Goal: Task Accomplishment & Management: Complete application form

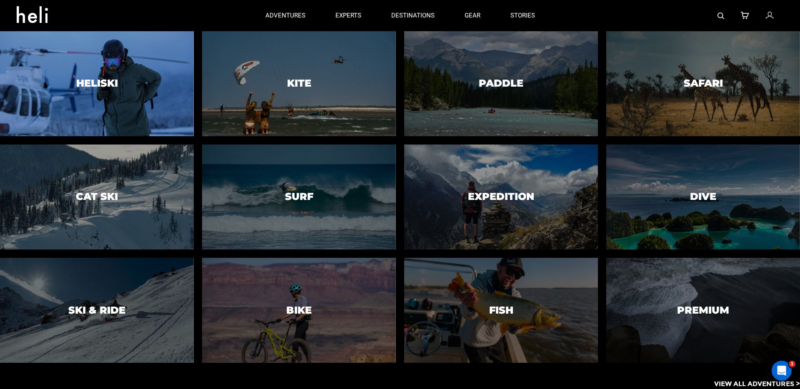
click at [108, 107] on div at bounding box center [97, 83] width 198 height 107
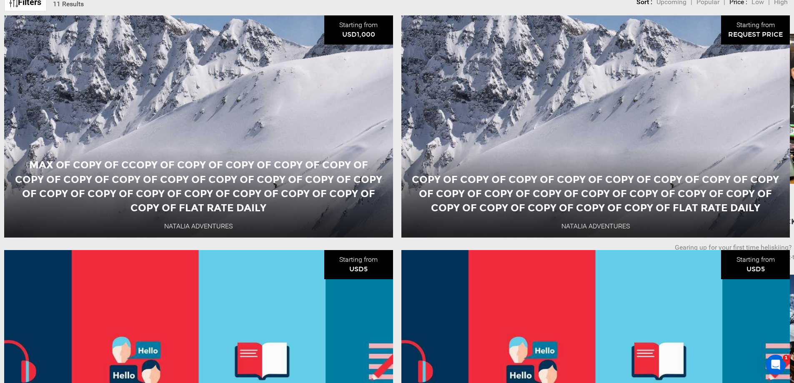
scroll to position [388, 0]
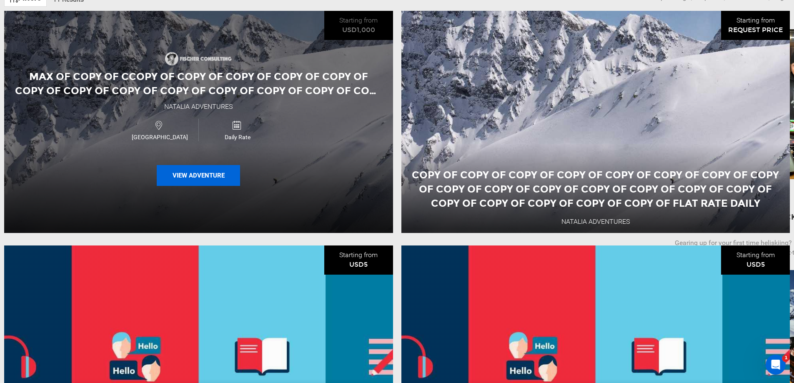
click at [195, 178] on button "View Adventure" at bounding box center [198, 175] width 83 height 21
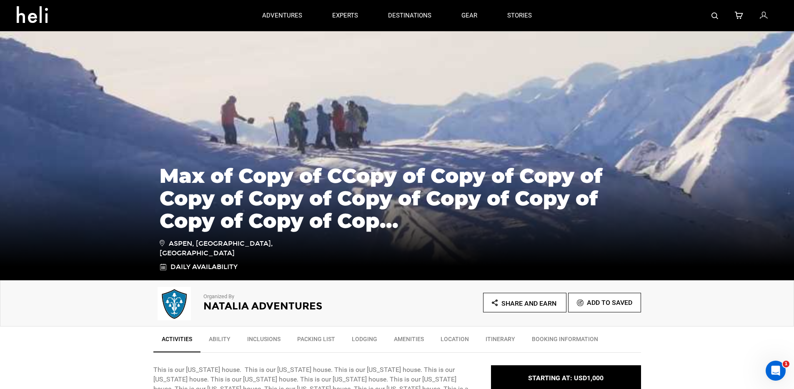
click at [38, 15] on icon at bounding box center [36, 11] width 38 height 13
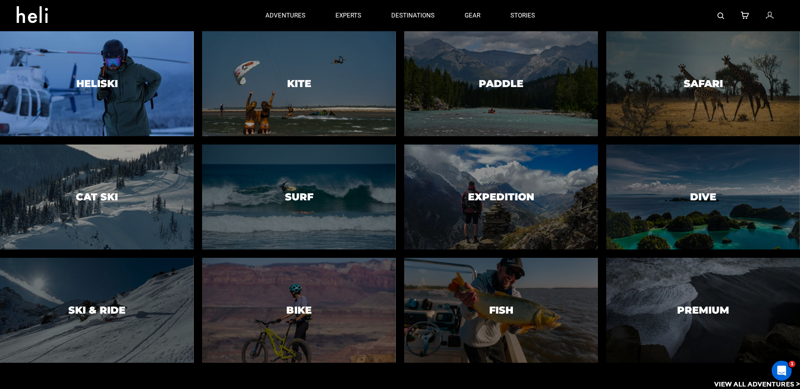
click at [134, 60] on div at bounding box center [97, 83] width 198 height 107
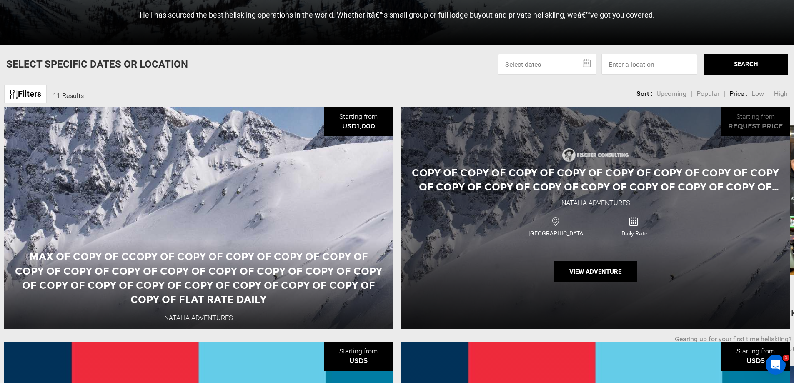
scroll to position [297, 0]
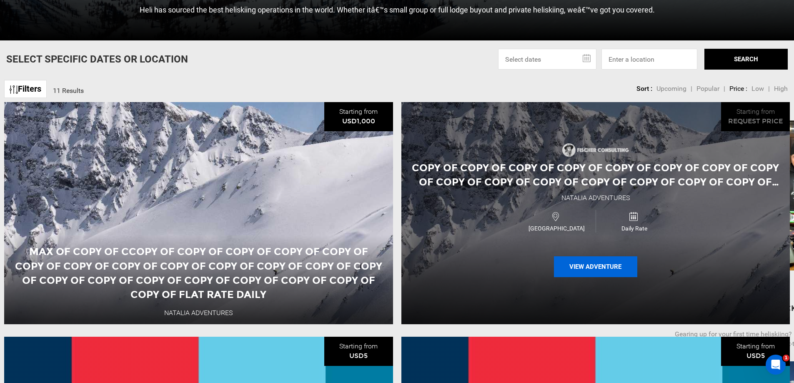
click at [606, 275] on button "View Adventure" at bounding box center [595, 266] width 83 height 21
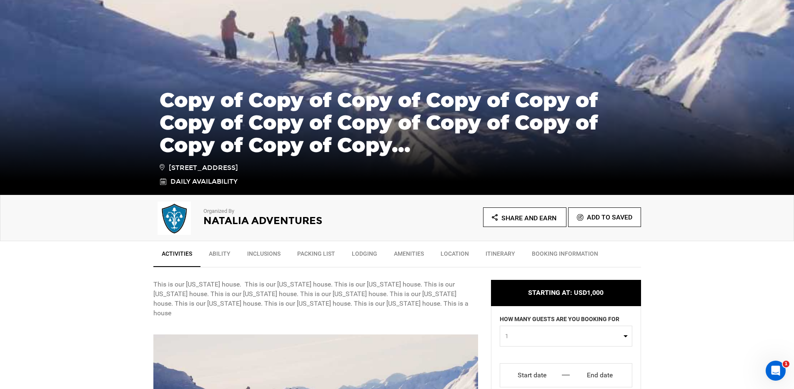
scroll to position [253, 0]
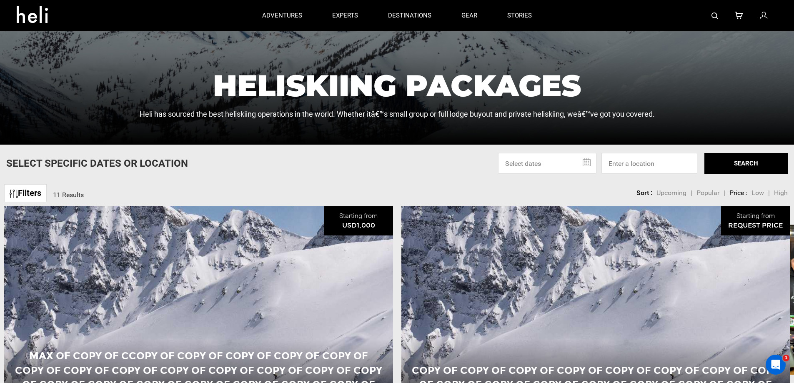
scroll to position [276, 0]
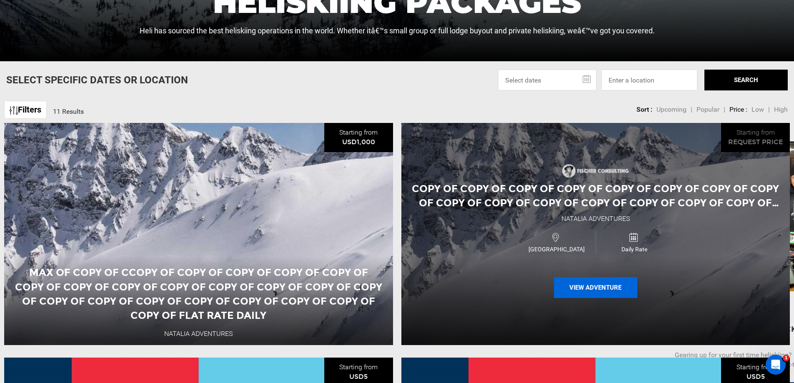
click at [584, 296] on button "View Adventure" at bounding box center [595, 287] width 83 height 21
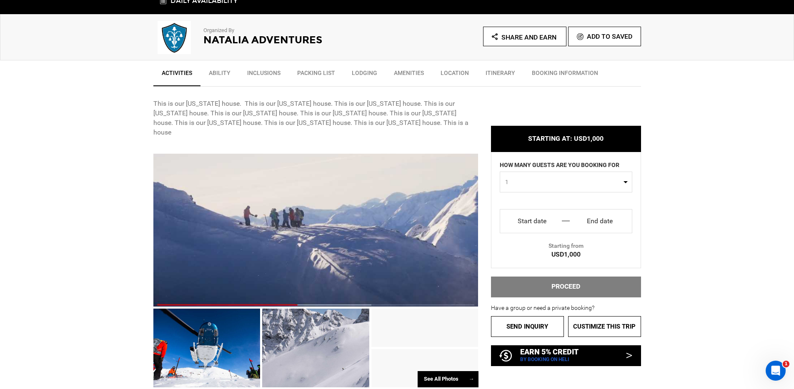
scroll to position [267, 0]
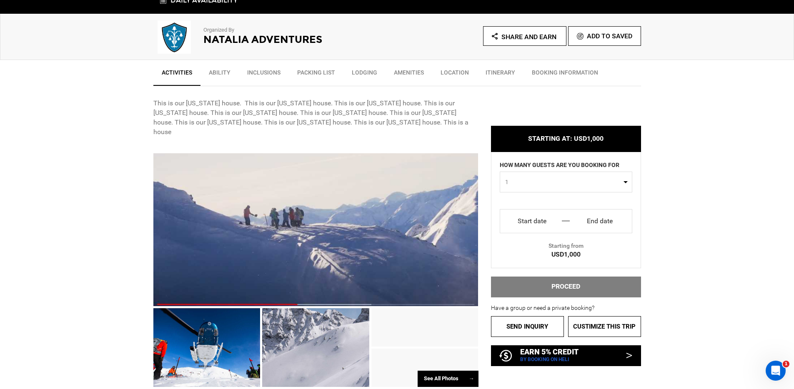
click at [540, 187] on button "1" at bounding box center [566, 182] width 133 height 21
click at [605, 180] on span "1" at bounding box center [563, 182] width 116 height 8
click at [543, 223] on input "Start date" at bounding box center [532, 221] width 52 height 13
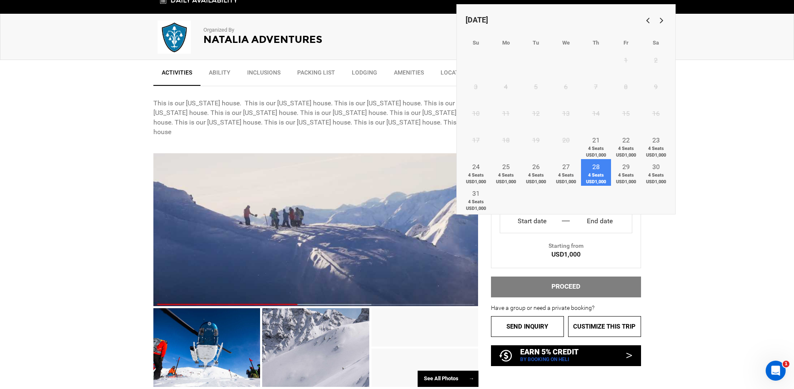
click at [599, 179] on span "4 Seats USD1,000" at bounding box center [596, 178] width 30 height 13
type input "Start date"
type input "End date"
click at [652, 184] on span "4 Seats USD1,000" at bounding box center [656, 178] width 30 height 13
type input "Thu 28 Aug"
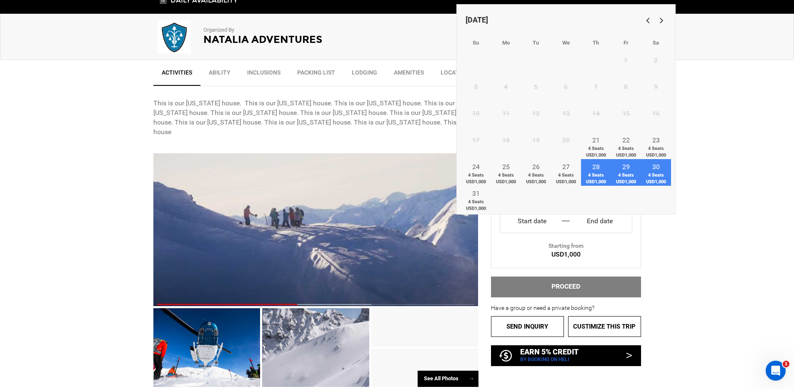
type input "Sat 30 Aug"
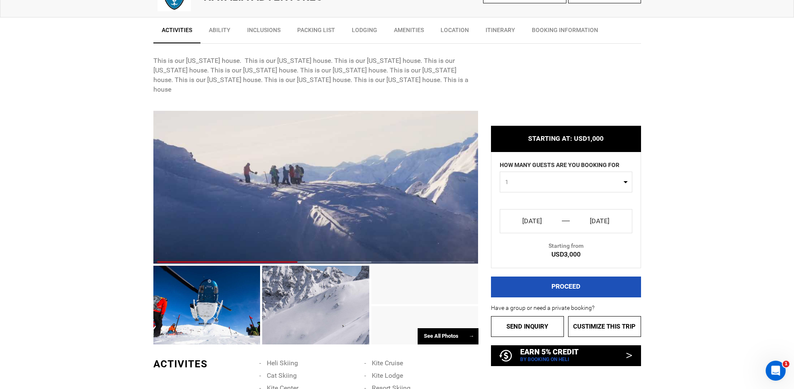
scroll to position [318, 0]
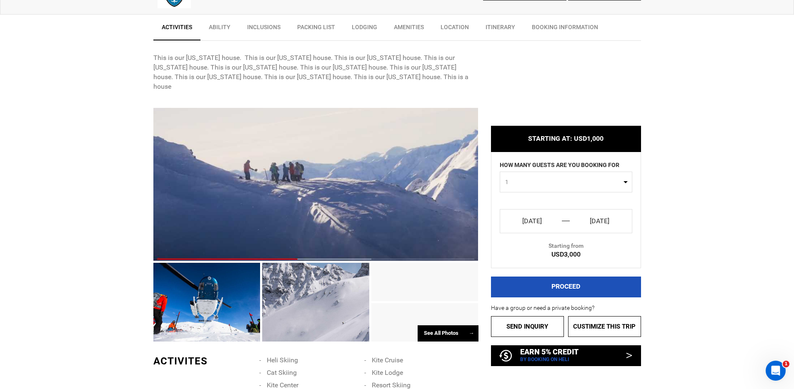
scroll to position [315, 0]
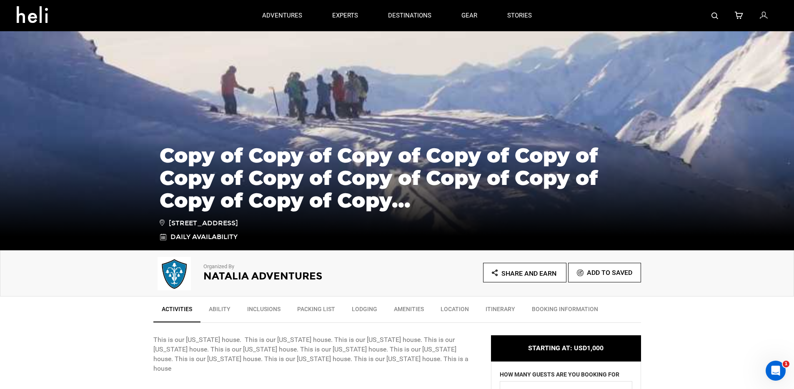
scroll to position [0, 0]
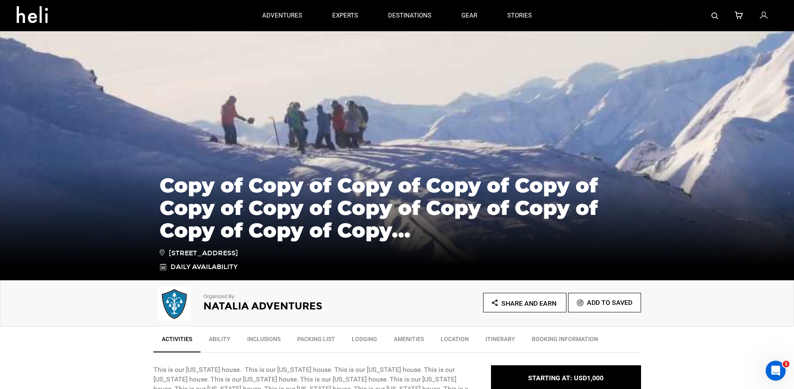
click at [42, 17] on icon at bounding box center [36, 11] width 38 height 13
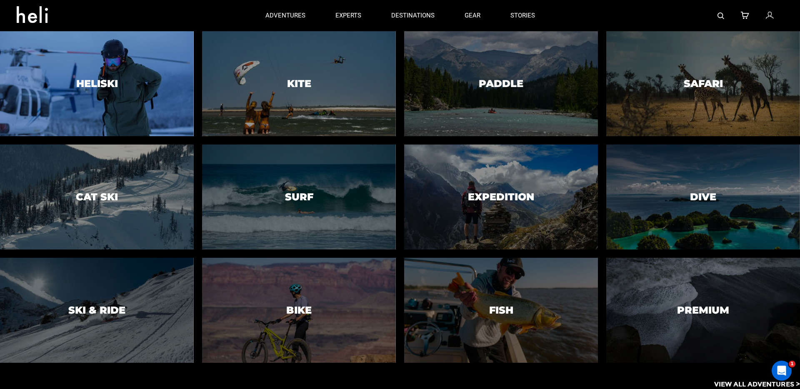
click at [90, 98] on div at bounding box center [97, 83] width 198 height 107
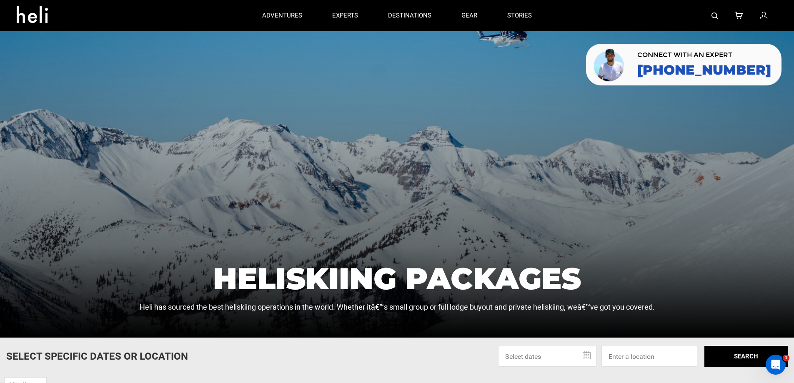
click at [715, 15] on img at bounding box center [715, 16] width 7 height 7
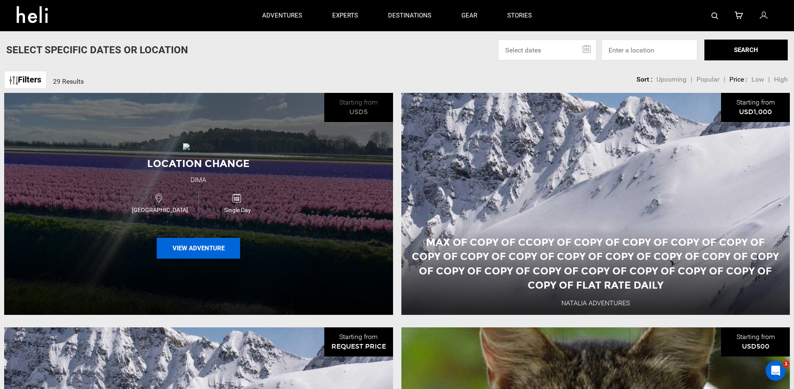
click at [206, 253] on button "View Adventure" at bounding box center [198, 248] width 83 height 21
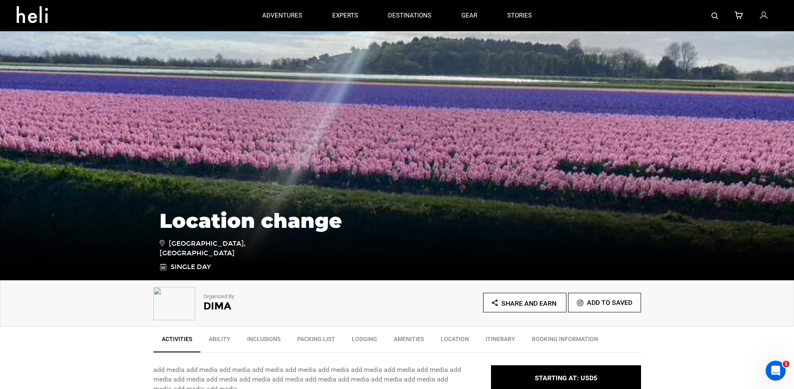
click at [44, 19] on icon at bounding box center [36, 11] width 38 height 13
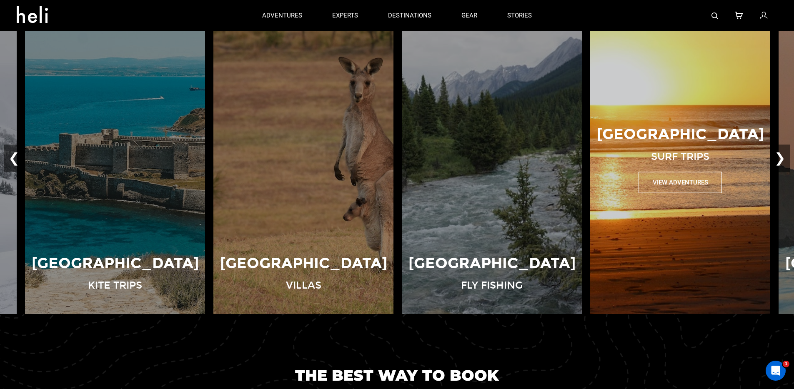
scroll to position [594, 0]
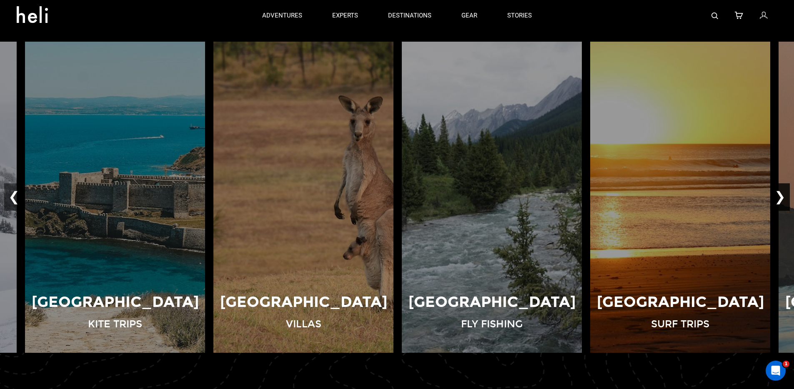
click at [782, 202] on button "❯" at bounding box center [780, 198] width 20 height 28
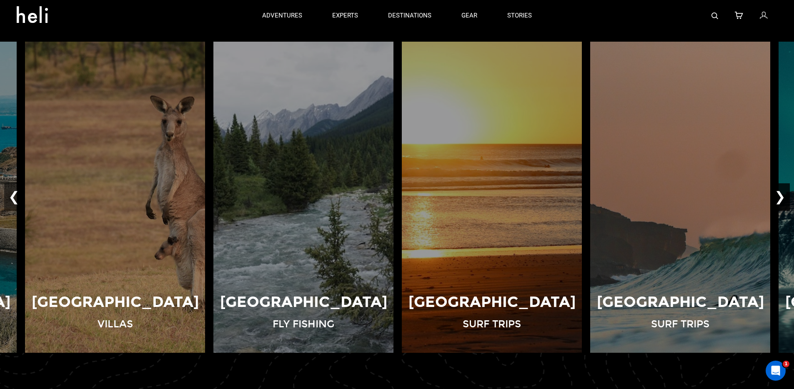
click at [782, 202] on button "❯" at bounding box center [780, 198] width 20 height 28
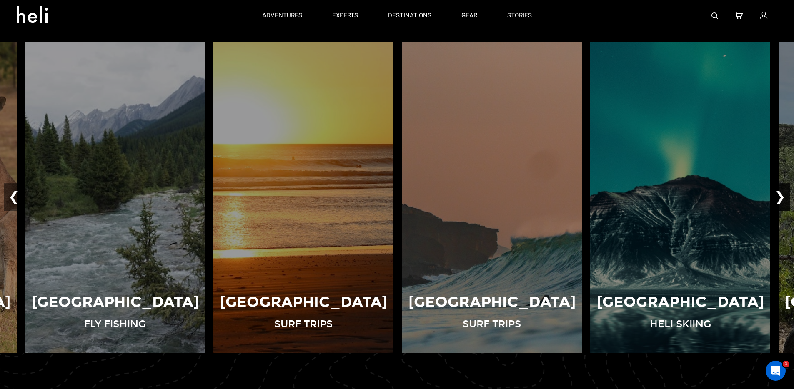
click at [782, 202] on button "❯" at bounding box center [780, 198] width 20 height 28
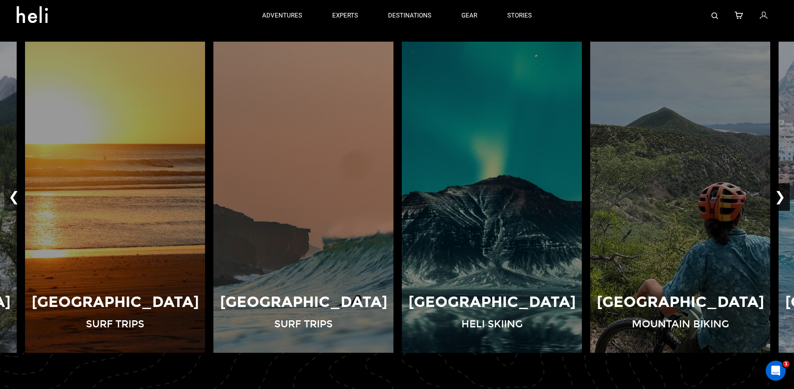
click at [782, 202] on button "❯" at bounding box center [780, 198] width 20 height 28
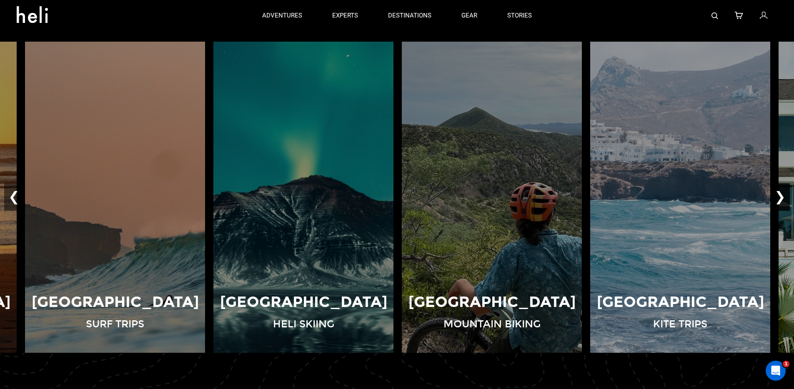
click at [782, 202] on button "❯" at bounding box center [780, 198] width 20 height 28
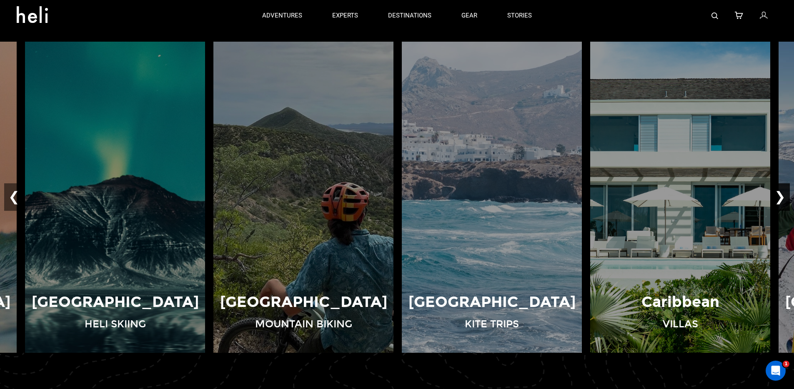
click at [782, 202] on button "❯" at bounding box center [780, 198] width 20 height 28
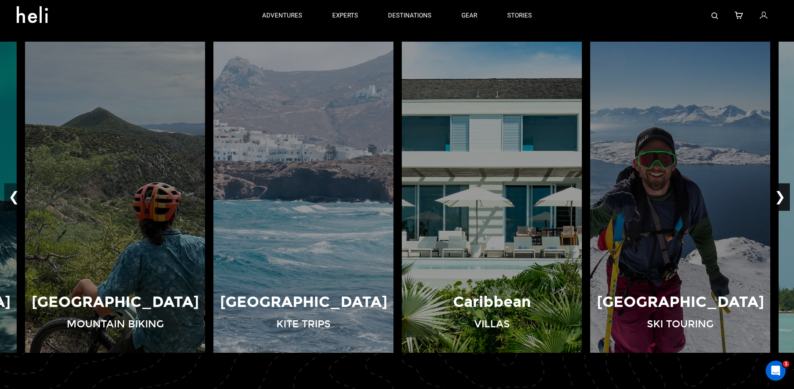
click at [782, 202] on button "❯" at bounding box center [780, 198] width 20 height 28
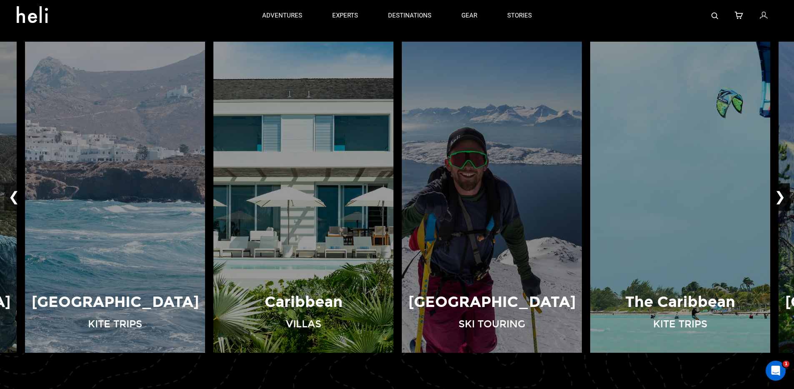
click at [782, 203] on button "❯" at bounding box center [780, 198] width 20 height 28
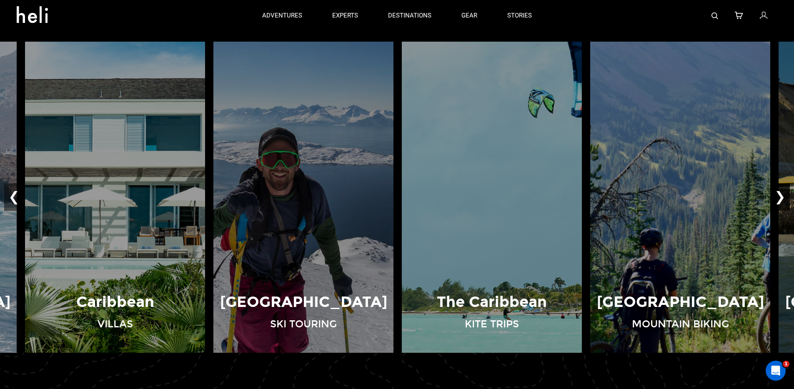
click at [782, 203] on button "❯" at bounding box center [780, 198] width 20 height 28
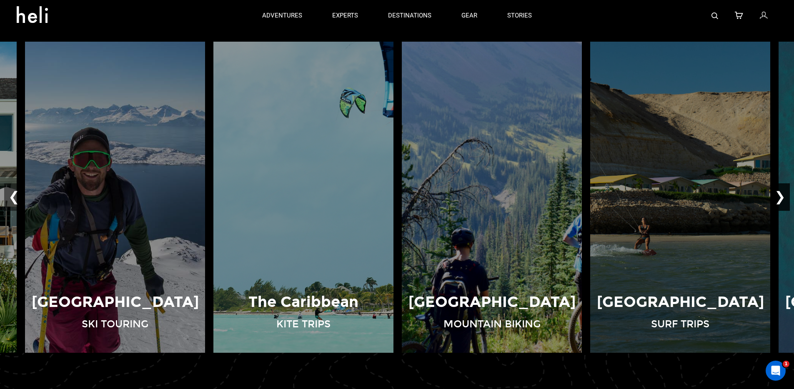
click at [782, 203] on button "❯" at bounding box center [780, 198] width 20 height 28
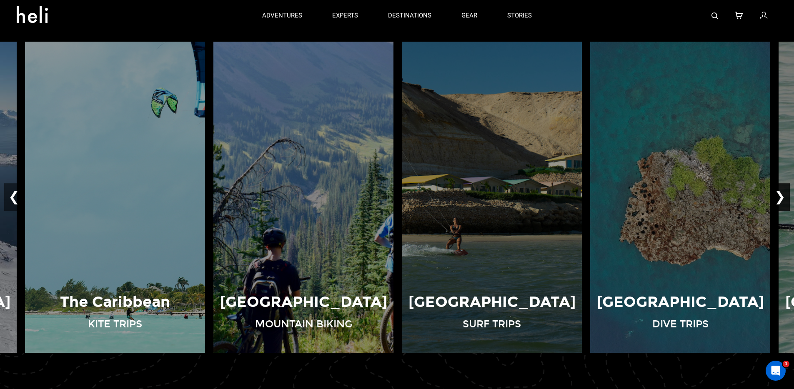
click at [782, 198] on button "❯" at bounding box center [780, 198] width 20 height 28
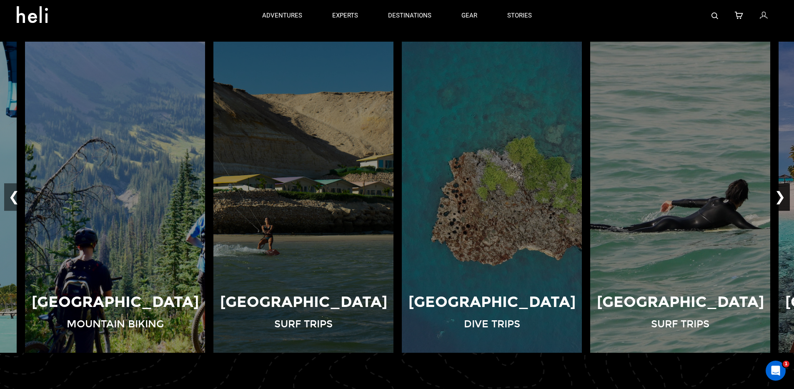
click at [782, 198] on button "❯" at bounding box center [780, 198] width 20 height 28
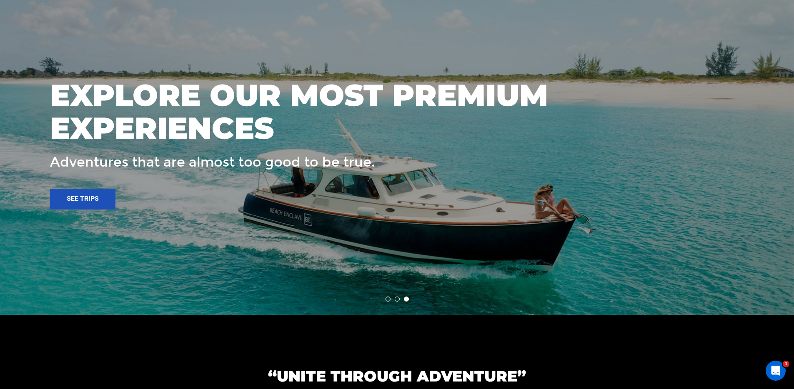
scroll to position [1371, 0]
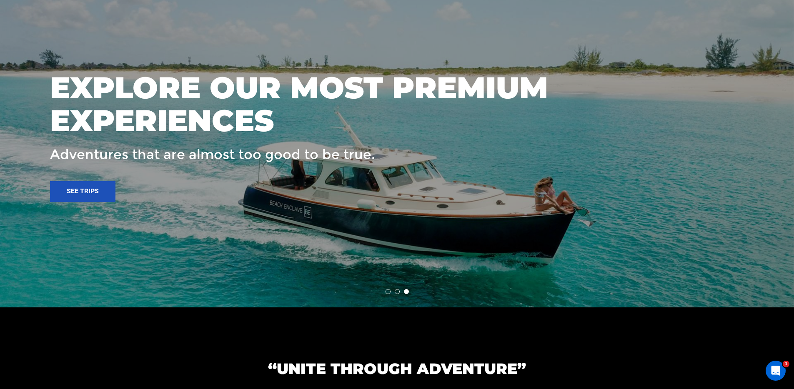
click at [388, 293] on li at bounding box center [388, 291] width 5 height 5
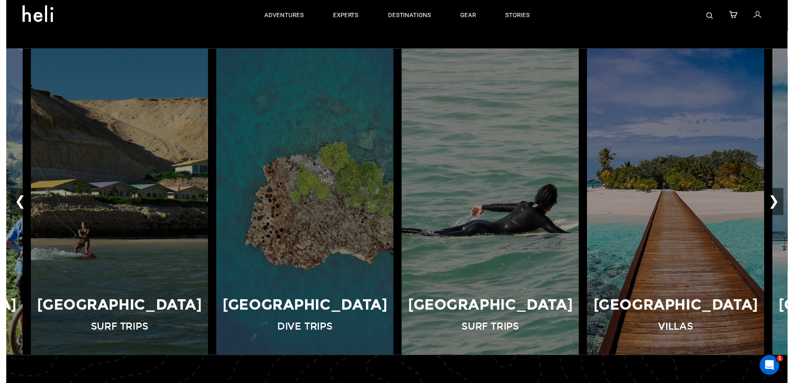
scroll to position [0, 0]
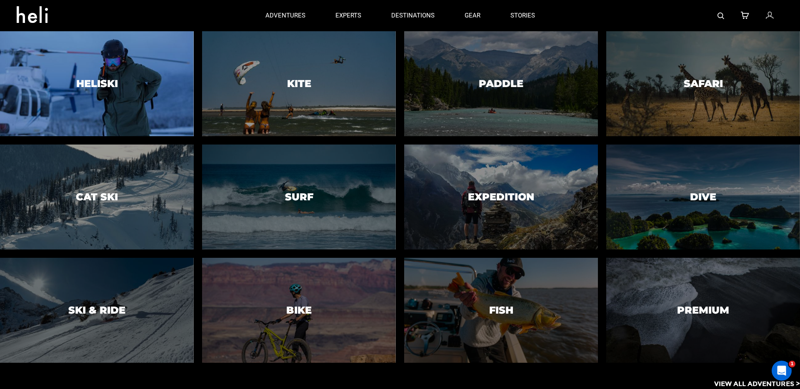
click at [59, 88] on div at bounding box center [97, 83] width 198 height 107
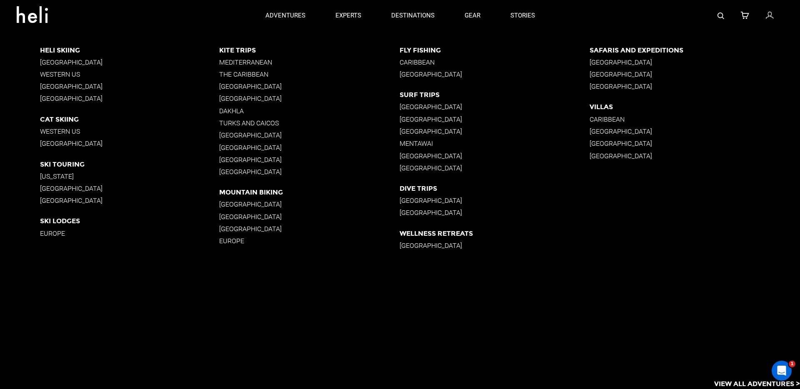
click at [88, 63] on p "South America" at bounding box center [129, 62] width 179 height 8
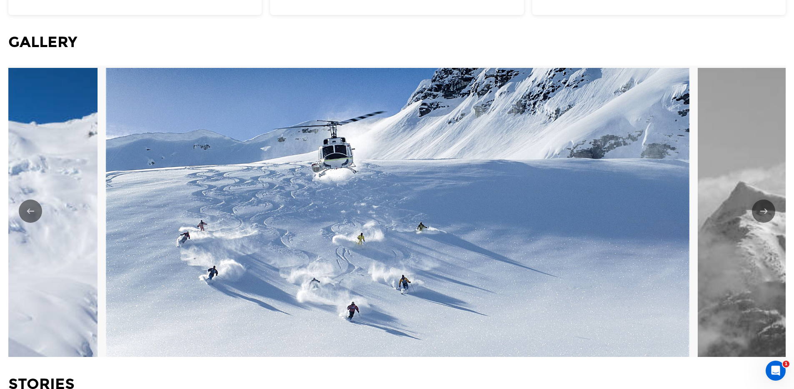
scroll to position [2073, 0]
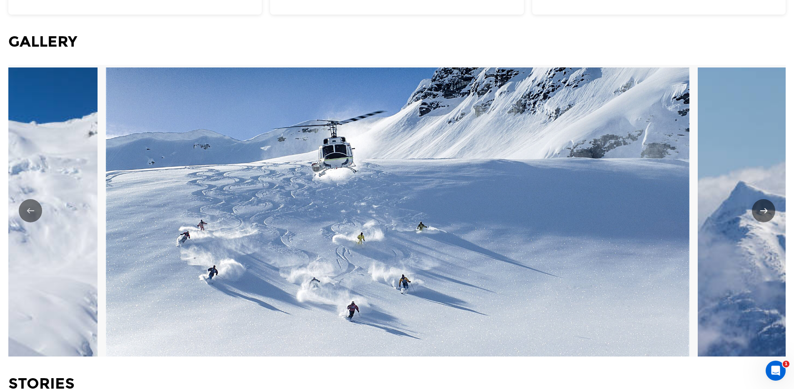
click at [760, 215] on button "Next" at bounding box center [763, 210] width 23 height 23
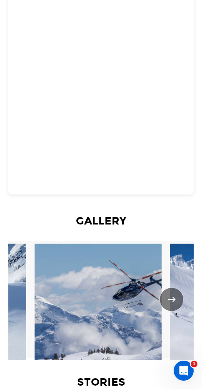
scroll to position [3108, 0]
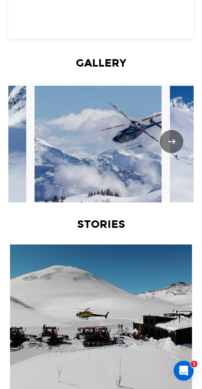
click at [173, 153] on button "Next" at bounding box center [171, 141] width 23 height 23
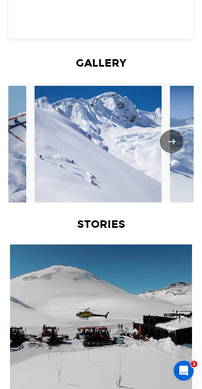
click at [173, 153] on button "Next" at bounding box center [171, 141] width 23 height 23
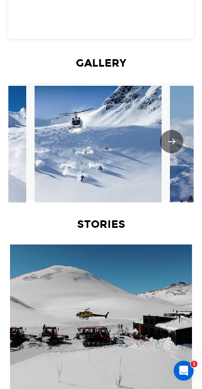
click at [173, 153] on button "Next" at bounding box center [171, 141] width 23 height 23
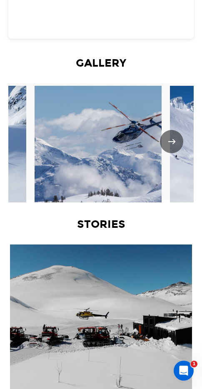
click at [173, 153] on button "Next" at bounding box center [171, 141] width 23 height 23
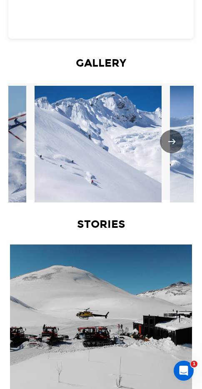
click at [173, 153] on button "Next" at bounding box center [171, 141] width 23 height 23
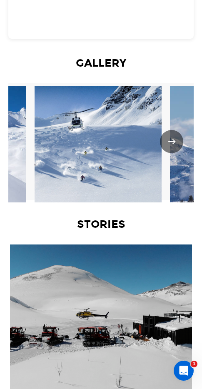
click at [173, 153] on button "Next" at bounding box center [171, 141] width 23 height 23
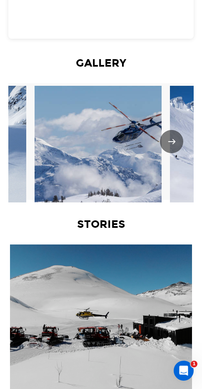
click at [173, 153] on button "Next" at bounding box center [171, 141] width 23 height 23
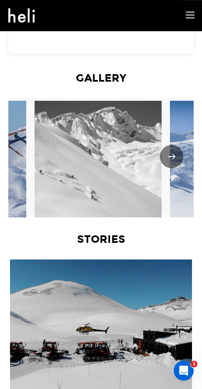
scroll to position [3092, 0]
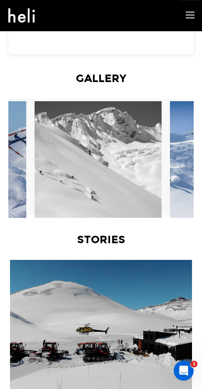
click at [99, 203] on img at bounding box center [101, 159] width 133 height 117
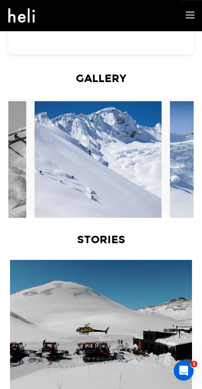
drag, startPoint x: 110, startPoint y: 209, endPoint x: 16, endPoint y: 209, distance: 94.2
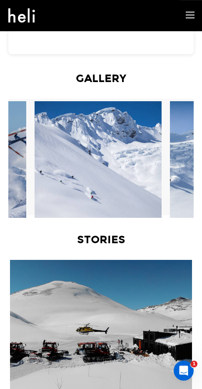
click at [110, 268] on div at bounding box center [100, 245] width 185 height 292
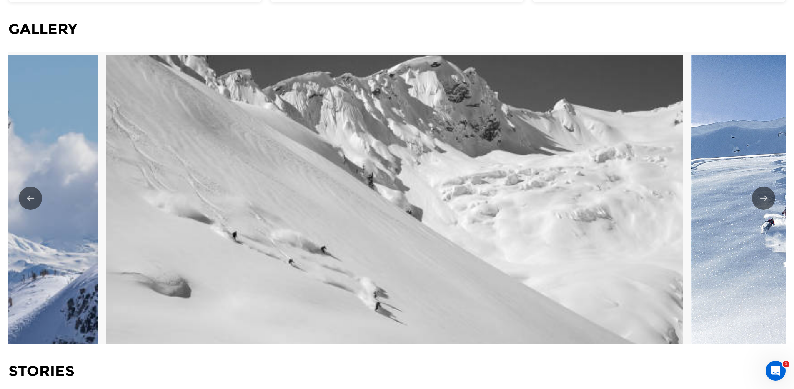
scroll to position [2086, 0]
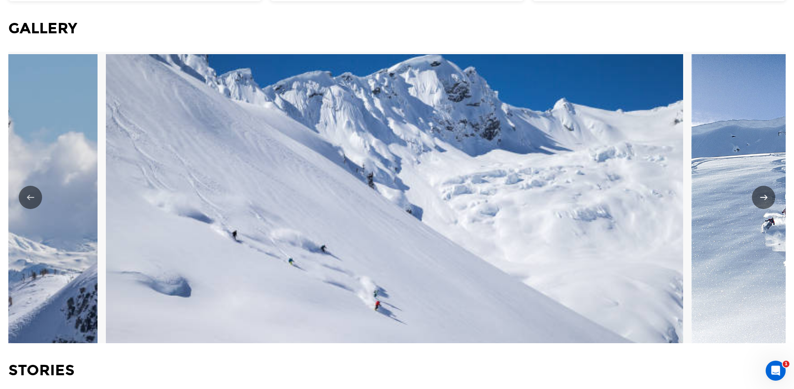
click at [764, 201] on button "Next" at bounding box center [763, 197] width 23 height 23
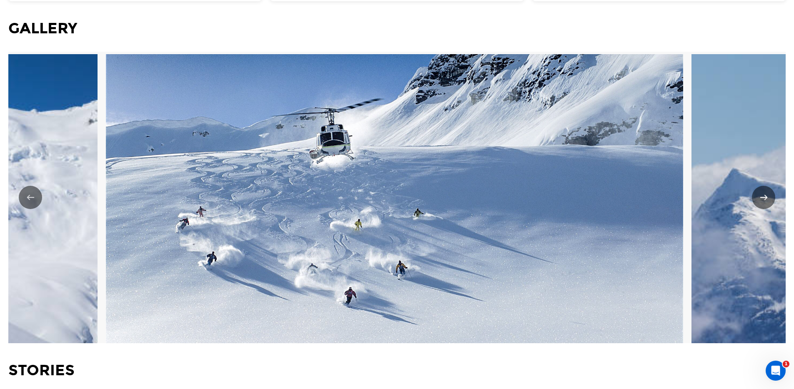
click at [764, 201] on button "Next" at bounding box center [763, 197] width 23 height 23
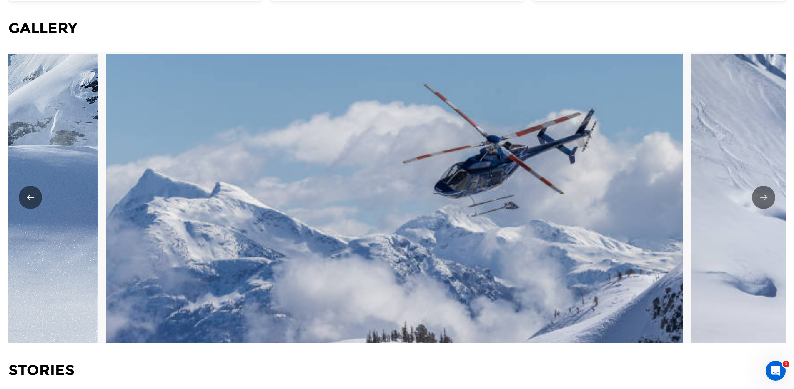
click at [37, 204] on button "Previous" at bounding box center [30, 197] width 23 height 23
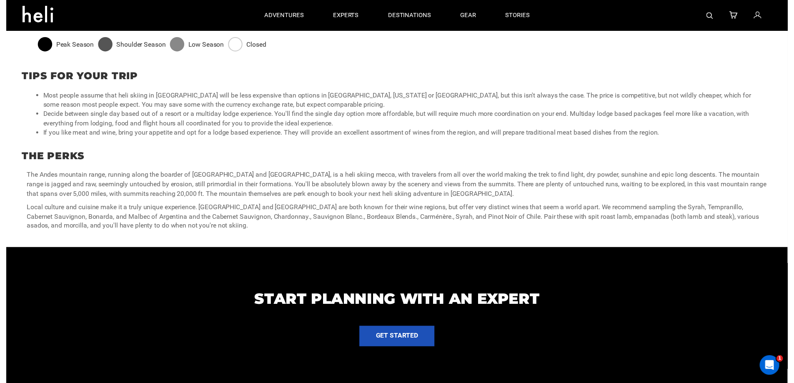
scroll to position [0, 0]
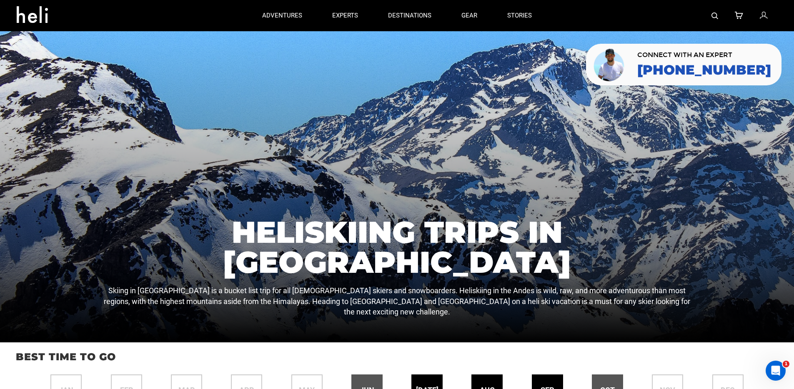
click at [103, 75] on div at bounding box center [397, 186] width 794 height 311
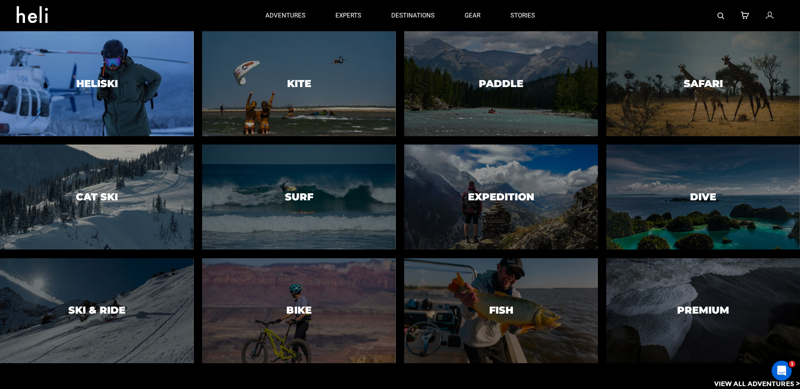
click at [129, 96] on div at bounding box center [97, 83] width 198 height 107
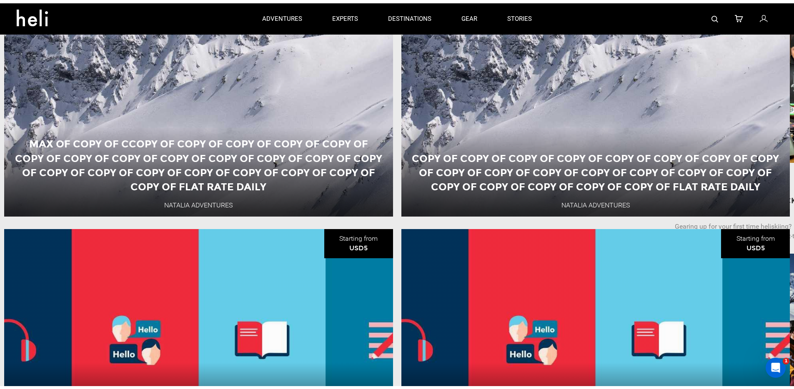
scroll to position [53, 0]
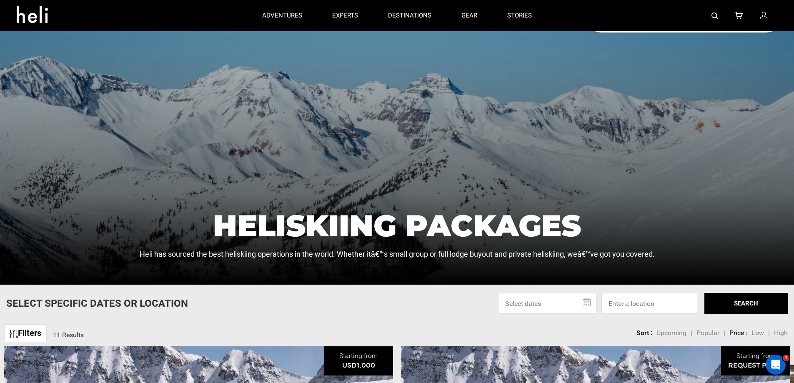
click at [714, 13] on img at bounding box center [715, 16] width 7 height 7
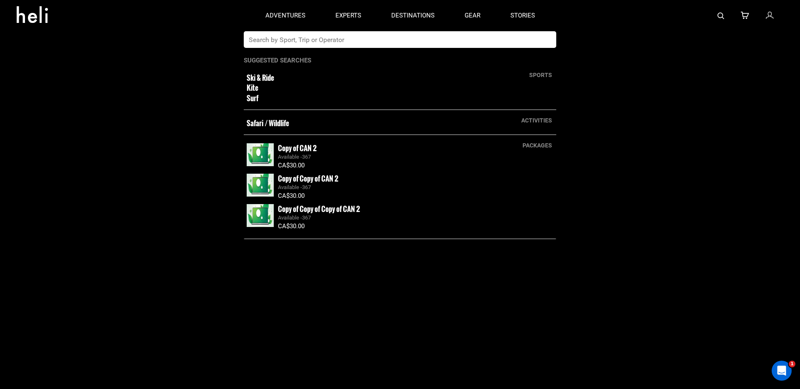
click at [268, 43] on input "text" at bounding box center [392, 39] width 296 height 17
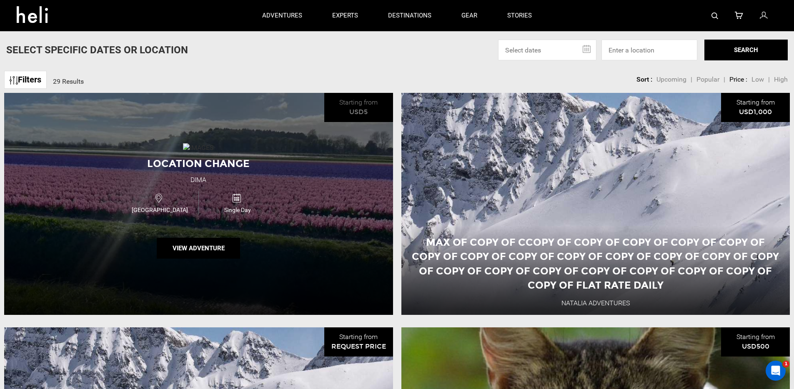
click at [332, 208] on div "Location change Dima Australia Single Day View Adventure" at bounding box center [198, 204] width 389 height 222
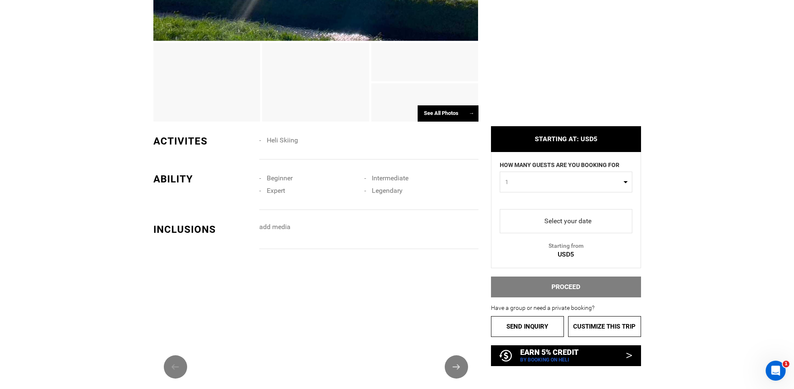
drag, startPoint x: 697, startPoint y: 264, endPoint x: 686, endPoint y: 235, distance: 30.7
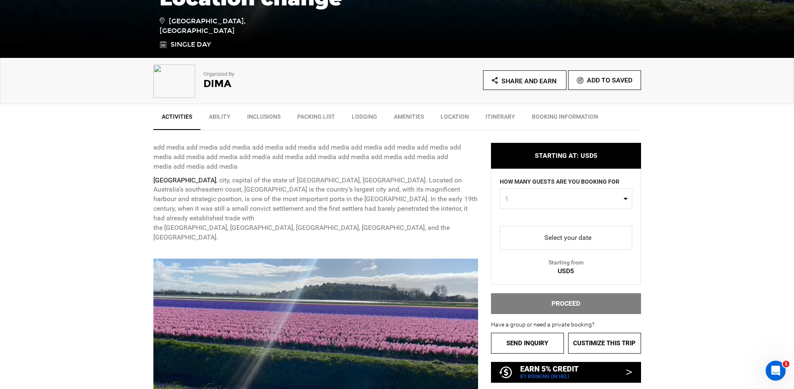
scroll to position [224, 0]
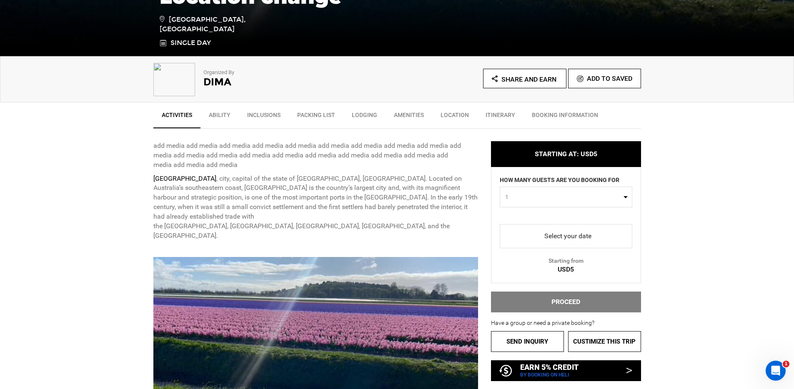
click at [531, 200] on span "1" at bounding box center [563, 197] width 116 height 8
click at [517, 233] on link "2" at bounding box center [566, 232] width 132 height 15
select select "2"
click at [546, 236] on span "select" at bounding box center [565, 236] width 119 height 13
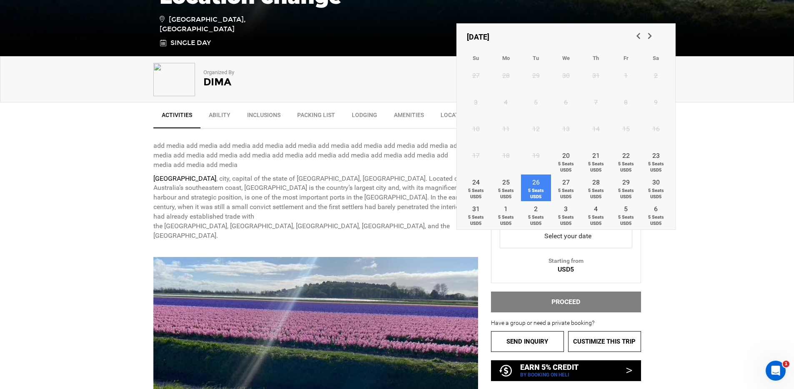
click at [540, 186] on link "26 5 Seats USD5" at bounding box center [536, 188] width 30 height 27
type input "26 August 2025"
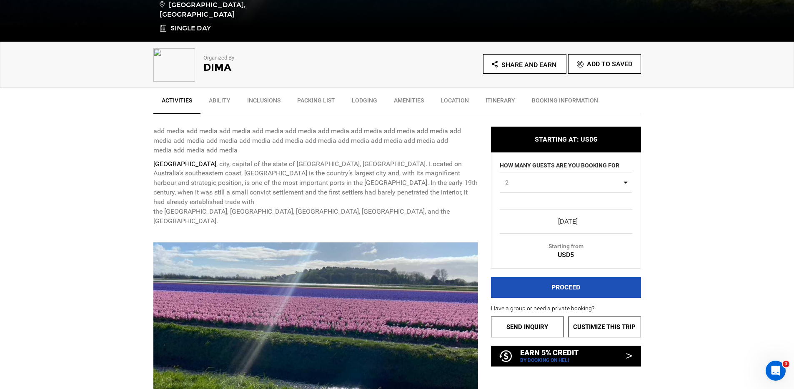
scroll to position [252, 0]
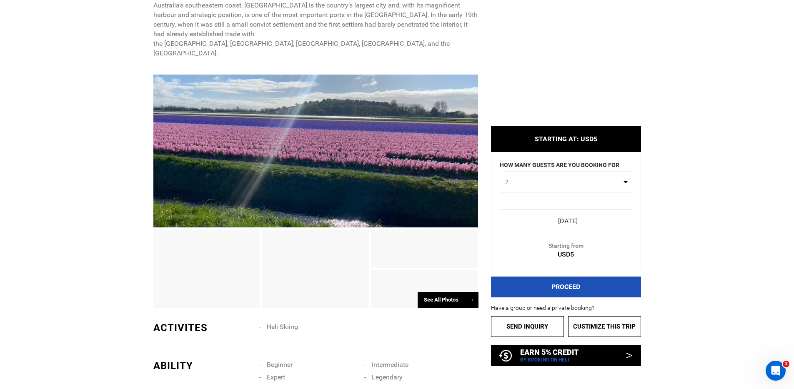
scroll to position [416, 0]
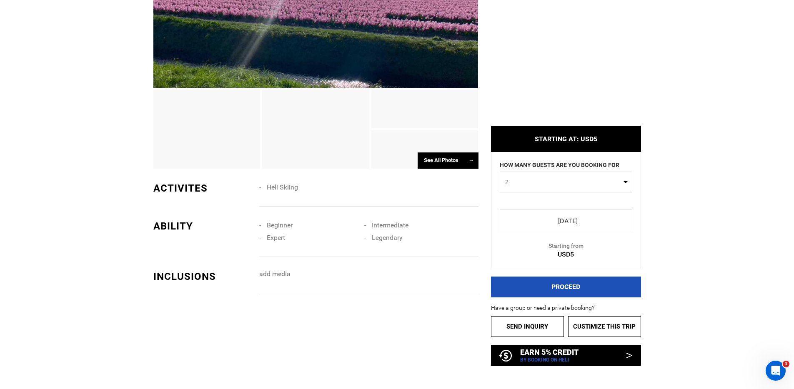
scroll to position [551, 0]
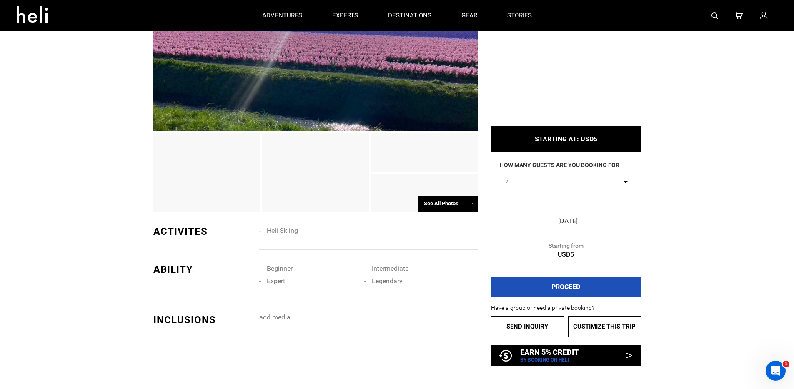
scroll to position [374, 0]
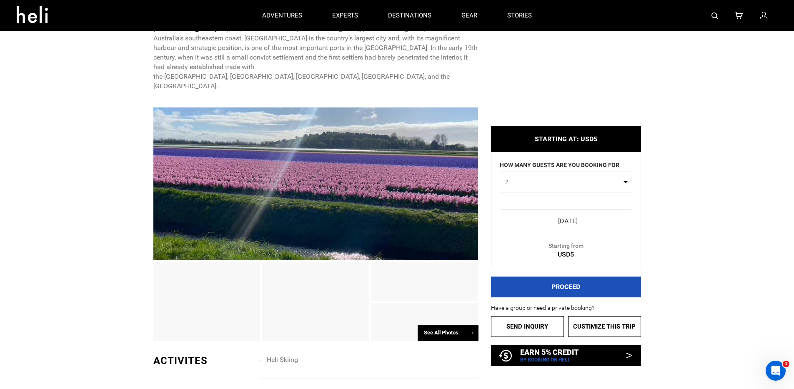
click at [45, 23] on link at bounding box center [36, 16] width 53 height 30
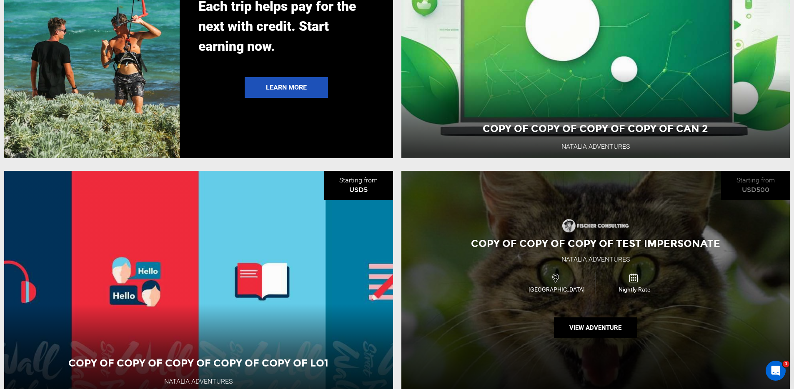
scroll to position [1982, 0]
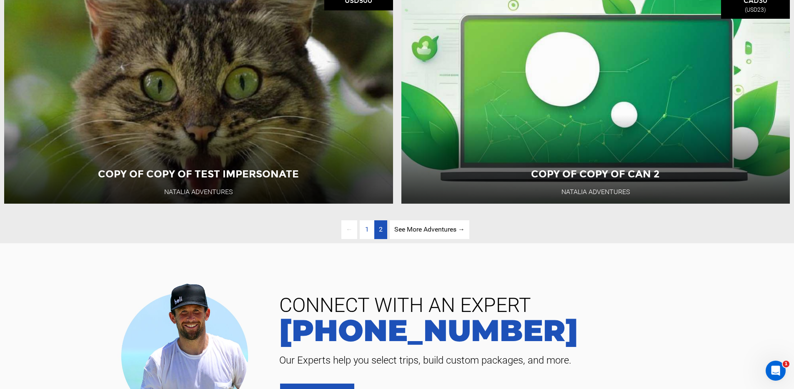
click at [383, 239] on link "page 2" at bounding box center [380, 229] width 13 height 19
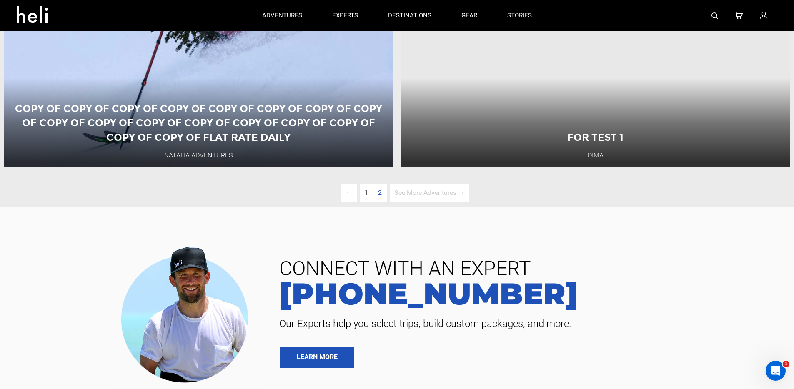
scroll to position [960, 0]
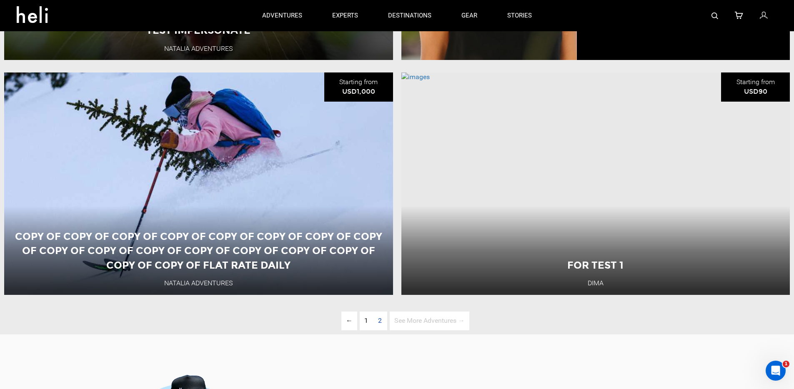
click at [762, 18] on icon at bounding box center [764, 15] width 8 height 11
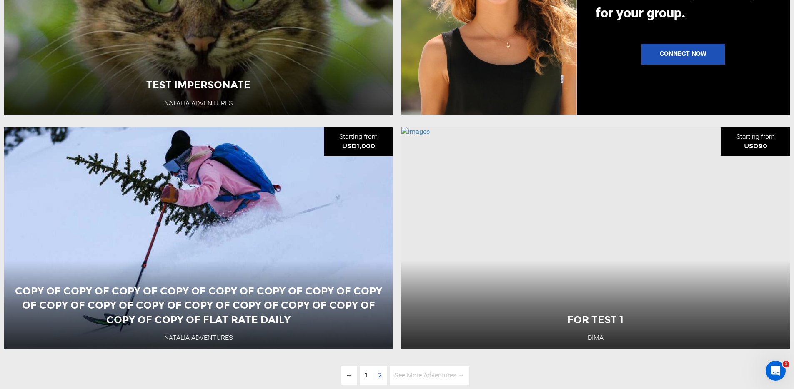
scroll to position [914, 0]
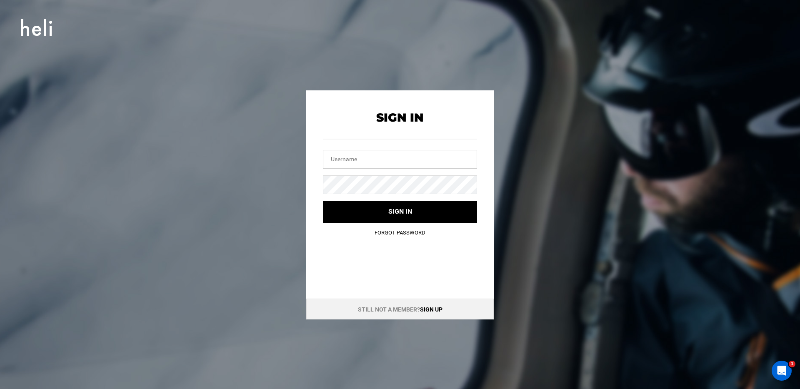
click at [360, 158] on input "text" at bounding box center [400, 159] width 154 height 19
type input "nataliaadventures@yopmail.com"
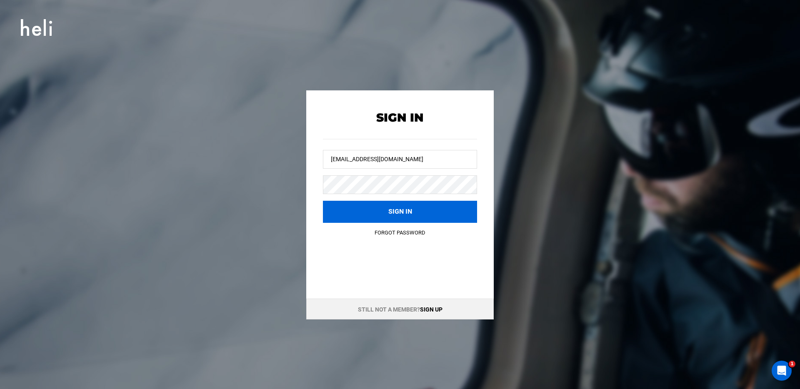
click at [358, 202] on button "Sign in" at bounding box center [400, 212] width 154 height 22
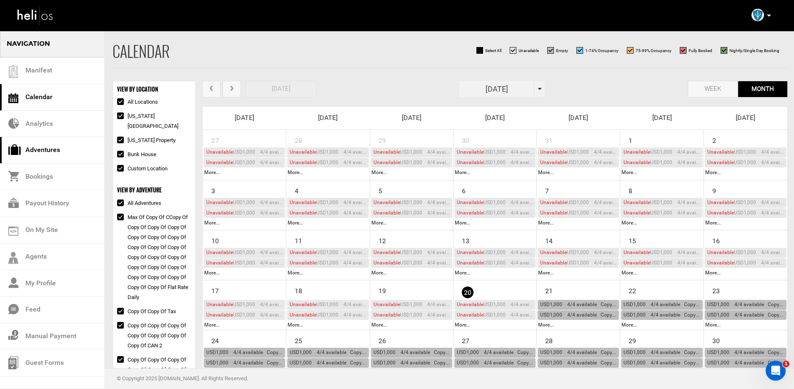
click at [52, 149] on link "Adventures" at bounding box center [52, 150] width 104 height 27
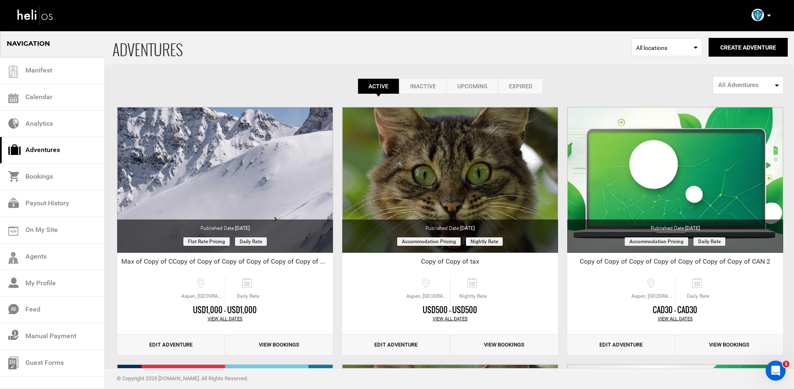
click at [523, 89] on link "Expired" at bounding box center [520, 86] width 45 height 16
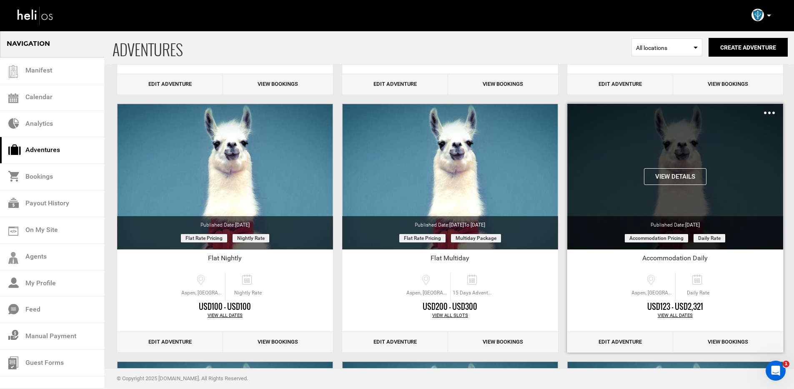
scroll to position [268, 0]
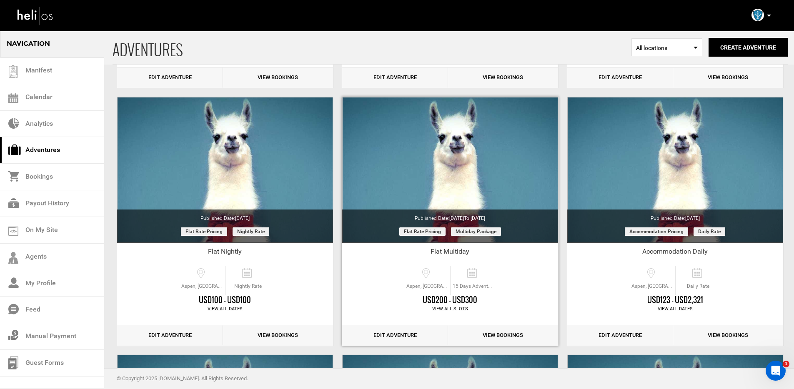
click at [393, 338] on link "Edit Adventure" at bounding box center [395, 336] width 106 height 20
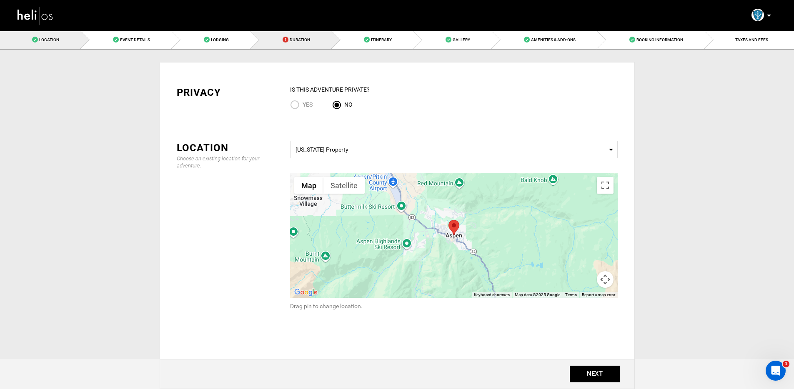
click at [302, 41] on span "Duration" at bounding box center [300, 40] width 20 height 5
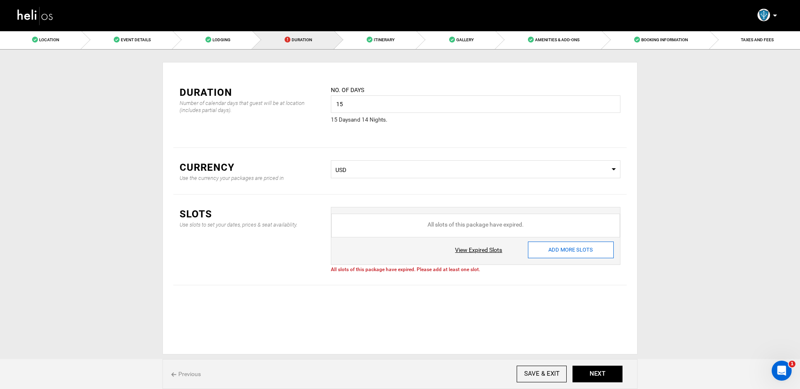
click at [557, 249] on input "ADD MORE SLOTS" at bounding box center [571, 250] width 86 height 17
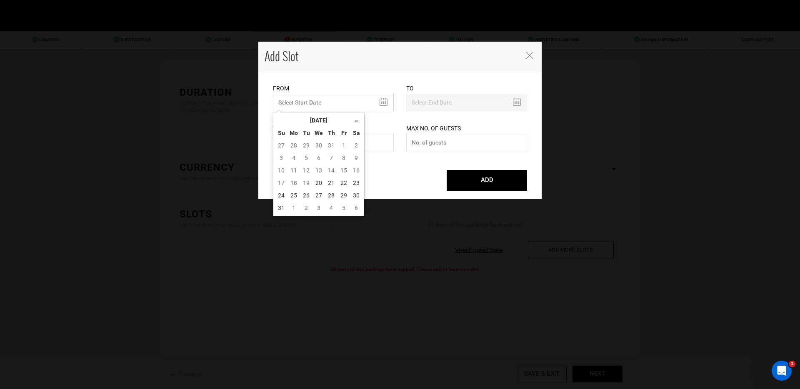
click at [346, 105] on input "text" at bounding box center [333, 103] width 121 height 18
click at [354, 116] on th "»" at bounding box center [356, 120] width 13 height 13
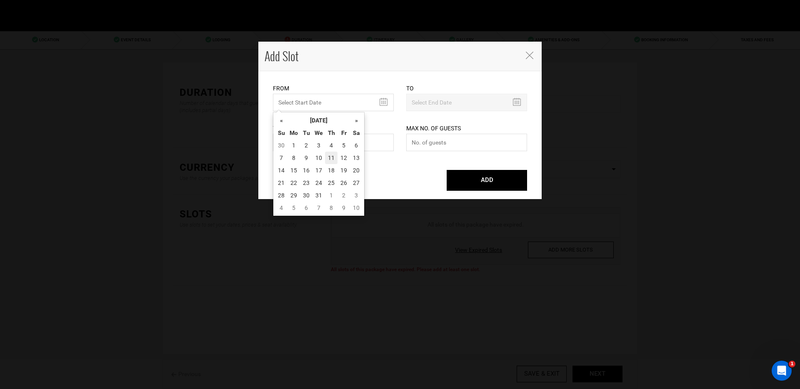
click at [333, 160] on td "11" at bounding box center [331, 158] width 13 height 13
type input "12/11/2025"
type input "12/25/2025"
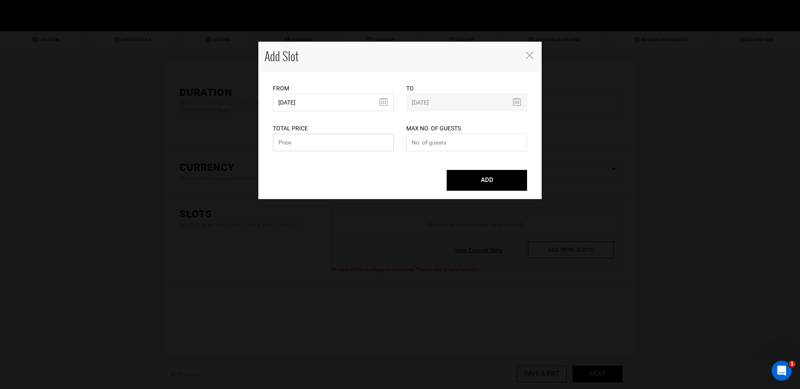
click at [341, 145] on input "text" at bounding box center [333, 143] width 121 height 18
type input "1000"
type input "10"
click at [488, 175] on button "ADD" at bounding box center [487, 180] width 80 height 21
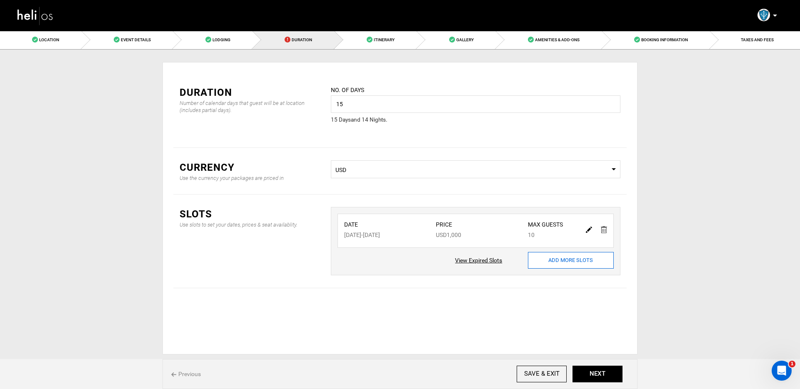
click at [575, 265] on input "ADD MORE SLOTS" at bounding box center [571, 260] width 86 height 17
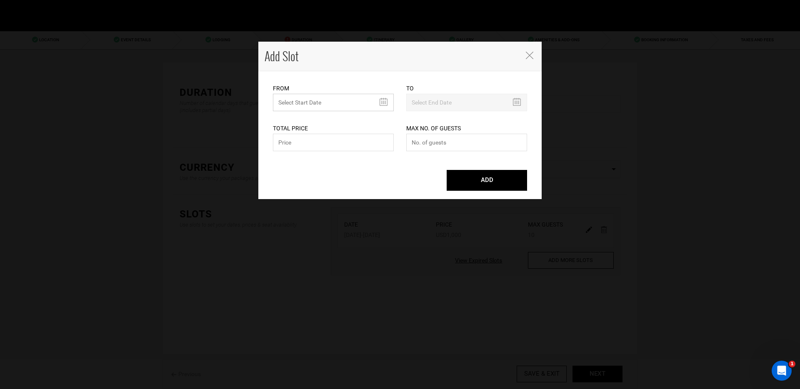
click at [313, 104] on input "text" at bounding box center [333, 103] width 121 height 18
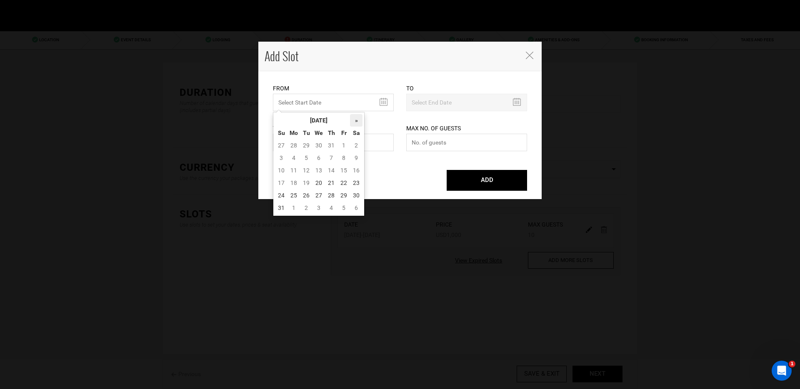
click at [353, 124] on th "»" at bounding box center [356, 120] width 13 height 13
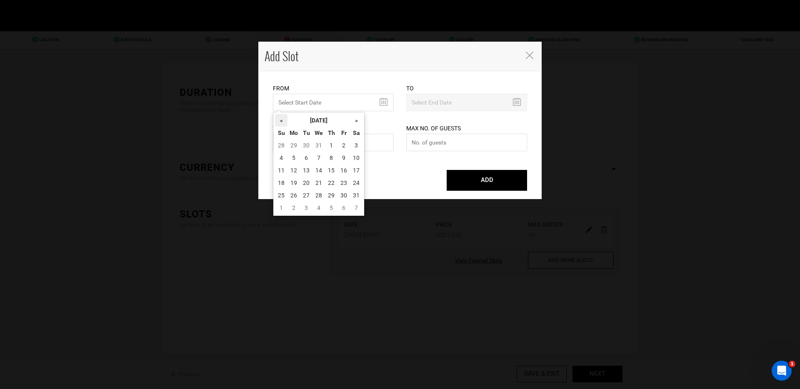
click at [276, 120] on th "«" at bounding box center [281, 120] width 13 height 13
click at [330, 144] on td "4" at bounding box center [331, 145] width 13 height 13
type input "12/04/2025"
type input "12/18/2025"
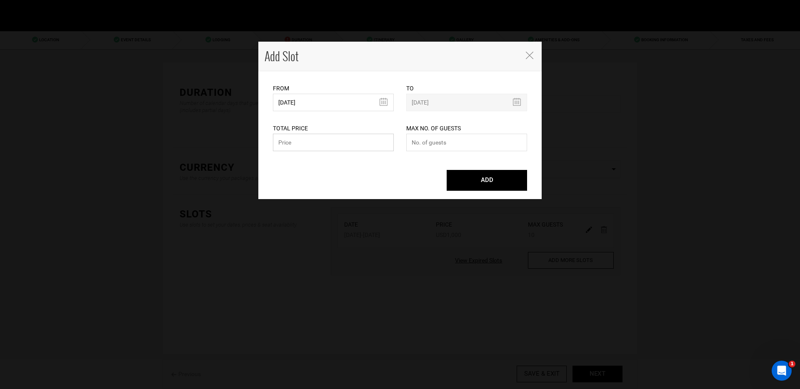
click at [343, 149] on input "text" at bounding box center [333, 143] width 121 height 18
type input "100"
type input "10"
click at [470, 186] on button "ADD" at bounding box center [487, 180] width 80 height 21
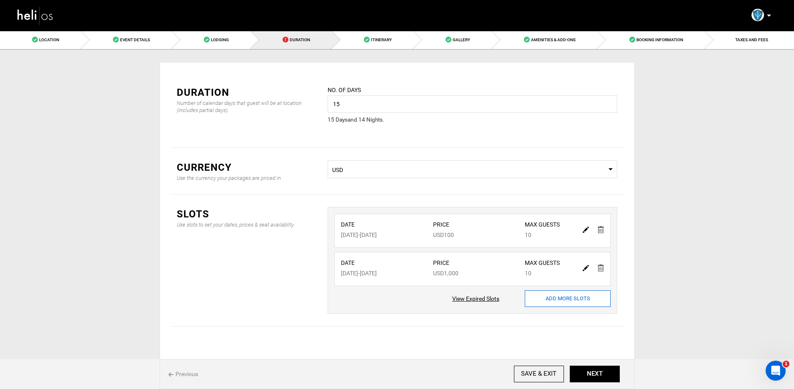
click at [562, 299] on input "ADD MORE SLOTS" at bounding box center [568, 299] width 86 height 17
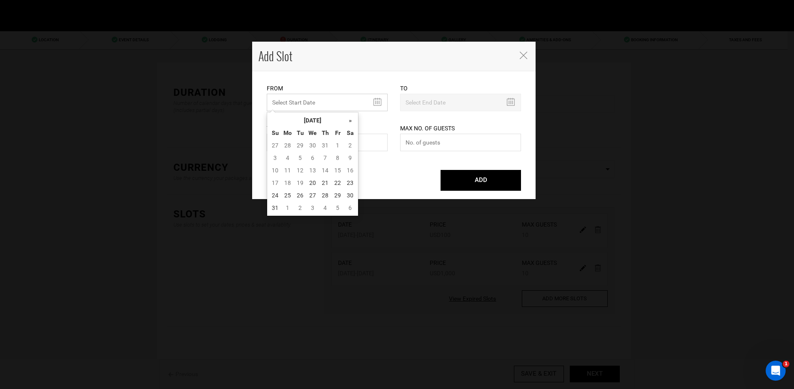
click at [340, 104] on input "MINIMUM NUMBER OF NIGHTS" at bounding box center [327, 103] width 121 height 18
click at [348, 126] on th "»" at bounding box center [350, 120] width 13 height 13
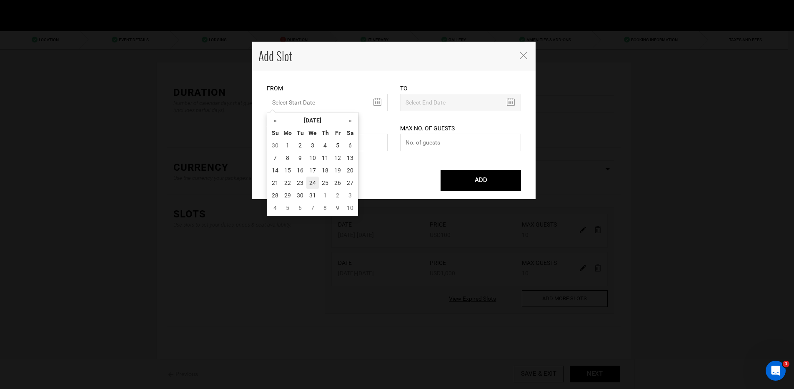
click at [308, 181] on td "24" at bounding box center [312, 183] width 13 height 13
type input "12/24/2025"
type input "01/07/2026"
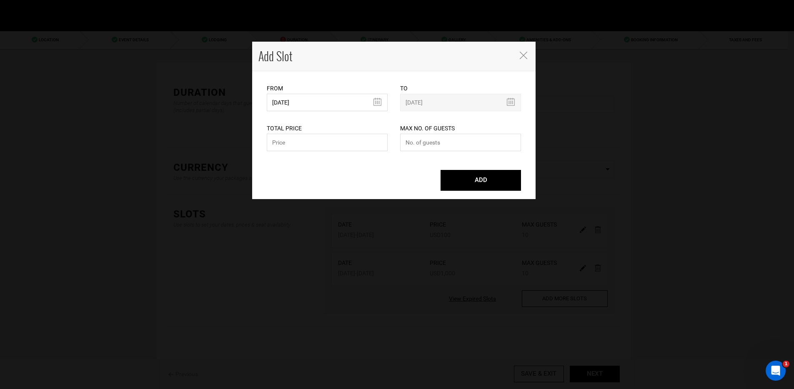
click at [344, 152] on div "Total Price Please enter a valid total price." at bounding box center [327, 132] width 121 height 42
click at [341, 149] on input "text" at bounding box center [327, 143] width 121 height 18
type input "1000"
type input "10"
click at [441, 170] on button "ADD" at bounding box center [481, 180] width 80 height 21
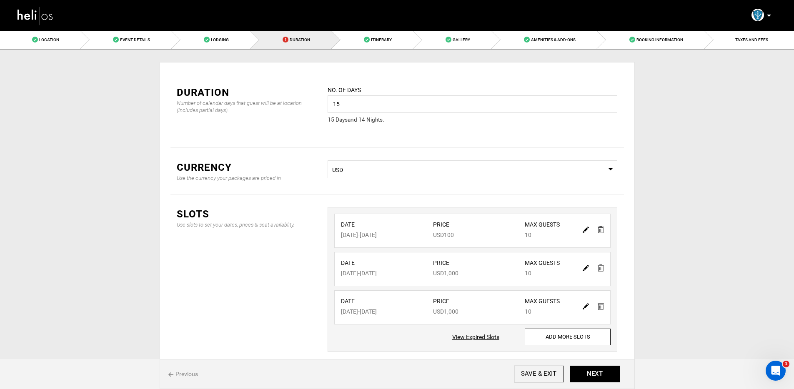
click at [584, 230] on img at bounding box center [586, 230] width 6 height 6
type input "12/04/2025"
type input "12/18/2025"
type input "100"
type input "10"
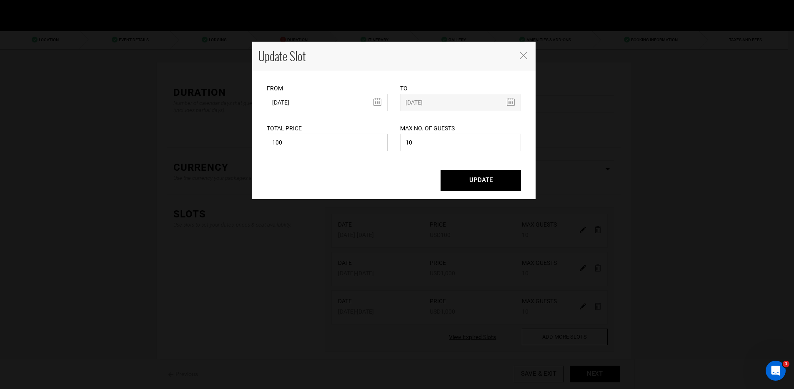
drag, startPoint x: 290, startPoint y: 141, endPoint x: 228, endPoint y: 142, distance: 62.1
click at [228, 142] on div "Update Slot From 12/04/2025 Please select start date. Start date already exists…" at bounding box center [397, 194] width 794 height 389
type input "900"
click at [441, 170] on button "UPDATE" at bounding box center [481, 180] width 80 height 21
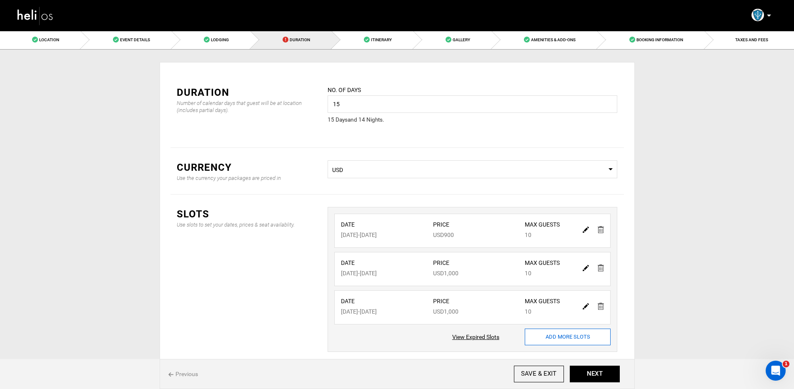
click at [554, 344] on input "ADD MORE SLOTS" at bounding box center [568, 337] width 86 height 17
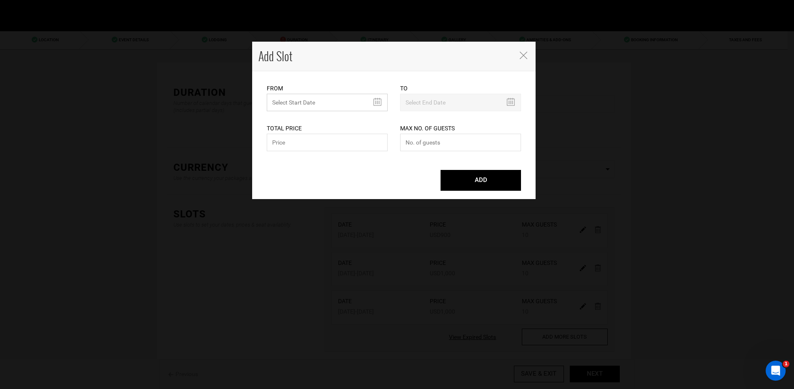
click at [308, 105] on input "MINIMUM NUMBER OF NIGHTS" at bounding box center [327, 103] width 121 height 18
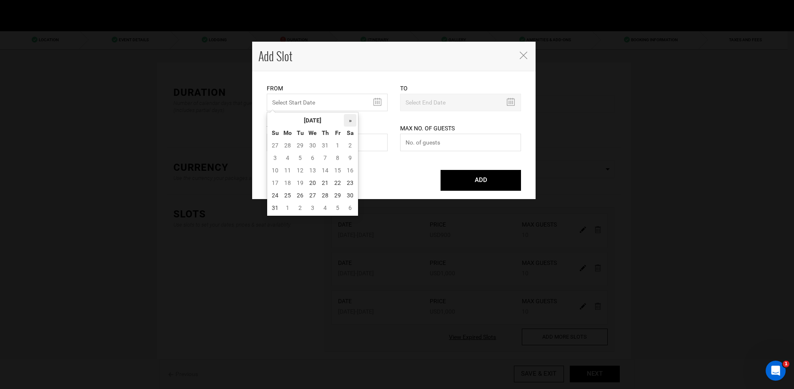
click at [353, 124] on th "»" at bounding box center [350, 120] width 13 height 13
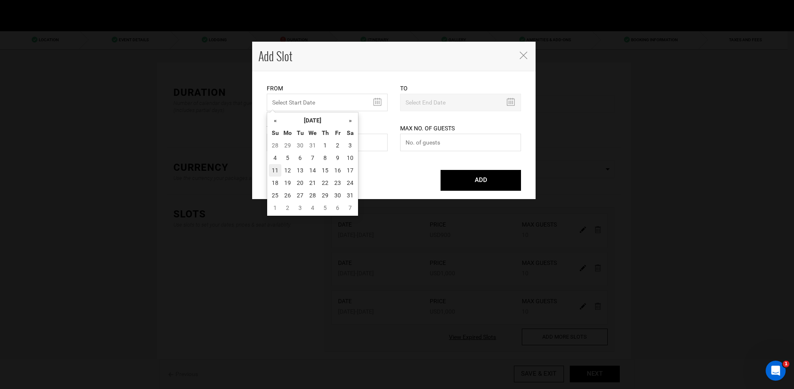
click at [277, 168] on td "11" at bounding box center [275, 170] width 13 height 13
type input "01/11/2026"
type input "01/25/2026"
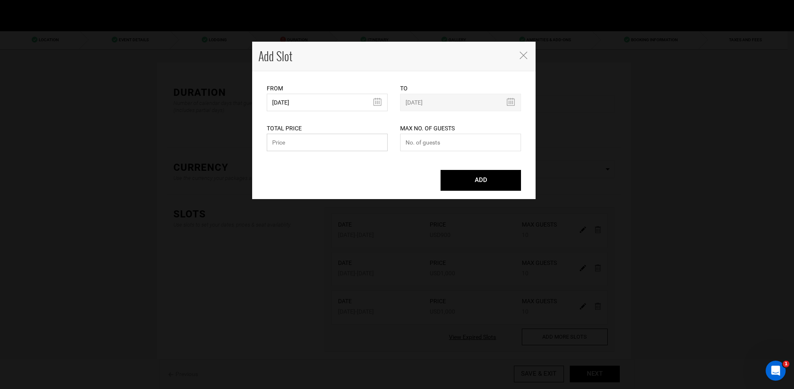
click at [313, 144] on input "text" at bounding box center [327, 143] width 121 height 18
type input "1500"
type input "10"
click at [441, 170] on button "ADD" at bounding box center [481, 180] width 80 height 21
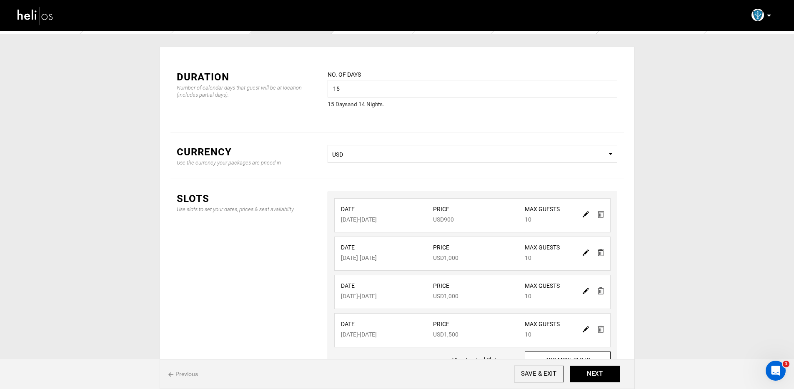
scroll to position [69, 0]
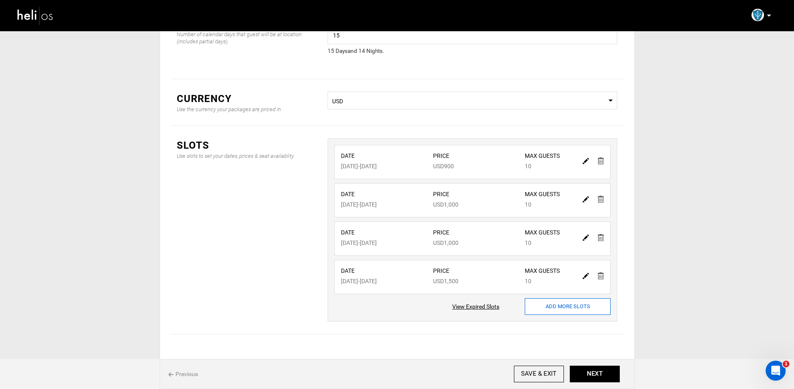
click at [551, 304] on input "ADD MORE SLOTS" at bounding box center [568, 306] width 86 height 17
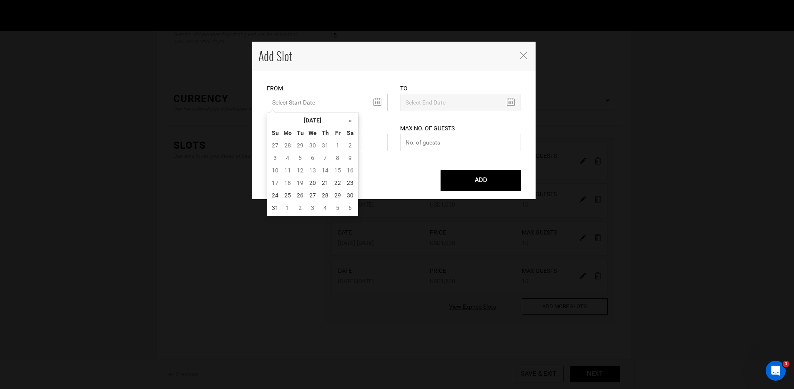
click at [348, 97] on input "MINIMUM NUMBER OF NIGHTS" at bounding box center [327, 103] width 121 height 18
click at [346, 119] on th "»" at bounding box center [350, 120] width 13 height 13
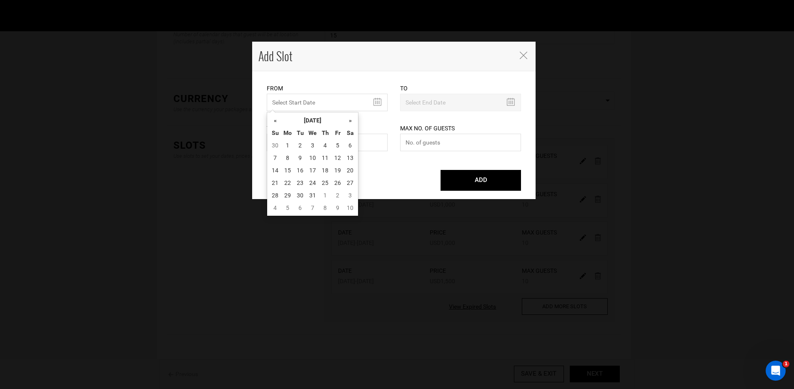
click at [346, 119] on th "»" at bounding box center [350, 120] width 13 height 13
click at [346, 120] on th "»" at bounding box center [350, 120] width 13 height 13
click at [276, 154] on td "1" at bounding box center [275, 158] width 13 height 13
type input "02/01/2026"
type input "02/15/2026"
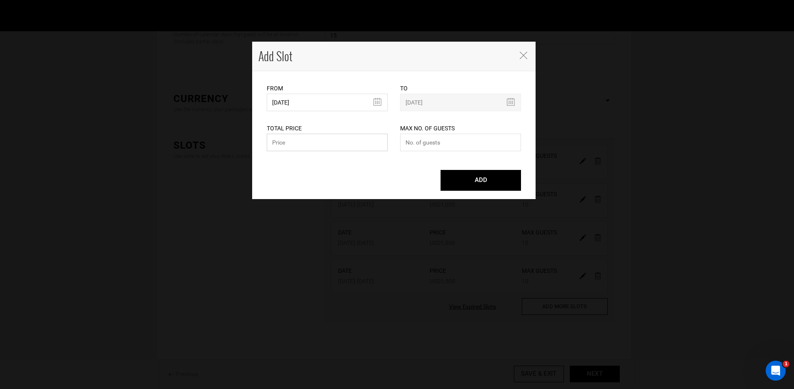
click at [320, 145] on input "text" at bounding box center [327, 143] width 121 height 18
type input "1500"
type input "10"
click at [441, 170] on button "ADD" at bounding box center [481, 180] width 80 height 21
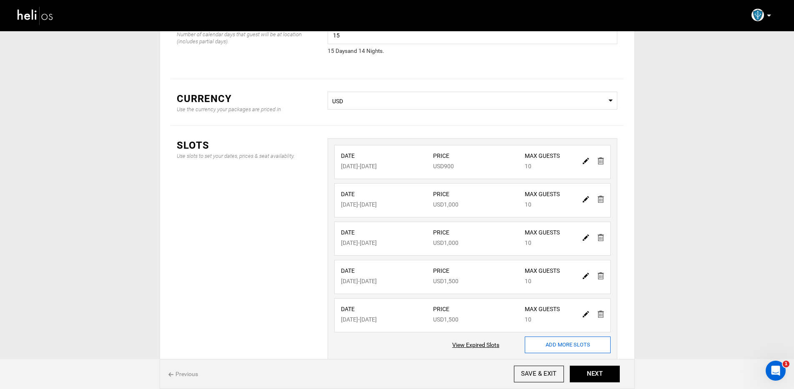
click at [576, 341] on input "ADD MORE SLOTS" at bounding box center [568, 345] width 86 height 17
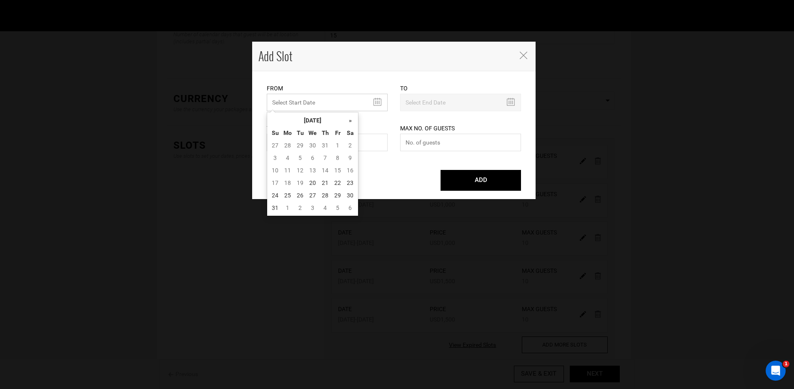
click at [349, 100] on input "MINIMUM NUMBER OF NIGHTS" at bounding box center [327, 103] width 121 height 18
click at [351, 118] on th "»" at bounding box center [350, 120] width 13 height 13
click at [350, 118] on th "»" at bounding box center [350, 120] width 13 height 13
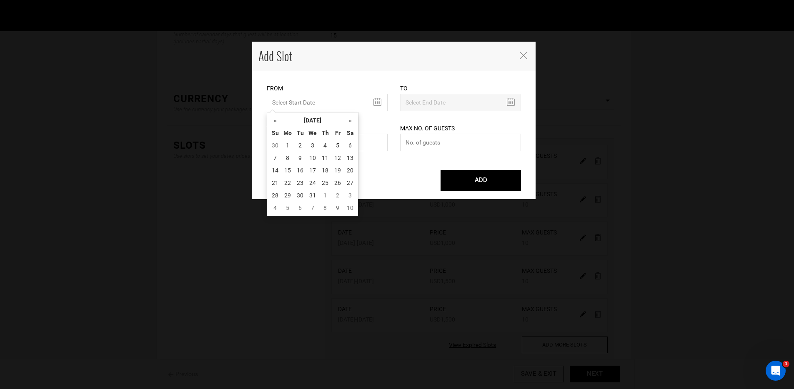
click at [350, 118] on th "»" at bounding box center [350, 120] width 13 height 13
click at [274, 182] on td "15" at bounding box center [275, 183] width 13 height 13
type input "02/15/2026"
type input "03/01/2026"
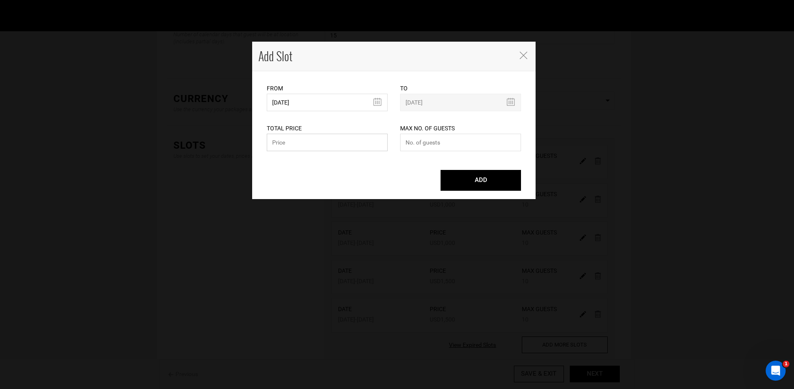
click at [306, 143] on input "text" at bounding box center [327, 143] width 121 height 18
type input "1500"
type input "10"
click at [441, 170] on button "ADD" at bounding box center [481, 180] width 80 height 21
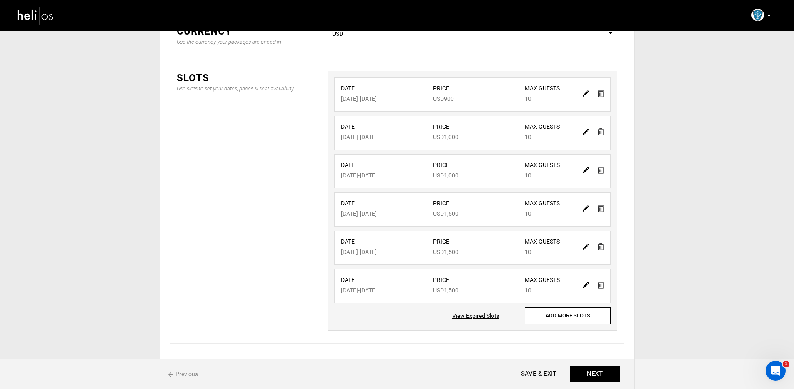
scroll to position [138, 0]
click at [529, 313] on input "ADD MORE SLOTS" at bounding box center [568, 314] width 86 height 17
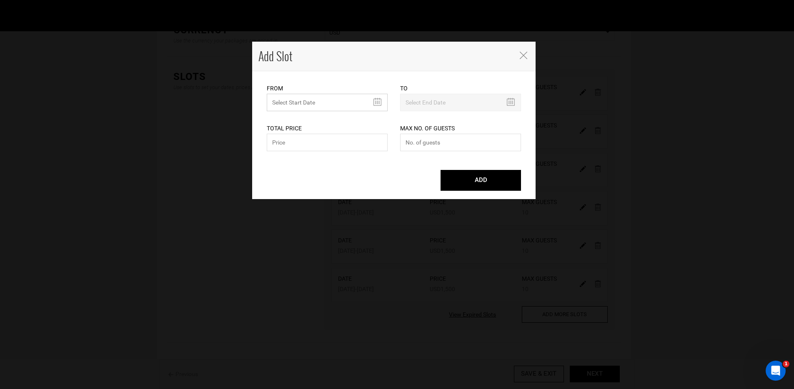
click at [353, 108] on input "MINIMUM NUMBER OF NIGHTS" at bounding box center [327, 103] width 121 height 18
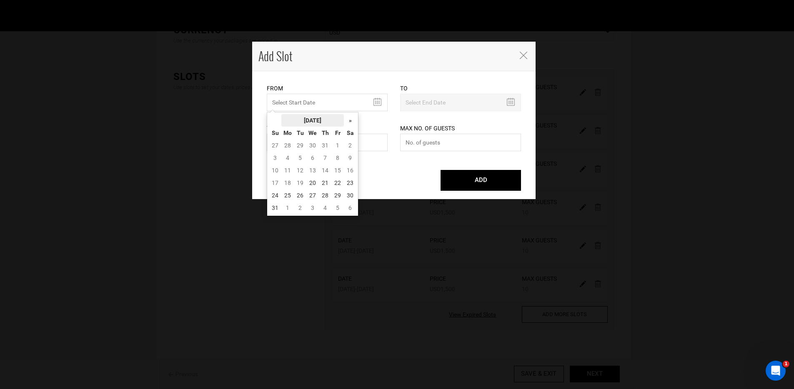
click at [343, 120] on th "[DATE]" at bounding box center [312, 120] width 63 height 13
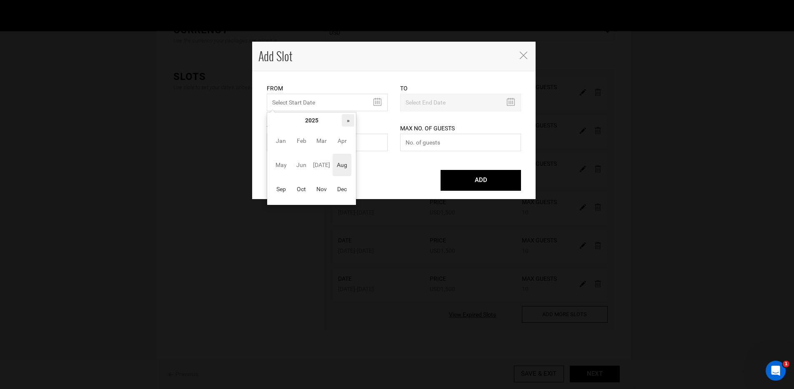
click at [347, 116] on th "»" at bounding box center [348, 120] width 13 height 13
click at [326, 145] on span "Mar" at bounding box center [321, 141] width 19 height 23
click at [279, 158] on td "1" at bounding box center [275, 158] width 13 height 13
type input "03/01/2026"
type input "03/15/2026"
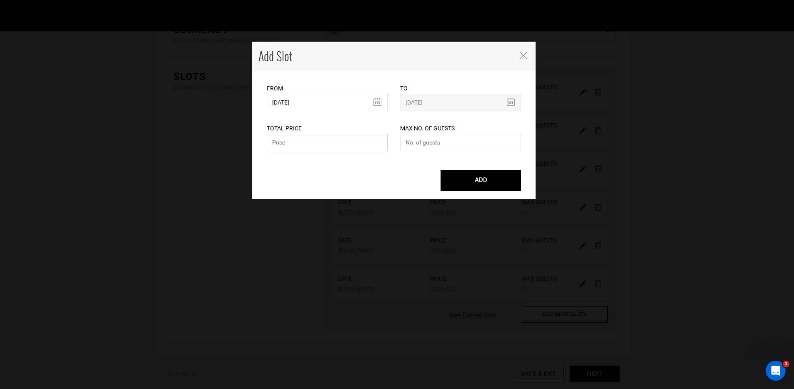
click at [326, 149] on input "text" at bounding box center [327, 143] width 121 height 18
type input "1600"
type input "10"
click at [441, 170] on button "ADD" at bounding box center [481, 180] width 80 height 21
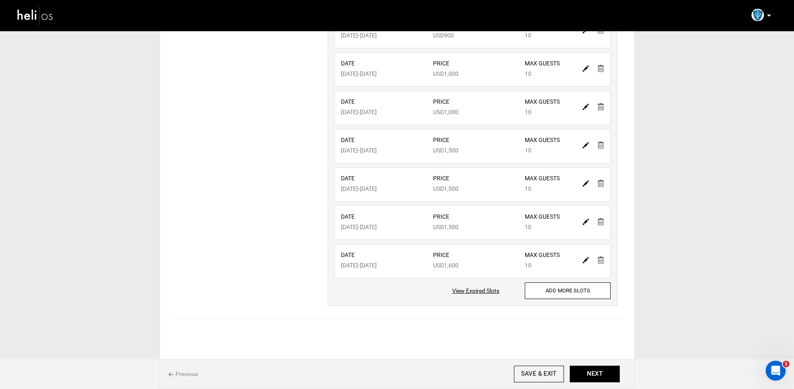
scroll to position [200, 0]
click at [558, 286] on input "ADD MORE SLOTS" at bounding box center [568, 290] width 86 height 17
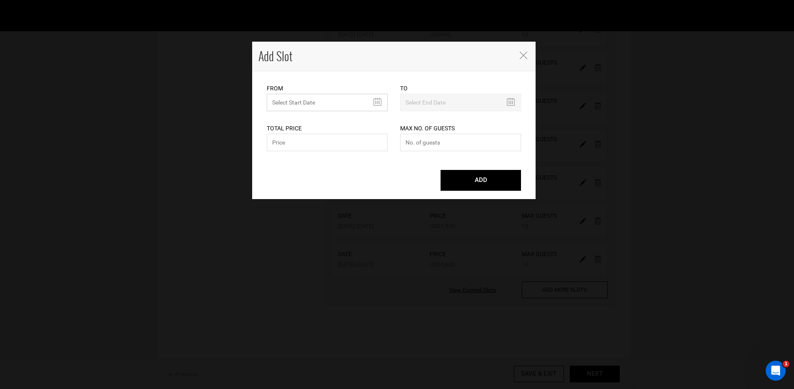
click at [342, 97] on input "MINIMUM NUMBER OF NIGHTS" at bounding box center [327, 103] width 121 height 18
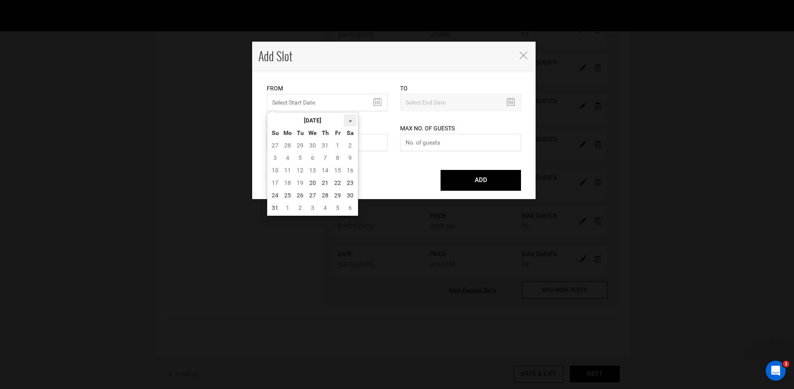
click at [348, 124] on th "»" at bounding box center [350, 120] width 13 height 13
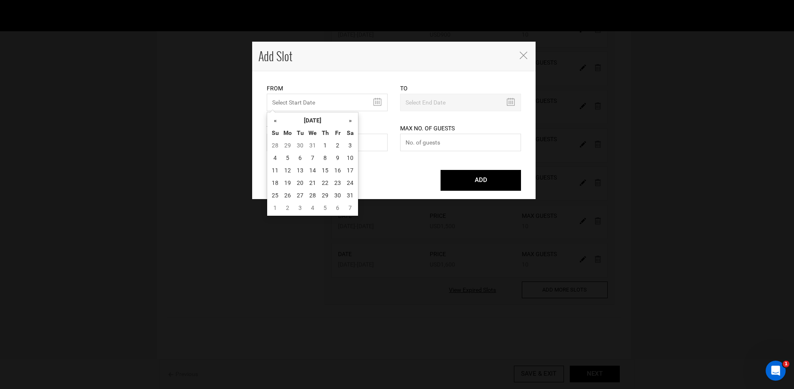
click at [348, 124] on th "»" at bounding box center [350, 120] width 13 height 13
click at [350, 121] on th "»" at bounding box center [350, 120] width 13 height 13
click at [349, 173] on td "14" at bounding box center [350, 170] width 13 height 13
type input "03/14/2026"
type input "03/28/2026"
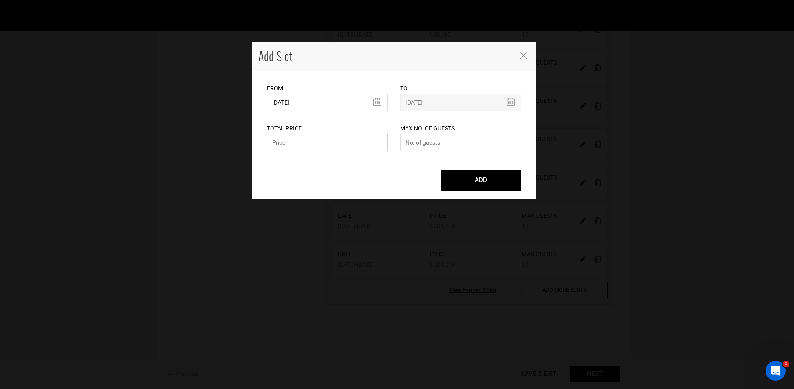
click at [316, 142] on input "text" at bounding box center [327, 143] width 121 height 18
type input "1400"
type input "10"
click at [441, 170] on button "ADD" at bounding box center [481, 180] width 80 height 21
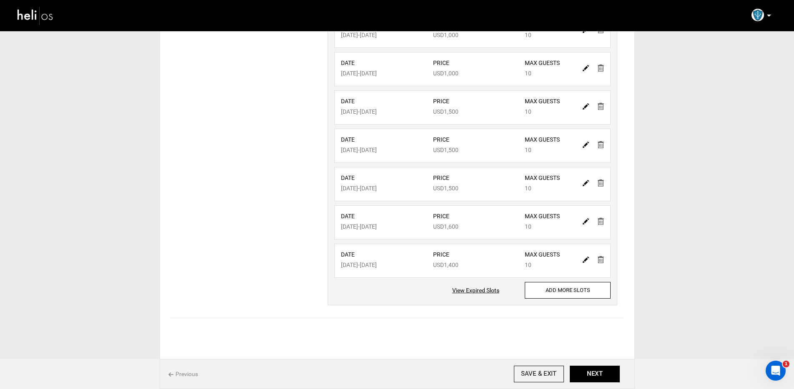
scroll to position [239, 0]
click at [573, 290] on input "ADD MORE SLOTS" at bounding box center [568, 290] width 86 height 17
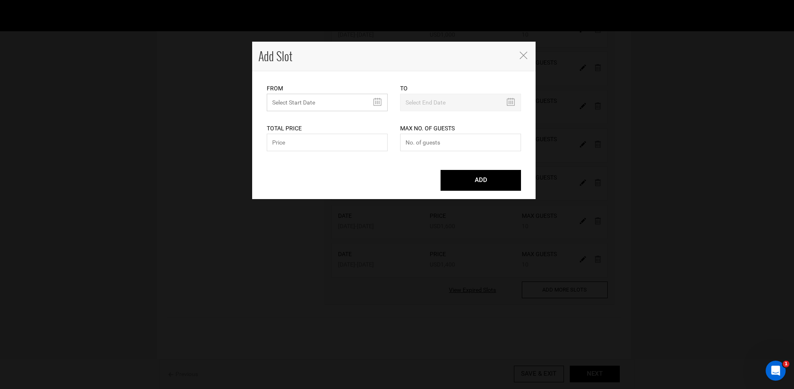
click at [379, 103] on input "MINIMUM NUMBER OF NIGHTS" at bounding box center [327, 103] width 121 height 18
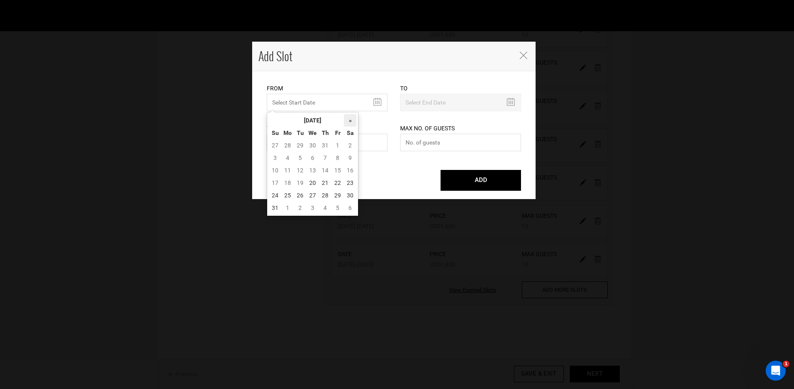
click at [353, 125] on th "»" at bounding box center [350, 120] width 13 height 13
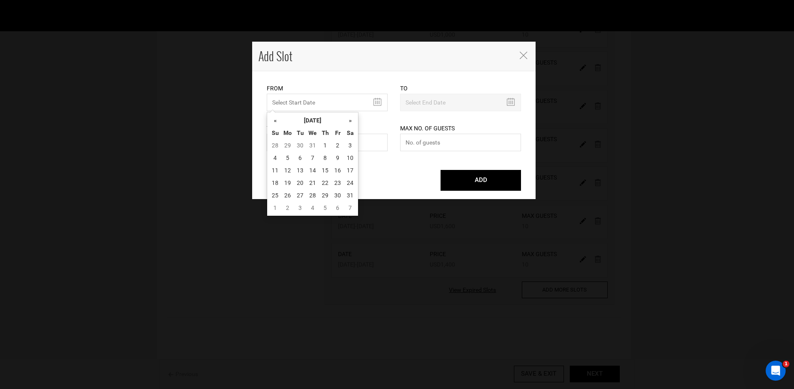
click at [353, 125] on th "»" at bounding box center [350, 120] width 13 height 13
click at [270, 204] on td "29" at bounding box center [275, 208] width 13 height 13
type input "03/29/2026"
type input "04/12/2026"
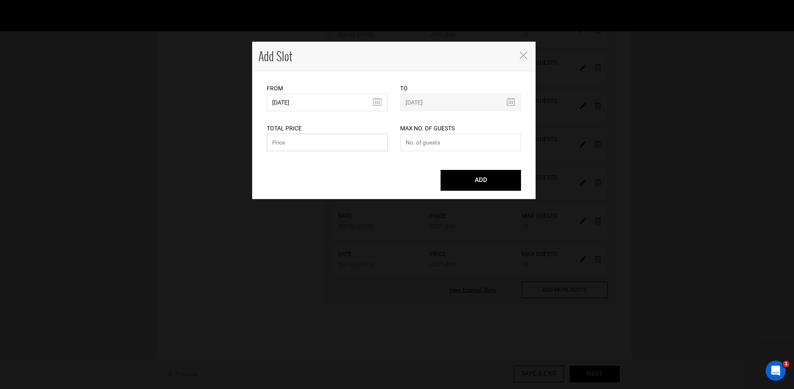
click at [322, 141] on input "text" at bounding box center [327, 143] width 121 height 18
type input "1200"
type input "10"
click at [441, 170] on button "ADD" at bounding box center [481, 180] width 80 height 21
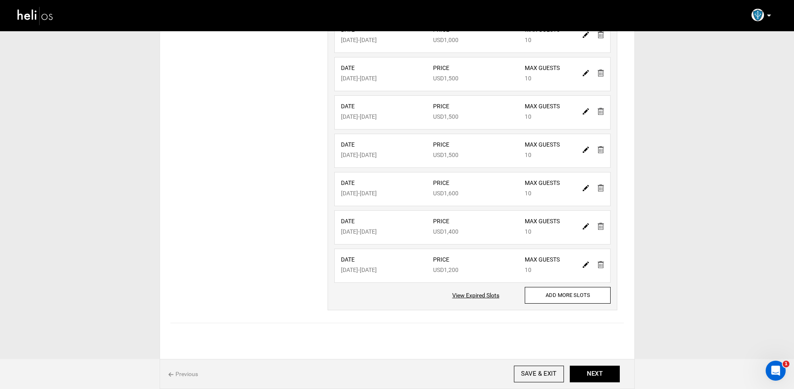
scroll to position [277, 0]
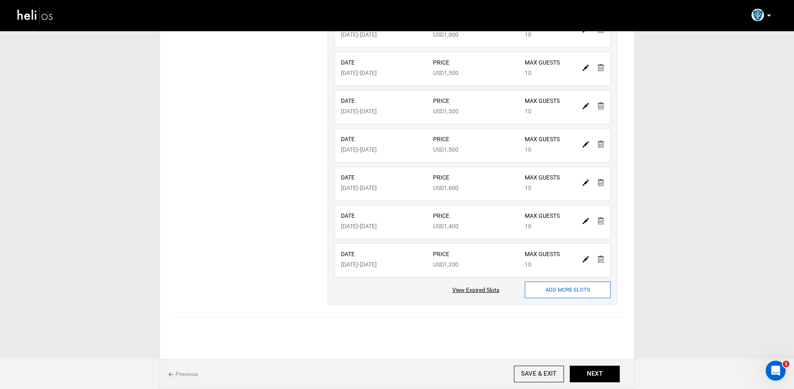
click at [546, 293] on input "ADD MORE SLOTS" at bounding box center [568, 290] width 86 height 17
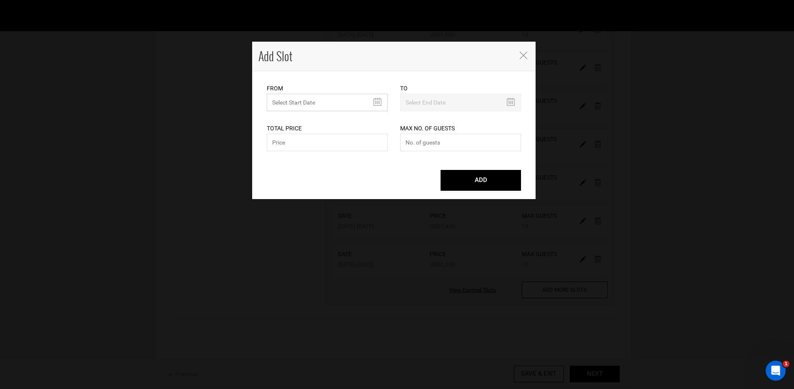
click at [380, 100] on input "MINIMUM NUMBER OF NIGHTS" at bounding box center [327, 103] width 121 height 18
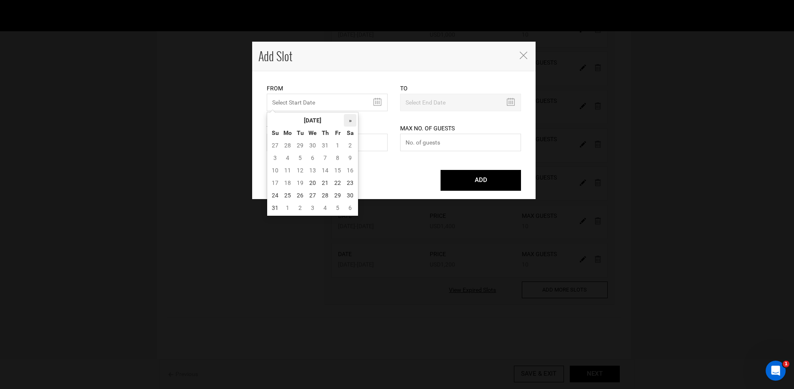
click at [356, 122] on th "»" at bounding box center [350, 120] width 13 height 13
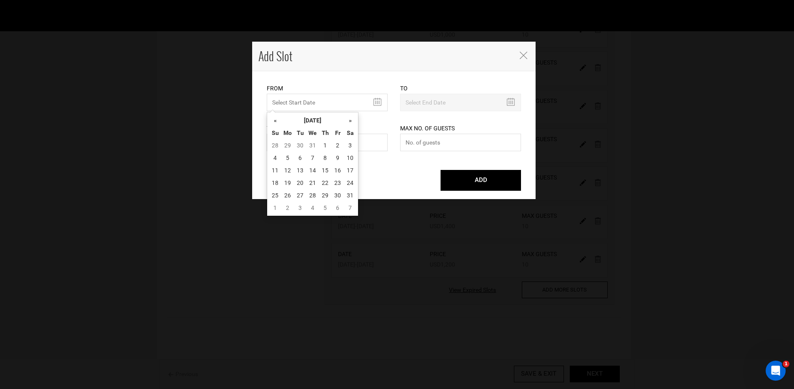
click at [356, 122] on th "»" at bounding box center [350, 120] width 13 height 13
click at [351, 159] on td "11" at bounding box center [350, 158] width 13 height 13
type input "04/11/2026"
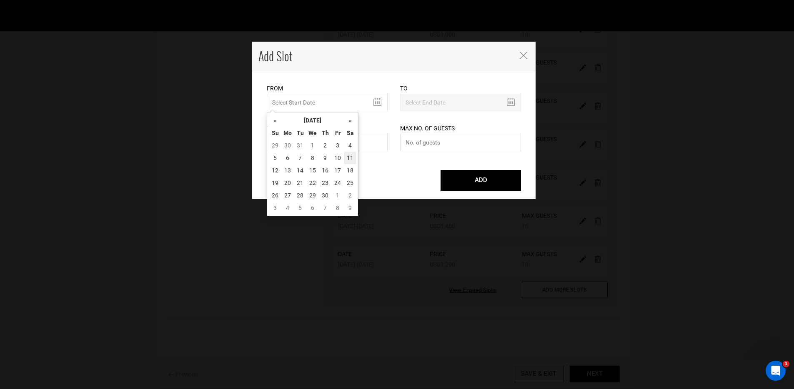
type input "04/25/2026"
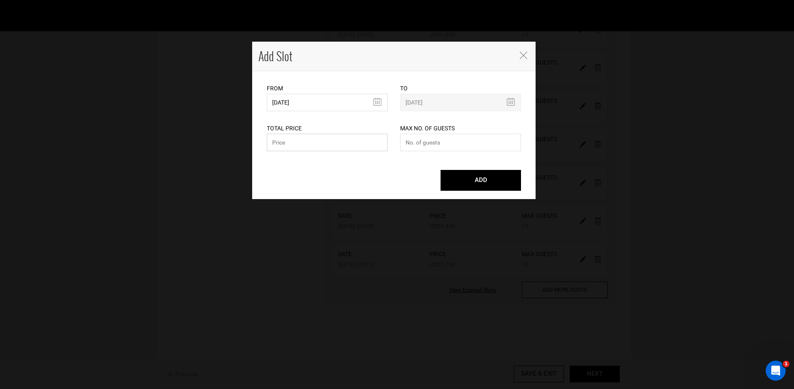
click at [336, 147] on input "text" at bounding box center [327, 143] width 121 height 18
type input "1000"
type input "10"
click at [441, 170] on button "ADD" at bounding box center [481, 180] width 80 height 21
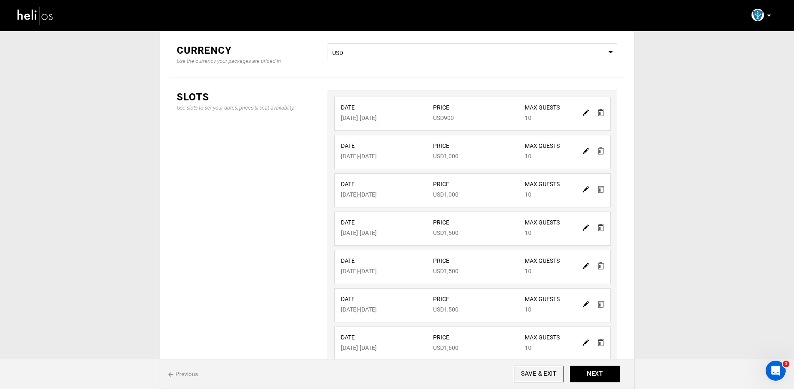
scroll to position [316, 0]
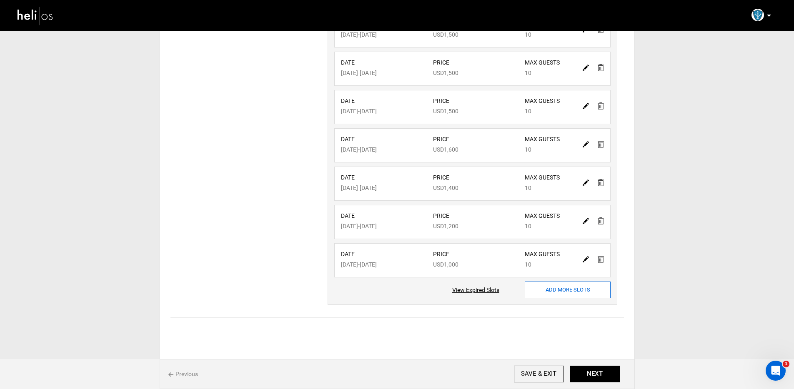
click at [543, 296] on input "ADD MORE SLOTS" at bounding box center [568, 290] width 86 height 17
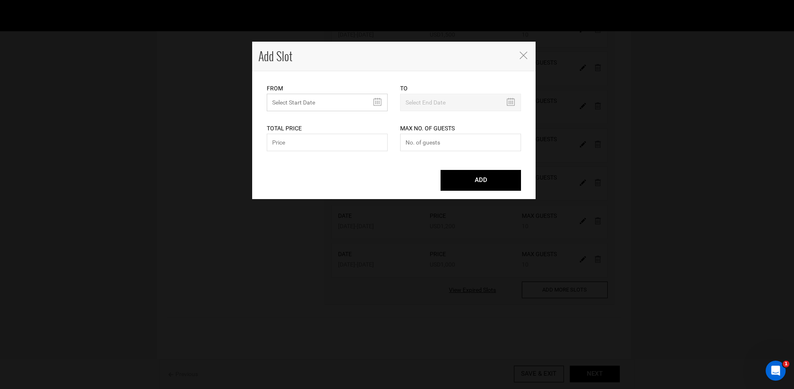
click at [360, 101] on input "MINIMUM NUMBER OF NIGHTS" at bounding box center [327, 103] width 121 height 18
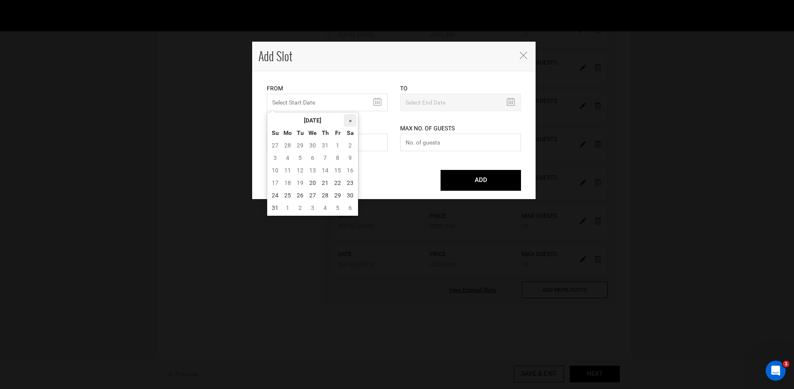
click at [352, 123] on th "»" at bounding box center [350, 120] width 13 height 13
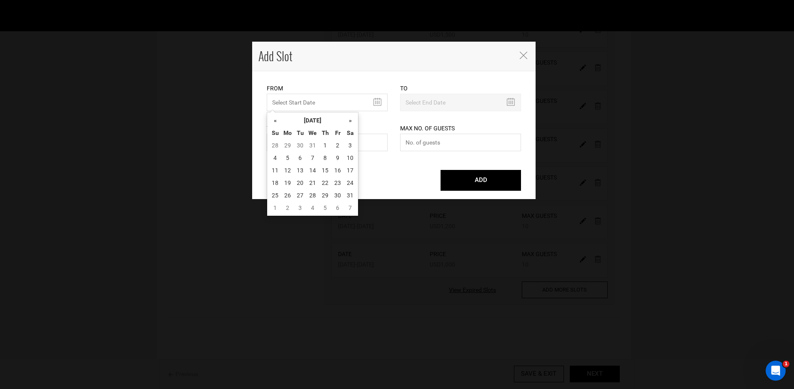
click at [352, 123] on th "»" at bounding box center [350, 120] width 13 height 13
click at [336, 143] on td "1" at bounding box center [337, 145] width 13 height 13
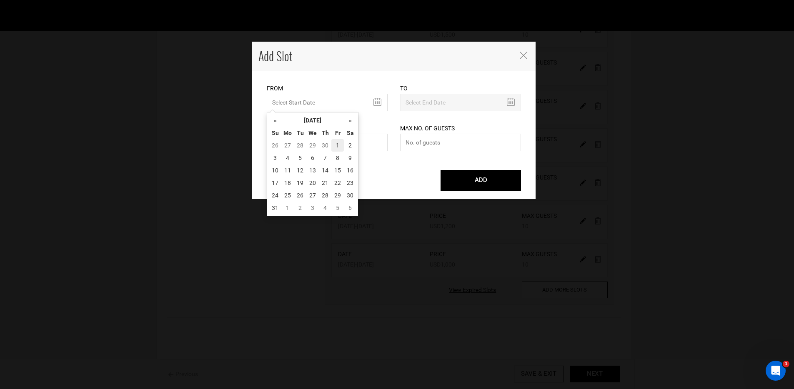
type input "05/01/2026"
type input "05/15/2026"
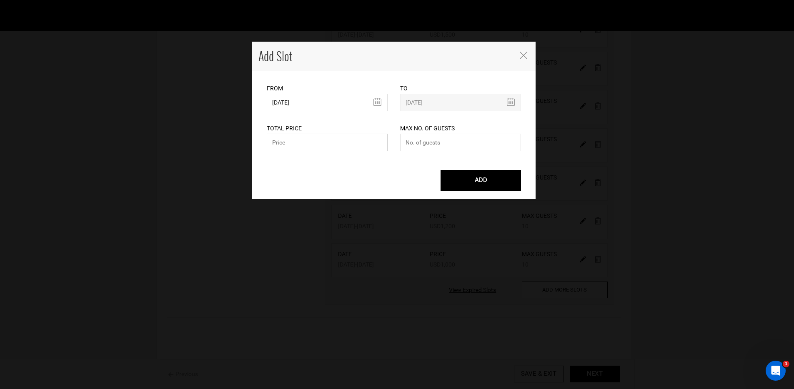
click at [287, 147] on input "text" at bounding box center [327, 143] width 121 height 18
type input "900"
type input "10"
click at [441, 170] on button "ADD" at bounding box center [481, 180] width 80 height 21
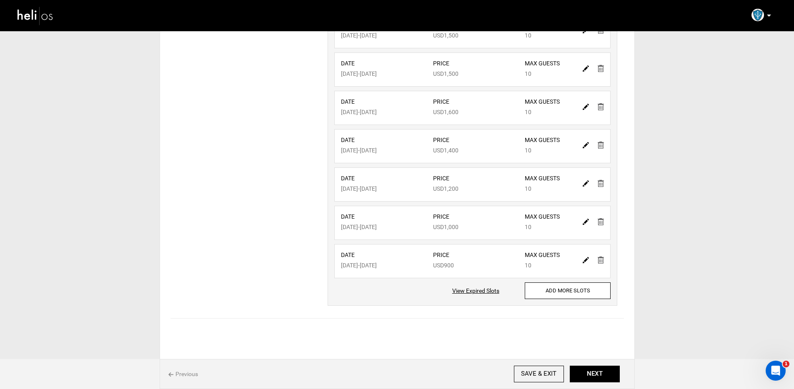
scroll to position [354, 0]
click at [541, 283] on input "ADD MORE SLOTS" at bounding box center [568, 290] width 86 height 17
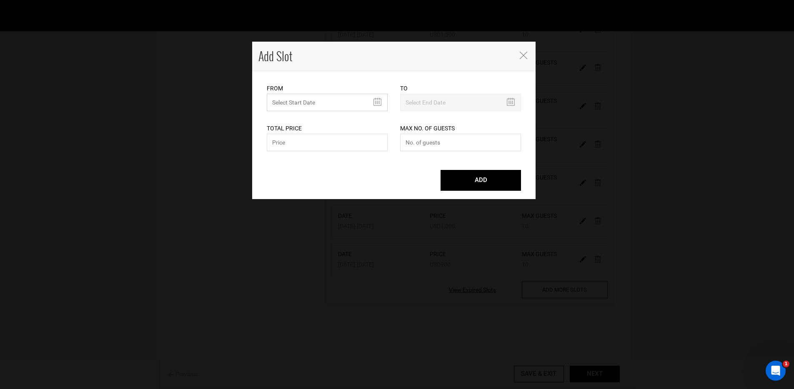
click at [364, 102] on input "MINIMUM NUMBER OF NIGHTS" at bounding box center [327, 103] width 121 height 18
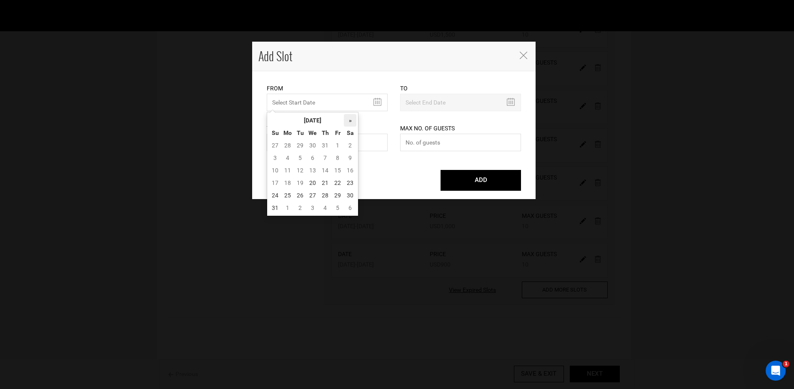
click at [347, 123] on th "»" at bounding box center [350, 120] width 13 height 13
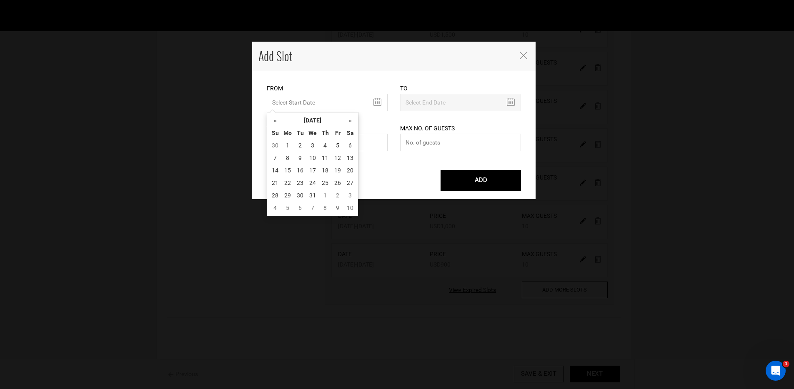
click at [347, 123] on th "»" at bounding box center [350, 120] width 13 height 13
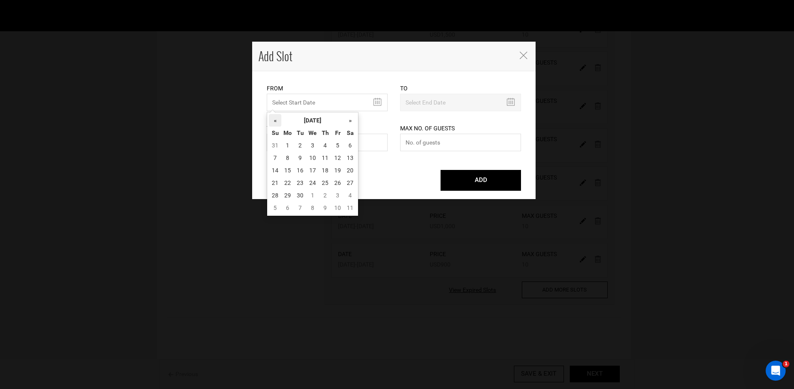
click at [276, 122] on th "«" at bounding box center [275, 120] width 13 height 13
click at [352, 171] on td "16" at bounding box center [350, 170] width 13 height 13
type input "05/16/2026"
type input "05/30/2026"
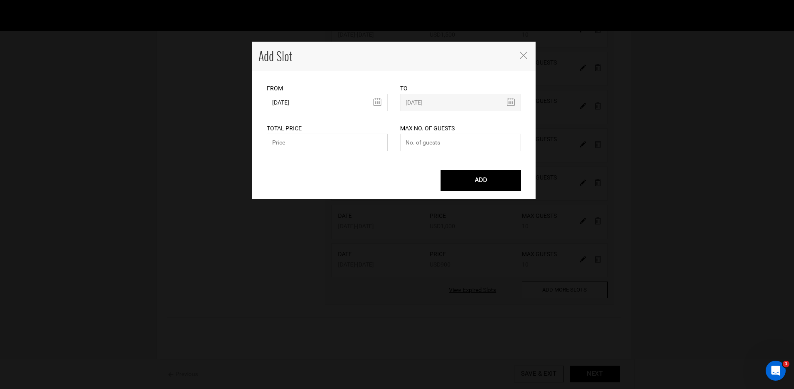
click at [299, 145] on input "text" at bounding box center [327, 143] width 121 height 18
type input "900"
type input "6"
click at [441, 170] on button "ADD" at bounding box center [481, 180] width 80 height 21
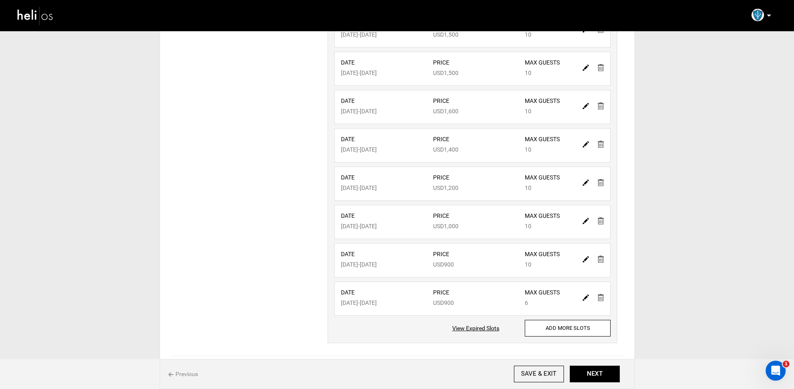
click at [586, 222] on img at bounding box center [586, 221] width 6 height 6
type input "04/11/2026"
type input "04/25/2026"
type input "1000"
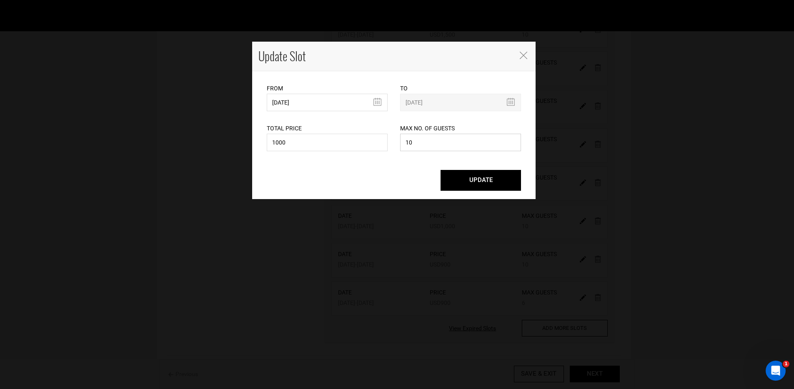
drag, startPoint x: 410, startPoint y: 145, endPoint x: 370, endPoint y: 140, distance: 40.7
click at [370, 140] on div "Total Price 1000 Please enter a valid total price. Max No. of Guests 10 Maximum…" at bounding box center [394, 132] width 267 height 42
type input "7"
click at [469, 175] on button "UPDATE" at bounding box center [481, 180] width 80 height 21
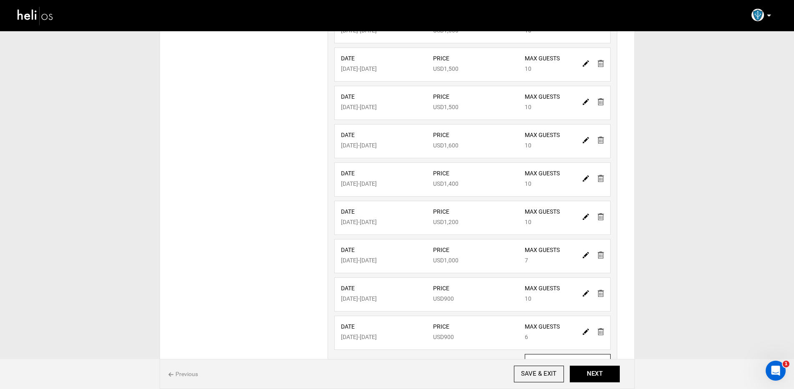
scroll to position [311, 0]
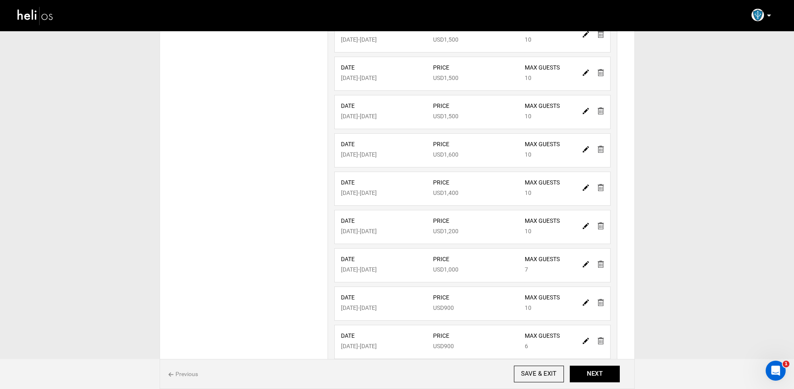
click at [584, 110] on img at bounding box center [586, 111] width 6 height 6
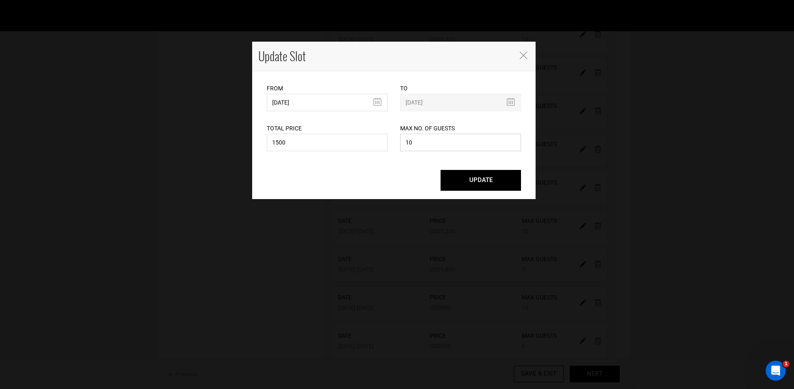
click at [430, 144] on input "10" at bounding box center [460, 143] width 121 height 18
type input "1"
click at [441, 170] on button "UPDATE" at bounding box center [481, 180] width 80 height 21
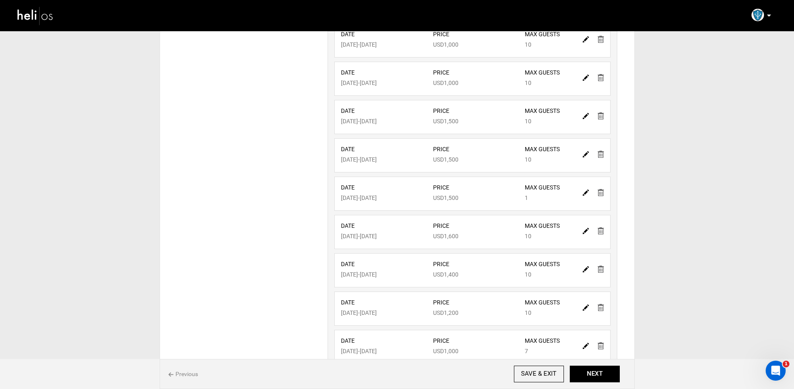
scroll to position [147, 0]
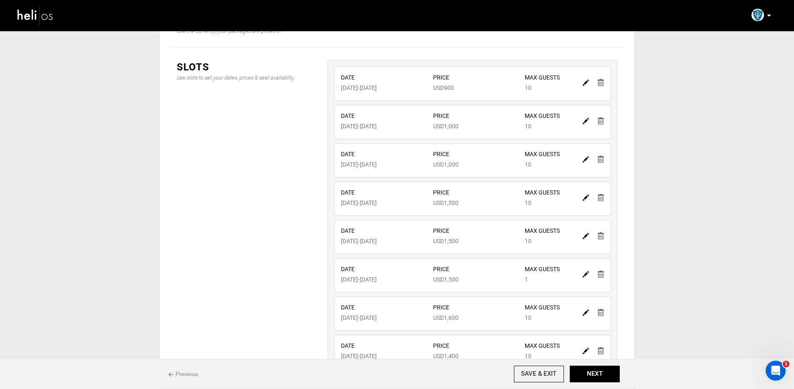
click at [584, 160] on img at bounding box center [586, 159] width 6 height 6
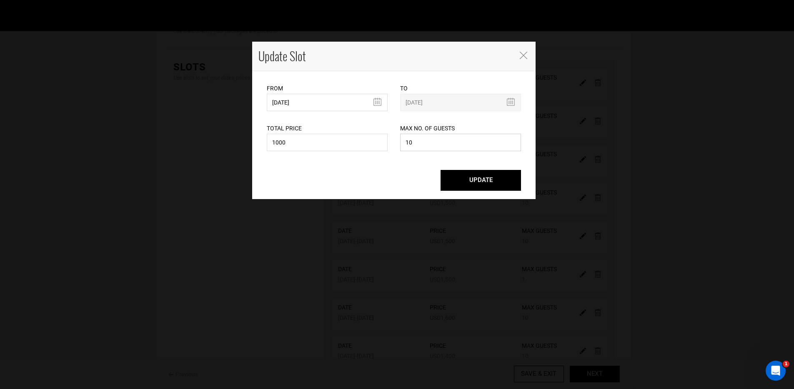
drag, startPoint x: 428, startPoint y: 147, endPoint x: 371, endPoint y: 138, distance: 57.8
click at [371, 138] on div "Total Price 1000 Please enter a valid total price. Max No. of Guests 10 Maximum…" at bounding box center [394, 132] width 267 height 42
type input "1"
type input "9"
click at [441, 170] on button "UPDATE" at bounding box center [481, 180] width 80 height 21
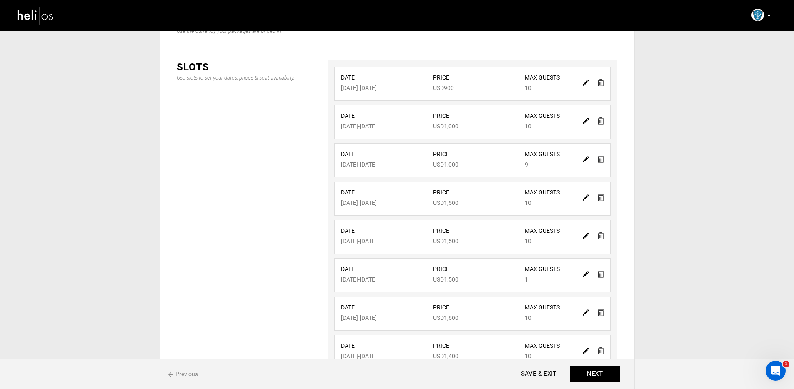
scroll to position [0, 0]
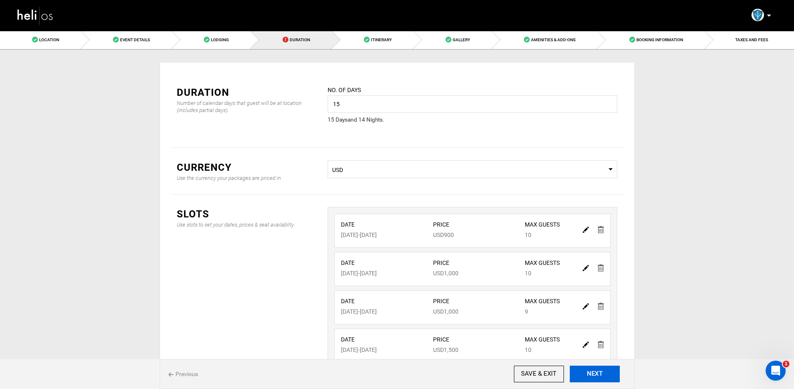
click at [589, 378] on button "NEXT" at bounding box center [595, 374] width 50 height 17
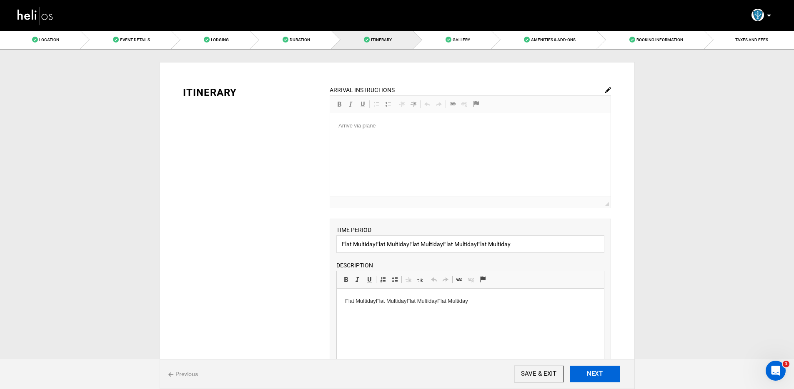
click at [589, 378] on button "NEXT" at bounding box center [595, 374] width 50 height 17
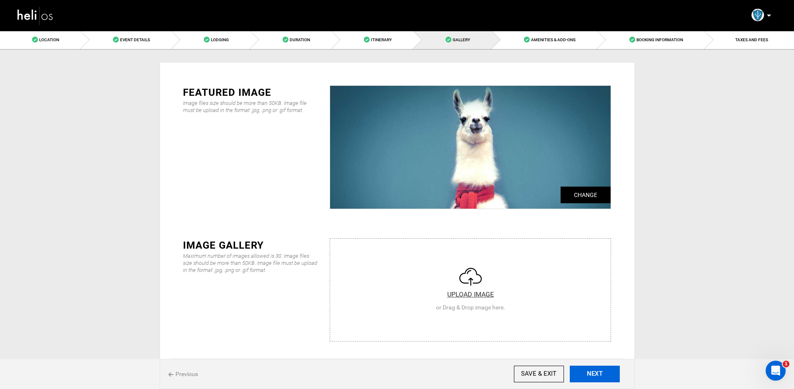
click at [589, 378] on button "NEXT" at bounding box center [595, 374] width 50 height 17
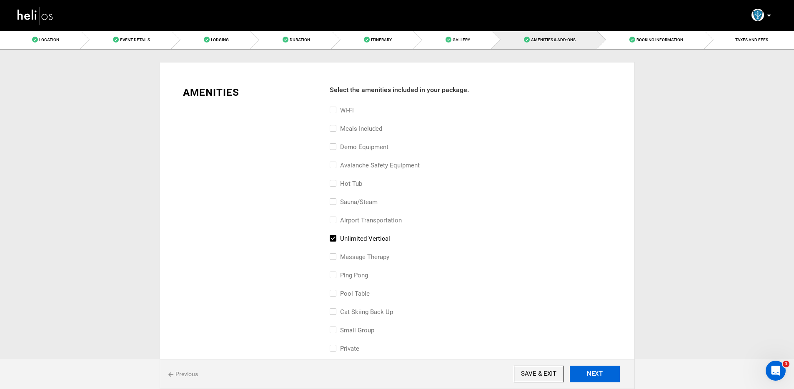
click at [589, 378] on button "NEXT" at bounding box center [595, 374] width 50 height 17
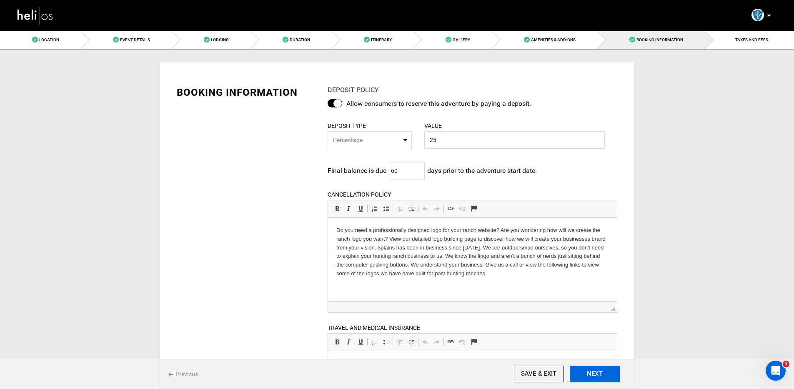
click at [589, 378] on button "NEXT" at bounding box center [595, 374] width 50 height 17
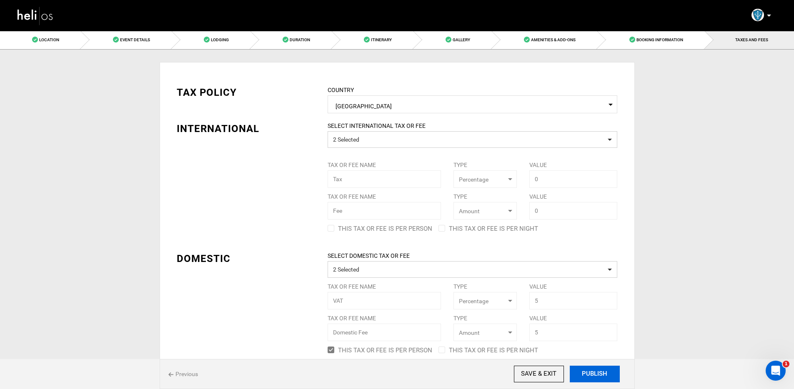
click at [589, 378] on button "PUBLISH" at bounding box center [595, 374] width 50 height 17
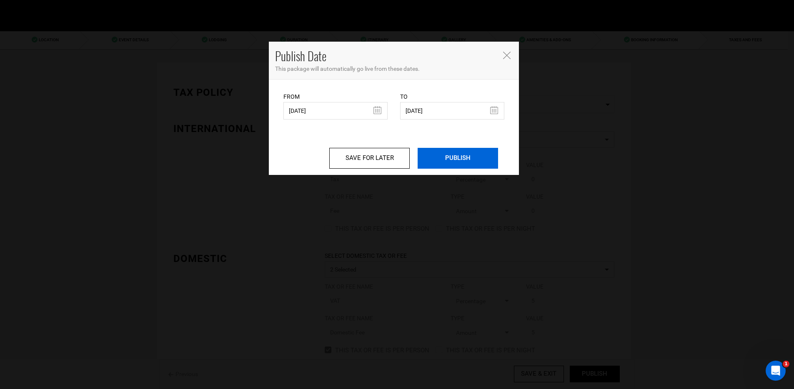
click at [454, 165] on input "PUBLISH" at bounding box center [458, 158] width 80 height 21
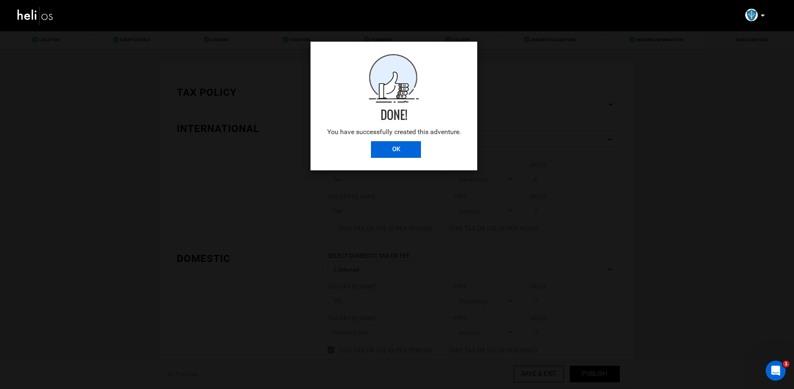
click at [395, 150] on input "OK" at bounding box center [396, 149] width 50 height 17
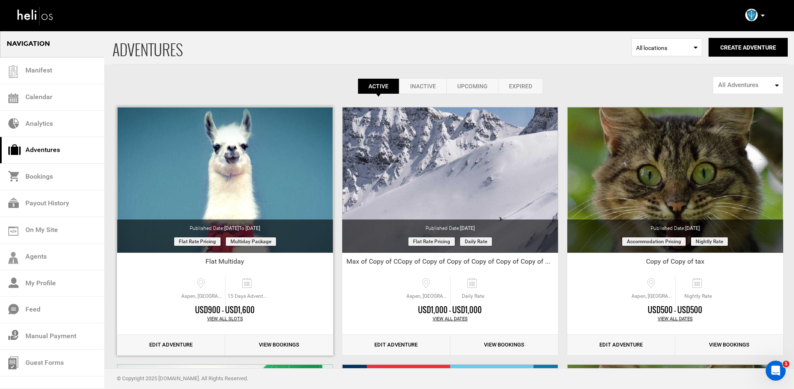
click at [187, 344] on link "Edit Adventure" at bounding box center [171, 345] width 108 height 20
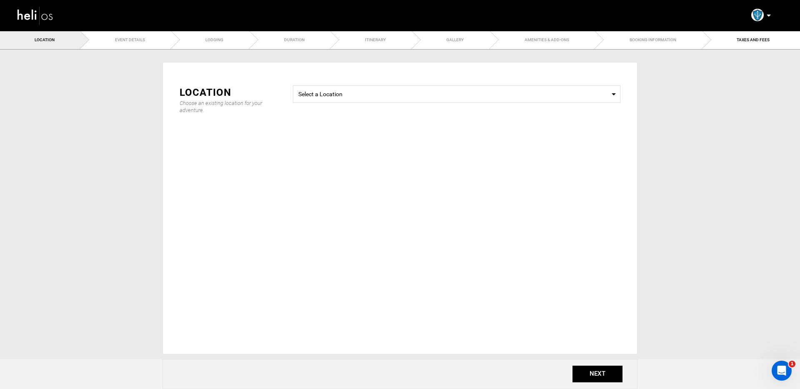
type input "[DATE]"
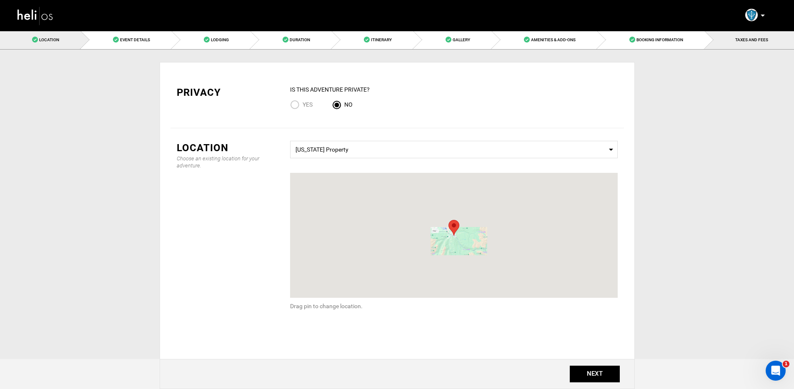
click at [734, 41] on link "TAXES AND FEES" at bounding box center [749, 39] width 89 height 19
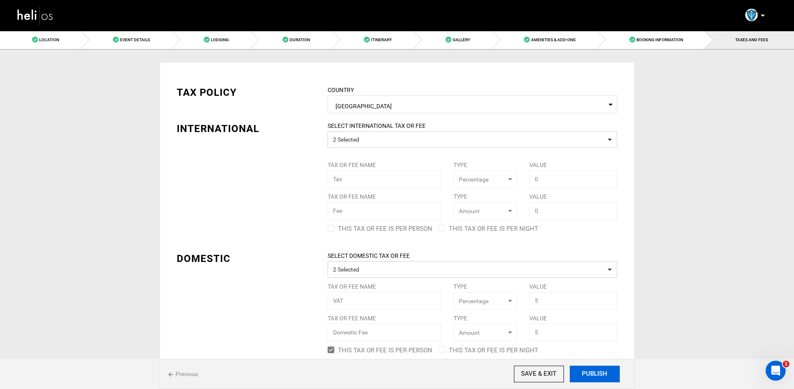
click at [594, 381] on button "PUBLISH" at bounding box center [595, 374] width 50 height 17
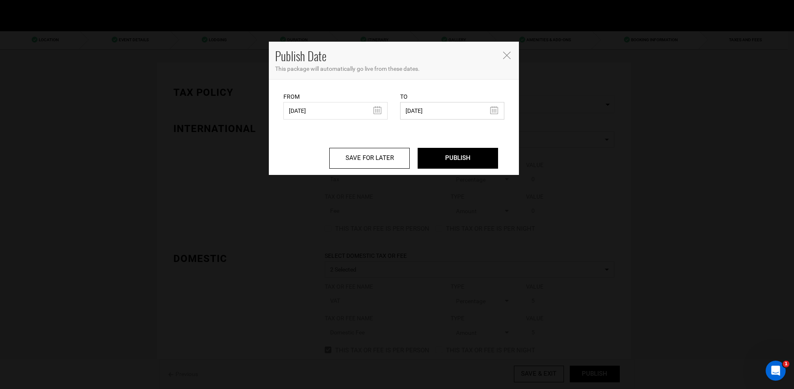
click at [441, 106] on input "05/16/2026" at bounding box center [452, 111] width 104 height 18
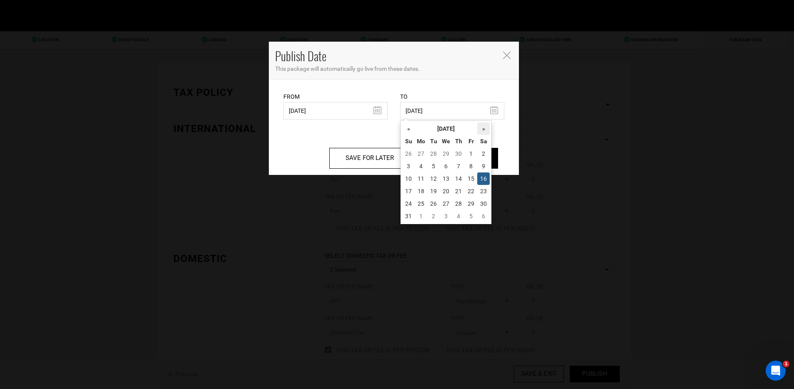
click at [480, 130] on th "»" at bounding box center [483, 129] width 13 height 13
click at [483, 190] on td "25" at bounding box center [483, 191] width 13 height 13
type input "07/25/2026"
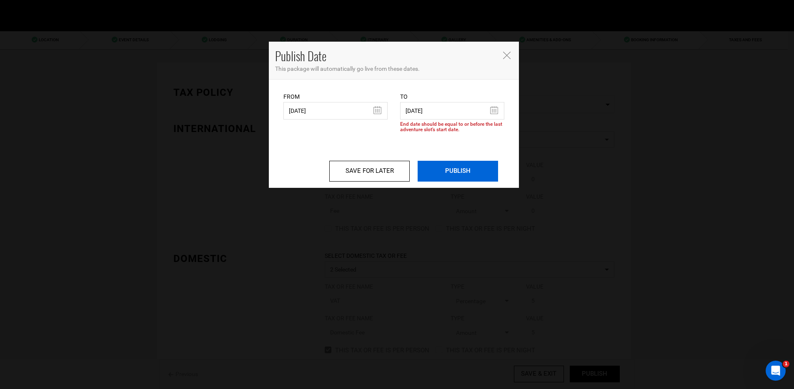
click at [484, 177] on input "PUBLISH" at bounding box center [458, 171] width 80 height 21
click at [506, 52] on icon "Close" at bounding box center [507, 56] width 8 height 8
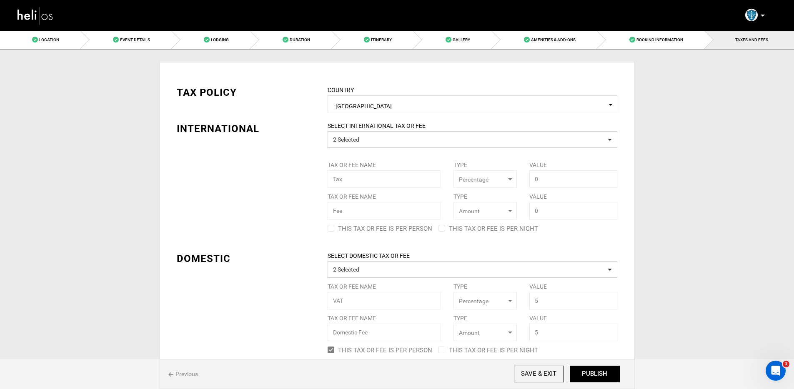
click at [28, 16] on img at bounding box center [36, 16] width 38 height 22
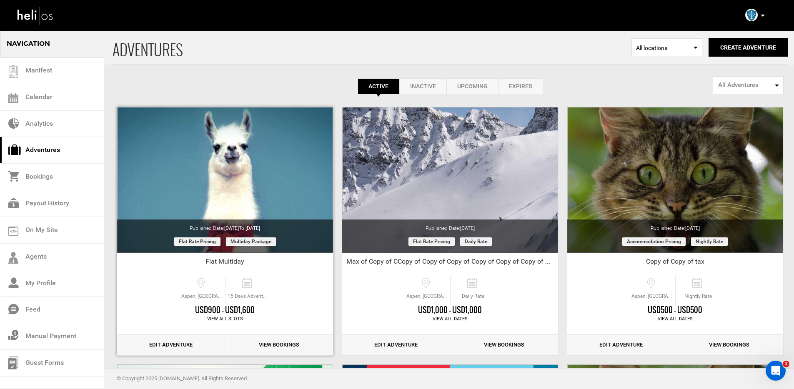
click at [165, 350] on link "Edit Adventure" at bounding box center [171, 345] width 108 height 20
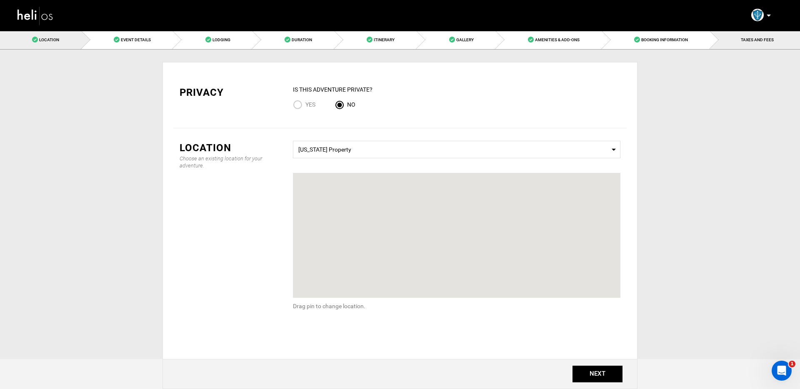
click at [751, 44] on link "TAXES AND FEES" at bounding box center [755, 39] width 90 height 19
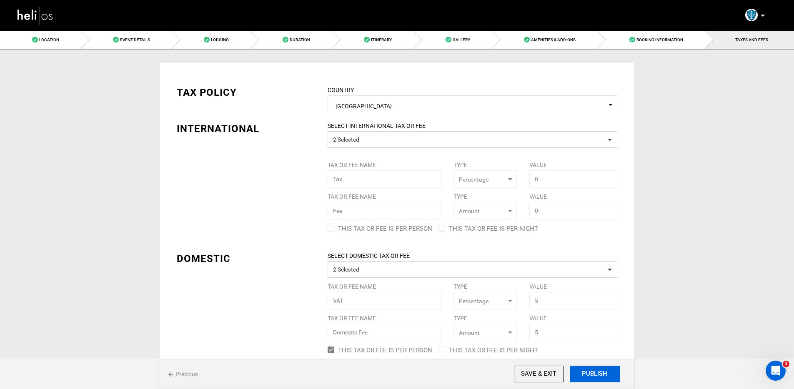
click at [603, 377] on button "PUBLISH" at bounding box center [595, 374] width 50 height 17
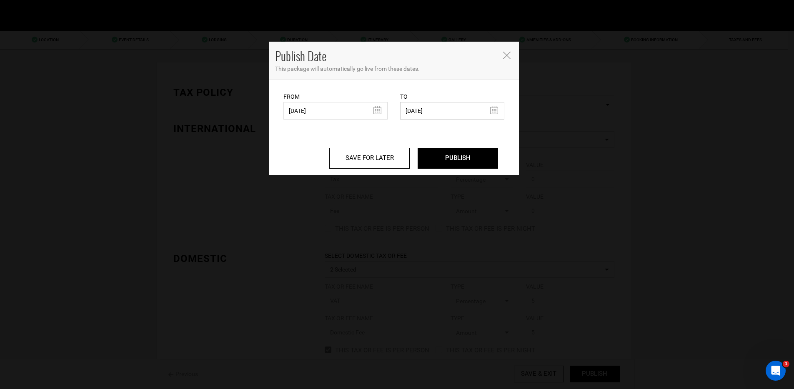
click at [455, 113] on input "05/16/2026" at bounding box center [452, 111] width 104 height 18
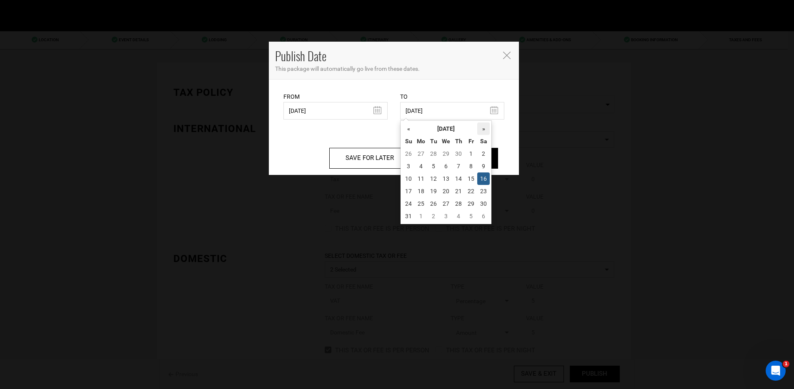
click at [480, 133] on th "»" at bounding box center [483, 129] width 13 height 13
click at [484, 194] on td "27" at bounding box center [483, 191] width 13 height 13
type input "06/27/2026"
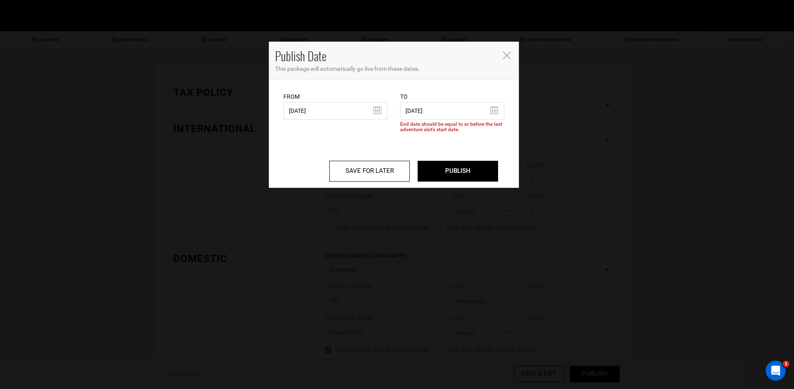
click at [497, 55] on div "Publish Date This package will automatically go live from these dates." at bounding box center [394, 61] width 250 height 38
click at [507, 53] on icon "Close" at bounding box center [507, 56] width 8 height 8
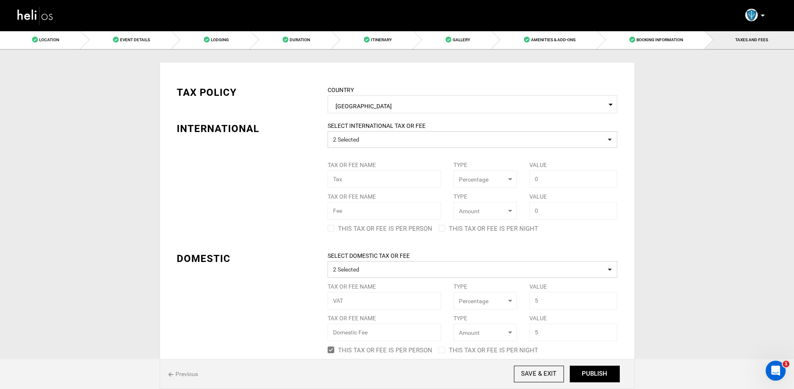
click at [19, 20] on img at bounding box center [36, 16] width 38 height 22
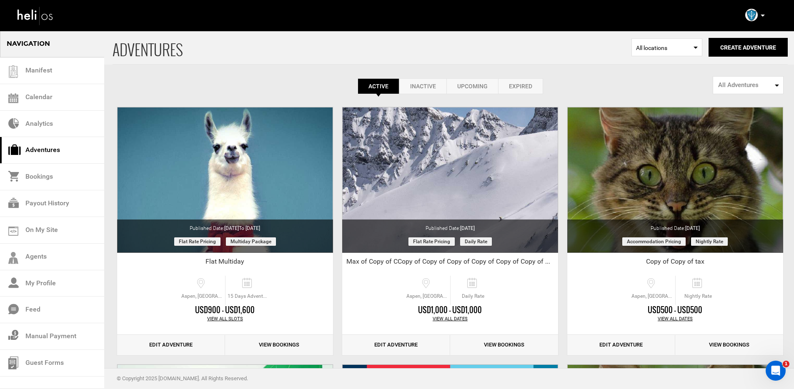
click at [522, 81] on link "Expired" at bounding box center [520, 86] width 45 height 16
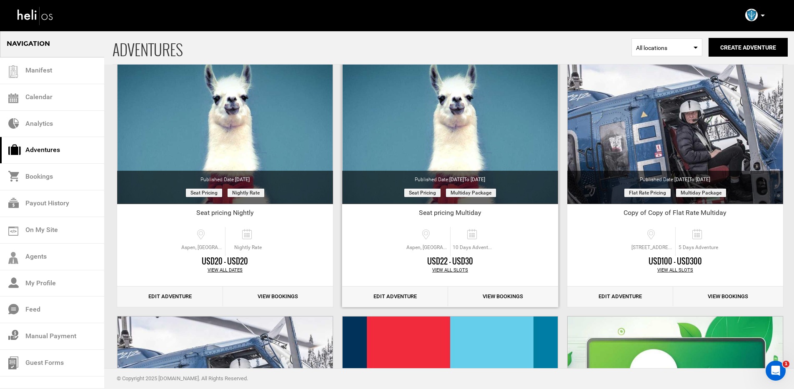
scroll to position [815, 0]
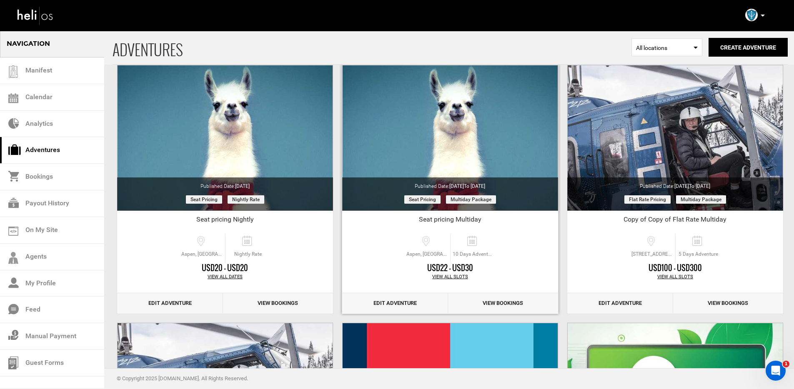
click at [398, 307] on link "Edit Adventure" at bounding box center [395, 303] width 106 height 20
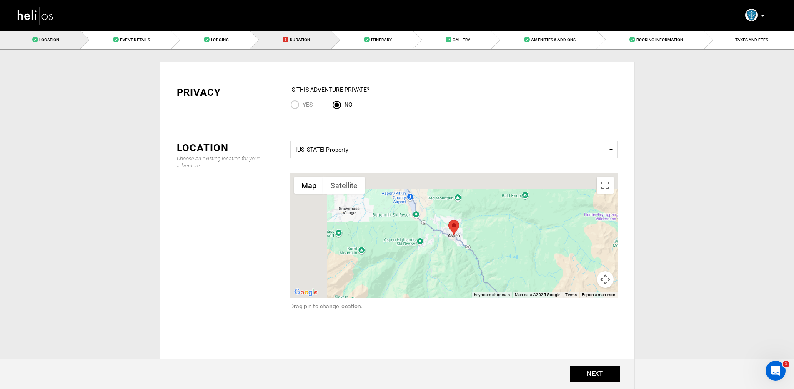
click at [286, 40] on span at bounding box center [286, 40] width 6 height 6
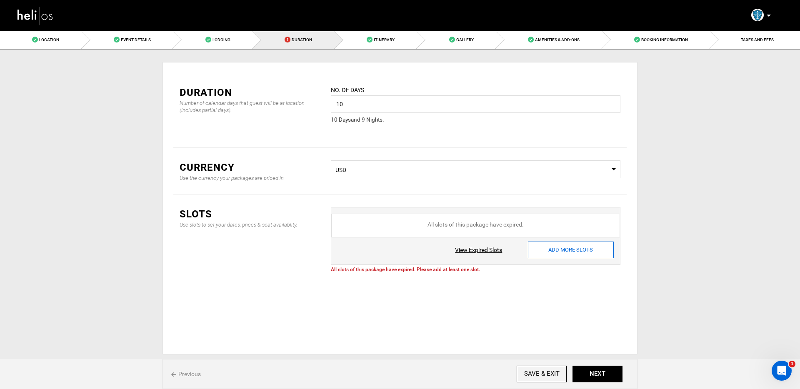
click at [556, 247] on input "ADD MORE SLOTS" at bounding box center [571, 250] width 86 height 17
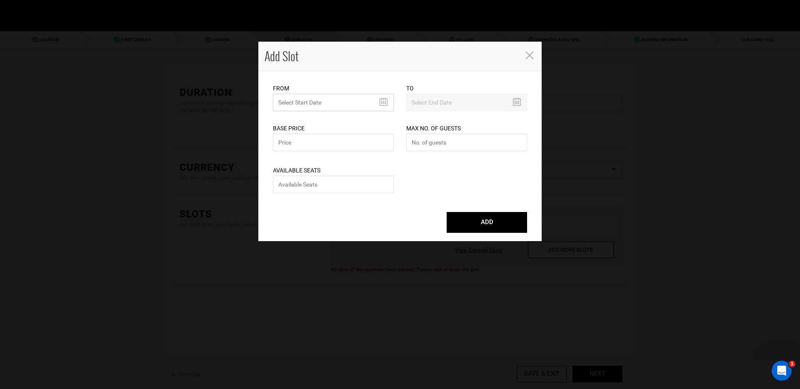
click at [338, 104] on input "text" at bounding box center [333, 103] width 121 height 18
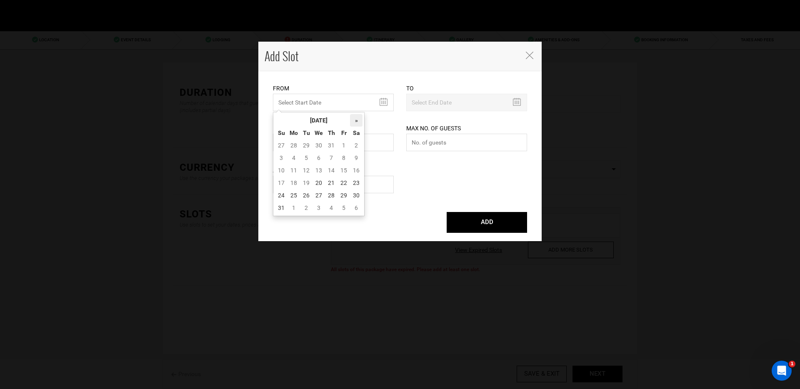
click at [358, 123] on th "»" at bounding box center [356, 120] width 13 height 13
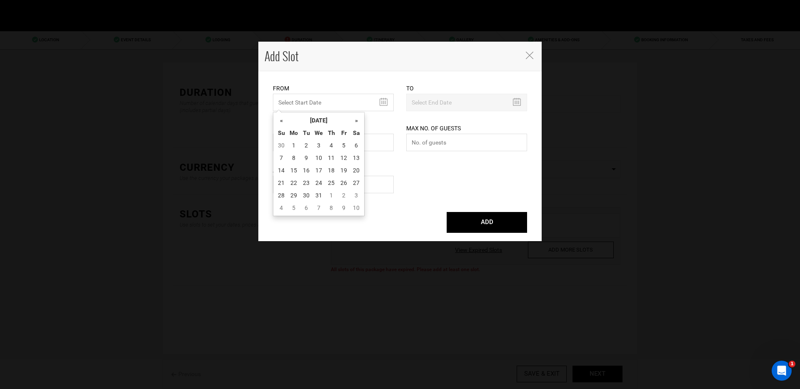
click at [358, 123] on th "»" at bounding box center [356, 120] width 13 height 13
click at [281, 120] on th "«" at bounding box center [281, 120] width 13 height 13
click at [296, 148] on td "1" at bounding box center [294, 145] width 13 height 13
type input "12/01/2025"
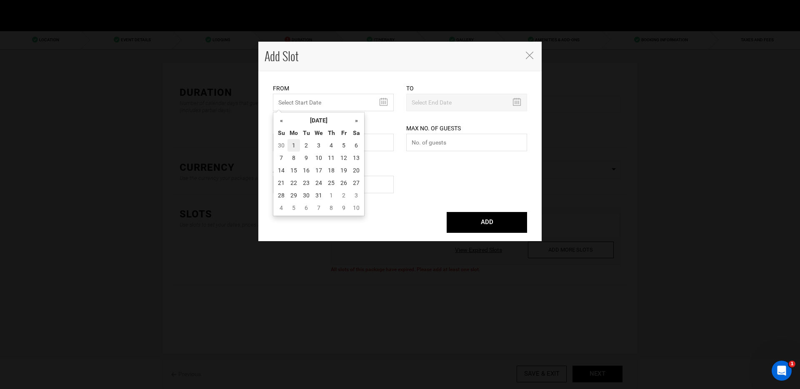
type input "12/10/2025"
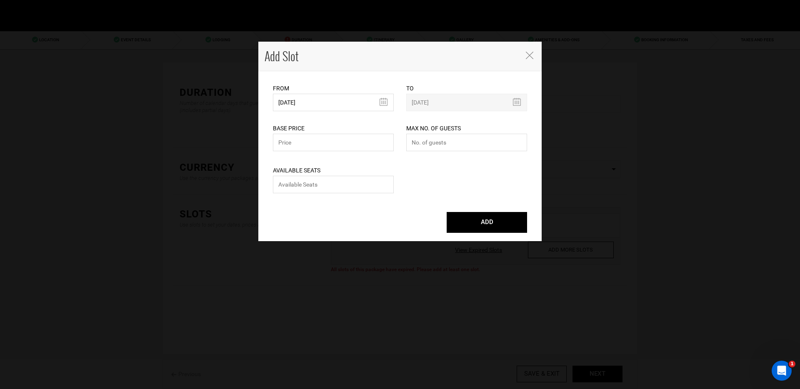
click at [308, 152] on div "Base Price Please enter a valid total price." at bounding box center [333, 132] width 121 height 42
click at [307, 148] on input "text" at bounding box center [333, 143] width 121 height 18
type input "20"
type input "5"
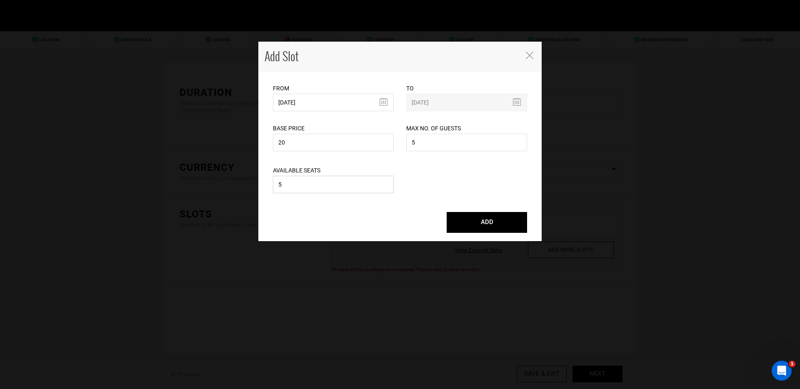
click at [447, 212] on button "ADD" at bounding box center [487, 222] width 80 height 21
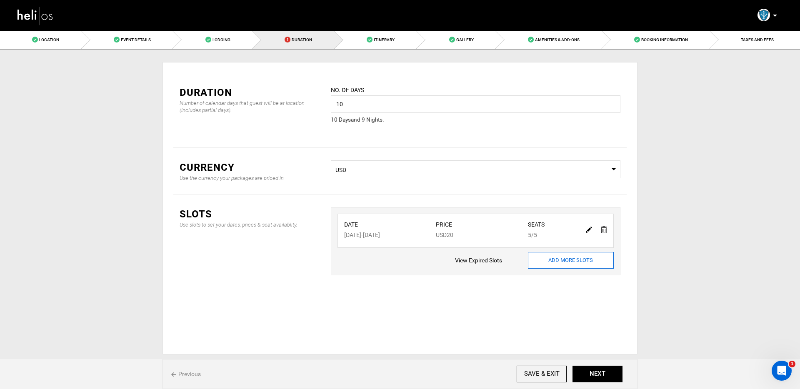
click at [559, 259] on input "ADD MORE SLOTS" at bounding box center [571, 260] width 86 height 17
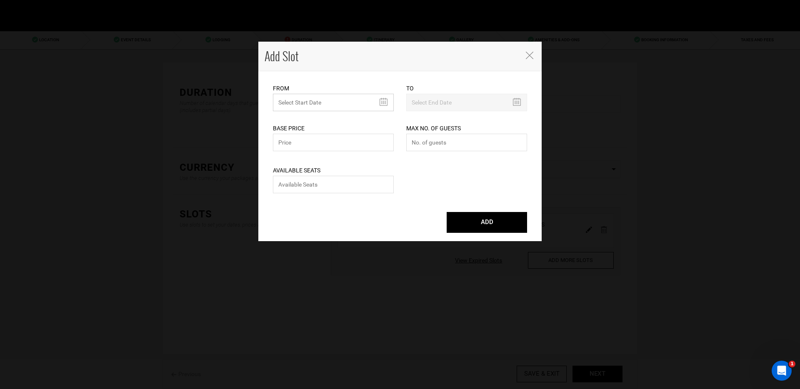
click at [357, 106] on input "text" at bounding box center [333, 103] width 121 height 18
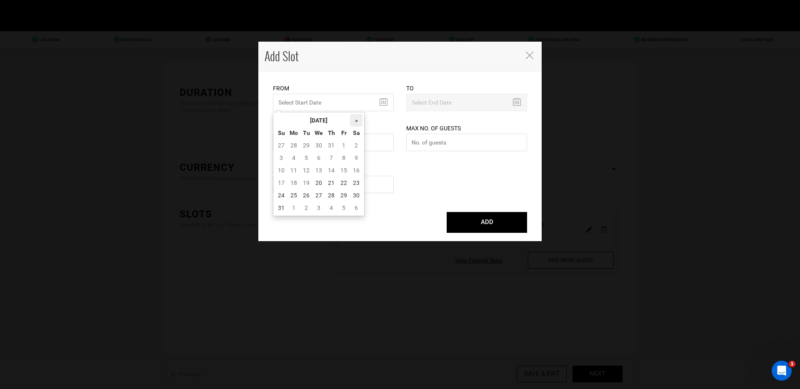
click at [361, 120] on th "»" at bounding box center [356, 120] width 13 height 13
click at [356, 149] on td "1" at bounding box center [356, 145] width 13 height 13
type input "11/01/2025"
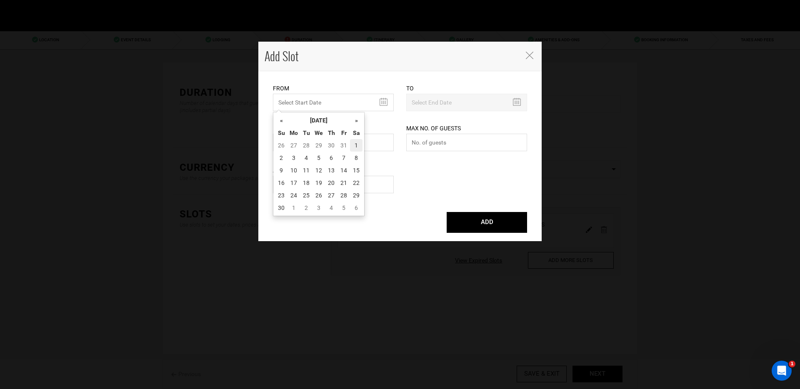
type input "11/09/2025"
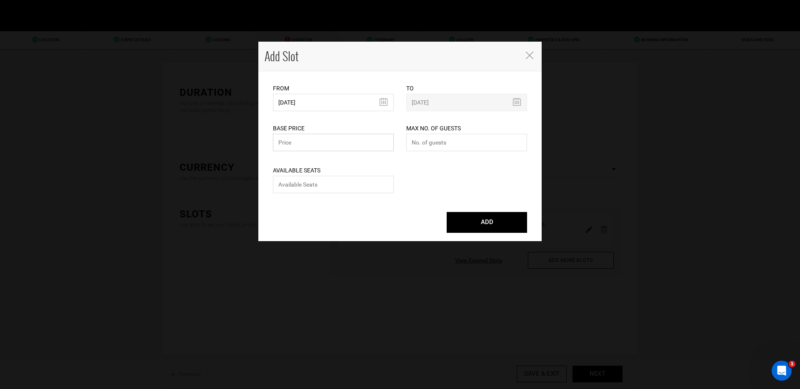
click at [355, 147] on input "text" at bounding box center [333, 143] width 121 height 18
type input "25"
type input "10"
type input "5"
click at [447, 212] on button "ADD" at bounding box center [487, 222] width 80 height 21
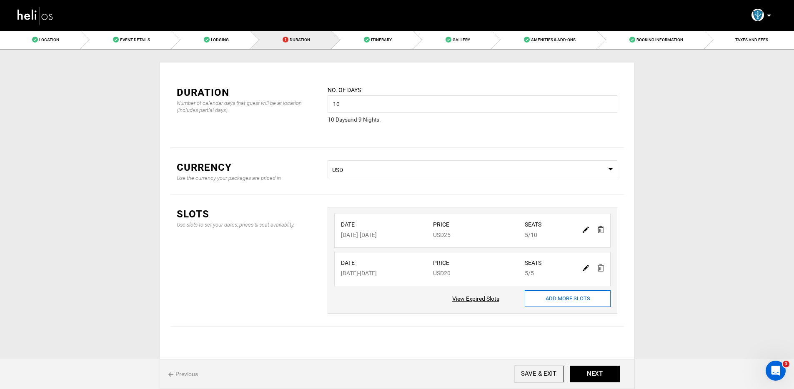
click at [563, 302] on input "ADD MORE SLOTS" at bounding box center [568, 299] width 86 height 17
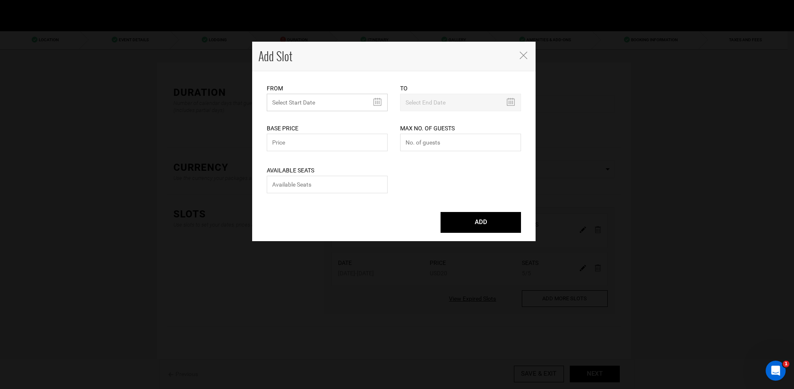
click at [338, 103] on input "MINIMUM NUMBER OF NIGHTS" at bounding box center [327, 103] width 121 height 18
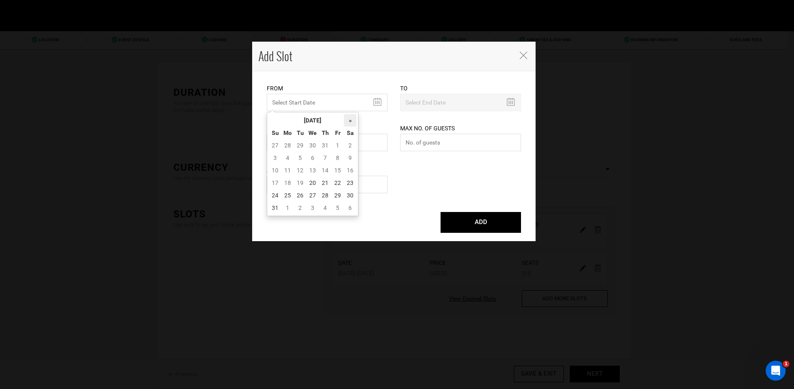
click at [351, 120] on th "»" at bounding box center [350, 120] width 13 height 13
click at [348, 172] on td "20" at bounding box center [350, 170] width 13 height 13
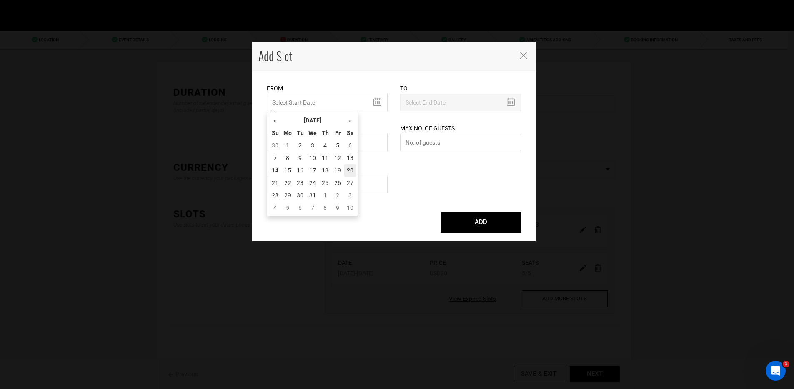
type input "[DATE]"
type input "12/29/2025"
click at [334, 145] on input "text" at bounding box center [327, 143] width 121 height 18
type input "35"
type input "10"
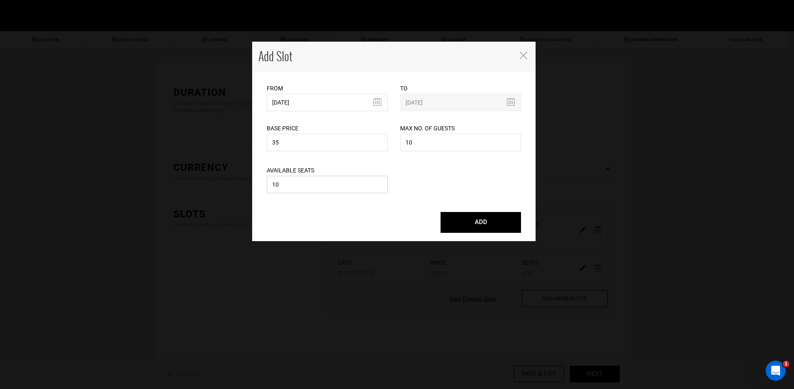
type input "10"
click at [441, 212] on button "ADD" at bounding box center [481, 222] width 80 height 21
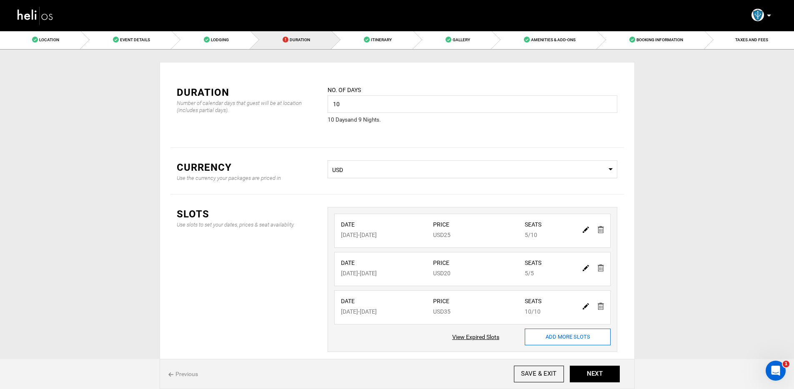
click at [558, 343] on input "ADD MORE SLOTS" at bounding box center [568, 337] width 86 height 17
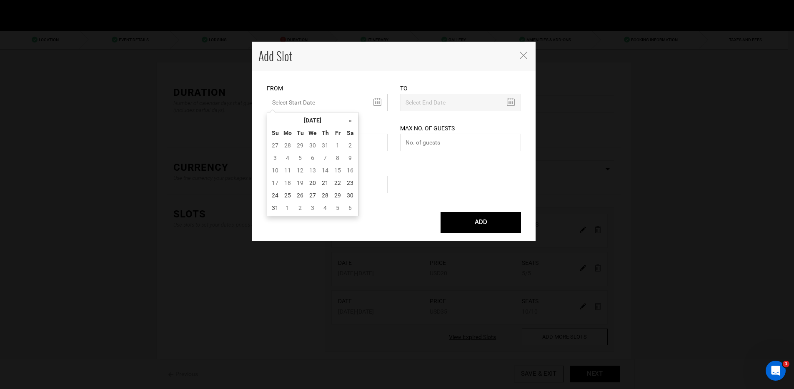
click at [376, 105] on input "MINIMUM NUMBER OF NIGHTS" at bounding box center [327, 103] width 121 height 18
click at [352, 121] on th "»" at bounding box center [350, 120] width 13 height 13
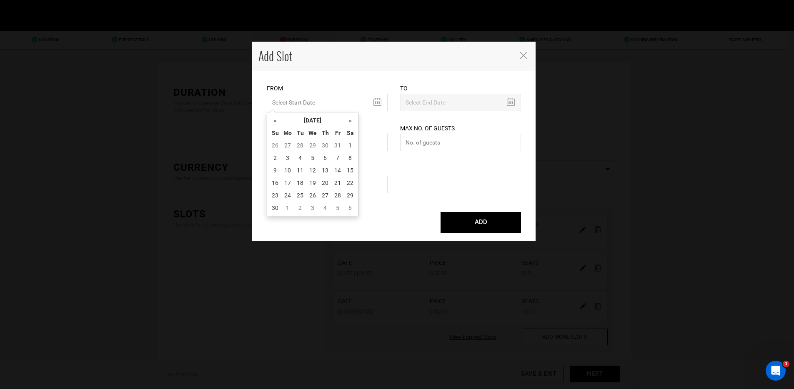
click at [352, 121] on th "»" at bounding box center [350, 120] width 13 height 13
click at [325, 147] on td "1" at bounding box center [325, 145] width 13 height 13
type input "01/01/2026"
type input "01/10/2026"
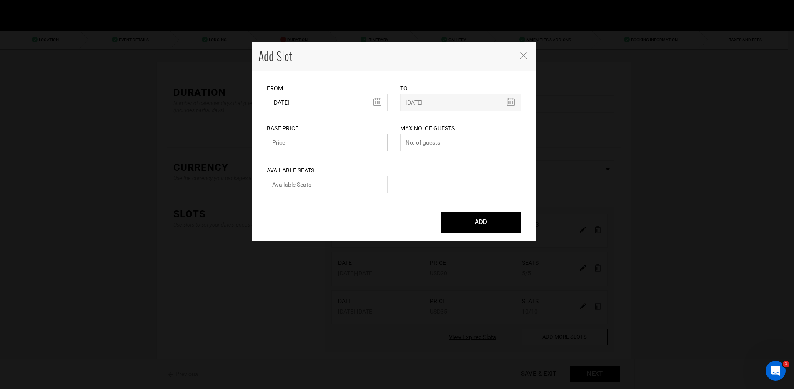
click at [338, 141] on input "text" at bounding box center [327, 143] width 121 height 18
type input "110"
type input "1"
type input "5"
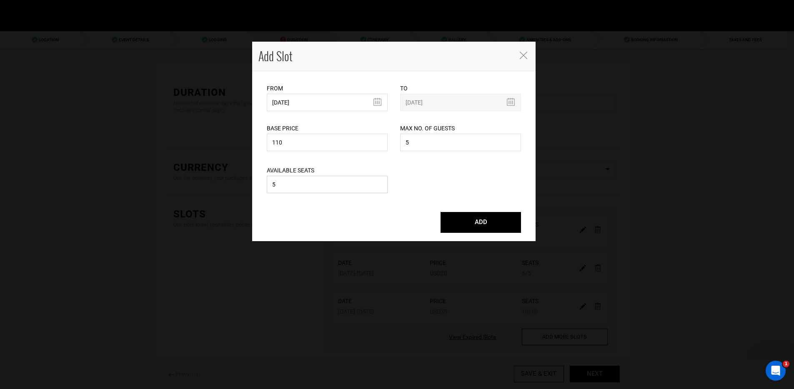
click at [441, 212] on button "ADD" at bounding box center [481, 222] width 80 height 21
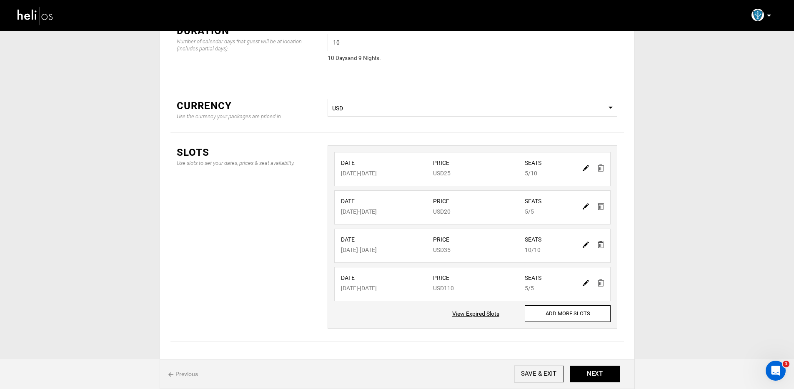
scroll to position [63, 0]
click at [549, 308] on input "ADD MORE SLOTS" at bounding box center [568, 313] width 86 height 17
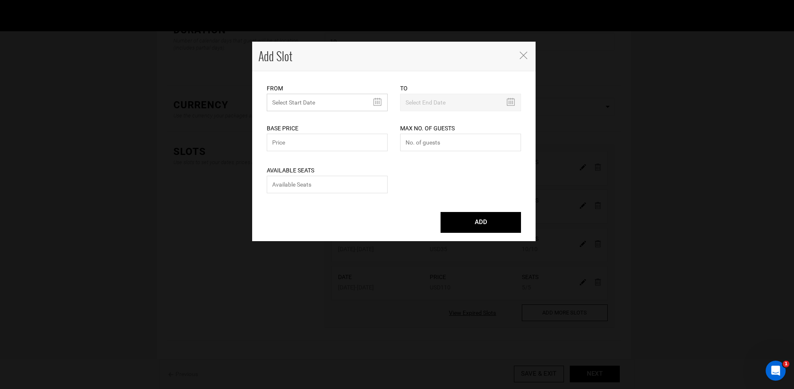
click at [374, 102] on input "MINIMUM NUMBER OF NIGHTS" at bounding box center [327, 103] width 121 height 18
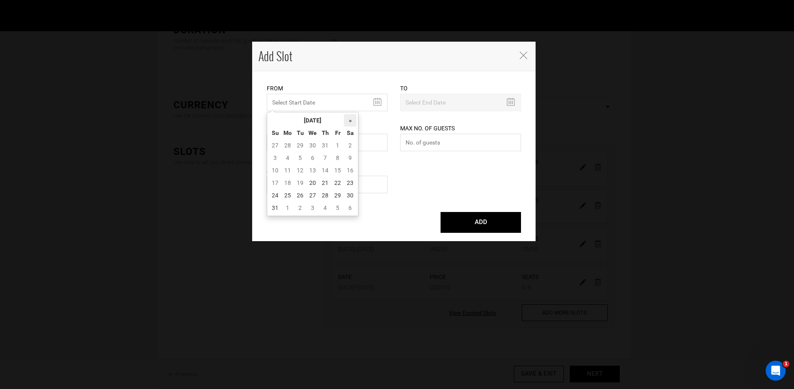
click at [353, 126] on th "»" at bounding box center [350, 120] width 13 height 13
click at [346, 119] on th "»" at bounding box center [350, 120] width 13 height 13
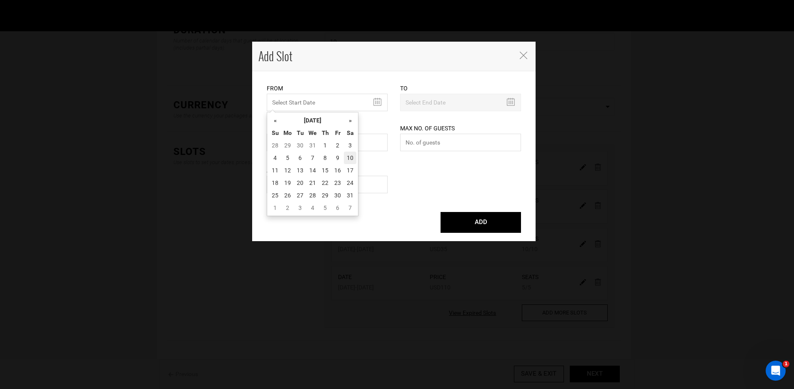
click at [351, 156] on td "10" at bounding box center [350, 158] width 13 height 13
type input "01/10/2026"
type input "01/19/2026"
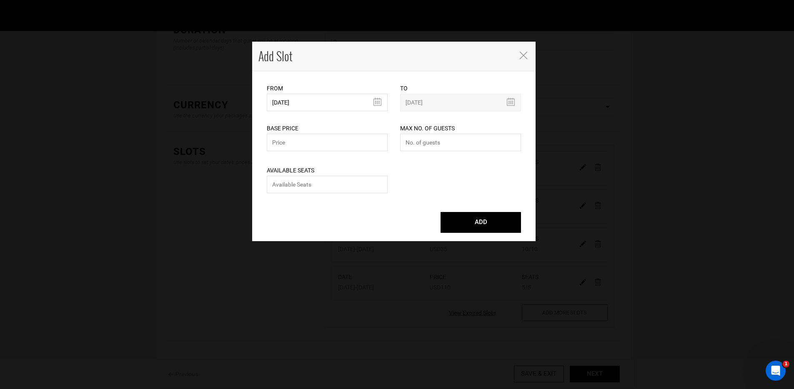
click at [364, 155] on div "Available Seats Please enter available seats. Available seats can not exceed ma…" at bounding box center [327, 174] width 121 height 42
click at [355, 150] on input "text" at bounding box center [327, 143] width 121 height 18
type input "150"
type input "10"
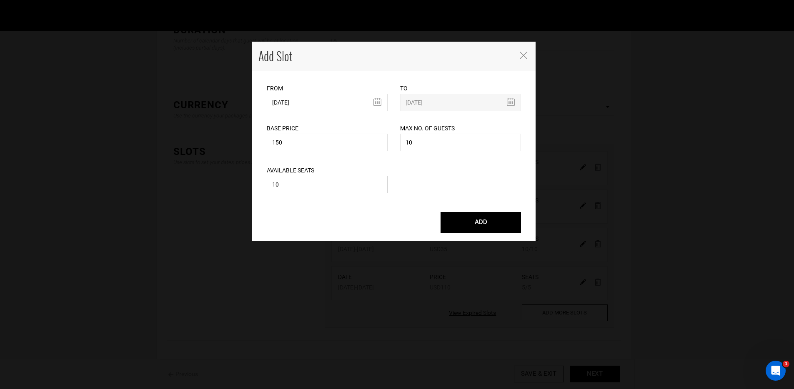
click at [441, 212] on button "ADD" at bounding box center [481, 222] width 80 height 21
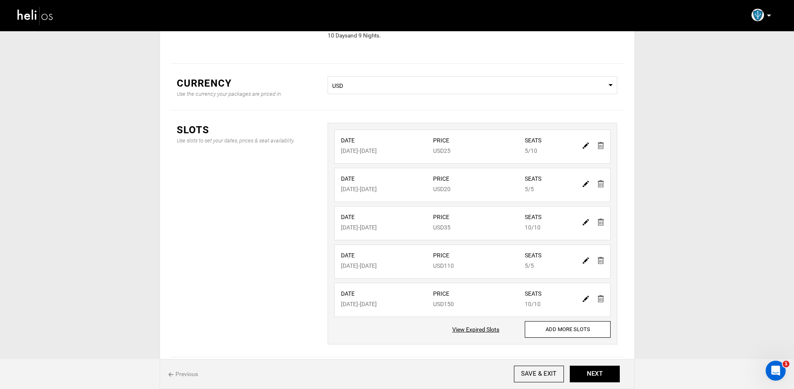
scroll to position [124, 0]
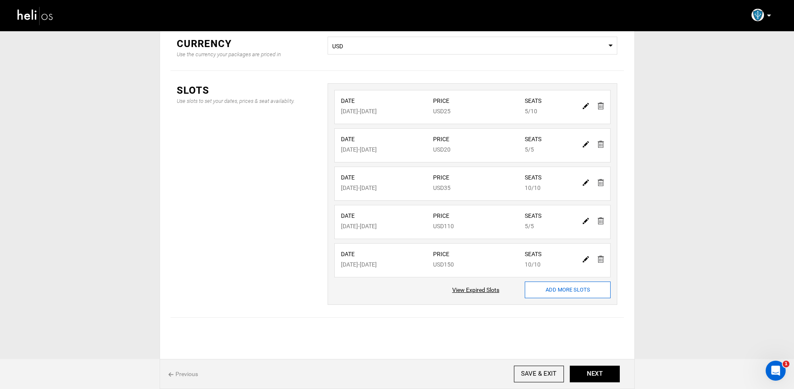
click at [538, 289] on input "ADD MORE SLOTS" at bounding box center [568, 290] width 86 height 17
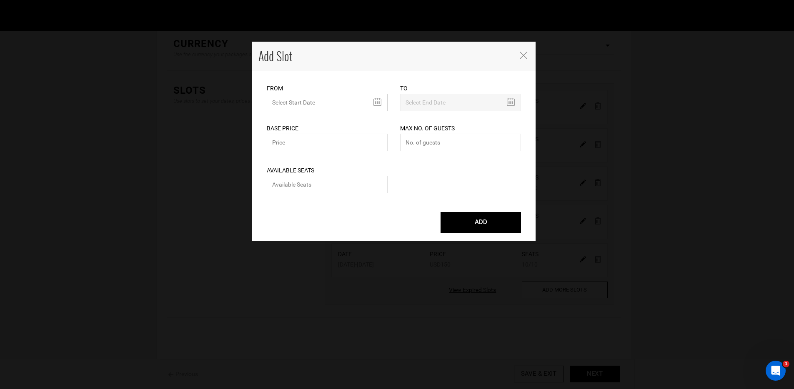
click at [317, 101] on input "MINIMUM NUMBER OF NIGHTS" at bounding box center [327, 103] width 121 height 18
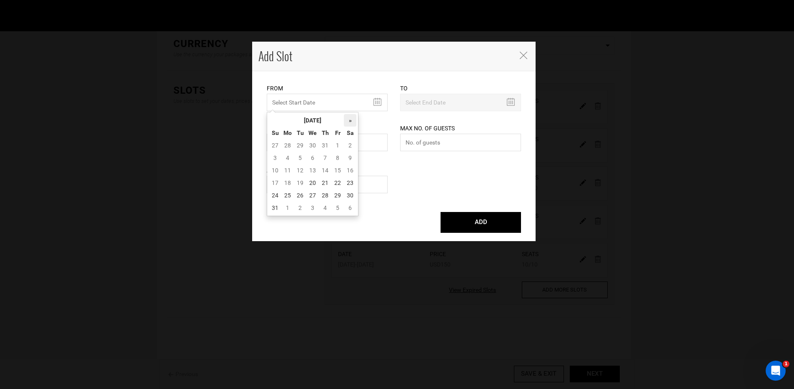
click at [352, 124] on th "»" at bounding box center [350, 120] width 13 height 13
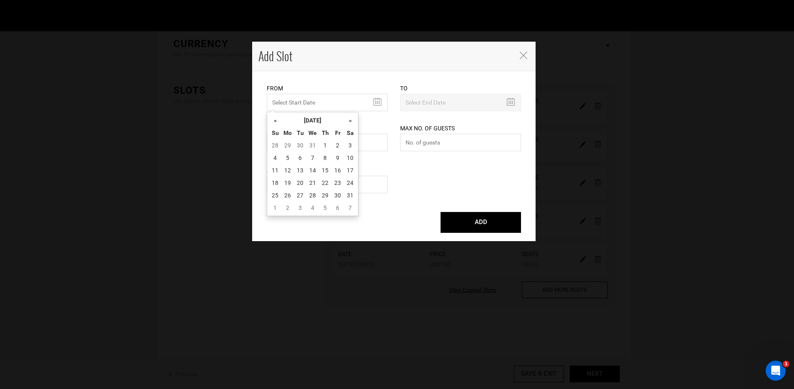
click at [352, 124] on th "»" at bounding box center [350, 120] width 13 height 13
click at [353, 187] on td "21" at bounding box center [350, 183] width 13 height 13
type input "02/21/2026"
type input "03/02/2026"
click at [331, 145] on input "text" at bounding box center [327, 143] width 121 height 18
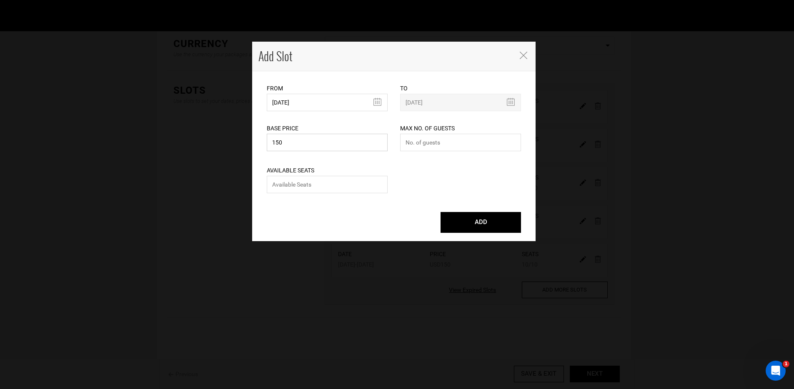
type input "150"
type input "10"
click at [441, 212] on button "ADD" at bounding box center [481, 222] width 80 height 21
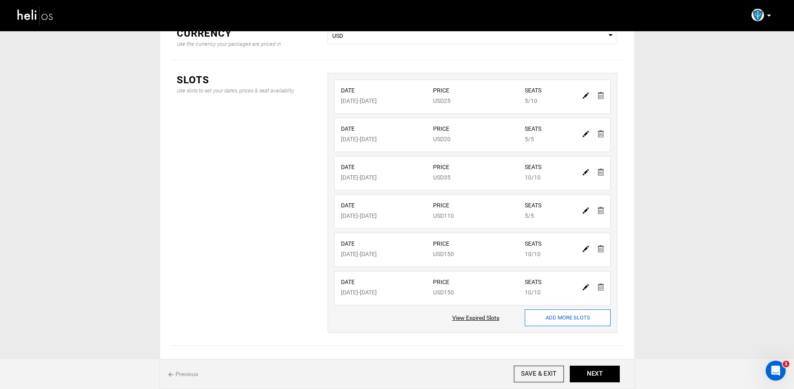
scroll to position [135, 0]
click at [551, 312] on input "ADD MORE SLOTS" at bounding box center [568, 317] width 86 height 17
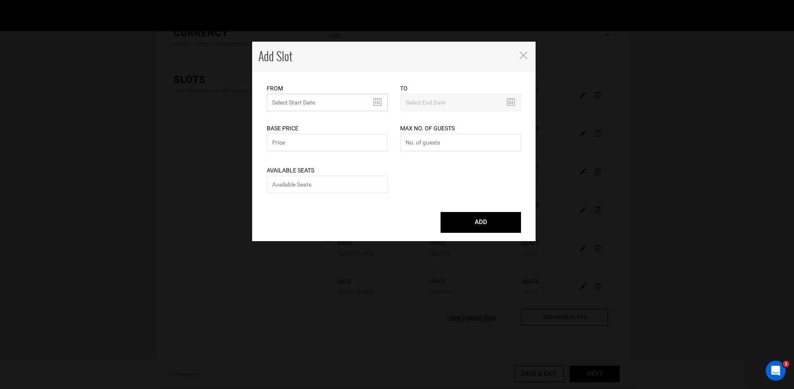
click at [351, 94] on input "MINIMUM NUMBER OF NIGHTS" at bounding box center [327, 103] width 121 height 18
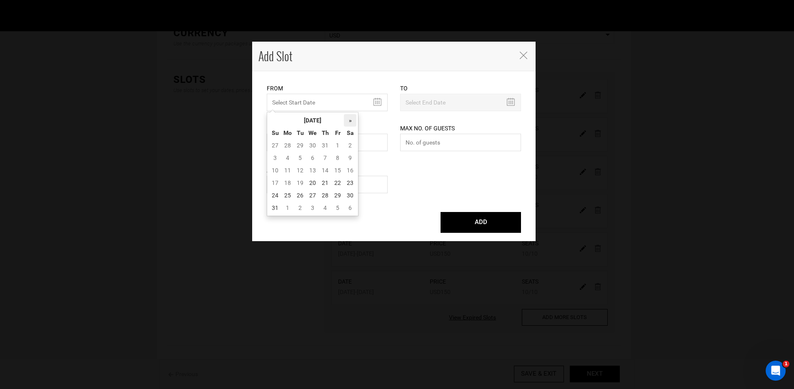
click at [348, 119] on th "»" at bounding box center [350, 120] width 13 height 13
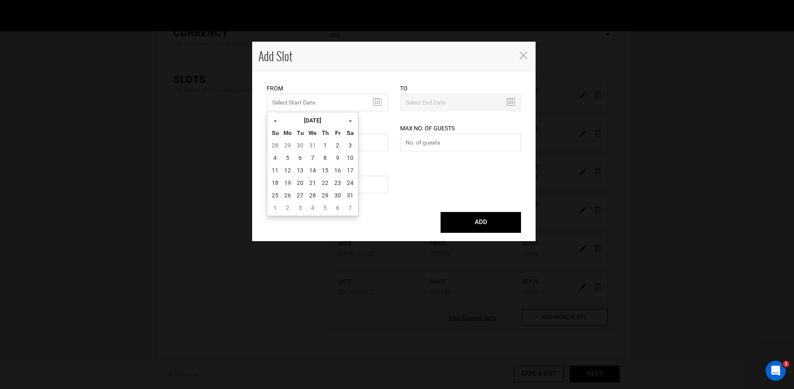
click at [348, 119] on th "»" at bounding box center [350, 120] width 13 height 13
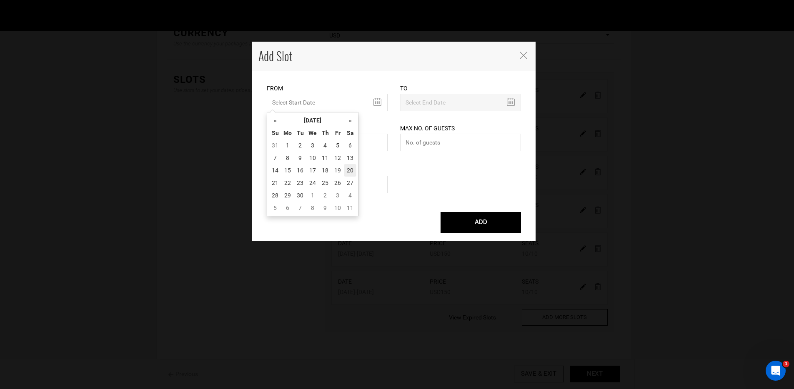
click at [350, 172] on td "20" at bounding box center [350, 170] width 13 height 13
type input "06/20/2026"
type input "06/29/2026"
click at [356, 144] on input "text" at bounding box center [327, 143] width 121 height 18
type input "34"
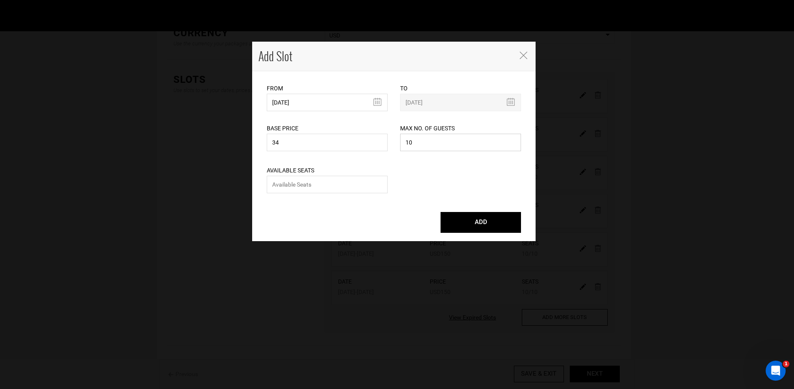
type input "10"
click at [441, 212] on button "ADD" at bounding box center [481, 222] width 80 height 21
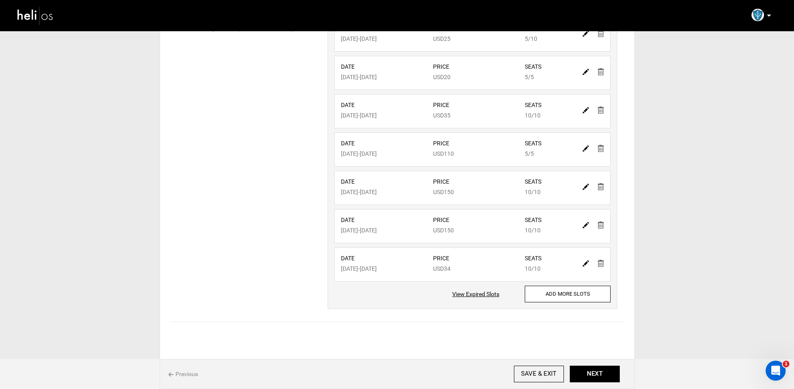
scroll to position [197, 0]
click at [558, 298] on input "ADD MORE SLOTS" at bounding box center [568, 293] width 86 height 17
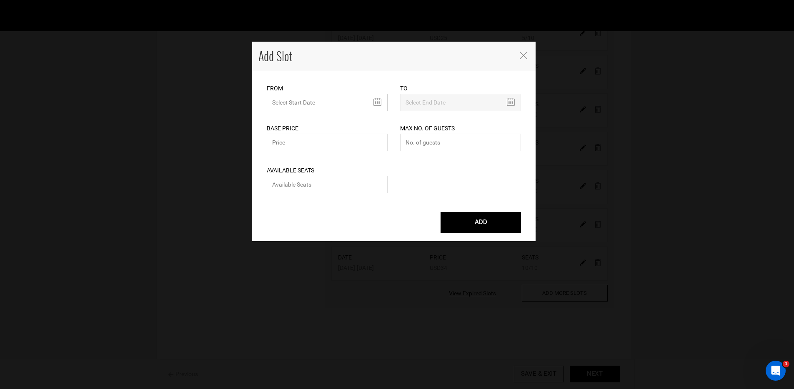
click at [367, 103] on input "MINIMUM NUMBER OF NIGHTS" at bounding box center [327, 103] width 121 height 18
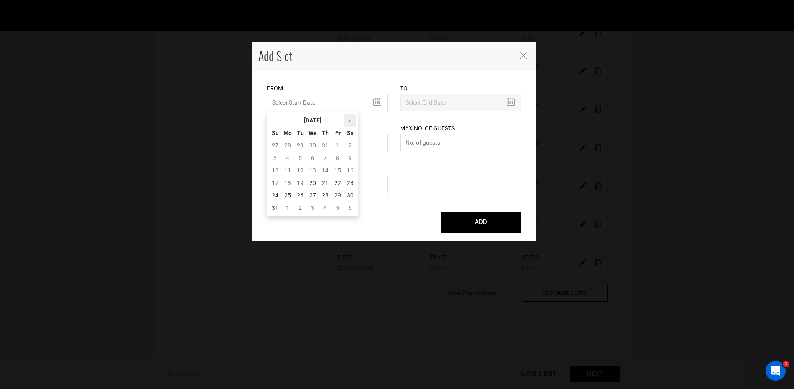
click at [352, 120] on th "»" at bounding box center [350, 120] width 13 height 13
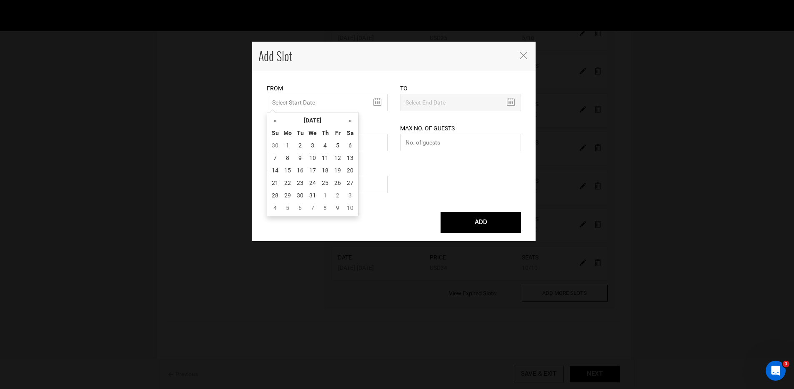
click at [352, 120] on th "»" at bounding box center [350, 120] width 13 height 13
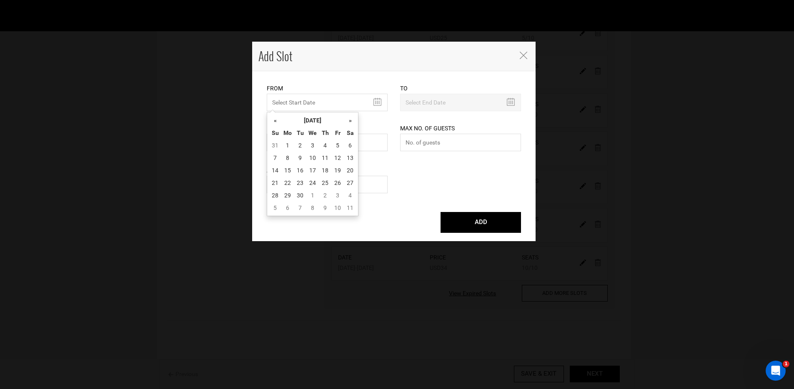
click at [352, 120] on th "»" at bounding box center [350, 120] width 13 height 13
click at [340, 185] on td "25" at bounding box center [337, 183] width 13 height 13
click at [368, 150] on input "text" at bounding box center [327, 143] width 121 height 18
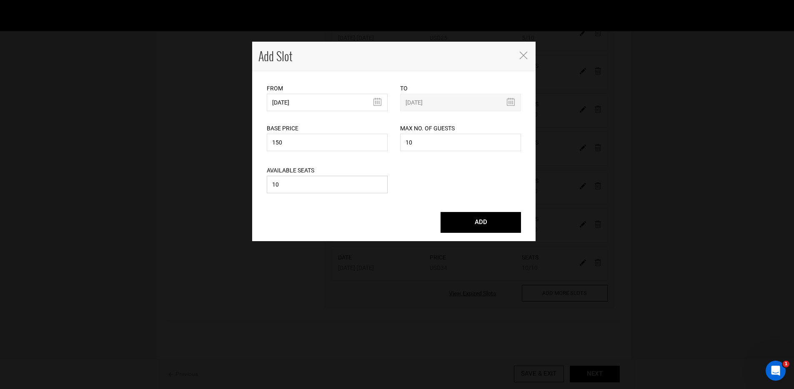
click at [441, 212] on button "ADD" at bounding box center [481, 222] width 80 height 21
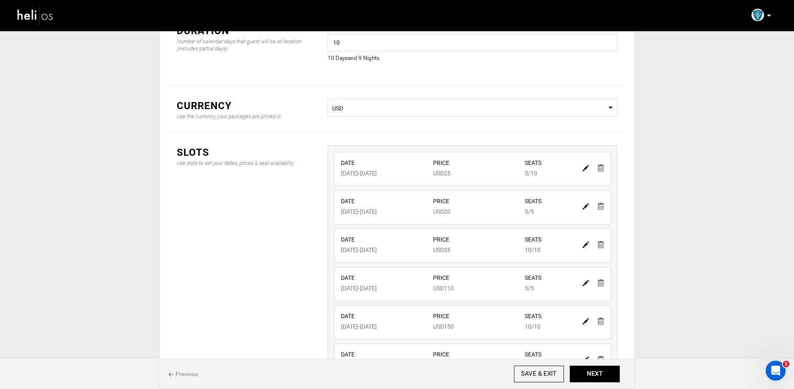
scroll to position [0, 0]
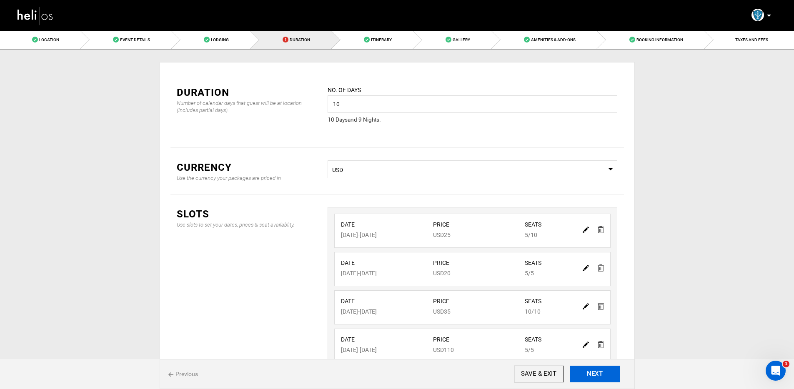
click at [600, 373] on button "NEXT" at bounding box center [595, 374] width 50 height 17
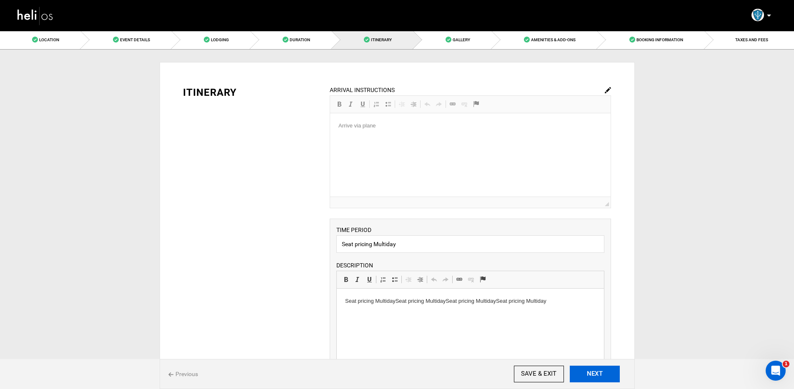
click at [600, 375] on button "NEXT" at bounding box center [595, 374] width 50 height 17
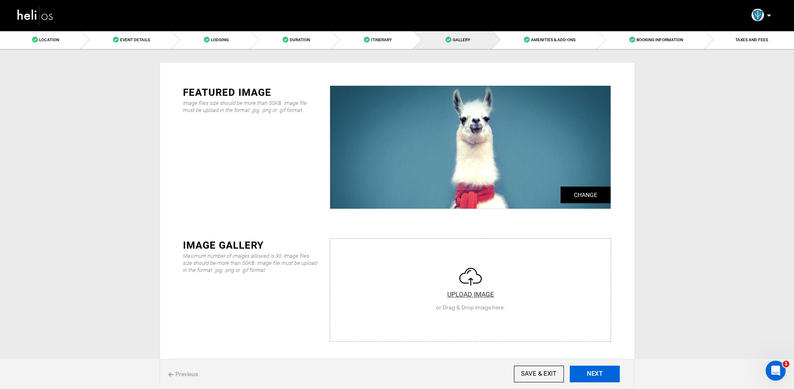
click at [600, 375] on button "NEXT" at bounding box center [595, 374] width 50 height 17
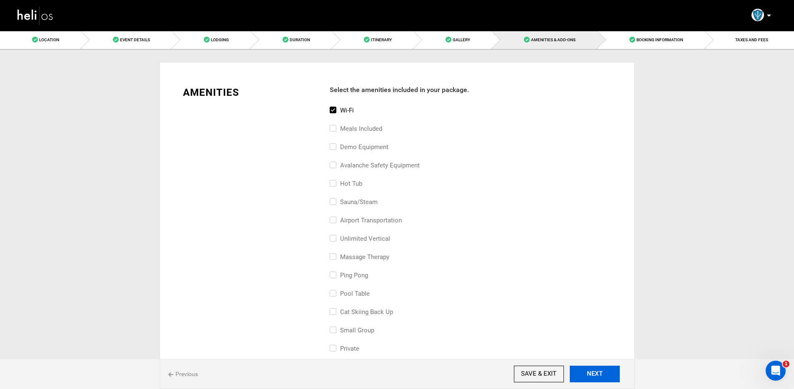
click at [600, 375] on button "NEXT" at bounding box center [595, 374] width 50 height 17
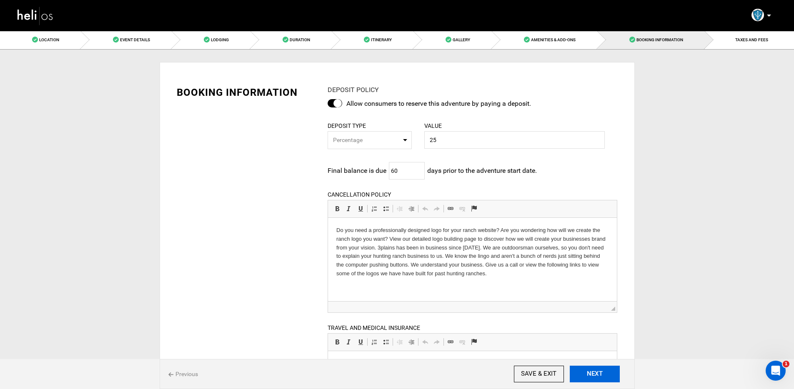
click at [600, 375] on button "NEXT" at bounding box center [595, 374] width 50 height 17
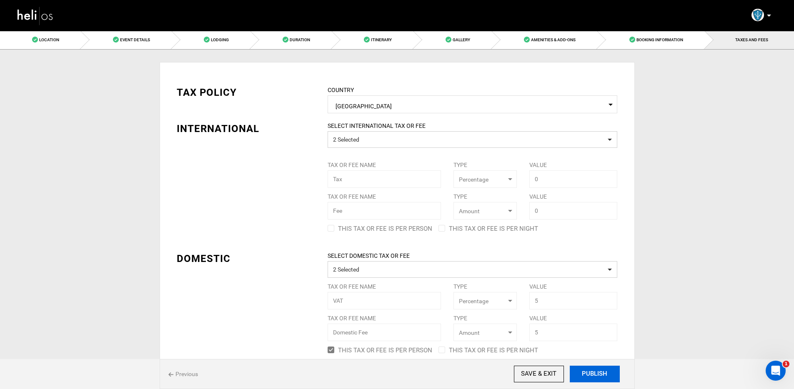
click at [600, 375] on button "PUBLISH" at bounding box center [595, 374] width 50 height 17
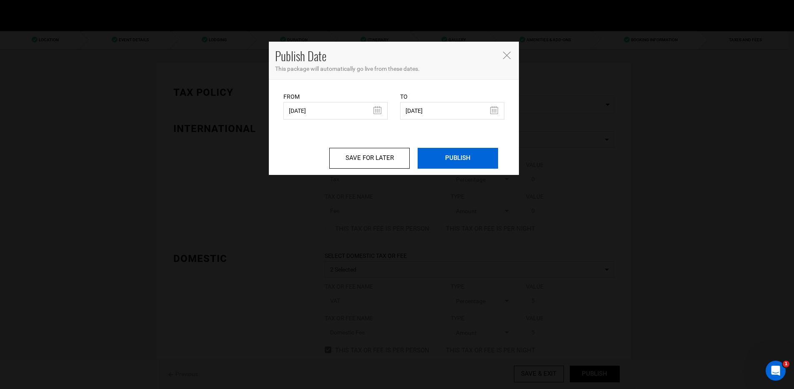
click at [476, 164] on input "PUBLISH" at bounding box center [458, 158] width 80 height 21
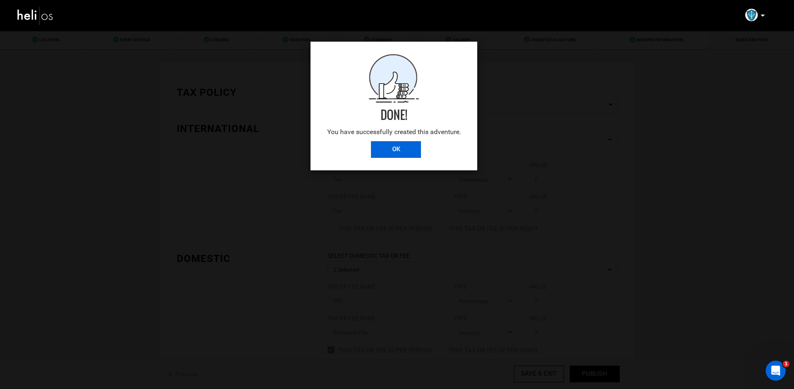
click at [408, 155] on input "OK" at bounding box center [396, 149] width 50 height 17
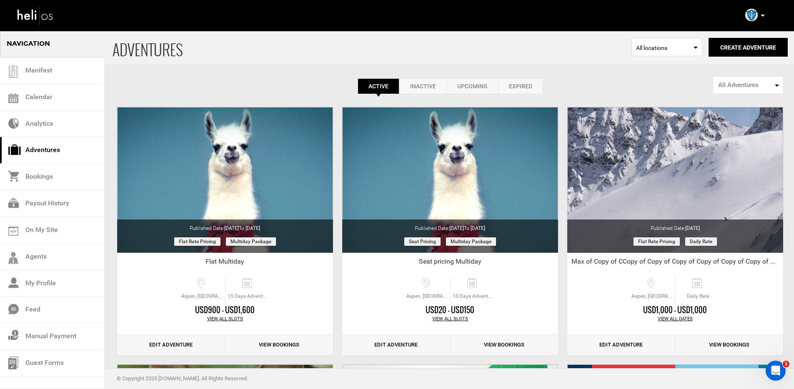
click at [524, 84] on link "Expired" at bounding box center [520, 86] width 45 height 16
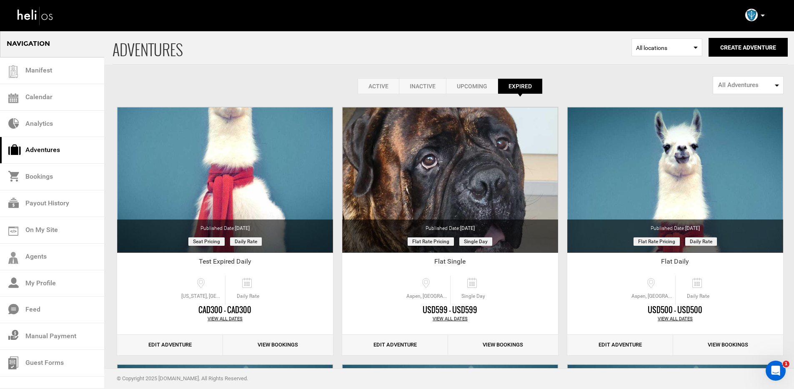
click at [474, 88] on link "Upcoming" at bounding box center [472, 86] width 52 height 16
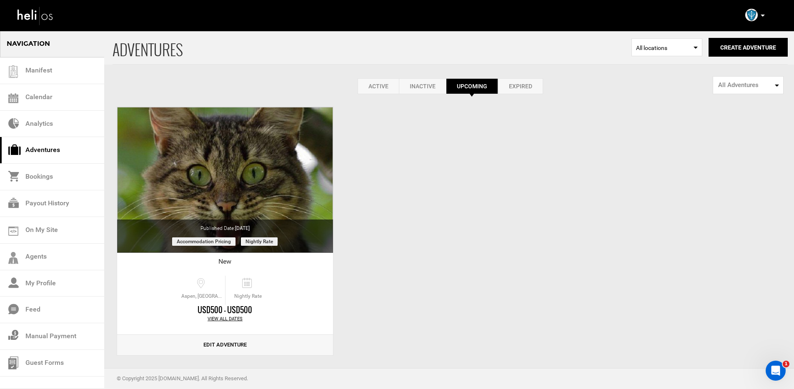
click at [534, 87] on link "Expired" at bounding box center [520, 86] width 45 height 16
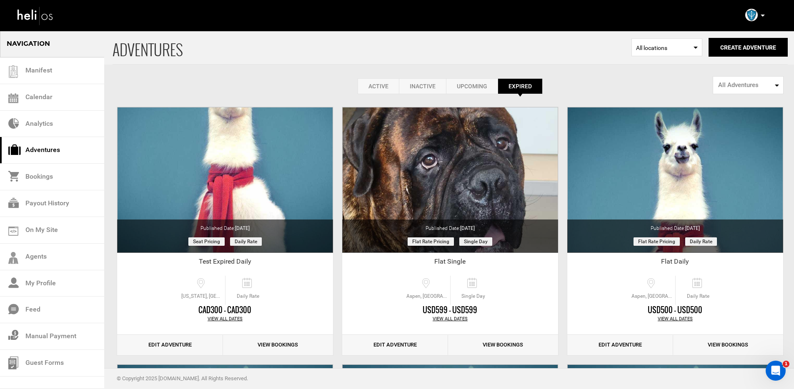
click at [382, 89] on link "Active" at bounding box center [378, 86] width 41 height 16
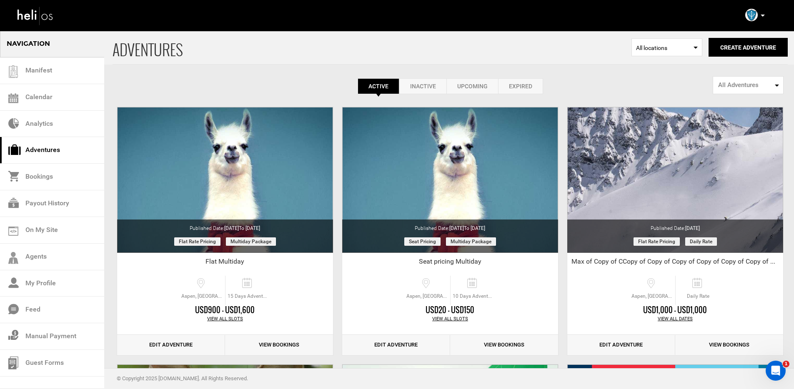
click at [512, 86] on link "Expired" at bounding box center [520, 86] width 45 height 16
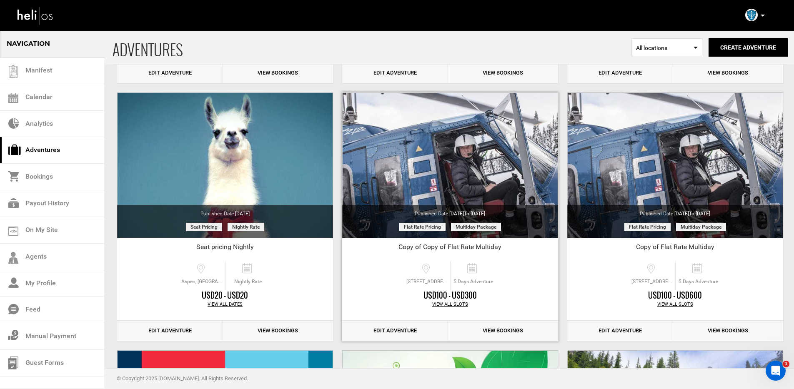
scroll to position [786, 0]
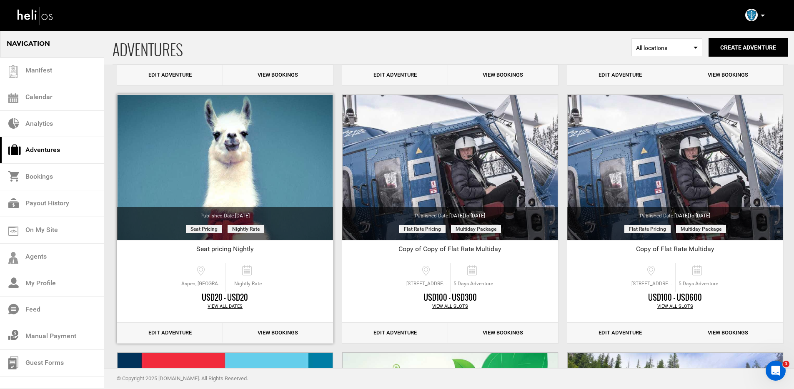
click at [177, 334] on link "Edit Adventure" at bounding box center [170, 333] width 106 height 20
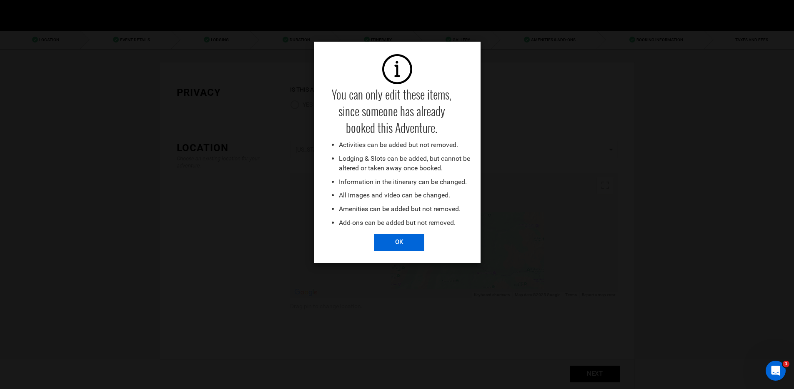
click at [392, 241] on input "OK" at bounding box center [399, 242] width 50 height 17
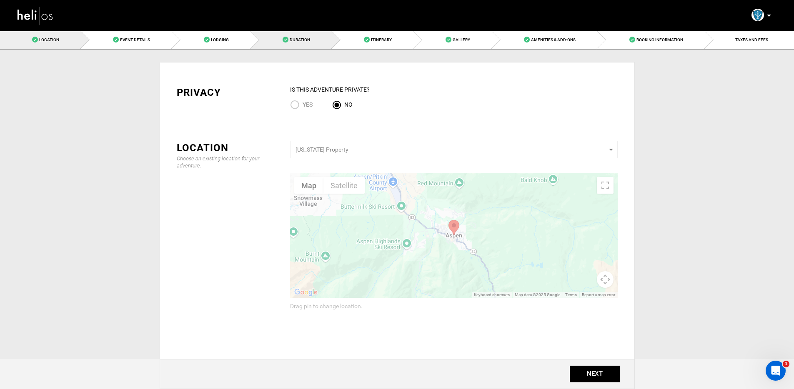
click at [306, 43] on link "Duration" at bounding box center [291, 39] width 81 height 19
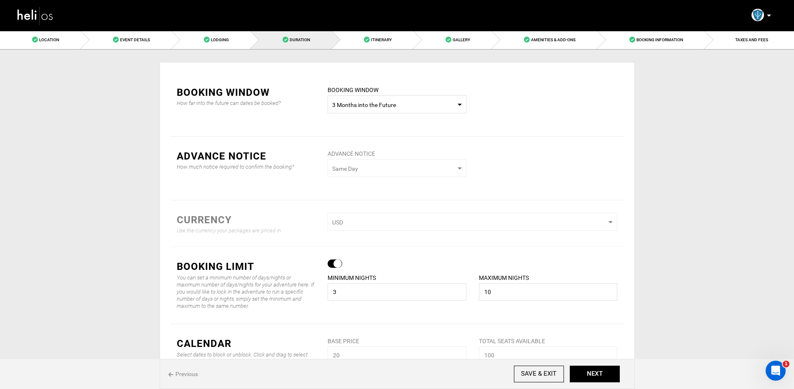
click at [393, 108] on span "3 Months into the Future" at bounding box center [397, 105] width 130 height 8
click at [365, 164] on div "Custom Dates" at bounding box center [396, 164] width 125 height 8
click at [505, 103] on input "text" at bounding box center [548, 104] width 139 height 18
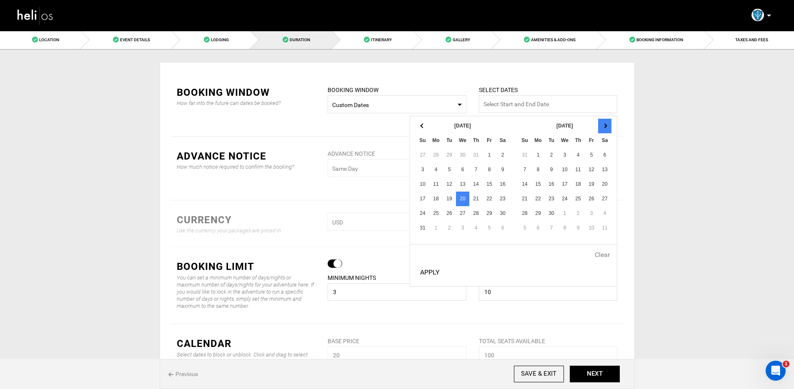
click at [601, 126] on th at bounding box center [604, 126] width 13 height 15
click at [609, 123] on th at bounding box center [604, 126] width 13 height 15
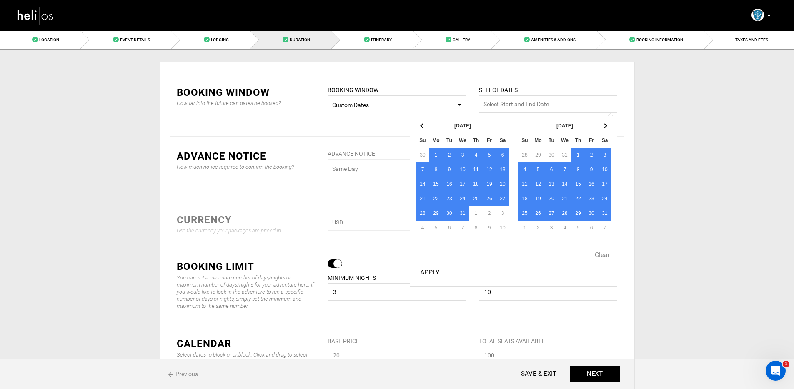
click at [426, 272] on button "Apply" at bounding box center [430, 272] width 26 height 21
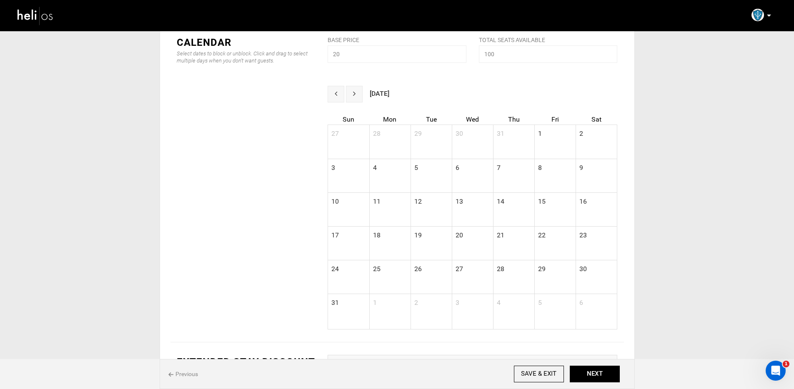
scroll to position [303, 0]
click at [356, 92] on button "next" at bounding box center [354, 93] width 17 height 17
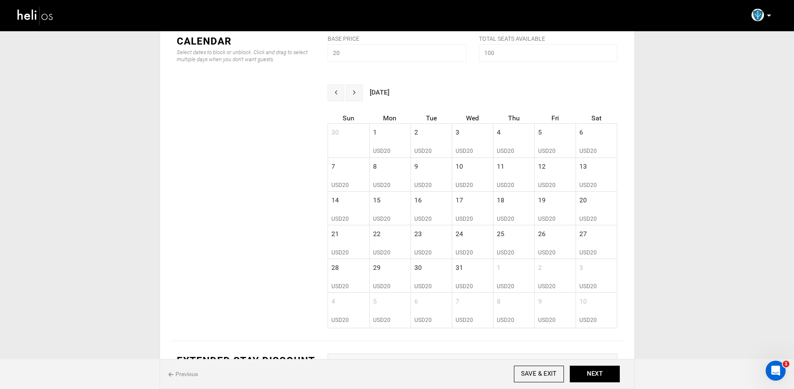
click at [356, 92] on button "next" at bounding box center [354, 93] width 17 height 17
click at [355, 57] on div "BASE PRICE 20 Please enter valid base price." at bounding box center [396, 53] width 151 height 38
click at [584, 373] on button "NEXT" at bounding box center [595, 374] width 50 height 17
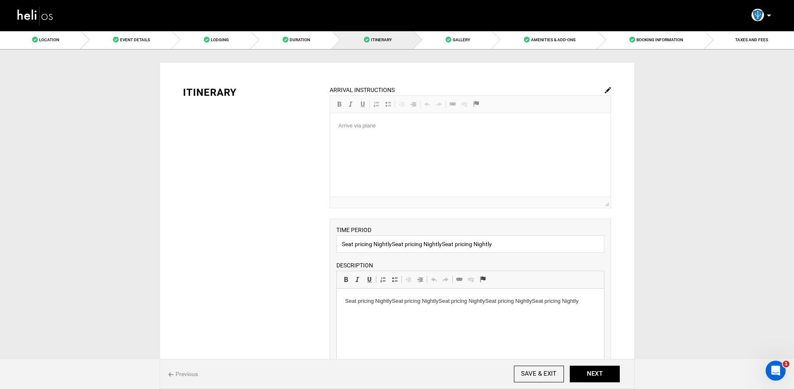
scroll to position [346, 0]
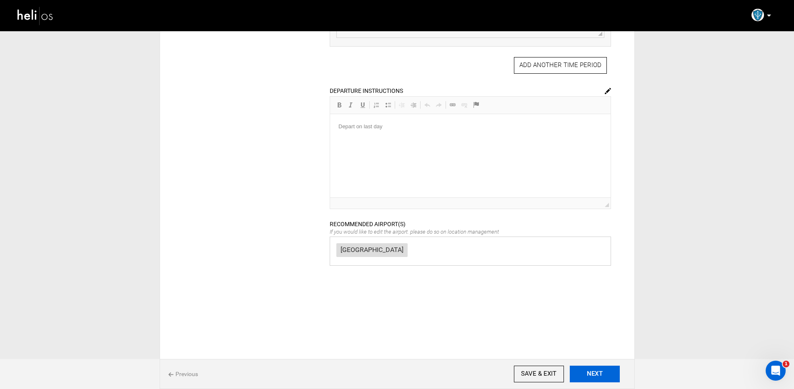
click at [599, 373] on button "NEXT" at bounding box center [595, 374] width 50 height 17
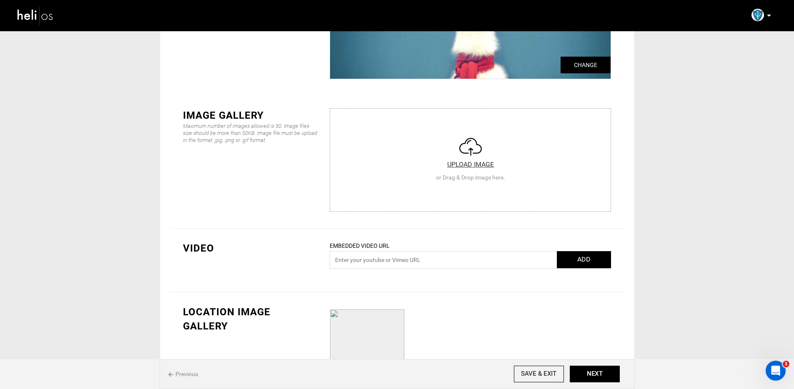
scroll to position [155, 0]
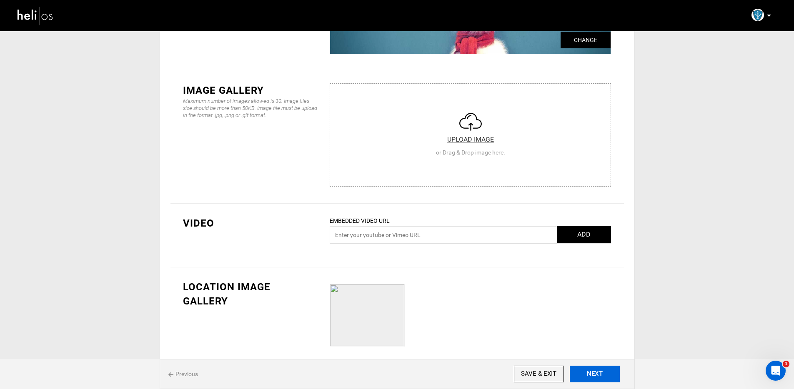
click at [591, 375] on button "NEXT" at bounding box center [595, 374] width 50 height 17
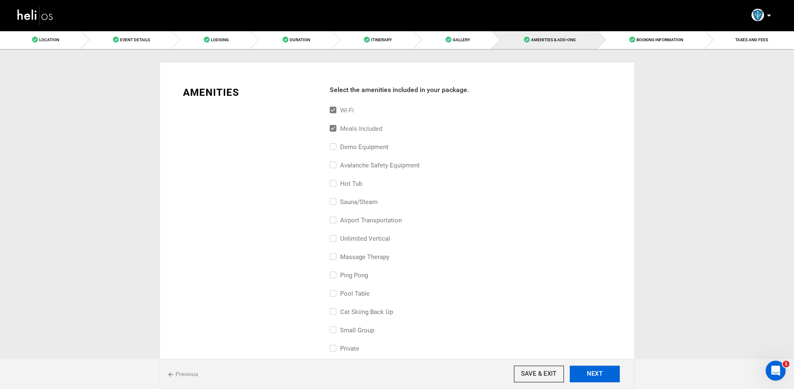
click at [591, 375] on button "NEXT" at bounding box center [595, 374] width 50 height 17
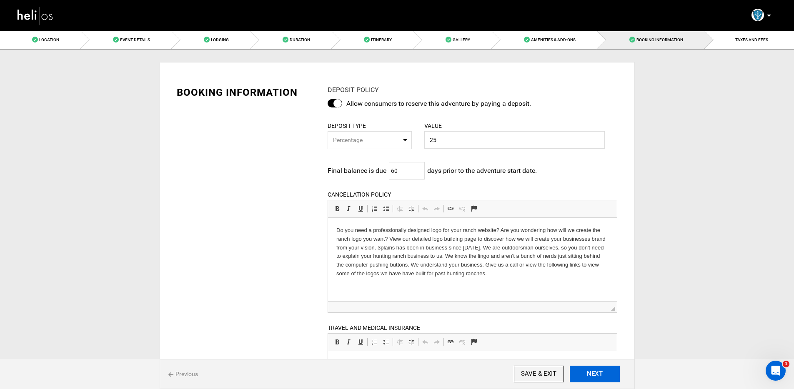
click at [591, 375] on button "NEXT" at bounding box center [595, 374] width 50 height 17
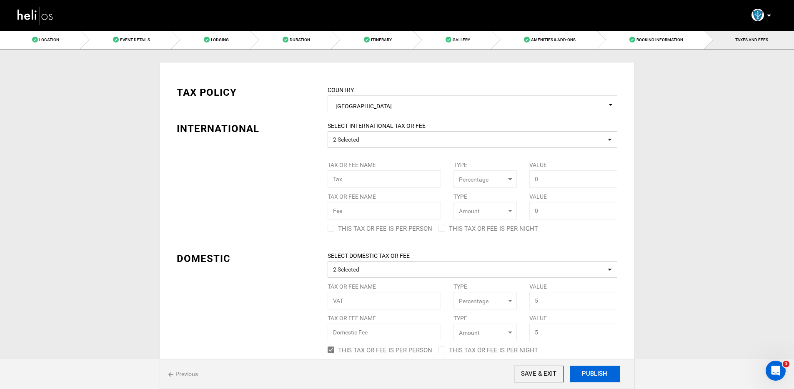
click at [591, 375] on button "PUBLISH" at bounding box center [595, 374] width 50 height 17
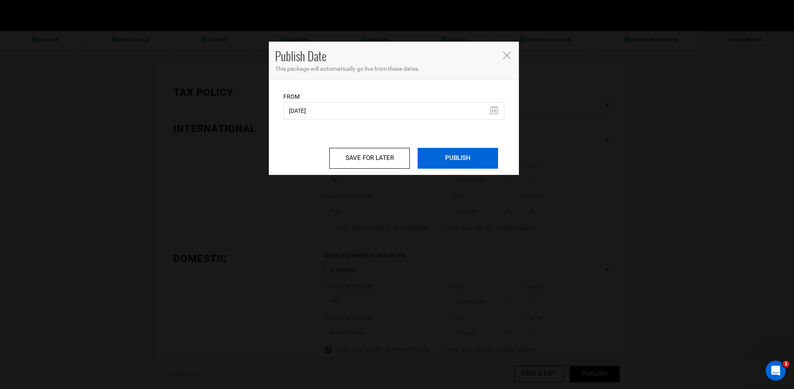
click at [466, 155] on input "PUBLISH" at bounding box center [458, 158] width 80 height 21
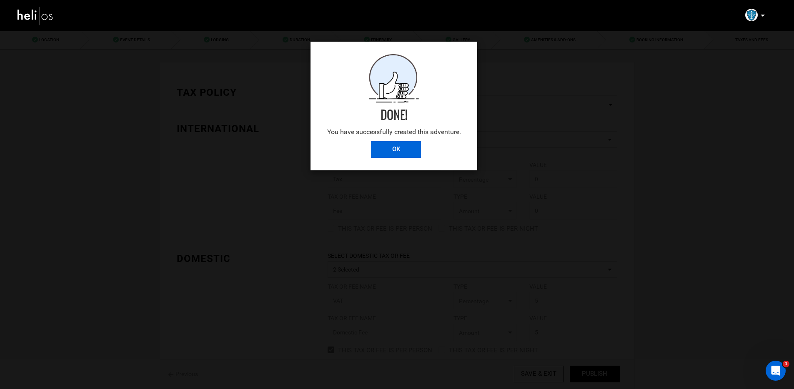
click at [381, 150] on input "OK" at bounding box center [396, 149] width 50 height 17
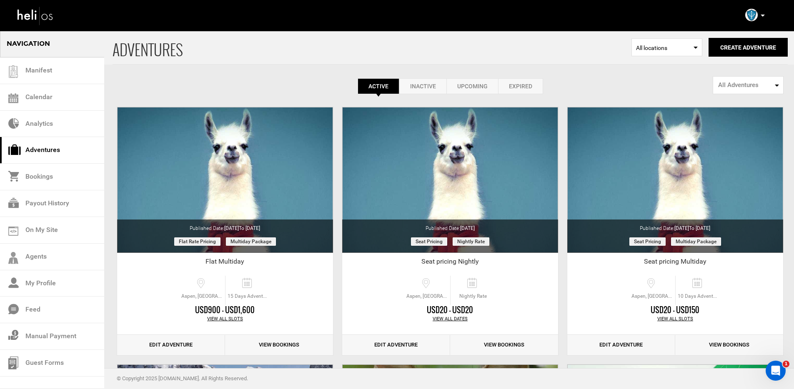
click at [519, 89] on link "Expired" at bounding box center [520, 86] width 45 height 16
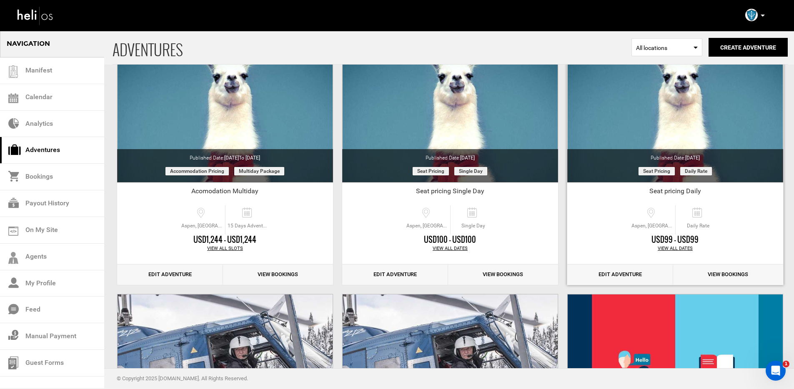
scroll to position [629, 0]
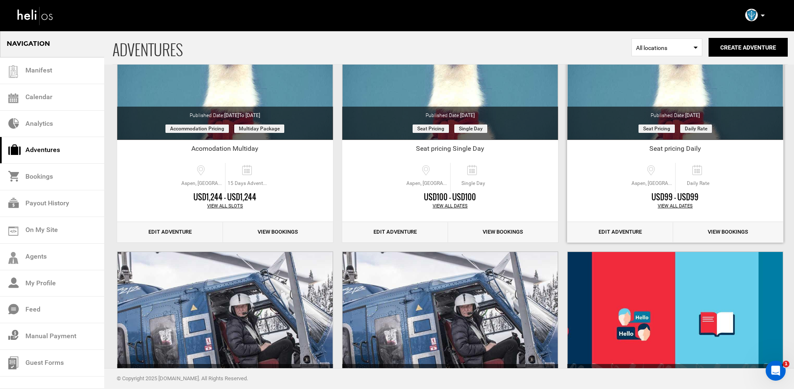
click at [604, 233] on link "Edit Adventure" at bounding box center [620, 232] width 106 height 20
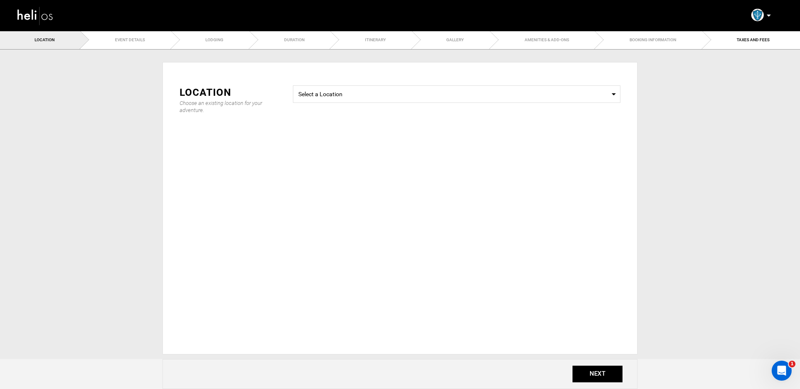
type input "5"
type input "15"
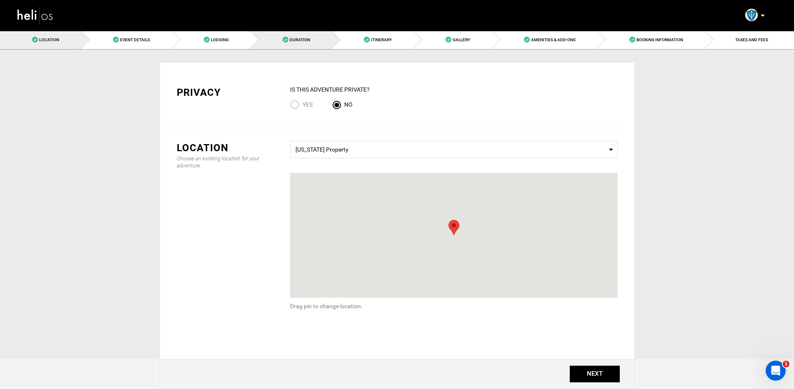
click at [294, 40] on span "Duration" at bounding box center [300, 40] width 20 height 5
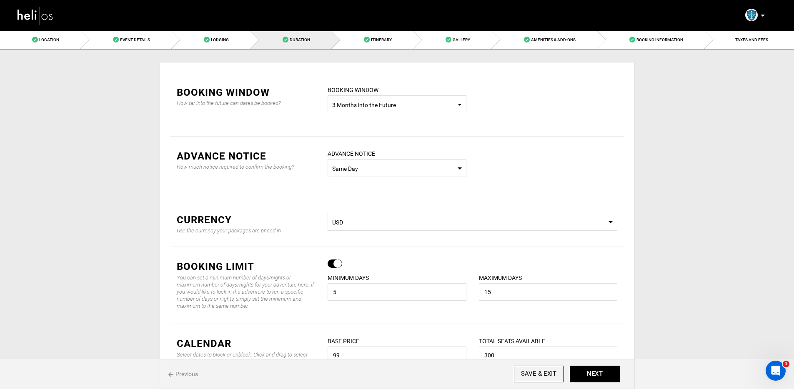
click at [400, 107] on span "3 Months into the Future" at bounding box center [397, 105] width 130 height 8
click at [357, 165] on div "Custom Dates" at bounding box center [396, 164] width 125 height 8
click at [514, 100] on input "text" at bounding box center [548, 104] width 139 height 18
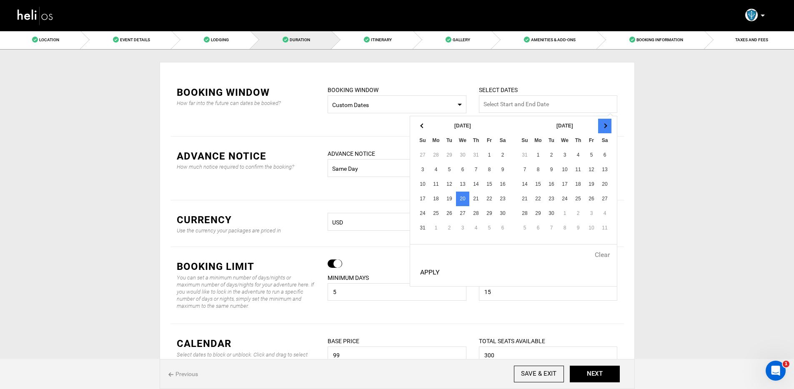
click at [604, 120] on th at bounding box center [604, 126] width 13 height 15
click at [601, 126] on th at bounding box center [604, 126] width 13 height 15
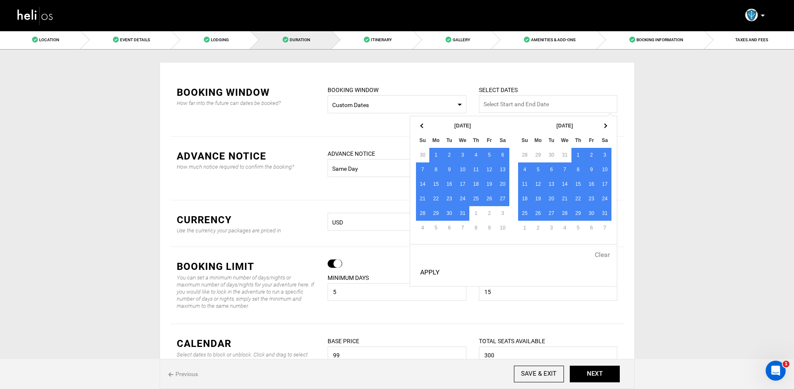
click at [440, 272] on button "Apply" at bounding box center [430, 272] width 26 height 21
type input "[DATE] - [DATE]"
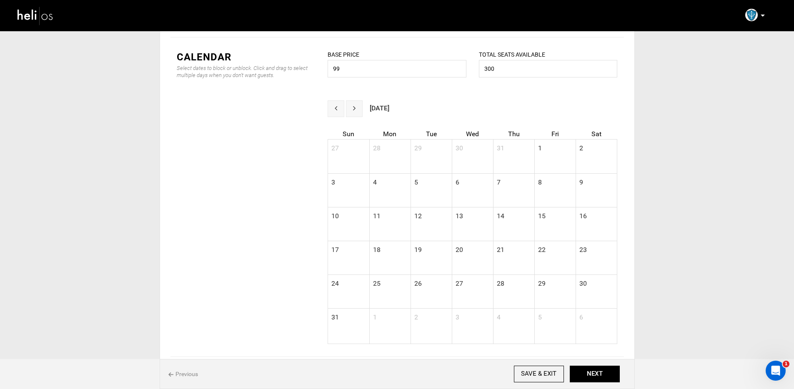
click at [353, 102] on button "next" at bounding box center [354, 108] width 17 height 17
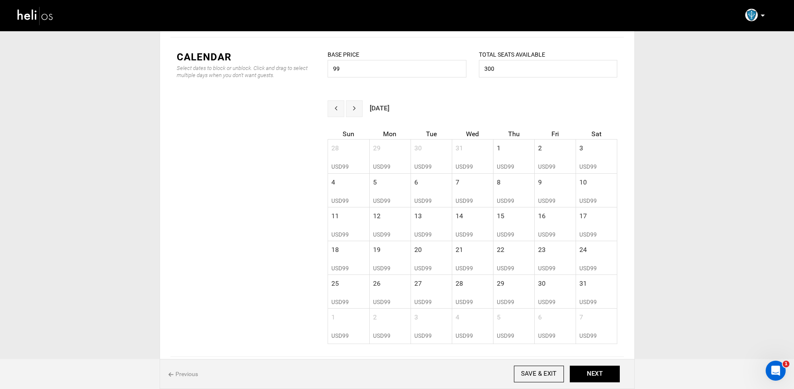
click at [353, 102] on button "next" at bounding box center [354, 108] width 17 height 17
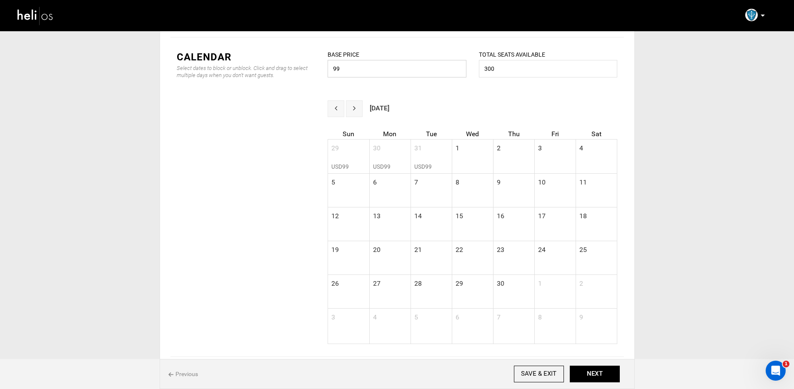
drag, startPoint x: 348, startPoint y: 70, endPoint x: 323, endPoint y: 68, distance: 25.2
click at [323, 68] on div "BASE PRICE 99 Please enter valid base price." at bounding box center [396, 69] width 151 height 38
type input "110"
click at [318, 109] on div "[DATE] Sun Mon Tue Wed Thu Fri Sat 29 30 31 1 2 3 4 USD110 USD110 USD110 5 6 7 …" at bounding box center [396, 228] width 453 height 257
click at [336, 108] on span "prev" at bounding box center [336, 108] width 3 height 7
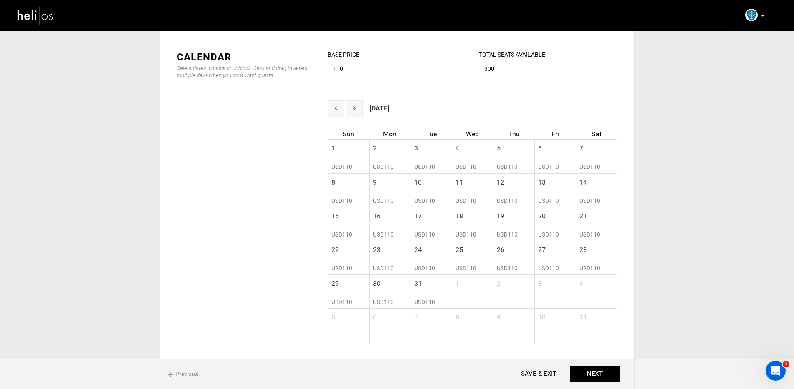
click at [336, 108] on span "prev" at bounding box center [336, 108] width 3 height 7
click at [589, 368] on button "NEXT" at bounding box center [595, 374] width 50 height 17
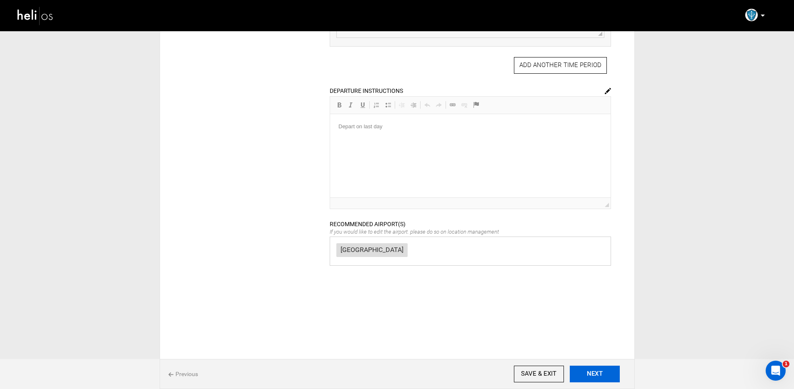
click at [595, 375] on button "NEXT" at bounding box center [595, 374] width 50 height 17
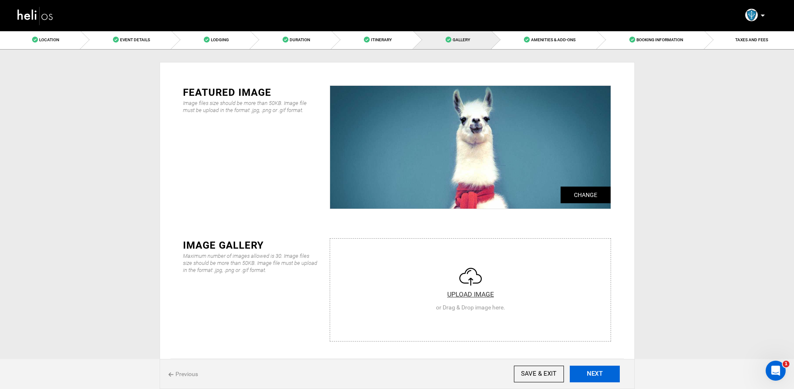
click at [595, 375] on button "NEXT" at bounding box center [595, 374] width 50 height 17
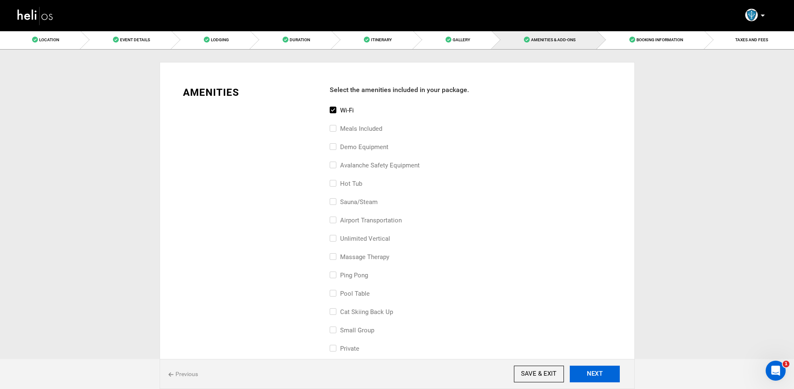
click at [595, 375] on button "NEXT" at bounding box center [595, 374] width 50 height 17
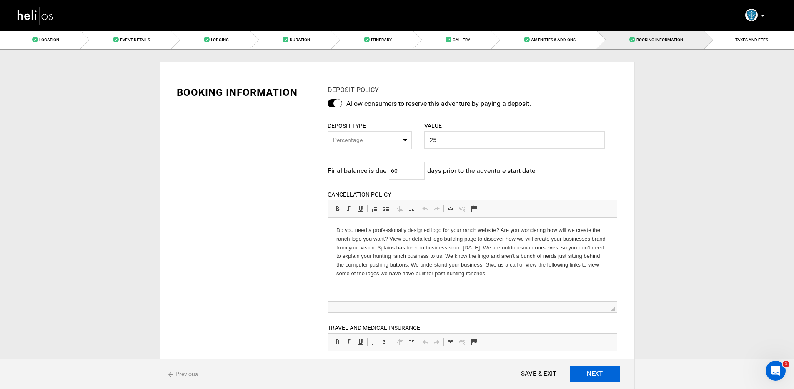
click at [595, 375] on button "NEXT" at bounding box center [595, 374] width 50 height 17
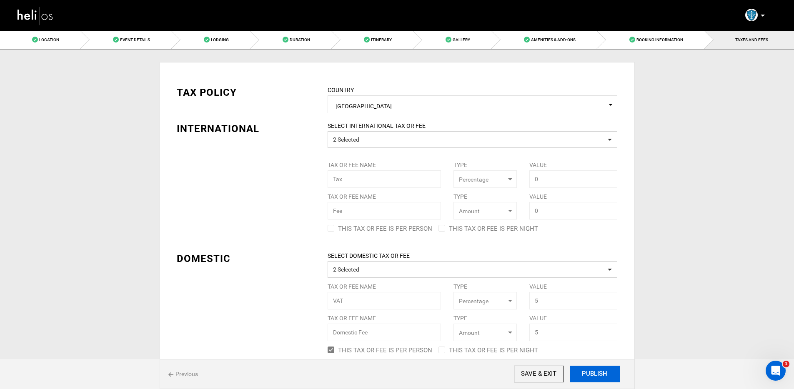
click at [595, 375] on button "PUBLISH" at bounding box center [595, 374] width 50 height 17
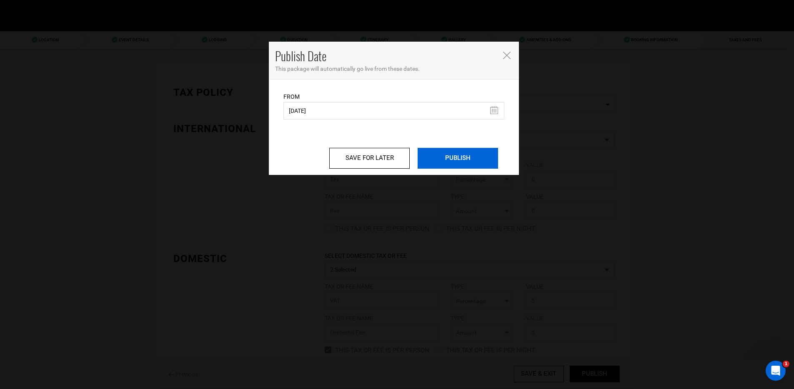
click at [435, 160] on input "PUBLISH" at bounding box center [458, 158] width 80 height 21
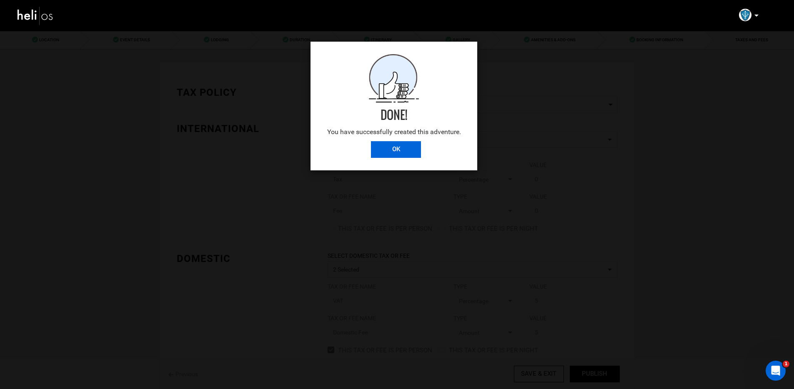
click at [383, 145] on input "OK" at bounding box center [396, 149] width 50 height 17
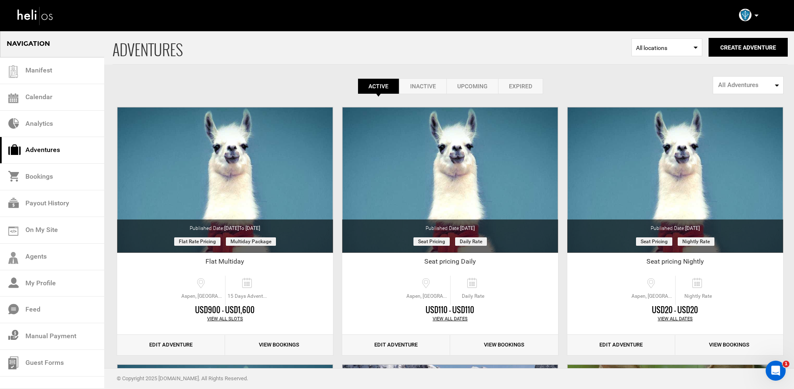
click at [512, 87] on link "Expired" at bounding box center [520, 86] width 45 height 16
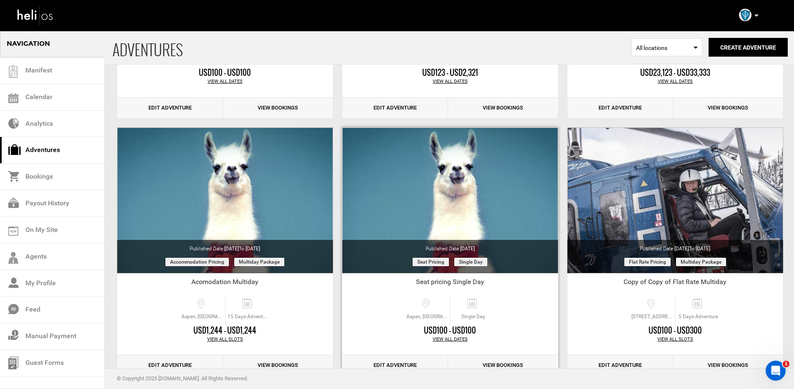
scroll to position [546, 0]
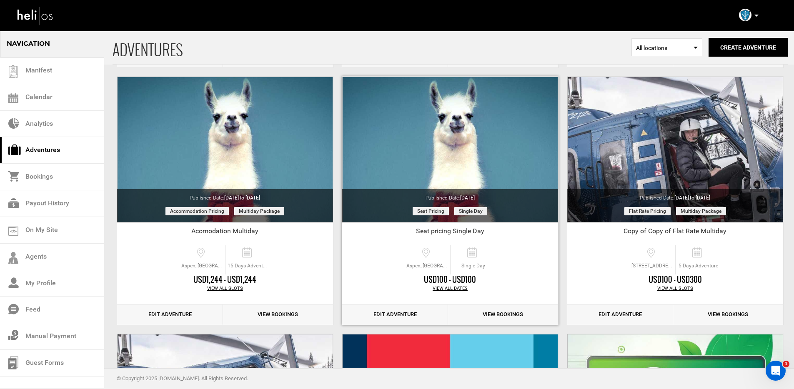
click at [388, 316] on link "Edit Adventure" at bounding box center [395, 315] width 106 height 20
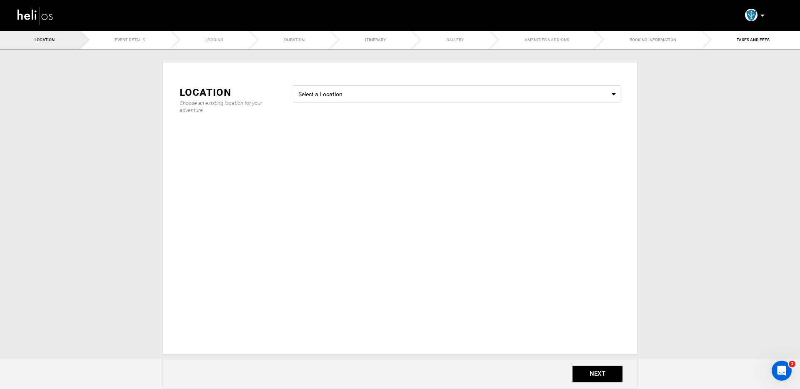
type input "100"
type input "200"
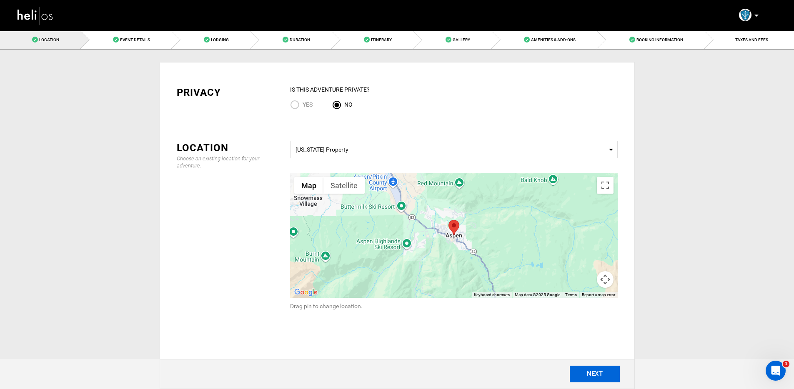
click at [593, 376] on button "NEXT" at bounding box center [595, 374] width 50 height 17
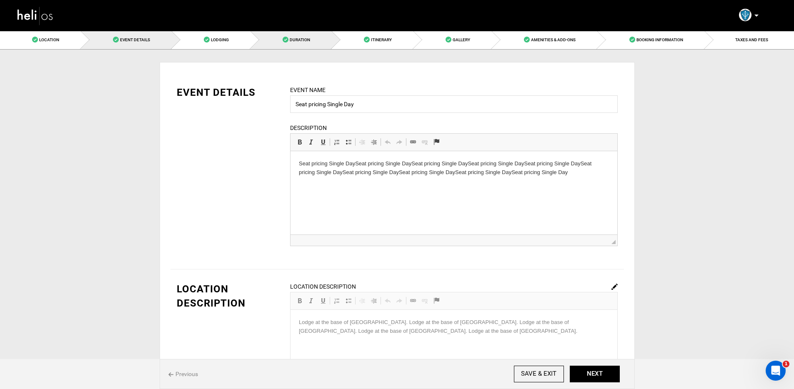
click at [295, 43] on link "Duration" at bounding box center [291, 39] width 81 height 19
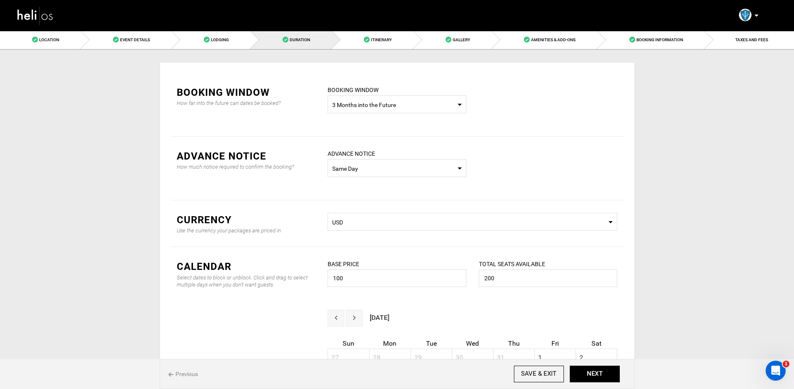
click at [376, 105] on span "3 Months into the Future" at bounding box center [397, 105] width 130 height 8
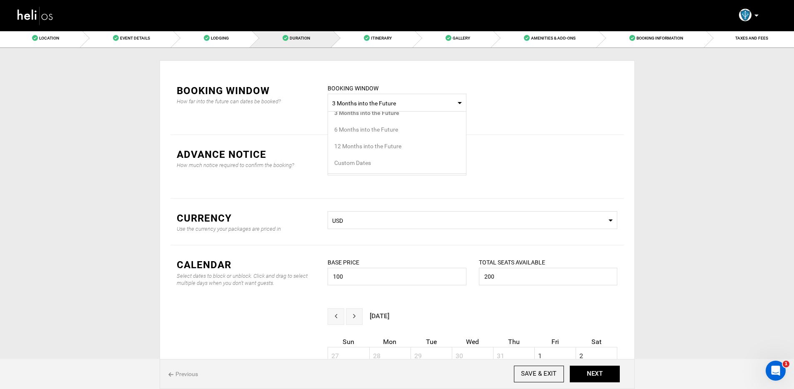
click at [355, 164] on div "Custom Dates" at bounding box center [396, 163] width 125 height 8
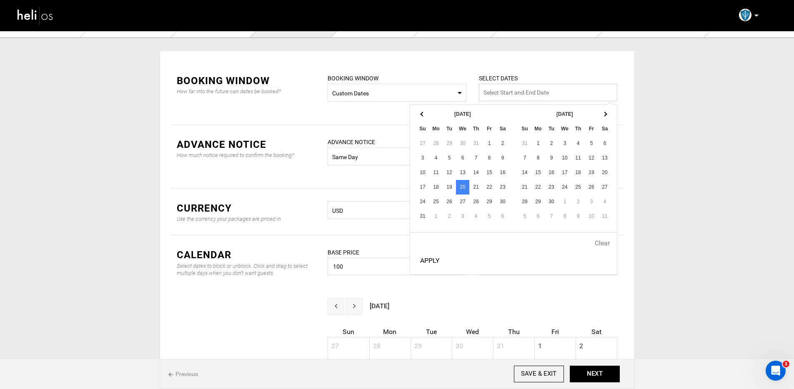
click at [529, 94] on input "text" at bounding box center [548, 93] width 139 height 18
click at [602, 118] on th at bounding box center [604, 114] width 13 height 15
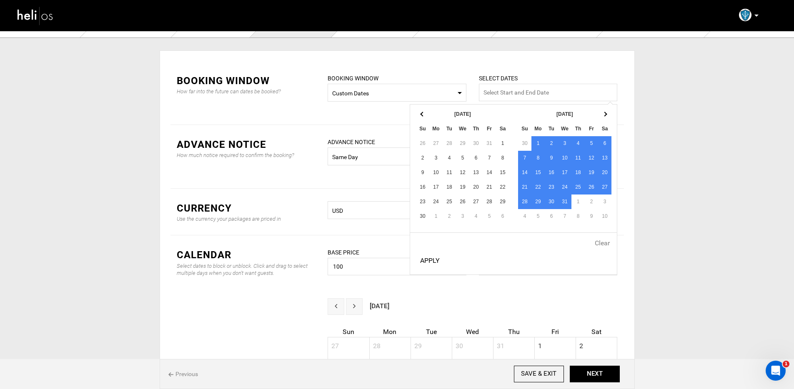
click at [435, 261] on button "Apply" at bounding box center [430, 261] width 26 height 21
type input "[DATE] - [DATE]"
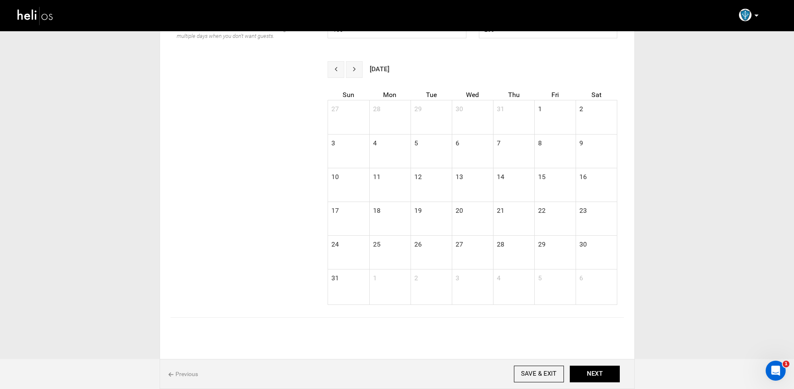
click at [351, 72] on button "next" at bounding box center [354, 69] width 17 height 17
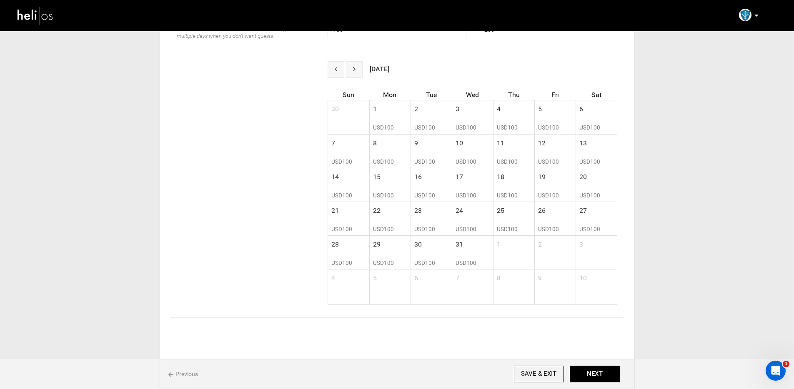
click at [351, 72] on button "next" at bounding box center [354, 69] width 17 height 17
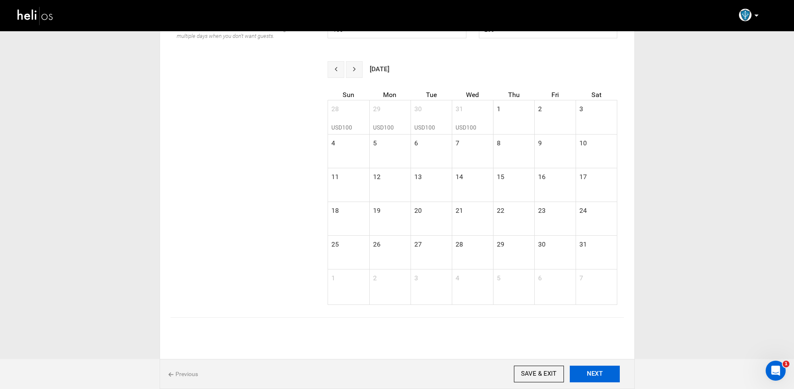
click at [599, 376] on button "NEXT" at bounding box center [595, 374] width 50 height 17
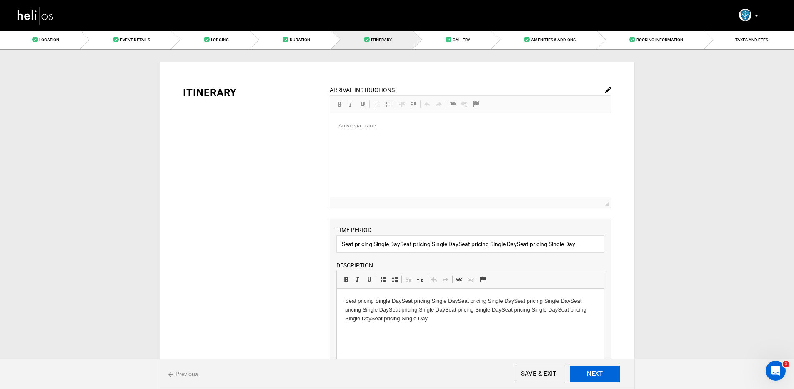
click at [599, 376] on button "NEXT" at bounding box center [595, 374] width 50 height 17
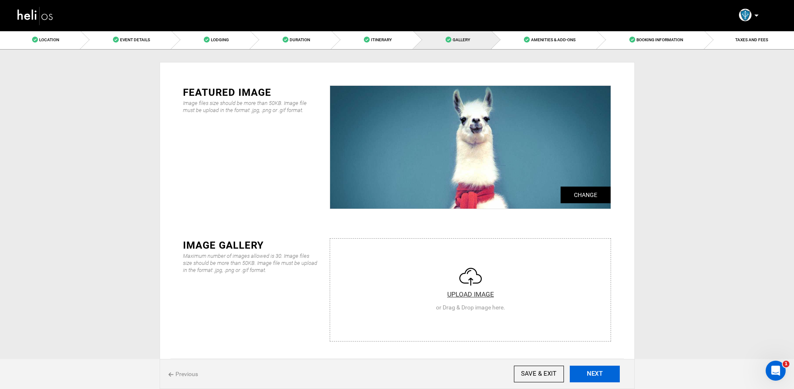
click at [599, 376] on button "NEXT" at bounding box center [595, 374] width 50 height 17
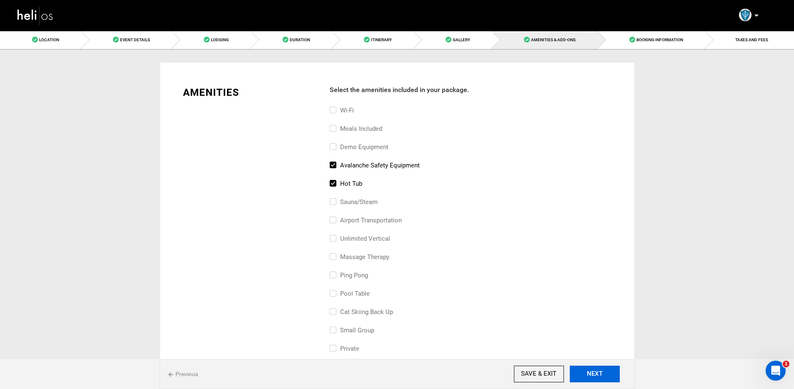
click at [599, 376] on button "NEXT" at bounding box center [595, 374] width 50 height 17
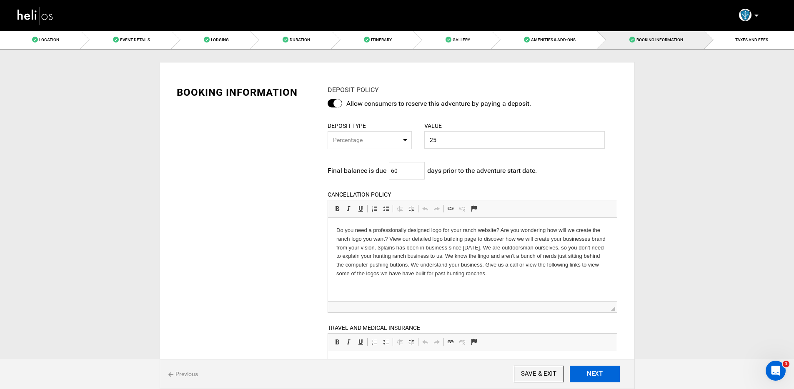
click at [599, 376] on button "NEXT" at bounding box center [595, 374] width 50 height 17
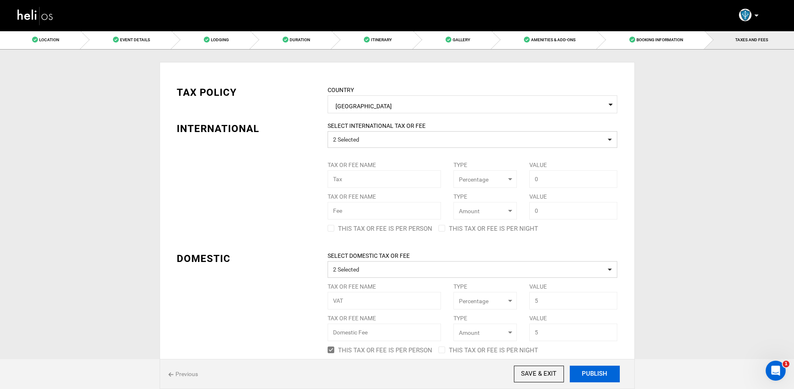
click at [593, 371] on button "PUBLISH" at bounding box center [595, 374] width 50 height 17
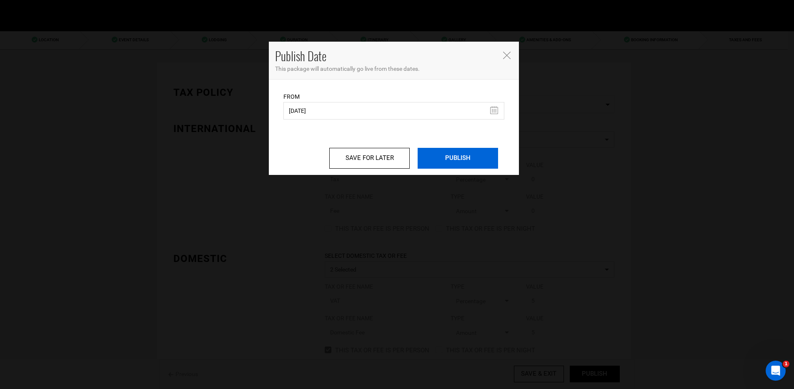
click at [462, 166] on input "PUBLISH" at bounding box center [458, 158] width 80 height 21
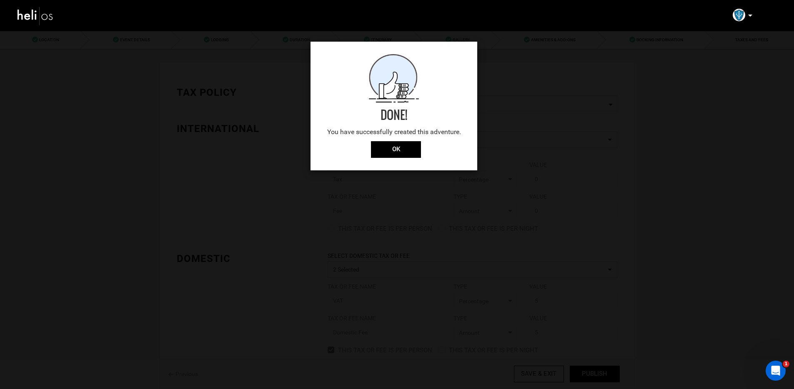
click at [373, 138] on div "Done! You have successfully created this adventure." at bounding box center [394, 97] width 167 height 87
click at [378, 148] on input "OK" at bounding box center [396, 149] width 50 height 17
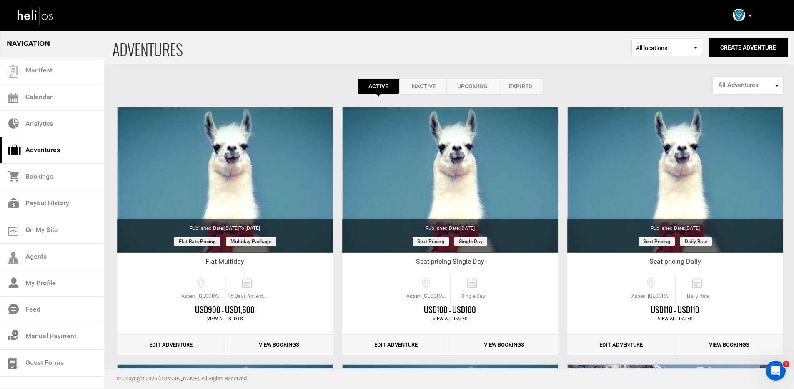
click at [536, 90] on link "Expired" at bounding box center [520, 86] width 45 height 16
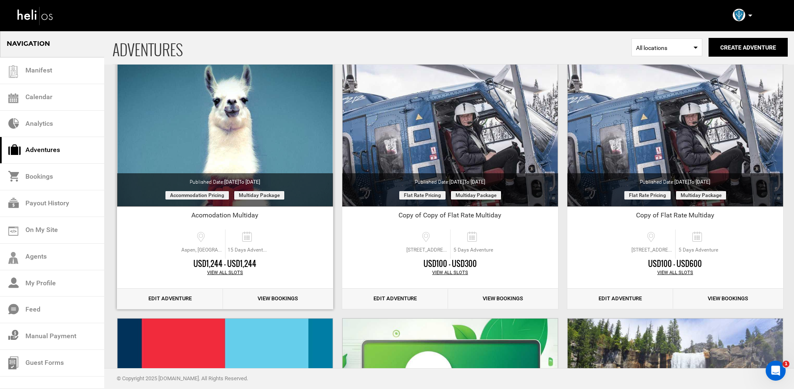
scroll to position [566, 0]
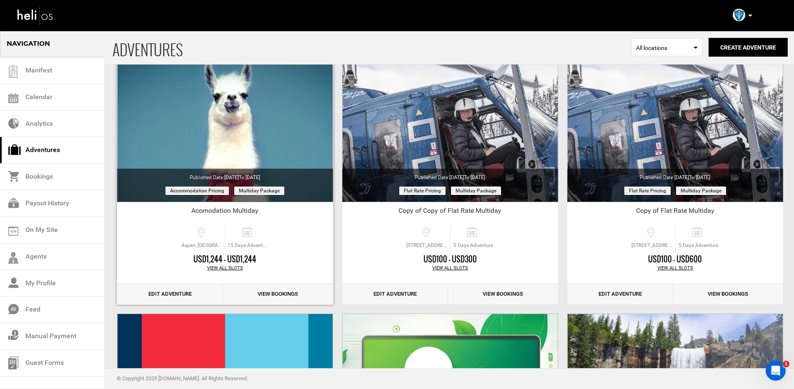
click at [180, 293] on link "Edit Adventure" at bounding box center [170, 294] width 106 height 20
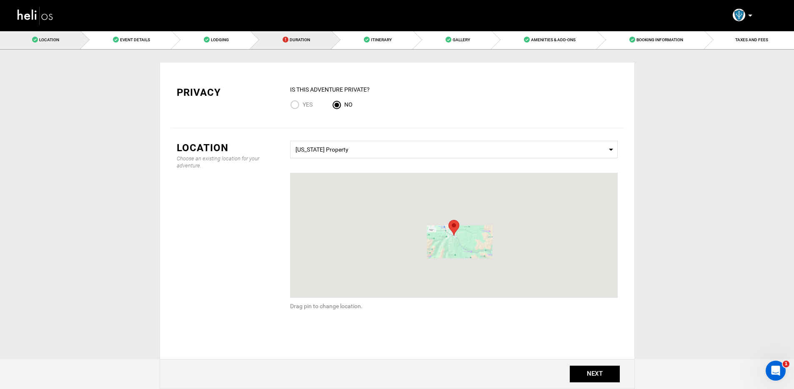
click at [302, 41] on span "Duration" at bounding box center [300, 40] width 20 height 5
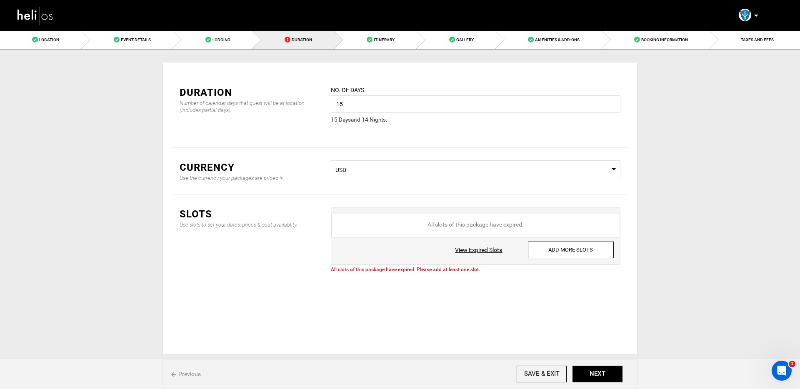
click at [479, 248] on link "View Expired Slots" at bounding box center [478, 250] width 47 height 8
click at [568, 256] on input "ADD MORE SLOTS" at bounding box center [571, 250] width 86 height 17
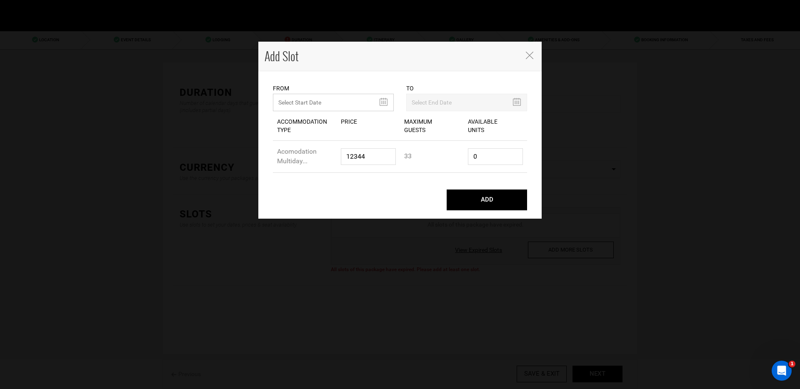
click at [366, 96] on input "text" at bounding box center [333, 103] width 121 height 18
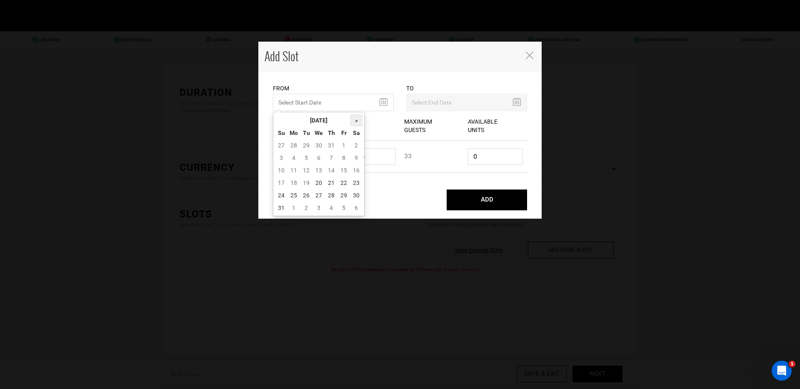
click at [358, 123] on th "»" at bounding box center [356, 120] width 13 height 13
click at [355, 151] on td "6" at bounding box center [356, 145] width 13 height 13
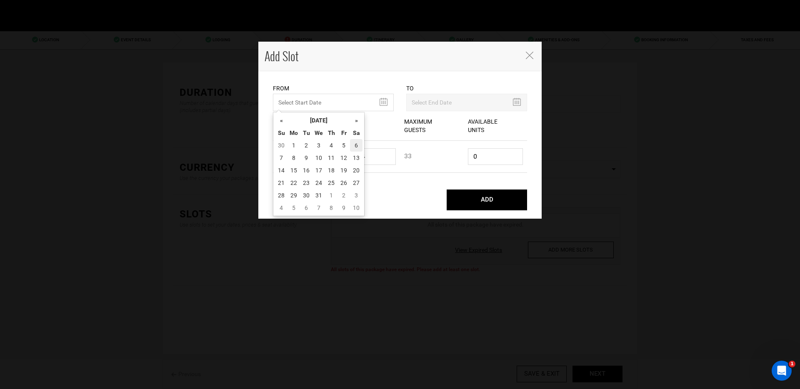
type input "[DATE]"
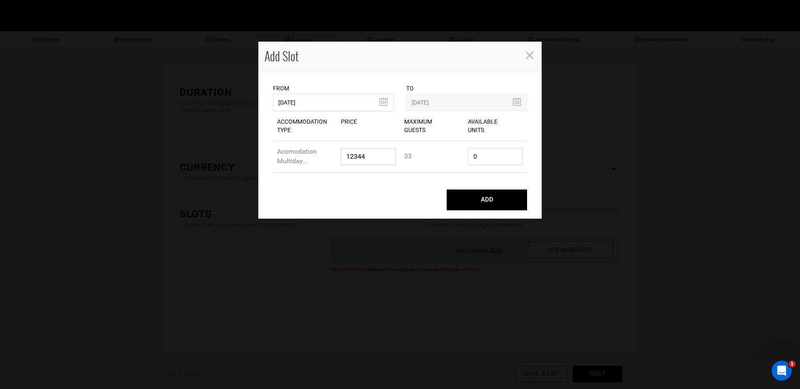
drag, startPoint x: 369, startPoint y: 158, endPoint x: 355, endPoint y: 158, distance: 14.6
click at [355, 158] on input "12344" at bounding box center [368, 156] width 55 height 17
drag, startPoint x: 481, startPoint y: 158, endPoint x: 459, endPoint y: 159, distance: 21.3
click at [459, 159] on div "Accommodation Type Acomodation Multiday... Accommodation Price 12344 Maximum Gu…" at bounding box center [400, 157] width 254 height 32
type input "13"
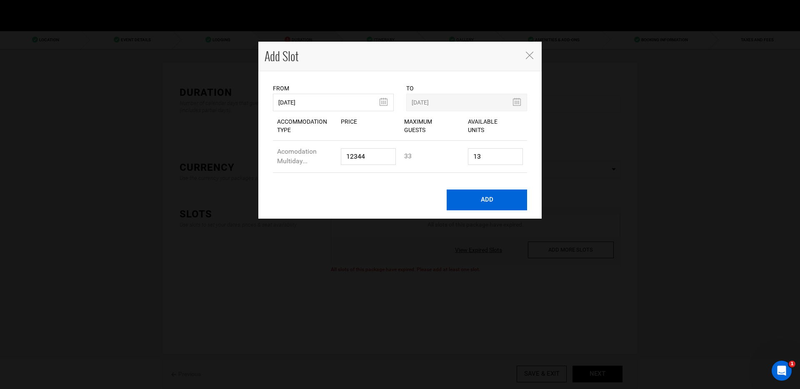
click at [483, 202] on button "ADD" at bounding box center [487, 200] width 80 height 21
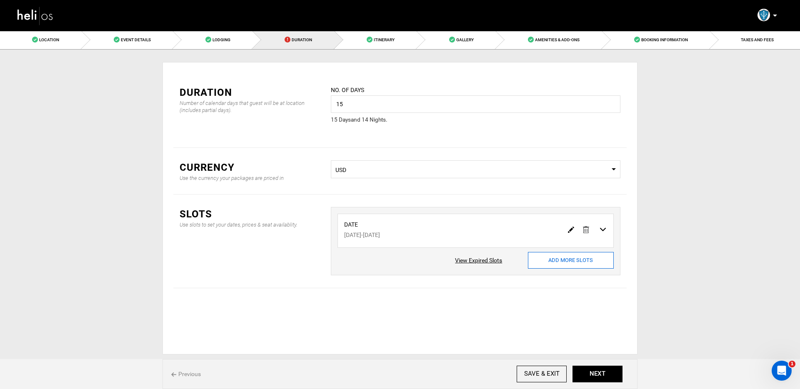
click at [548, 254] on input "ADD MORE SLOTS" at bounding box center [571, 260] width 86 height 17
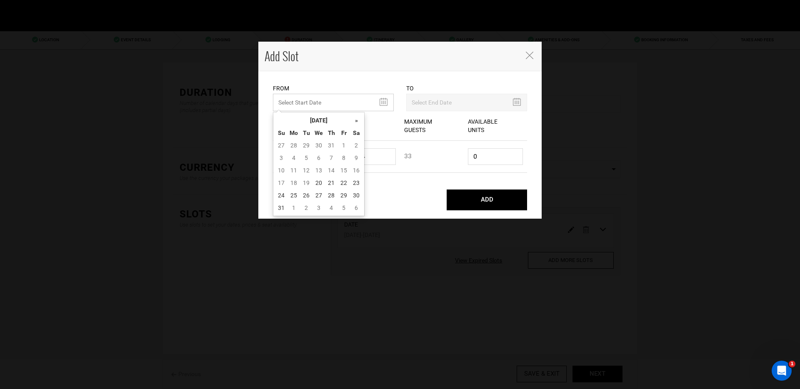
click at [385, 104] on input "MINIMUM NUMBER OF NIGHTS" at bounding box center [333, 103] width 121 height 18
click at [352, 123] on th "»" at bounding box center [356, 120] width 13 height 13
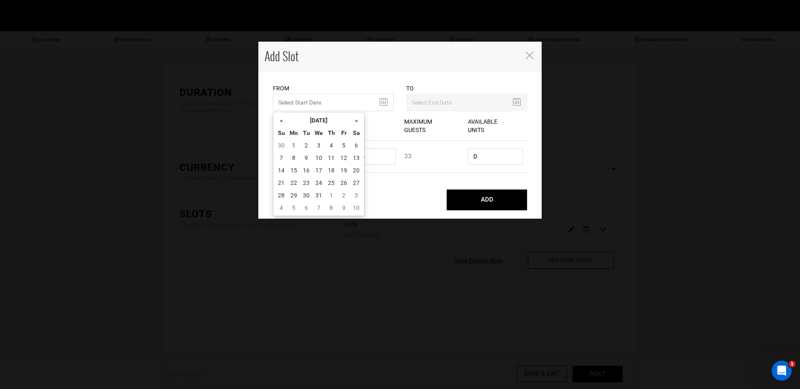
click at [352, 123] on th "»" at bounding box center [356, 120] width 13 height 13
click at [353, 148] on td "3" at bounding box center [356, 145] width 13 height 13
type input "[DATE]"
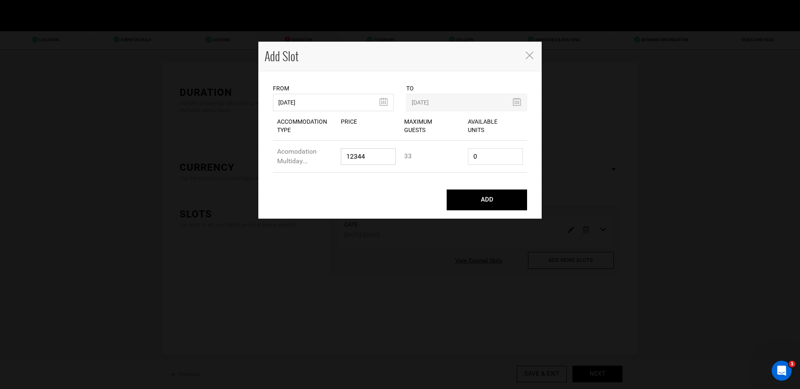
click at [360, 160] on input "12344" at bounding box center [368, 156] width 55 height 17
drag, startPoint x: 480, startPoint y: 152, endPoint x: 418, endPoint y: 152, distance: 62.1
click at [418, 152] on div "Accommodation Type Acomodation Multiday... Accommodation Price 12344 Maximum Gu…" at bounding box center [400, 157] width 254 height 32
type input "10"
click at [472, 204] on button "ADD" at bounding box center [487, 200] width 80 height 21
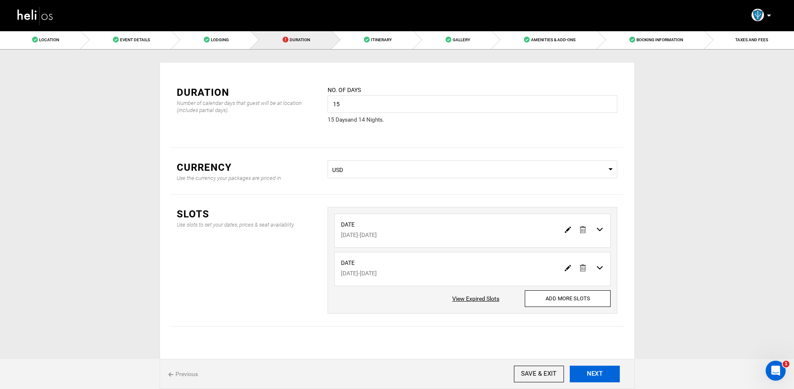
click at [600, 383] on div "Previous SAVE & EXIT NEXT" at bounding box center [397, 374] width 475 height 30
click at [598, 377] on button "NEXT" at bounding box center [595, 374] width 50 height 17
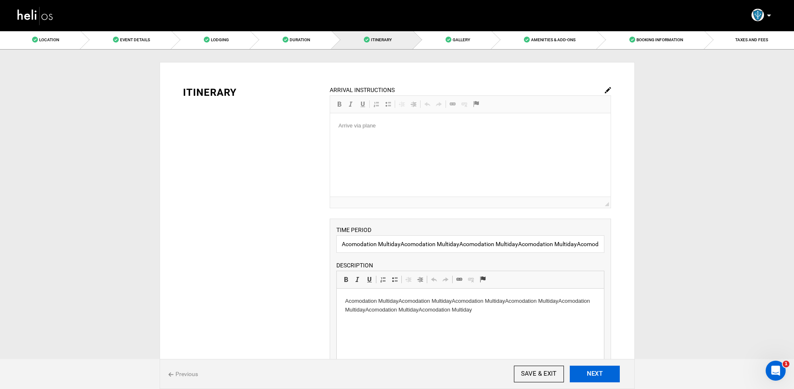
click at [597, 375] on button "NEXT" at bounding box center [595, 374] width 50 height 17
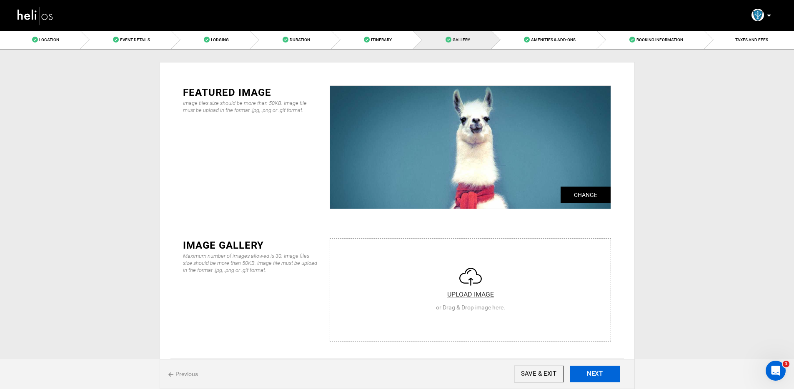
click at [597, 375] on button "NEXT" at bounding box center [595, 374] width 50 height 17
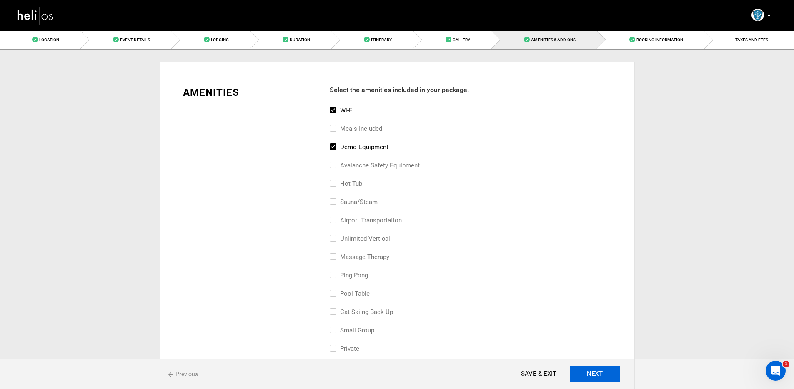
click at [597, 375] on button "NEXT" at bounding box center [595, 374] width 50 height 17
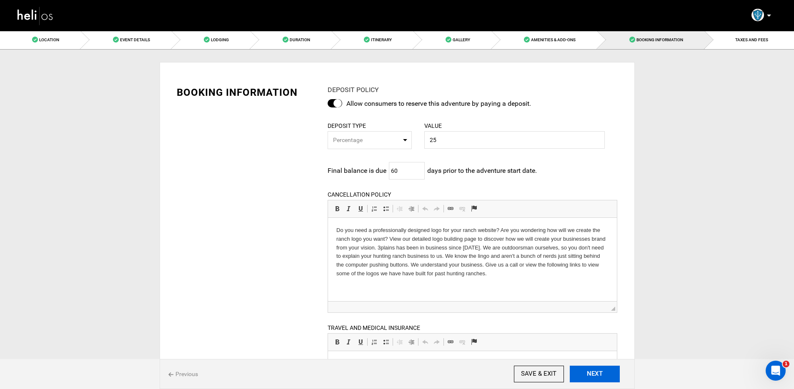
click at [597, 375] on button "NEXT" at bounding box center [595, 374] width 50 height 17
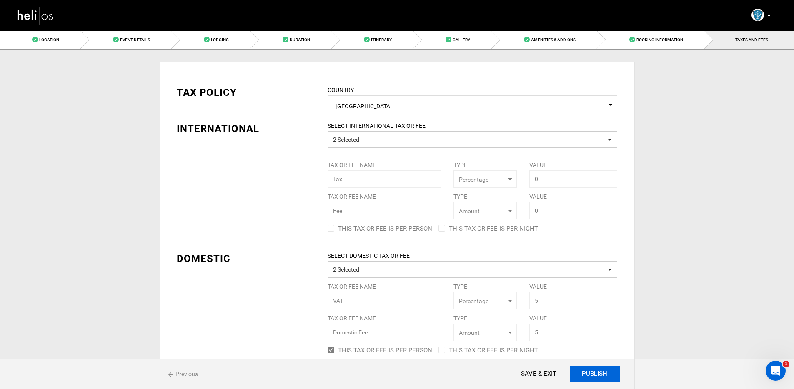
click at [597, 375] on button "PUBLISH" at bounding box center [595, 374] width 50 height 17
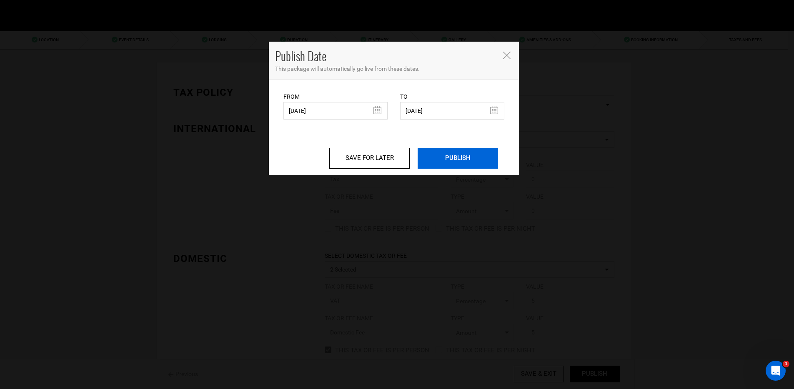
click at [442, 161] on input "PUBLISH" at bounding box center [458, 158] width 80 height 21
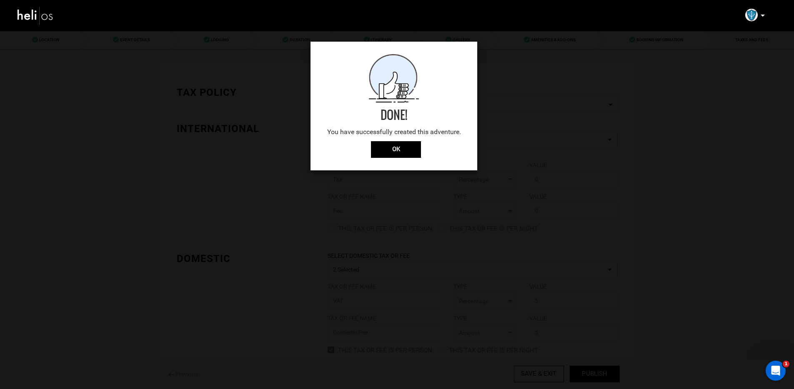
click at [398, 158] on div "Done! You have successfully created this adventure. OK" at bounding box center [394, 106] width 167 height 129
click at [398, 154] on input "OK" at bounding box center [396, 149] width 50 height 17
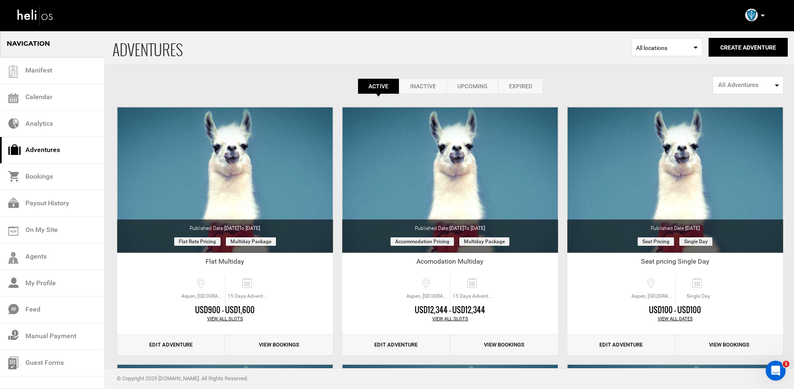
click at [516, 88] on link "Expired" at bounding box center [520, 86] width 45 height 16
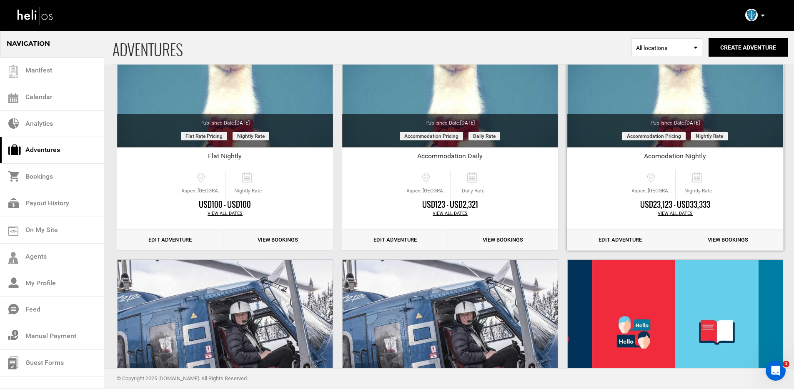
scroll to position [309, 0]
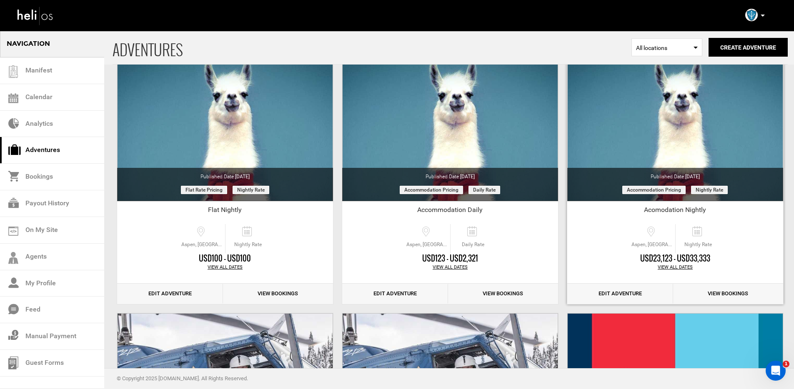
click at [623, 296] on link "Edit Adventure" at bounding box center [620, 294] width 106 height 20
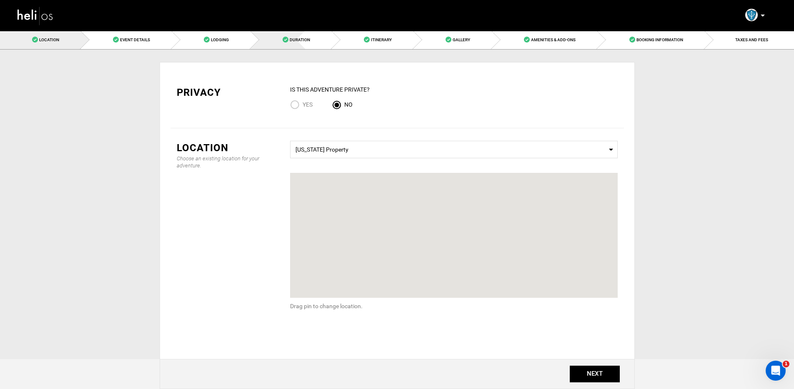
click at [297, 40] on span "Duration" at bounding box center [300, 40] width 20 height 5
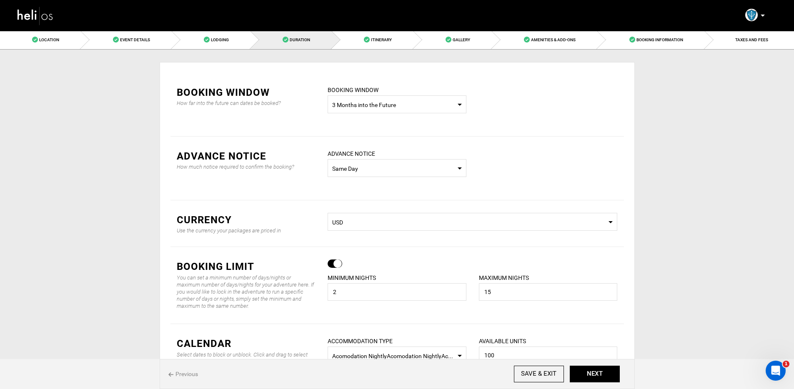
click at [416, 106] on span "3 Months into the Future" at bounding box center [397, 105] width 130 height 8
click at [506, 98] on div "BOOKING WINDOW How far into the future can dates be booked? BOOKING WINDOW Sele…" at bounding box center [396, 105] width 453 height 64
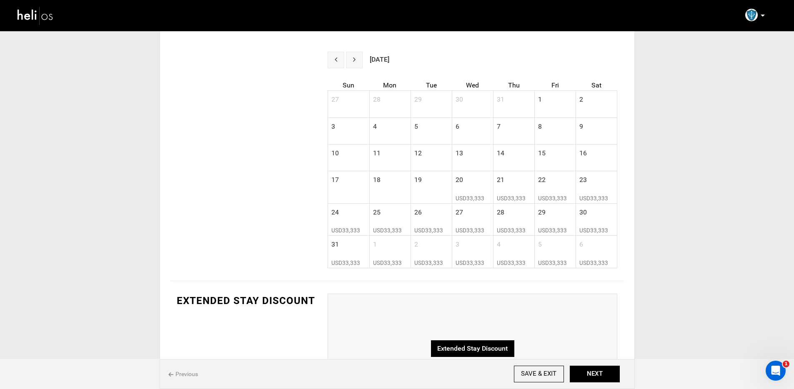
scroll to position [326, 0]
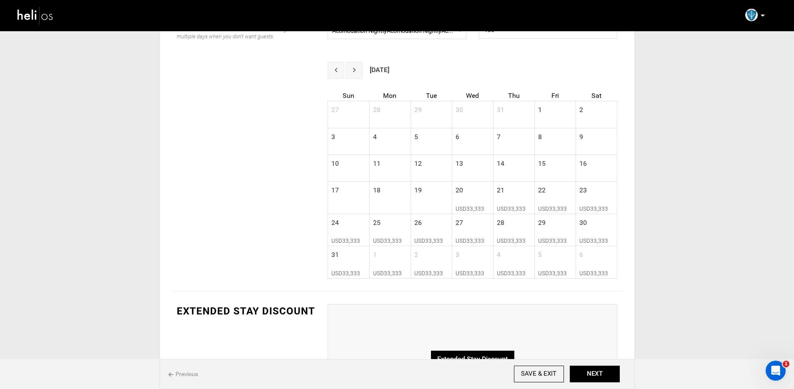
click at [359, 73] on button "next" at bounding box center [354, 70] width 17 height 17
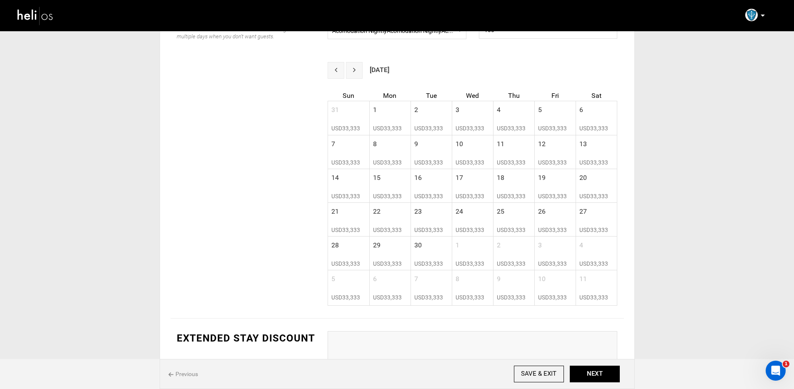
click at [359, 73] on button "next" at bounding box center [354, 70] width 17 height 17
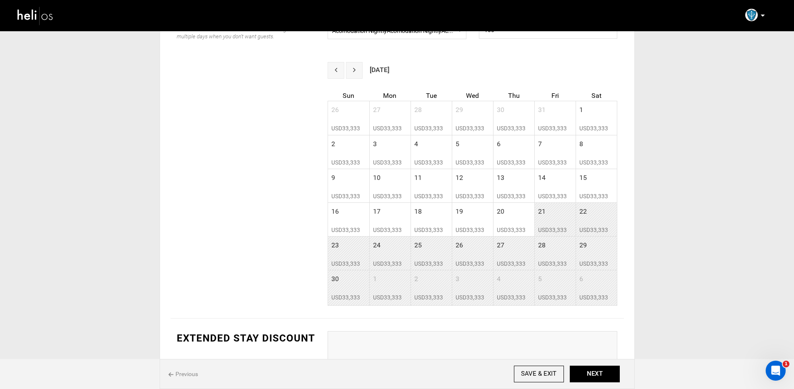
click at [359, 73] on button "next" at bounding box center [354, 70] width 17 height 17
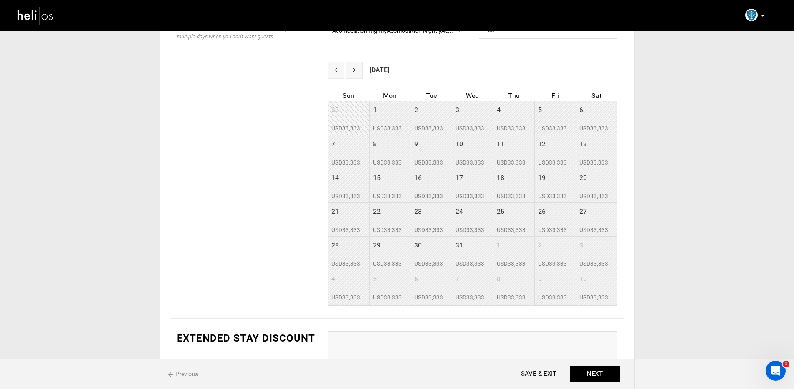
click at [334, 71] on button "prev" at bounding box center [336, 70] width 17 height 17
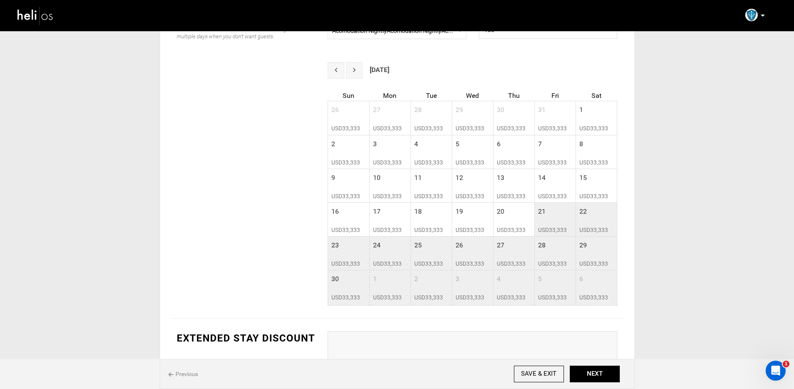
click at [334, 71] on button "prev" at bounding box center [336, 70] width 17 height 17
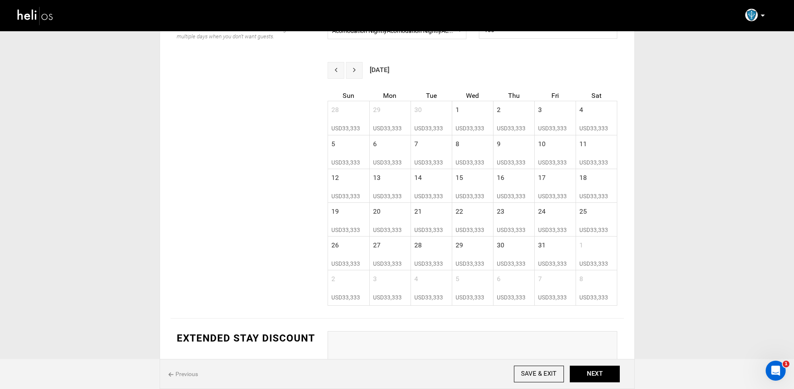
click at [334, 71] on button "prev" at bounding box center [336, 70] width 17 height 17
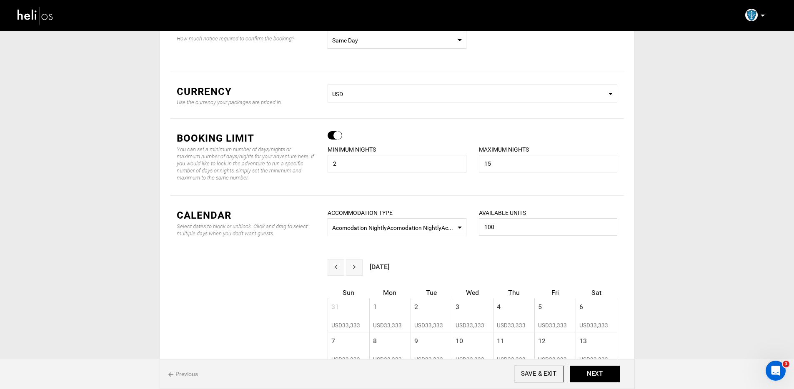
scroll to position [0, 0]
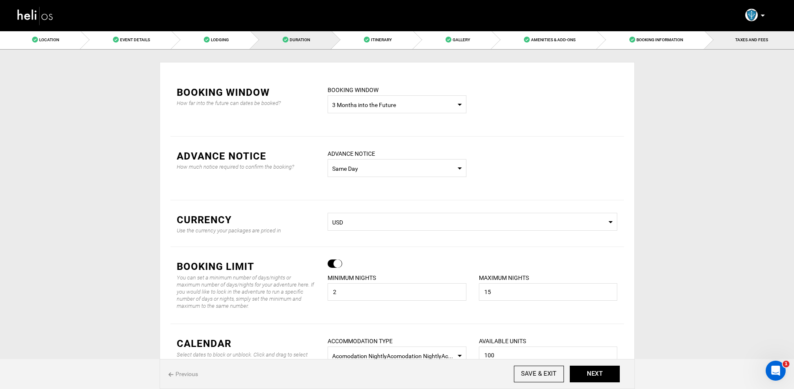
click at [737, 41] on span "TAXES AND FEES" at bounding box center [751, 40] width 33 height 5
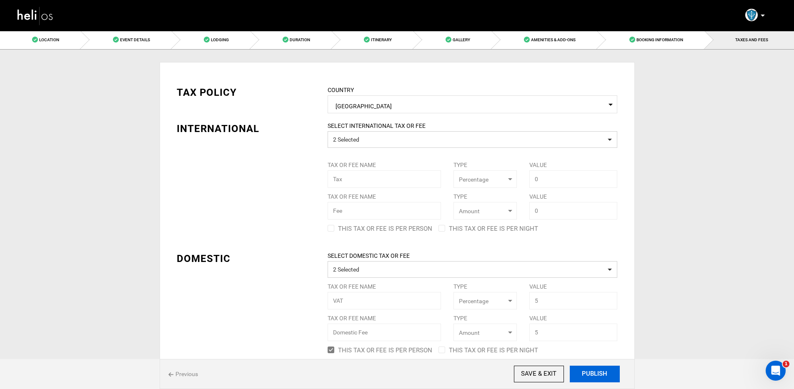
click at [590, 372] on button "PUBLISH" at bounding box center [595, 374] width 50 height 17
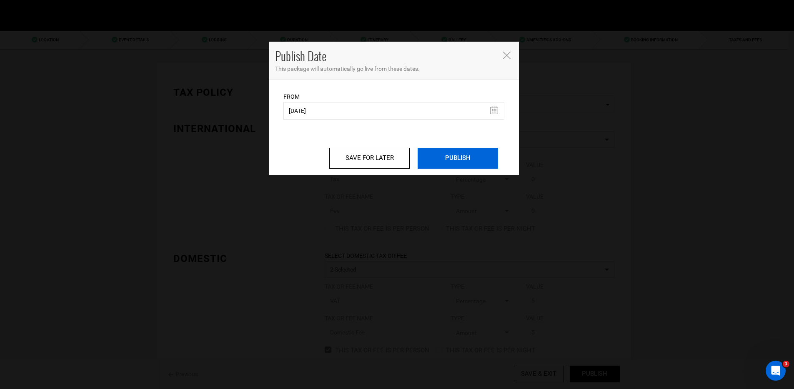
click at [464, 160] on input "PUBLISH" at bounding box center [458, 158] width 80 height 21
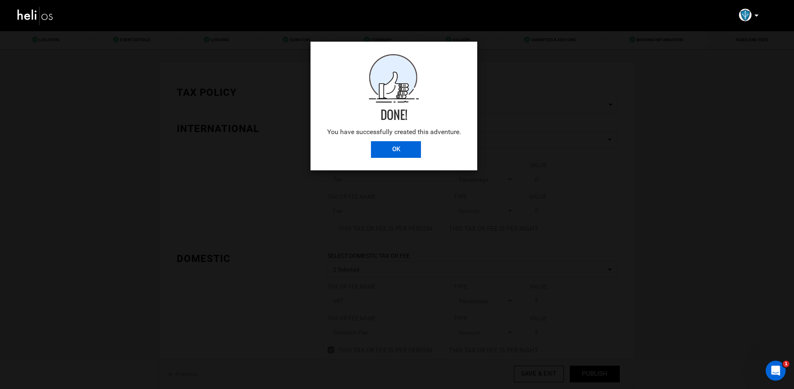
click at [407, 148] on input "OK" at bounding box center [396, 149] width 50 height 17
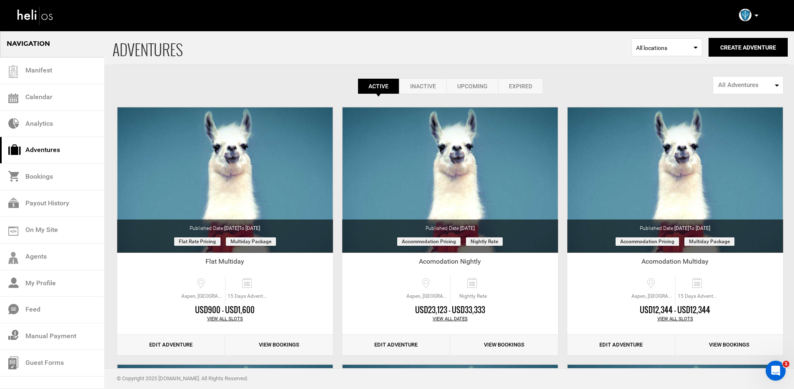
click at [524, 82] on link "Expired" at bounding box center [520, 86] width 45 height 16
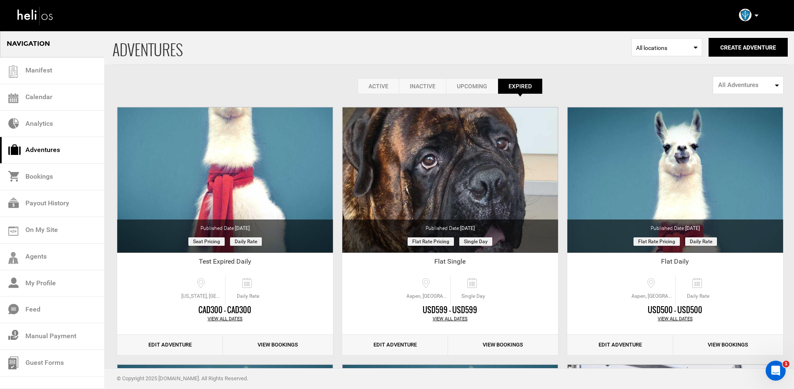
scroll to position [263, 0]
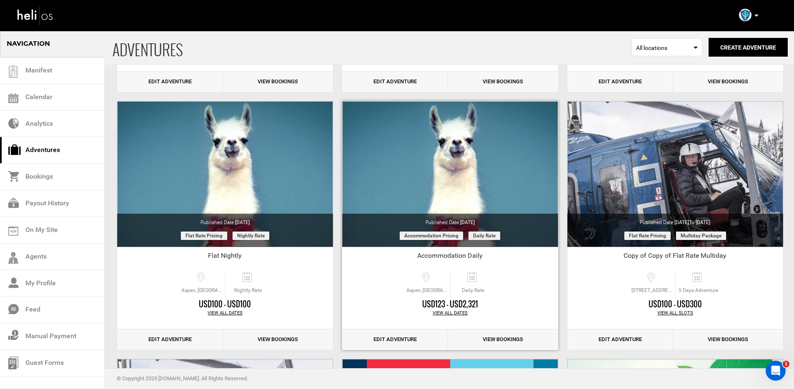
click at [392, 342] on link "Edit Adventure" at bounding box center [395, 340] width 106 height 20
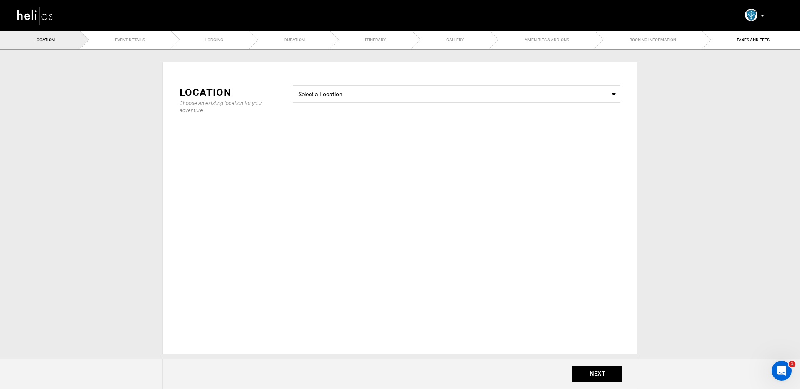
type input "3"
type input "15"
type input "1"
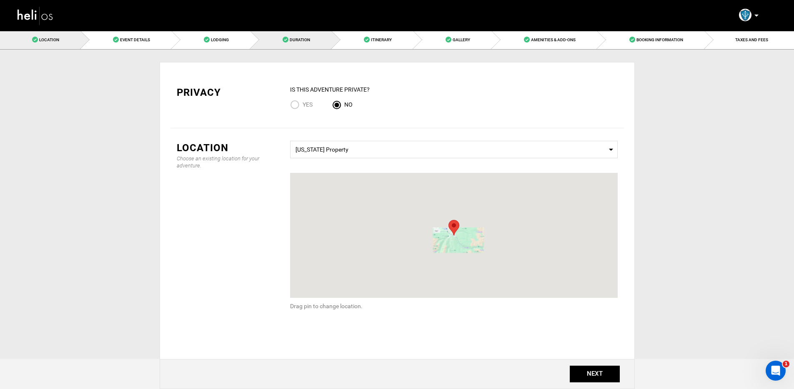
click at [313, 40] on link "Duration" at bounding box center [291, 39] width 81 height 19
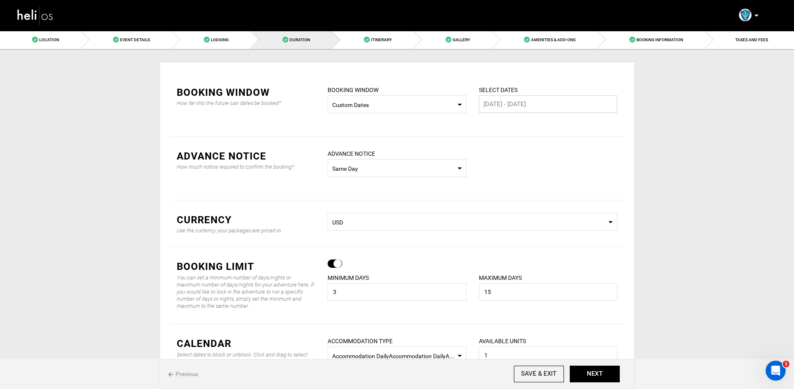
click at [537, 107] on input "[DATE] - [DATE]" at bounding box center [548, 104] width 139 height 18
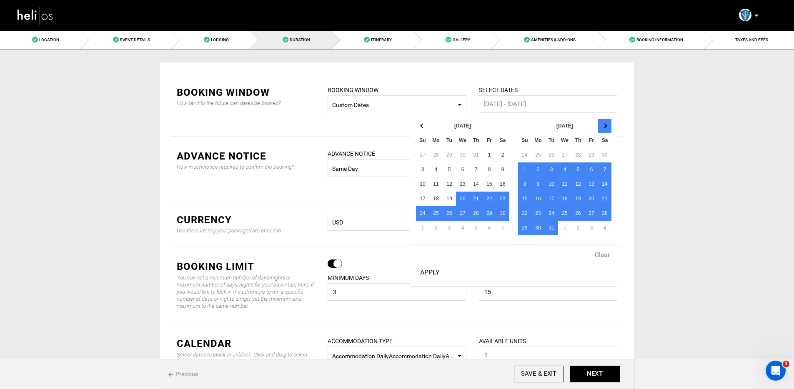
click at [609, 127] on th at bounding box center [604, 126] width 13 height 15
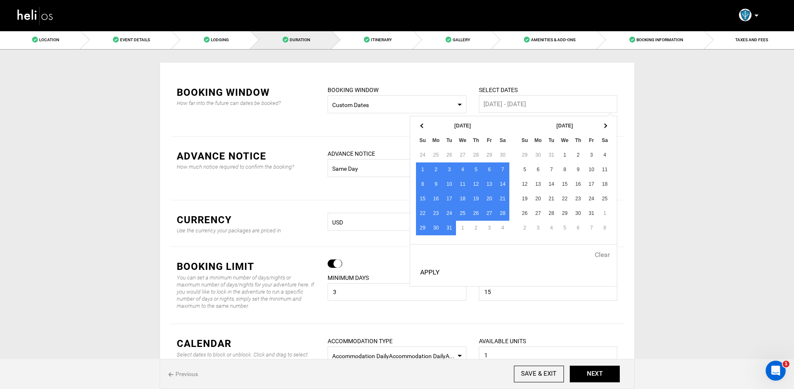
click at [609, 127] on th at bounding box center [604, 126] width 13 height 15
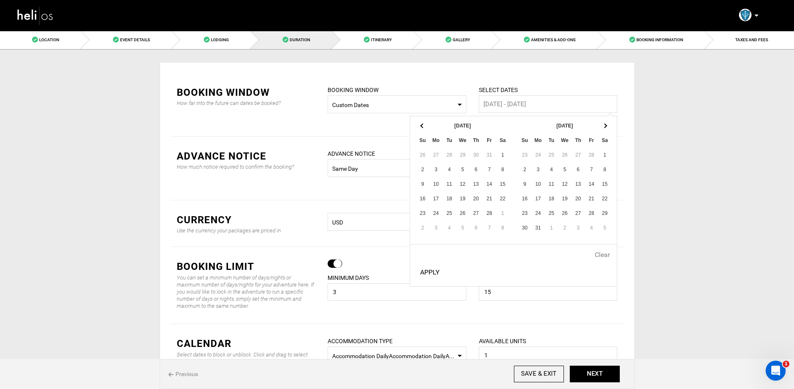
click at [609, 127] on th at bounding box center [604, 126] width 13 height 15
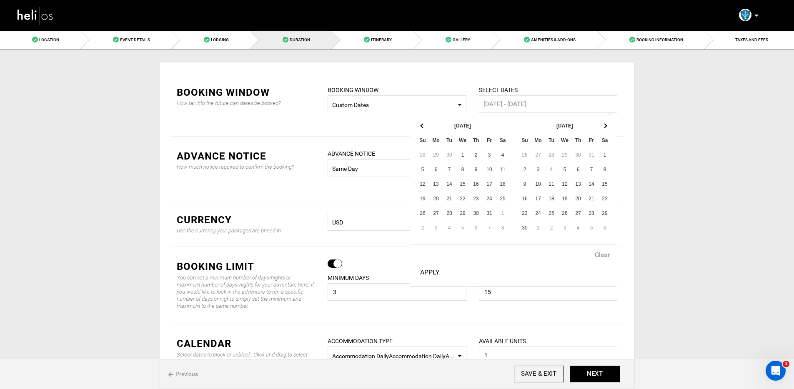
click at [609, 127] on th at bounding box center [604, 126] width 13 height 15
click at [605, 124] on span at bounding box center [604, 125] width 5 height 5
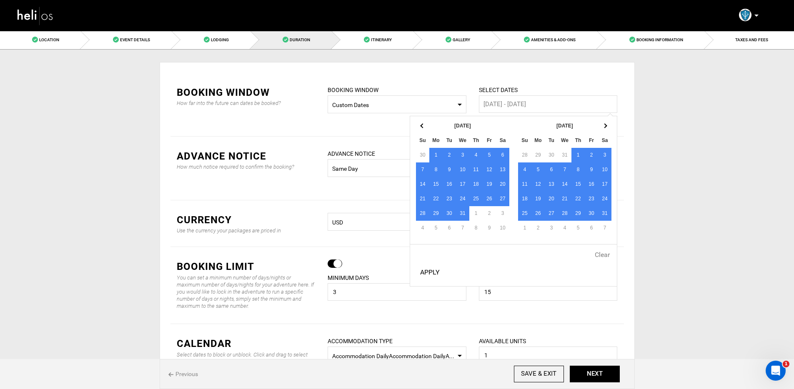
click at [431, 275] on button "Apply" at bounding box center [430, 272] width 26 height 21
type input "[DATE] - [DATE]"
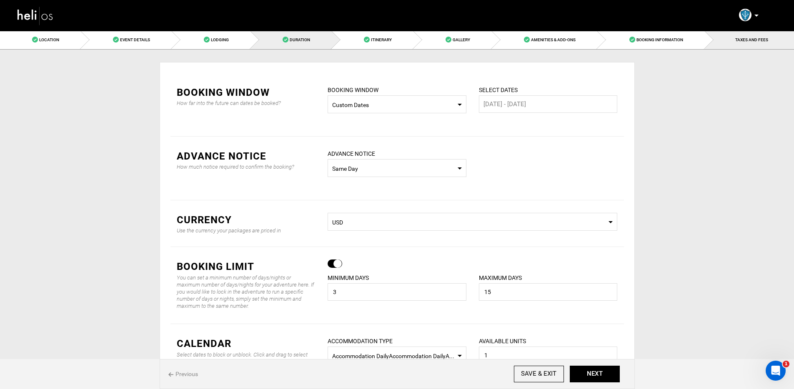
click at [751, 48] on link "TAXES AND FEES" at bounding box center [749, 39] width 89 height 19
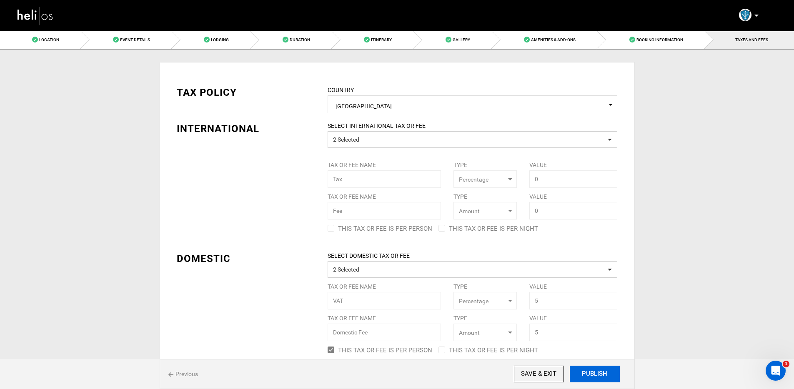
click at [592, 372] on button "PUBLISH" at bounding box center [595, 374] width 50 height 17
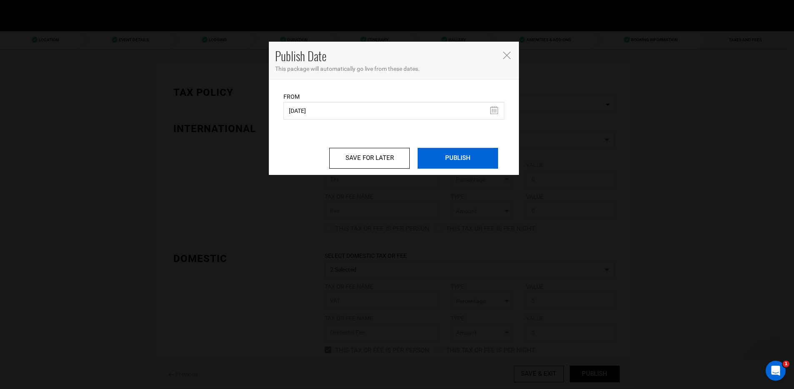
click at [449, 154] on input "PUBLISH" at bounding box center [458, 158] width 80 height 21
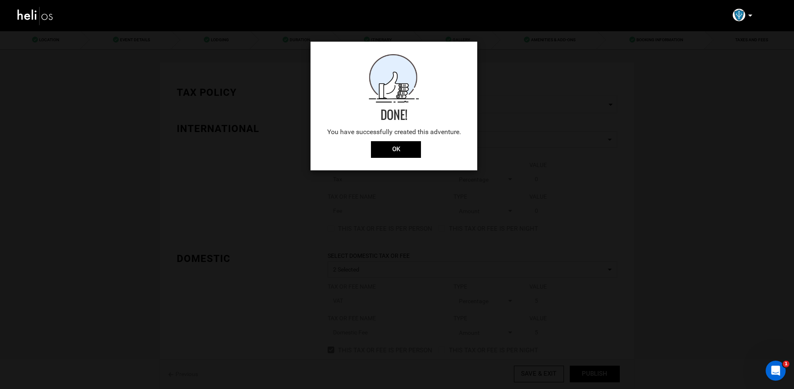
click at [391, 140] on div "Done! You have successfully created this adventure." at bounding box center [394, 97] width 167 height 87
click at [390, 144] on input "OK" at bounding box center [396, 149] width 50 height 17
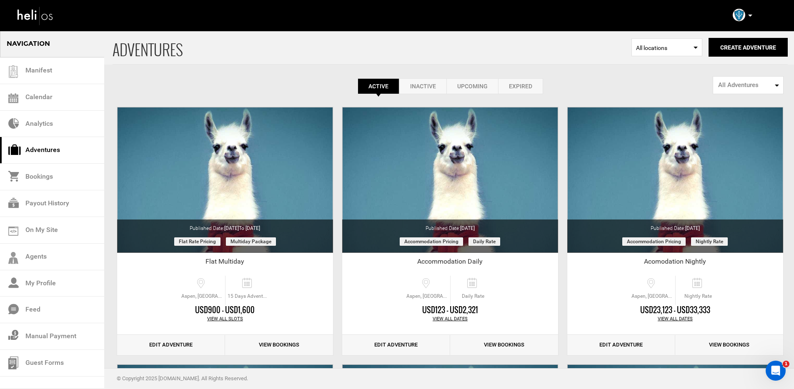
click at [528, 85] on link "Expired" at bounding box center [520, 86] width 45 height 16
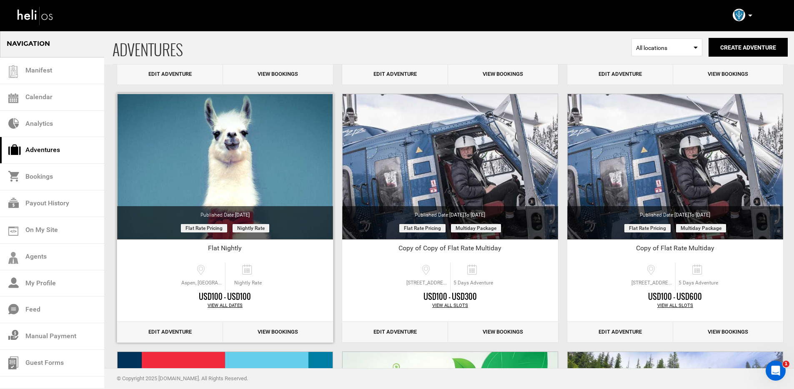
click at [161, 328] on link "Edit Adventure" at bounding box center [170, 332] width 106 height 20
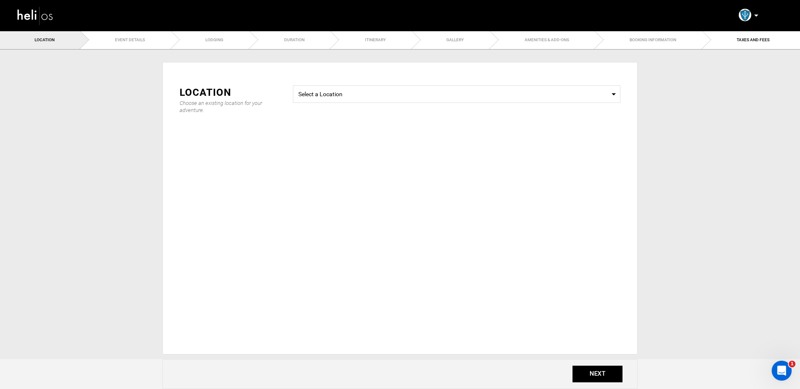
type input "100"
type input "399"
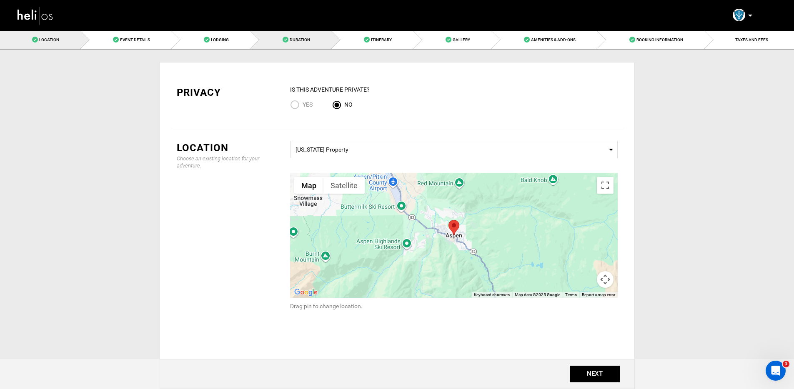
click at [299, 41] on span "Duration" at bounding box center [300, 40] width 20 height 5
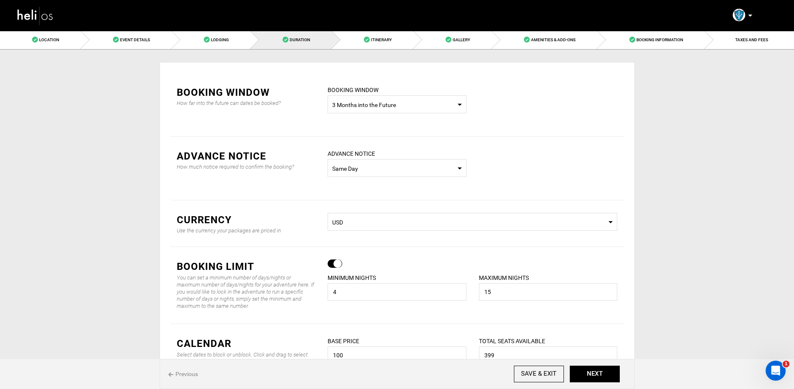
click at [382, 111] on span "Select Booking Window 3 Months into the Future" at bounding box center [397, 104] width 139 height 18
click at [364, 175] on div "Custom Dates" at bounding box center [396, 174] width 125 height 8
click at [534, 109] on input "text" at bounding box center [548, 104] width 139 height 18
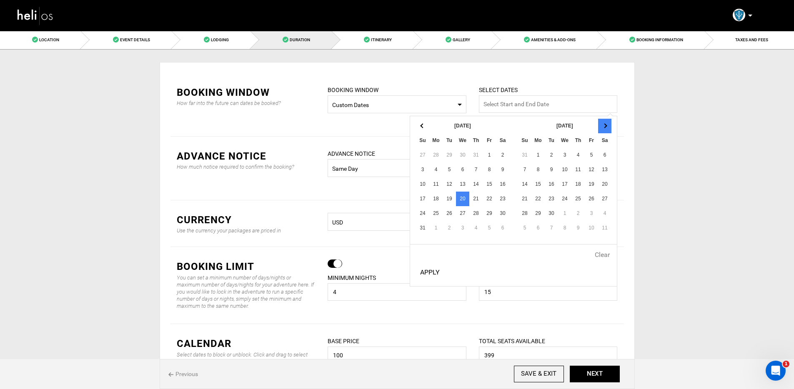
click at [600, 130] on th at bounding box center [604, 126] width 13 height 15
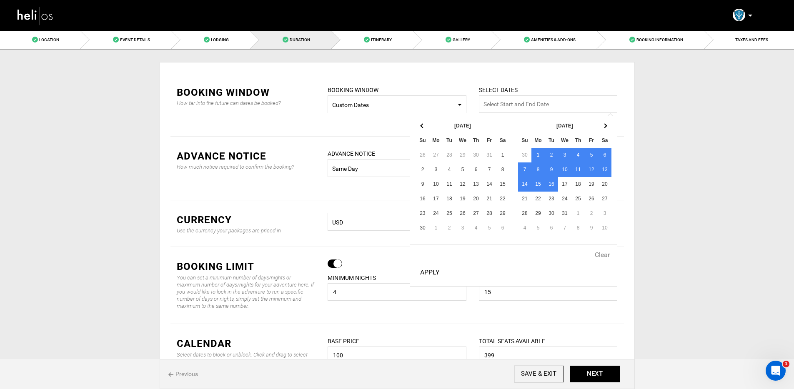
click at [425, 271] on button "Apply" at bounding box center [430, 272] width 26 height 21
type input "[DATE] - [DATE]"
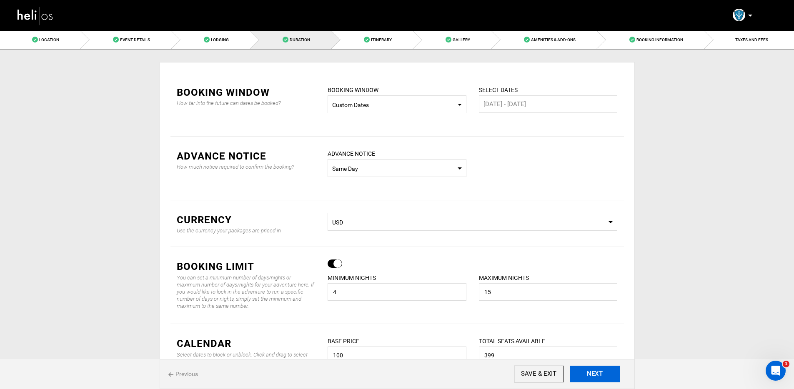
click at [603, 376] on button "NEXT" at bounding box center [595, 374] width 50 height 17
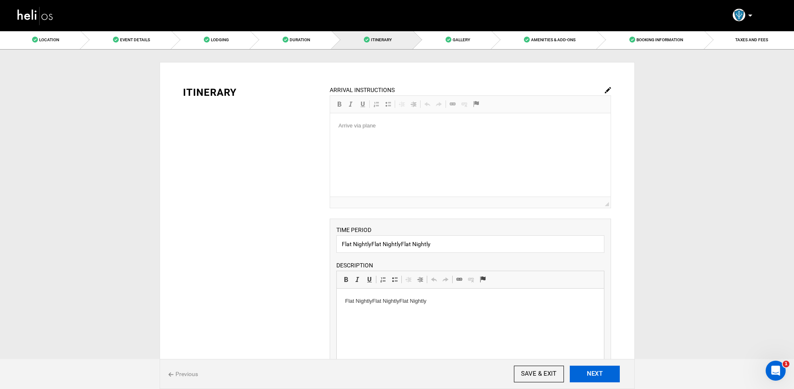
click at [603, 376] on button "NEXT" at bounding box center [595, 374] width 50 height 17
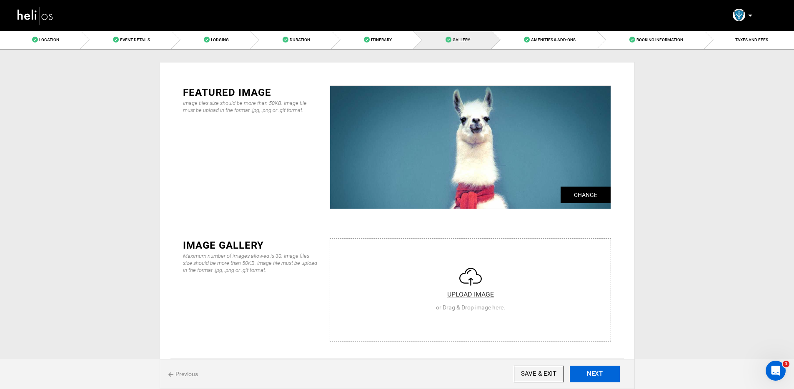
click at [603, 376] on button "NEXT" at bounding box center [595, 374] width 50 height 17
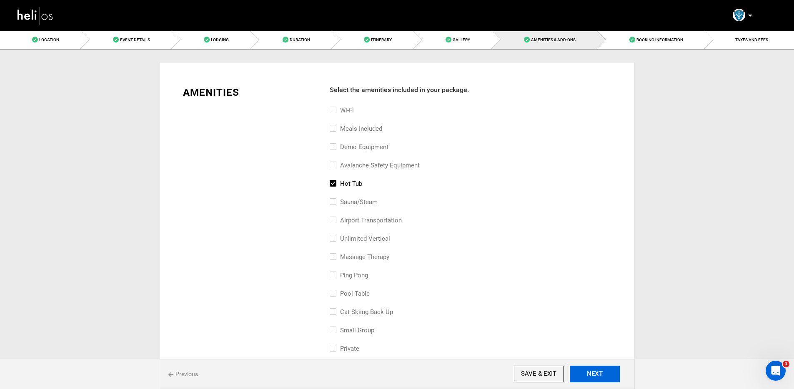
click at [603, 376] on button "NEXT" at bounding box center [595, 374] width 50 height 17
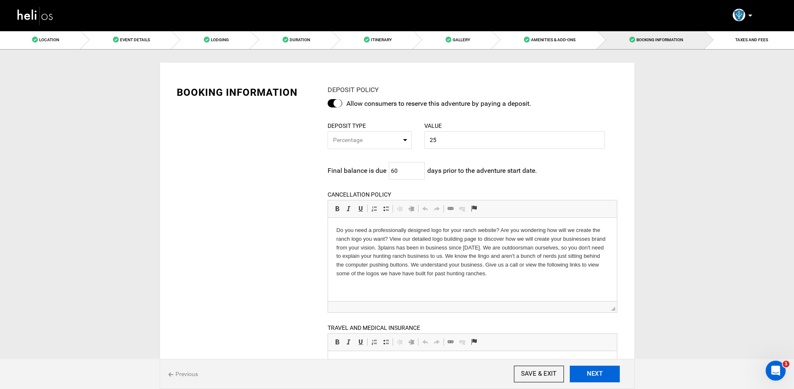
click at [603, 376] on button "NEXT" at bounding box center [595, 374] width 50 height 17
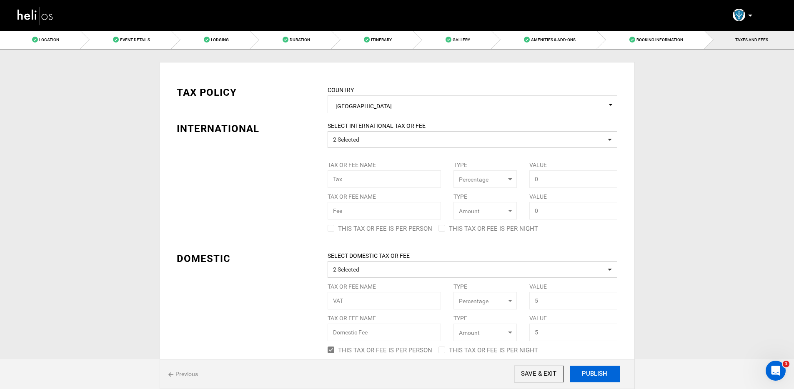
click at [603, 376] on button "PUBLISH" at bounding box center [595, 374] width 50 height 17
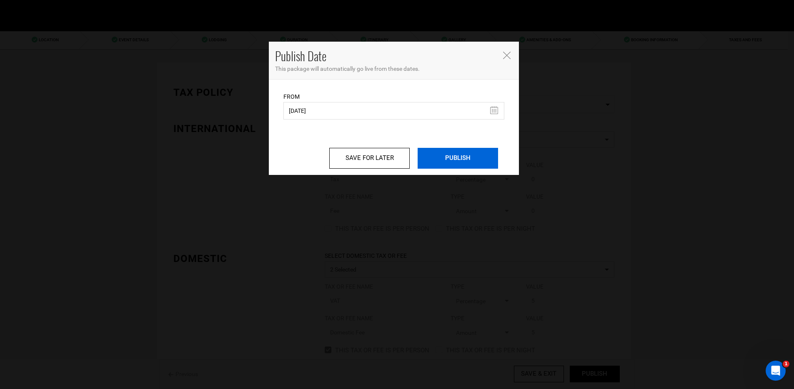
click at [464, 159] on input "PUBLISH" at bounding box center [458, 158] width 80 height 21
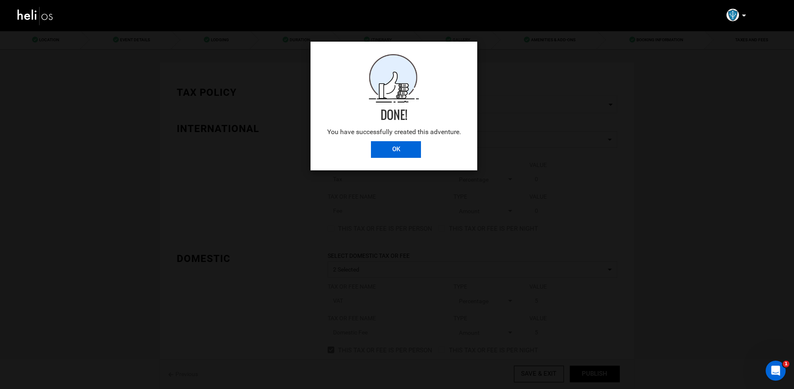
click at [395, 150] on input "OK" at bounding box center [396, 149] width 50 height 17
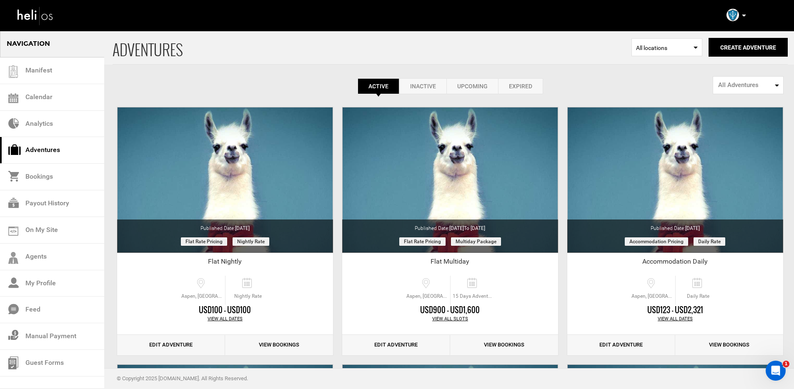
click at [515, 88] on link "Expired" at bounding box center [520, 86] width 45 height 16
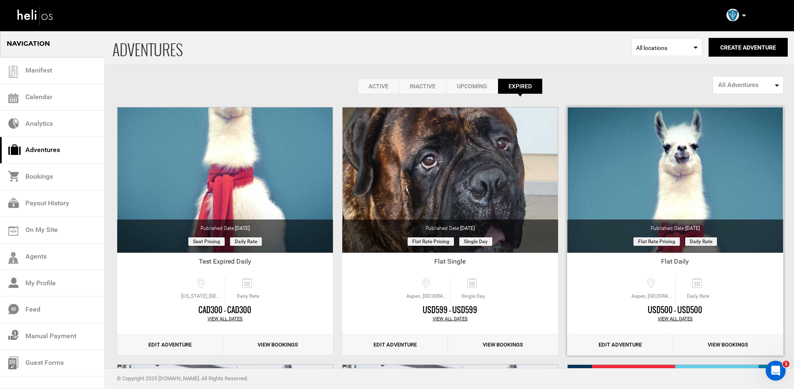
click at [615, 343] on link "Edit Adventure" at bounding box center [620, 345] width 106 height 20
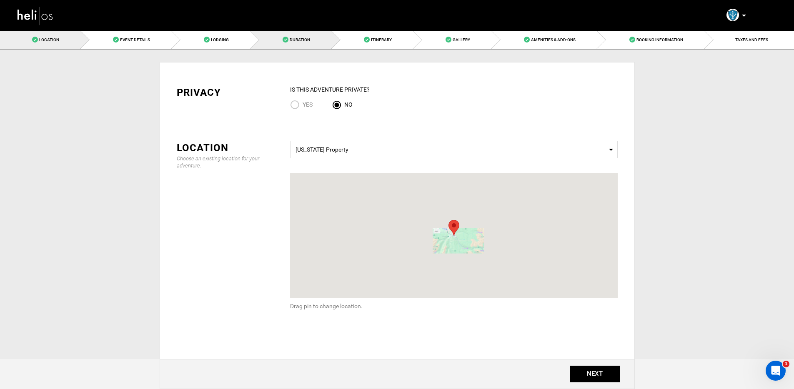
click at [287, 45] on link "Duration" at bounding box center [291, 39] width 81 height 19
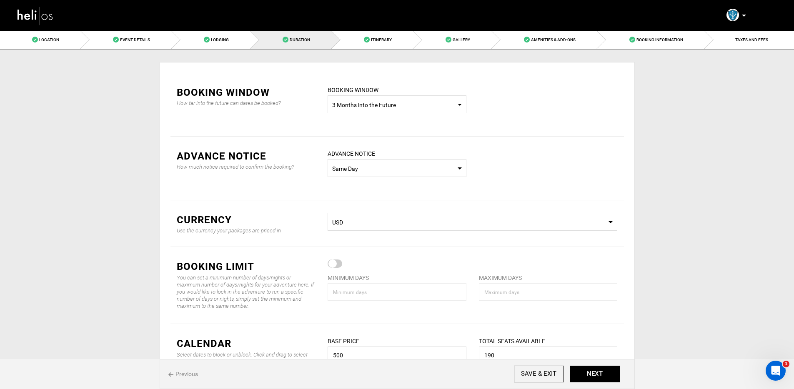
click at [367, 103] on span "3 Months into the Future" at bounding box center [397, 105] width 130 height 8
click at [372, 170] on div "Custom Dates" at bounding box center [396, 174] width 125 height 8
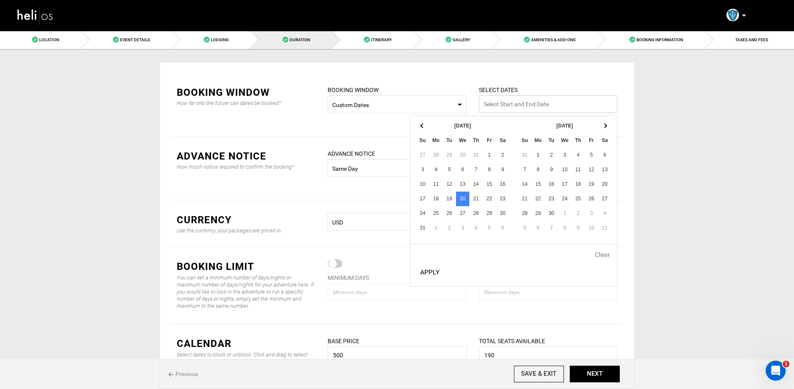
click at [517, 105] on input "text" at bounding box center [548, 104] width 139 height 18
click at [609, 127] on th at bounding box center [604, 126] width 13 height 15
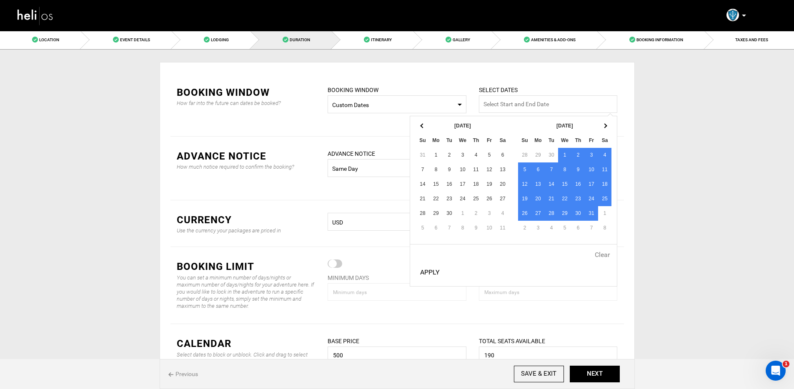
click at [421, 270] on button "Apply" at bounding box center [430, 272] width 26 height 21
type input "[DATE] - [DATE]"
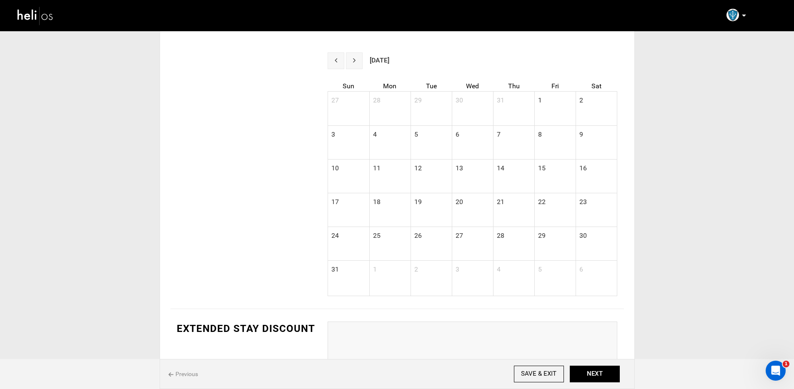
scroll to position [335, 0]
click at [354, 61] on span "next" at bounding box center [354, 60] width 3 height 7
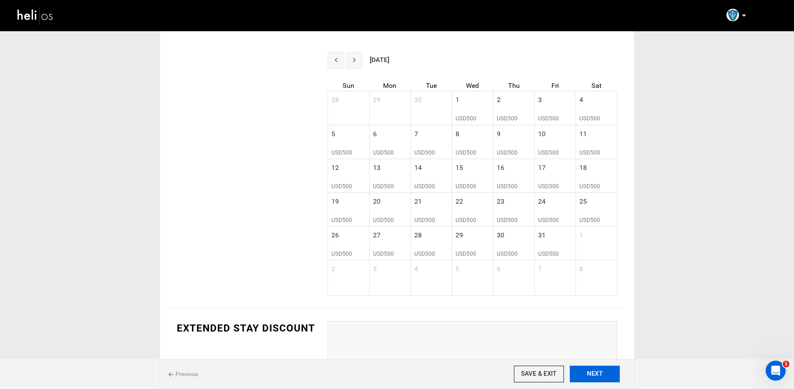
click at [585, 370] on button "NEXT" at bounding box center [595, 374] width 50 height 17
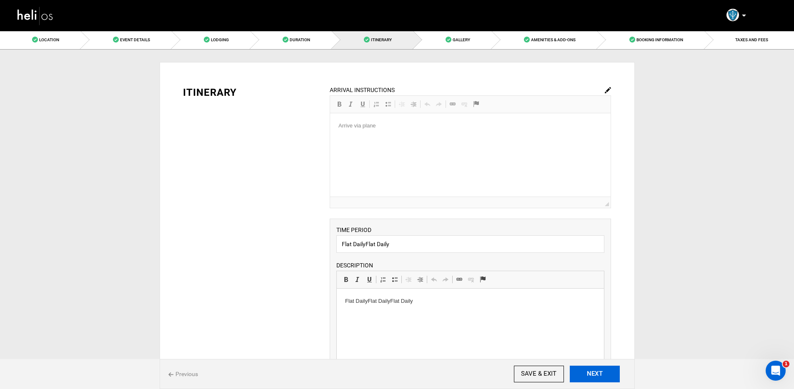
click at [585, 370] on button "NEXT" at bounding box center [595, 374] width 50 height 17
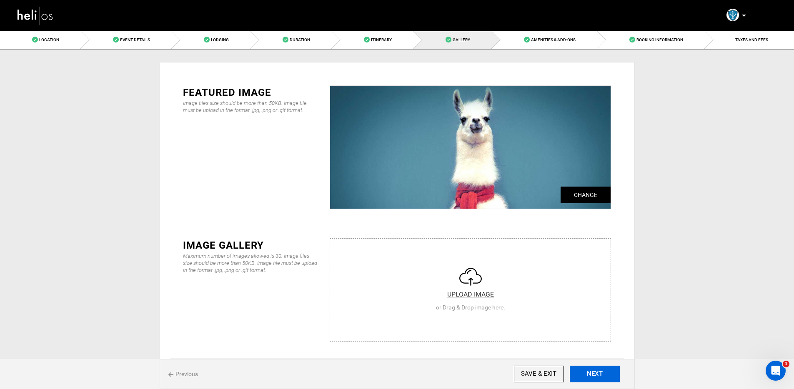
click at [585, 370] on button "NEXT" at bounding box center [595, 374] width 50 height 17
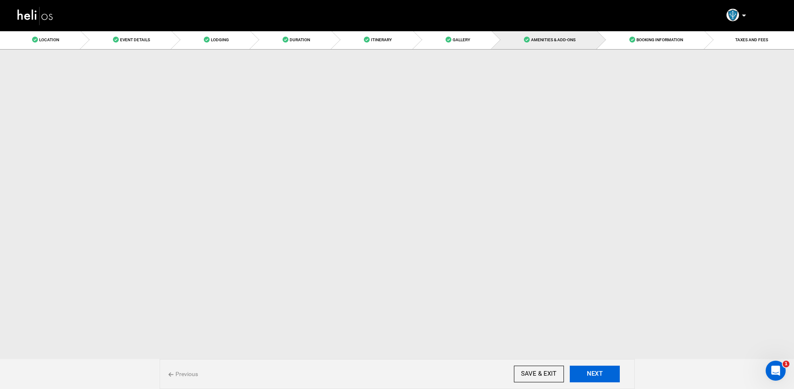
click at [585, 370] on button "NEXT" at bounding box center [595, 374] width 50 height 17
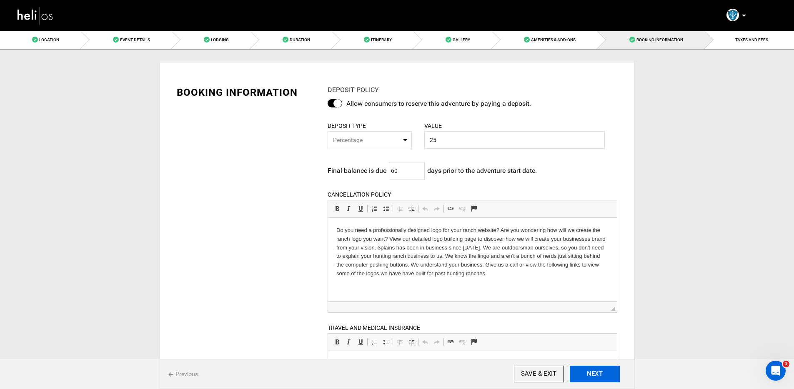
click at [585, 370] on button "NEXT" at bounding box center [595, 374] width 50 height 17
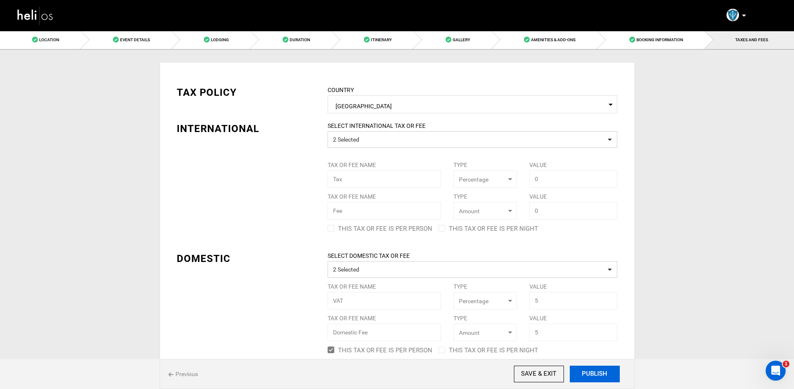
click at [585, 370] on button "PUBLISH" at bounding box center [595, 374] width 50 height 17
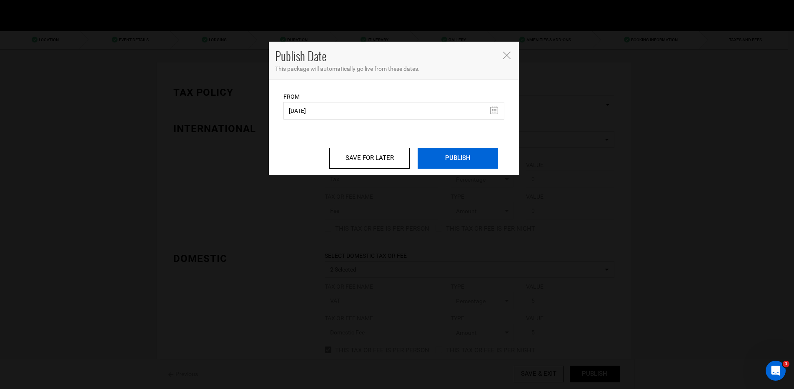
click at [430, 157] on input "PUBLISH" at bounding box center [458, 158] width 80 height 21
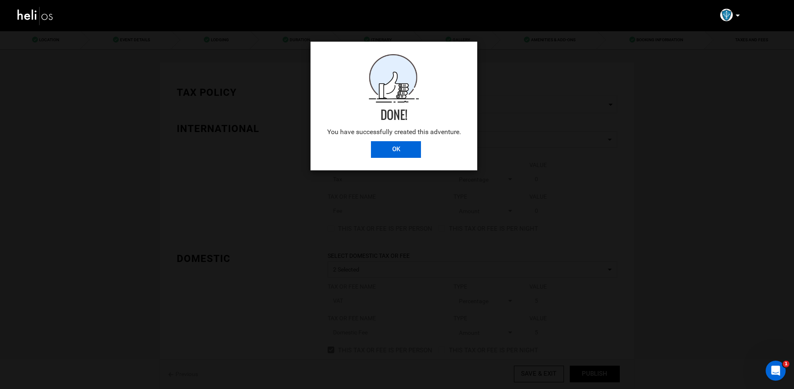
click at [391, 145] on input "OK" at bounding box center [396, 149] width 50 height 17
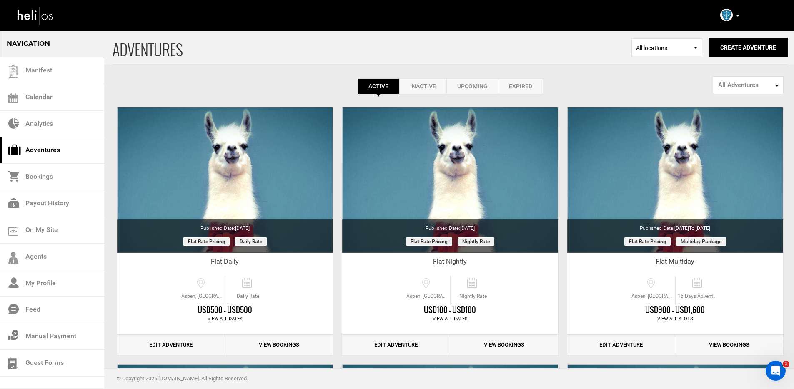
click at [524, 85] on link "Expired" at bounding box center [520, 86] width 45 height 16
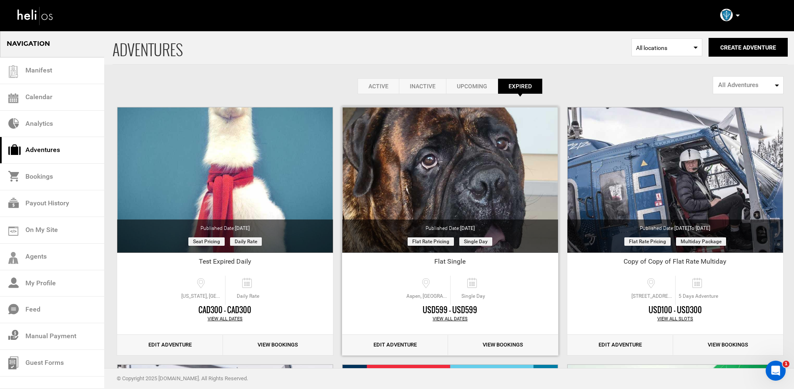
click at [388, 346] on link "Edit Adventure" at bounding box center [395, 345] width 106 height 20
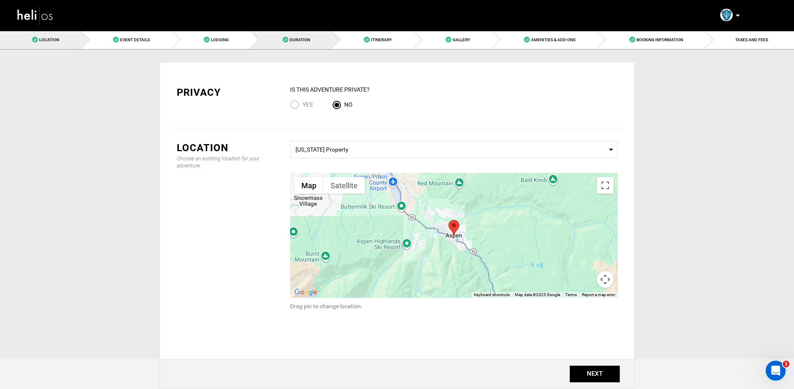
click at [298, 43] on link "Duration" at bounding box center [291, 39] width 81 height 19
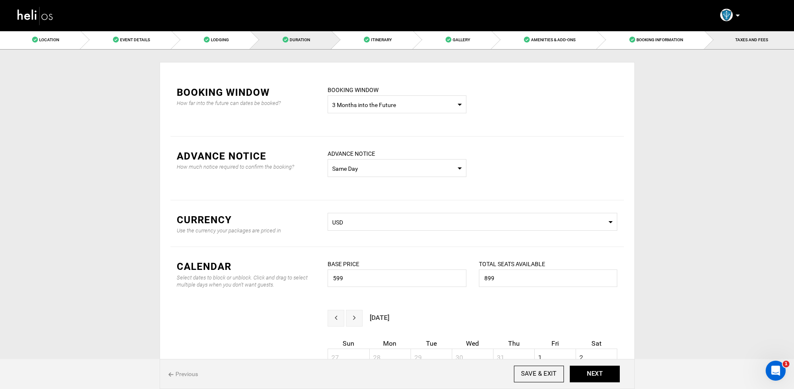
drag, startPoint x: 729, startPoint y: 42, endPoint x: 723, endPoint y: 59, distance: 18.5
click at [729, 42] on link "TAXES AND FEES" at bounding box center [749, 39] width 89 height 19
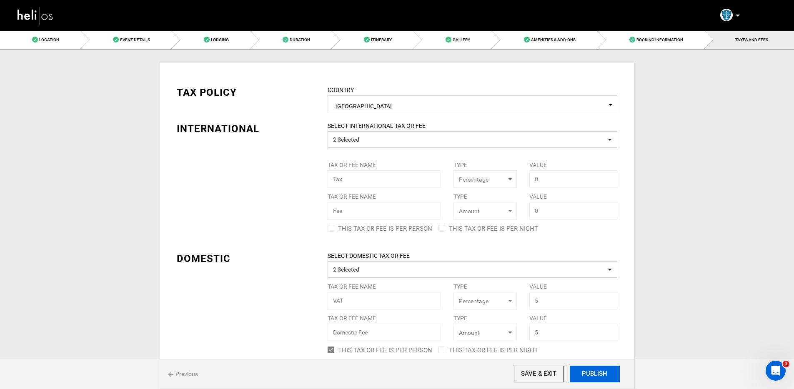
click at [594, 380] on button "PUBLISH" at bounding box center [595, 374] width 50 height 17
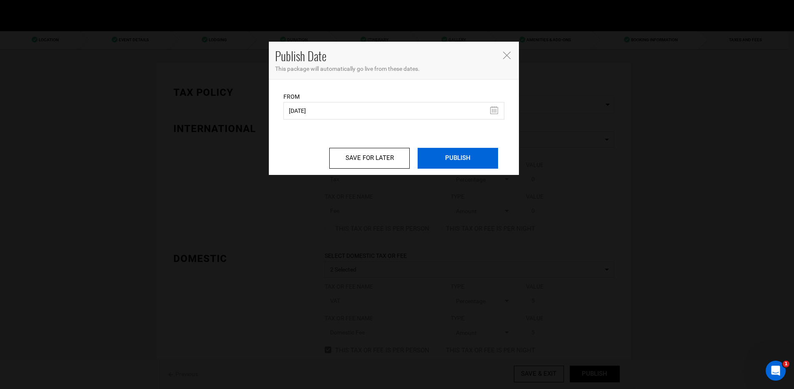
click at [457, 168] on input "PUBLISH" at bounding box center [458, 158] width 80 height 21
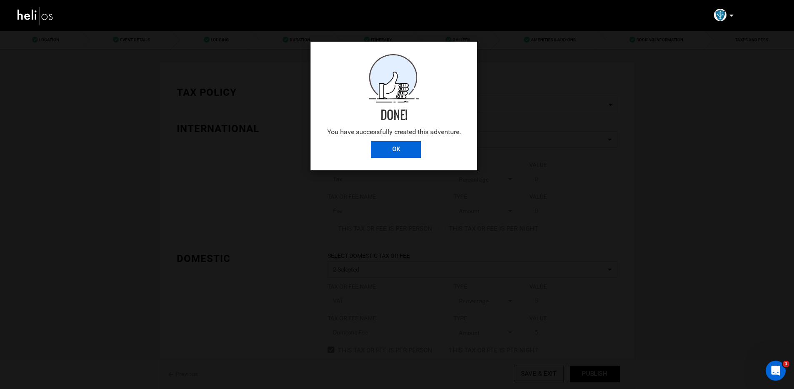
click at [391, 150] on input "OK" at bounding box center [396, 149] width 50 height 17
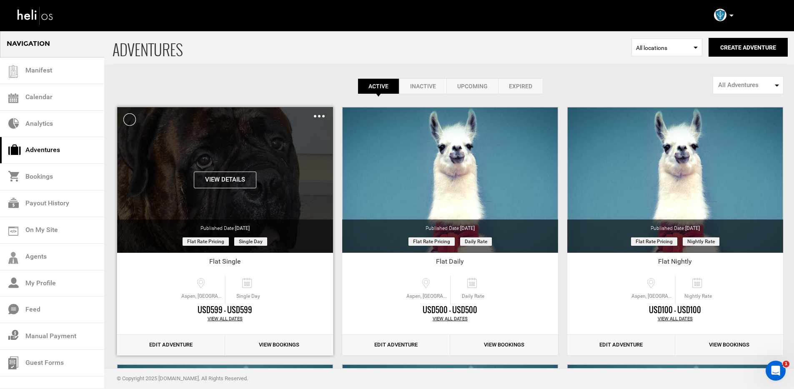
click at [319, 115] on img at bounding box center [319, 116] width 11 height 3
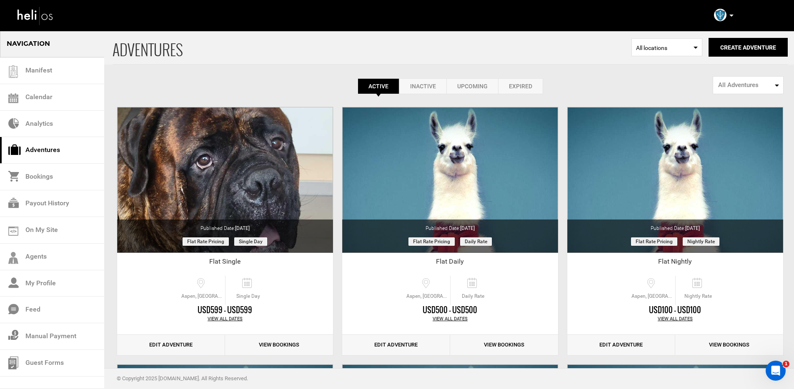
click at [315, 73] on div "Active Inactive Upcoming Expired Active Active Inactive Upcoming Expired Active…" at bounding box center [450, 62] width 675 height 64
click at [417, 83] on link "Inactive" at bounding box center [422, 86] width 47 height 16
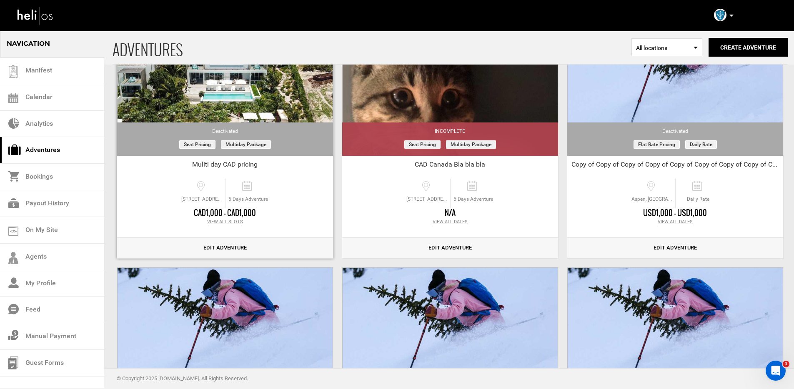
scroll to position [98, 0]
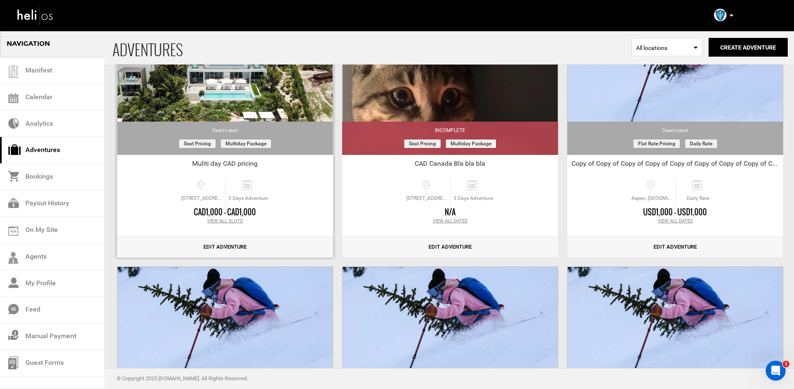
click at [215, 248] on link "Edit Adventure" at bounding box center [225, 247] width 216 height 20
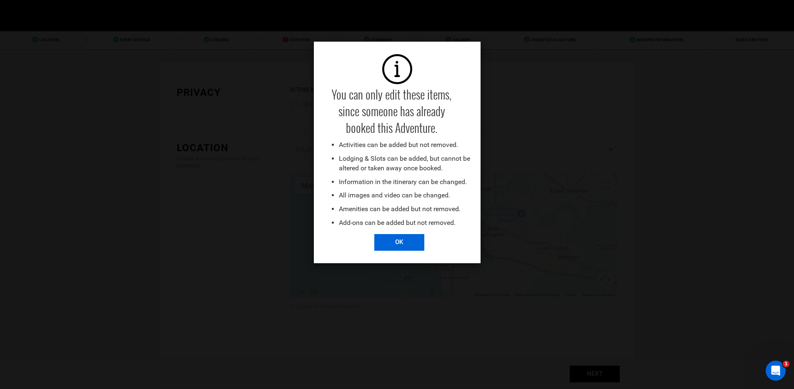
click at [394, 247] on input "OK" at bounding box center [399, 242] width 50 height 17
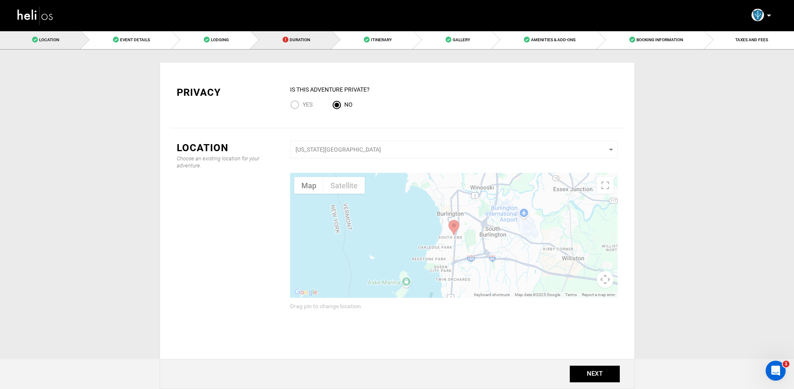
click at [292, 40] on span "Duration" at bounding box center [300, 40] width 20 height 5
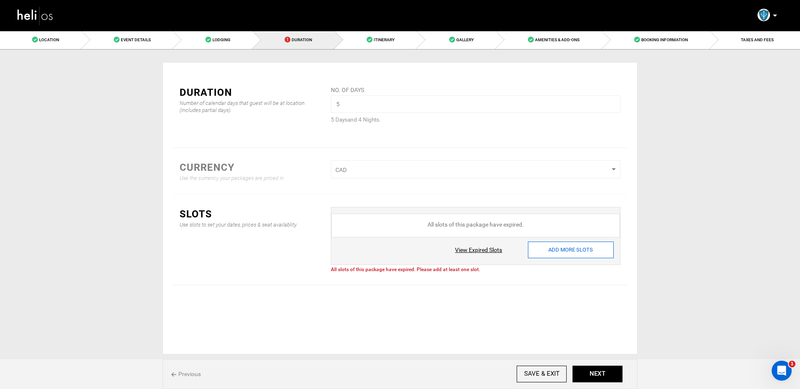
click at [563, 256] on input "ADD MORE SLOTS" at bounding box center [571, 250] width 86 height 17
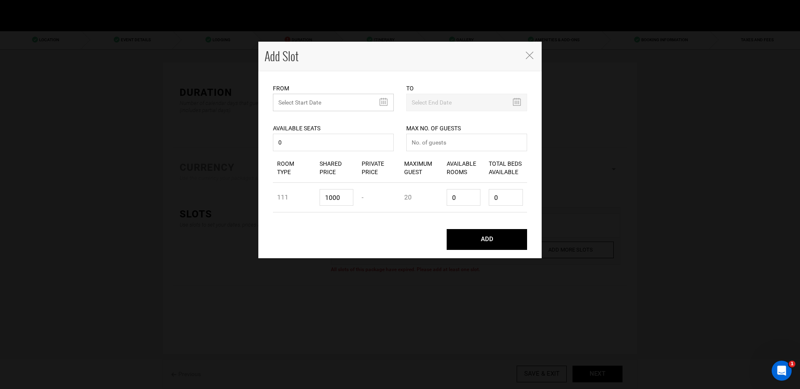
click at [307, 100] on input "text" at bounding box center [333, 103] width 121 height 18
click at [359, 183] on td "23" at bounding box center [356, 183] width 13 height 13
type input "[DATE]"
click at [293, 140] on input "0" at bounding box center [333, 143] width 121 height 18
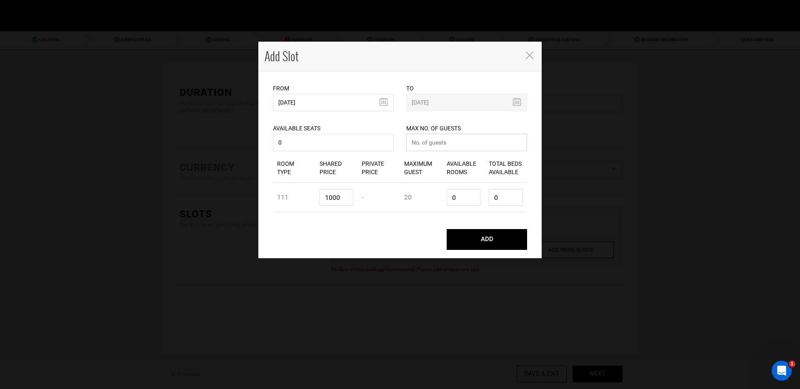
click at [441, 141] on input "number" at bounding box center [466, 143] width 121 height 18
type input "10"
click at [470, 196] on input "0" at bounding box center [464, 197] width 34 height 17
click at [516, 196] on input "0" at bounding box center [506, 197] width 34 height 17
click at [490, 238] on button "ADD" at bounding box center [487, 239] width 80 height 21
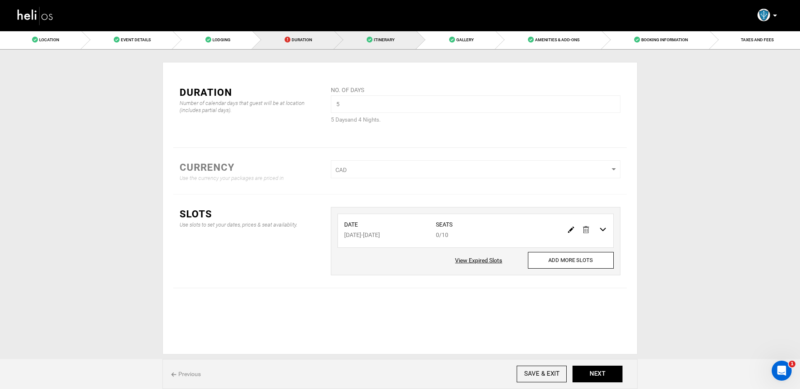
click at [378, 41] on span "Itinerary" at bounding box center [384, 40] width 21 height 5
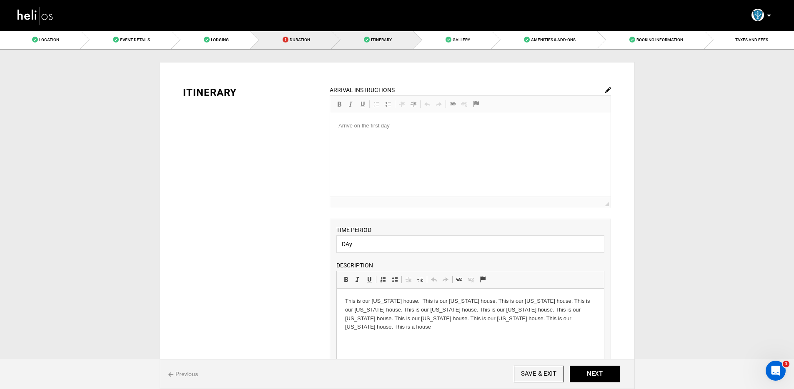
click at [306, 33] on link "Duration" at bounding box center [291, 39] width 81 height 19
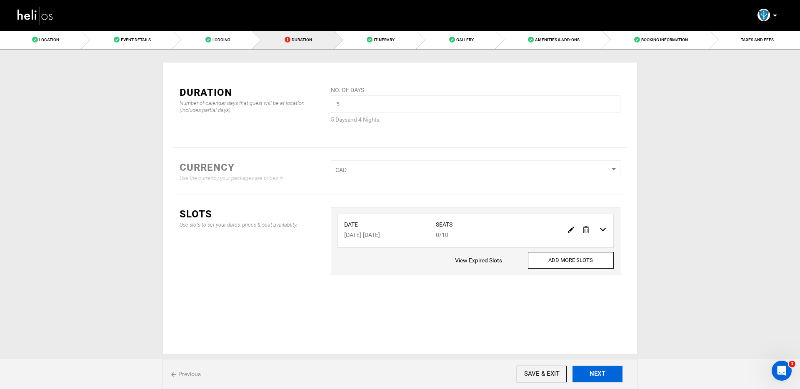
click at [592, 370] on button "NEXT" at bounding box center [598, 374] width 50 height 17
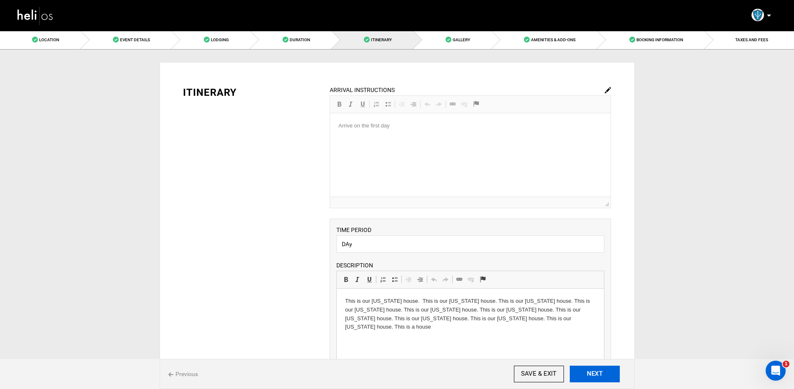
click at [592, 370] on button "NEXT" at bounding box center [595, 374] width 50 height 17
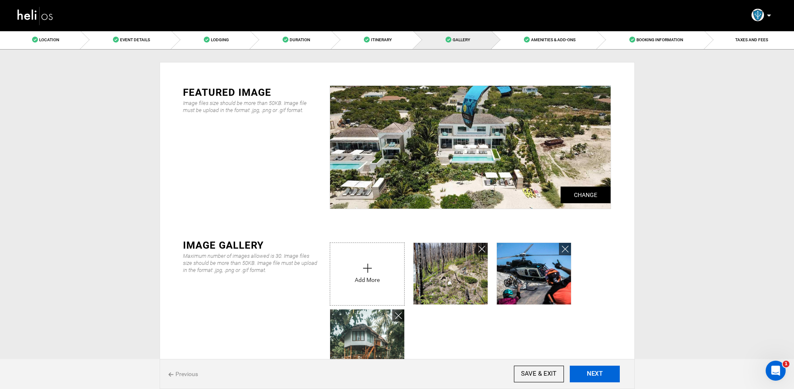
click at [592, 370] on button "NEXT" at bounding box center [595, 374] width 50 height 17
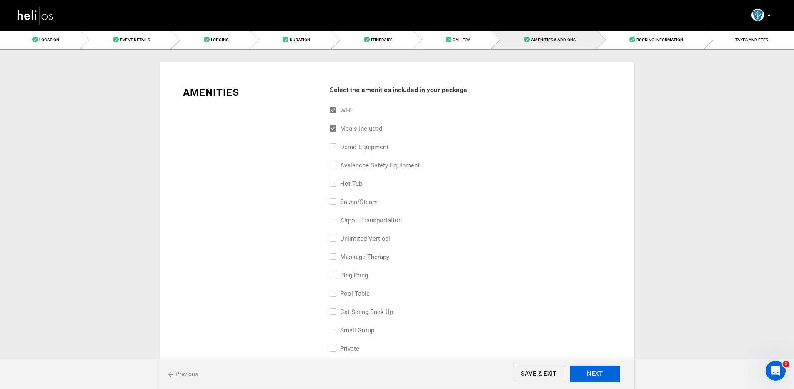
click at [592, 370] on button "NEXT" at bounding box center [595, 374] width 50 height 17
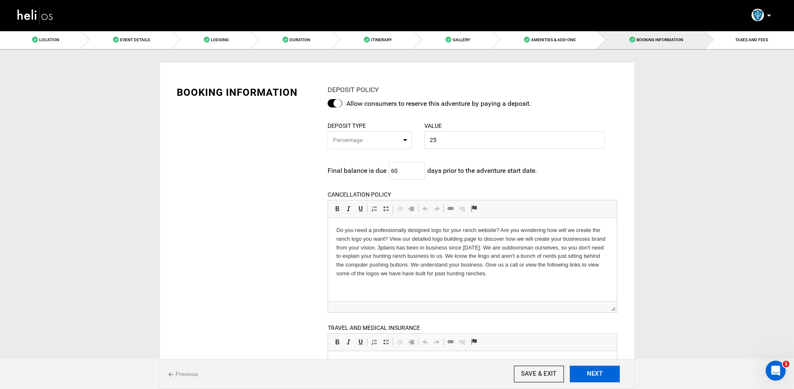
click at [592, 370] on button "NEXT" at bounding box center [595, 374] width 50 height 17
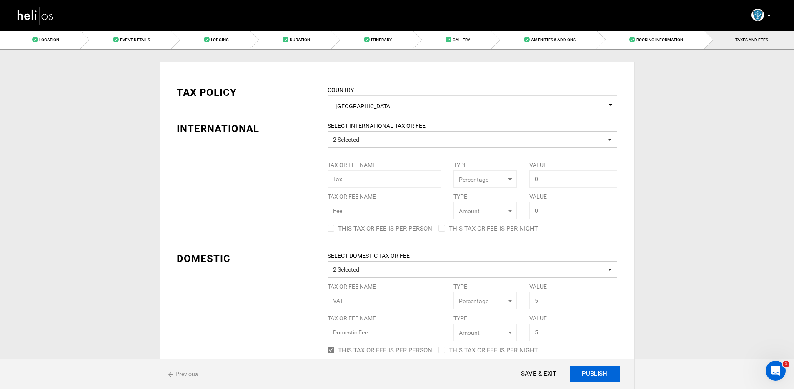
click at [592, 370] on button "PUBLISH" at bounding box center [595, 374] width 50 height 17
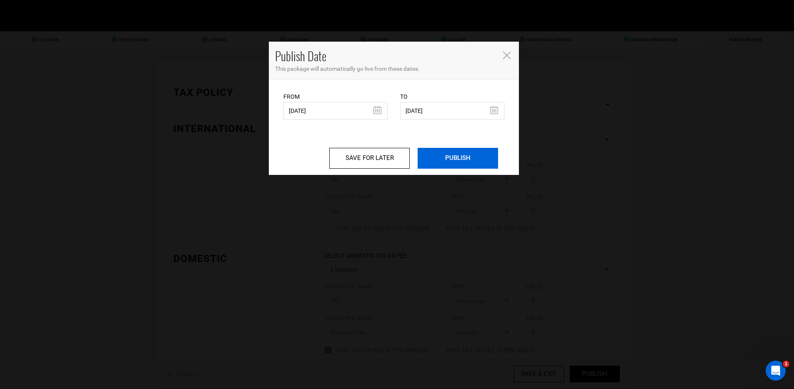
click at [437, 161] on input "PUBLISH" at bounding box center [458, 158] width 80 height 21
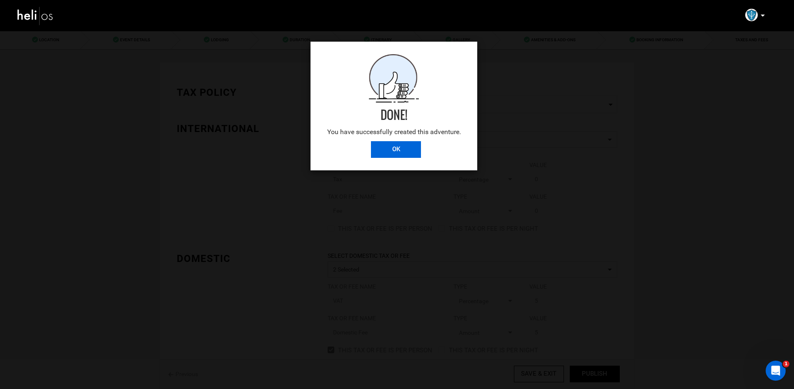
click at [388, 153] on input "OK" at bounding box center [396, 149] width 50 height 17
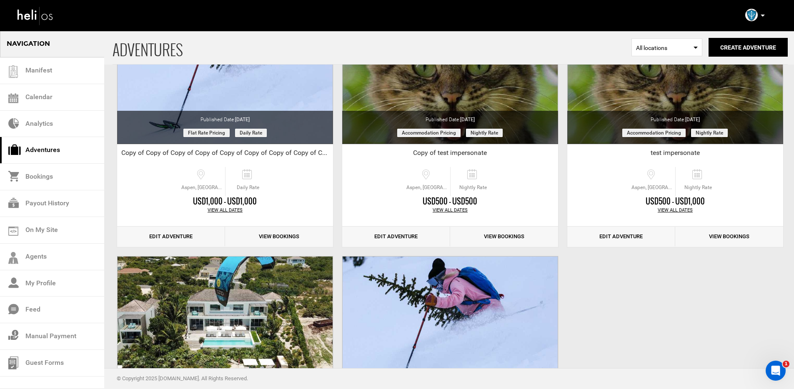
scroll to position [3097, 0]
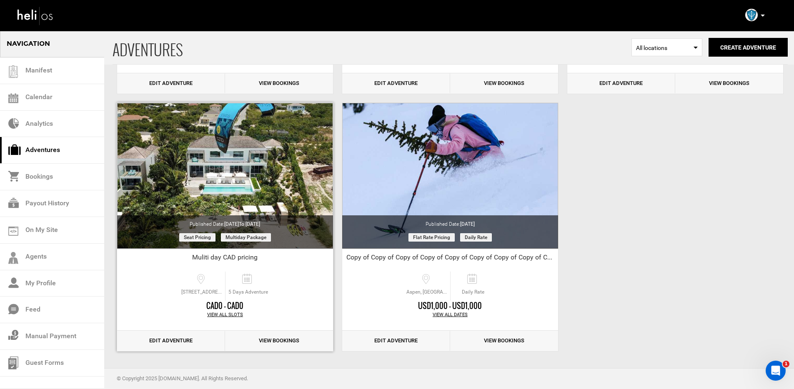
click at [226, 315] on div "View All Slots" at bounding box center [225, 315] width 216 height 7
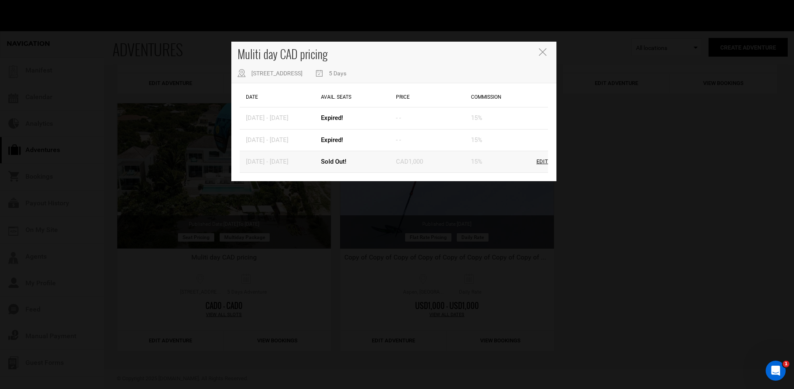
click at [544, 160] on div "Edit" at bounding box center [542, 162] width 12 height 8
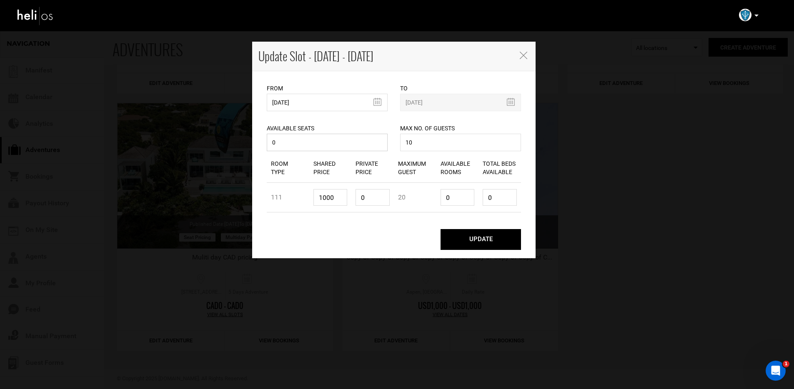
drag, startPoint x: 241, startPoint y: 139, endPoint x: 233, endPoint y: 137, distance: 8.9
click at [233, 137] on div "Update Slot - [DATE] - [DATE] From [DATE] To [DATE] Available Seats 0" at bounding box center [397, 194] width 794 height 389
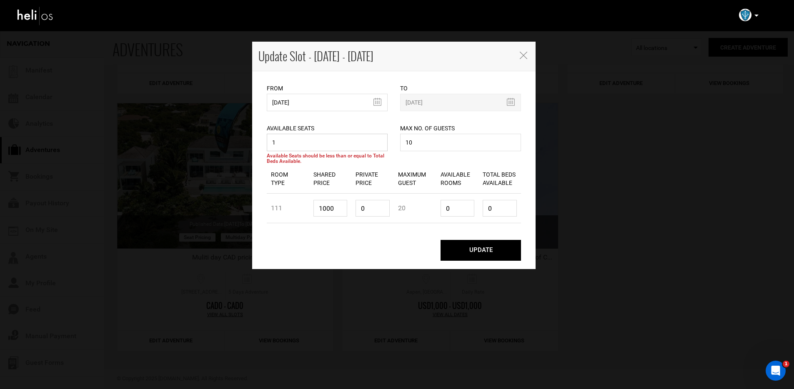
type input "1"
drag, startPoint x: 368, startPoint y: 211, endPoint x: 347, endPoint y: 210, distance: 20.5
click at [347, 210] on div "Room Type 111 Shared Price 1000 Private Price 0 Maximum Guest 20 Available Room…" at bounding box center [394, 209] width 254 height 30
drag, startPoint x: 460, startPoint y: 207, endPoint x: 427, endPoint y: 208, distance: 33.4
click at [427, 208] on div "Room Type 111 Shared Price 1000 Private Price 0 Maximum Guest 20 Available Room…" at bounding box center [394, 209] width 254 height 30
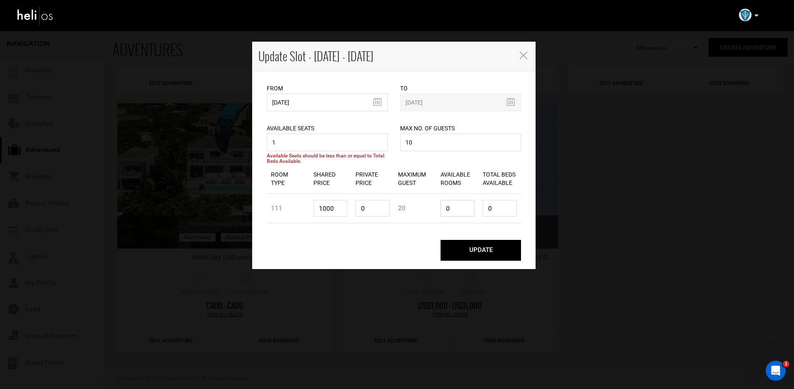
type input "1"
type input "20"
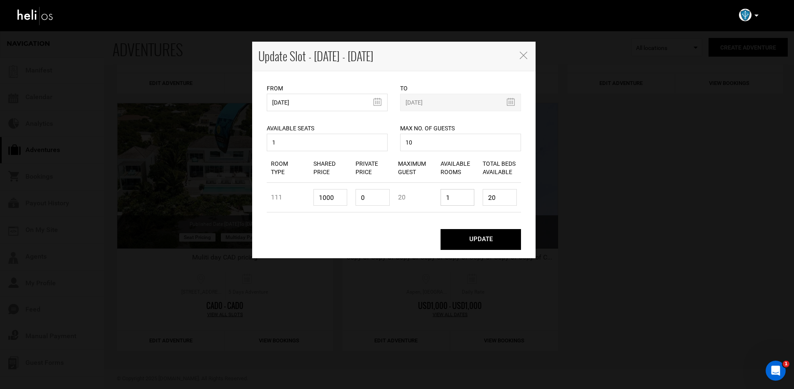
type input "1"
click at [470, 241] on button "UPDATE" at bounding box center [481, 239] width 80 height 21
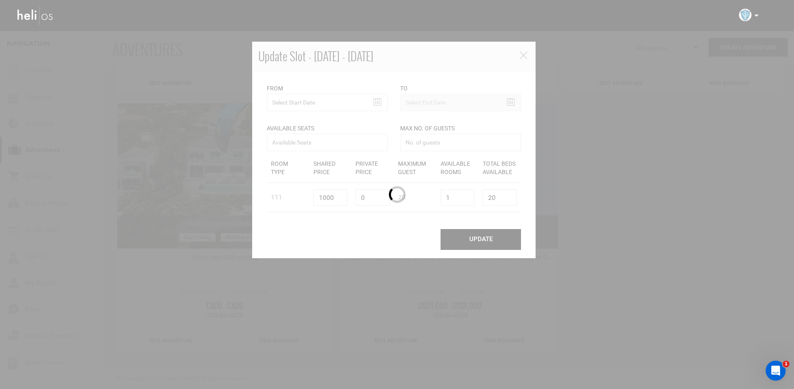
scroll to position [0, 0]
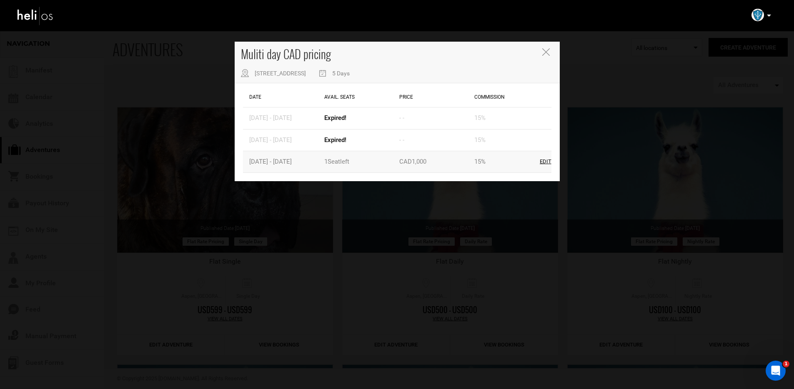
click at [546, 162] on div "Edit" at bounding box center [546, 162] width 12 height 8
type input "[DATE]"
type input "1"
type input "10"
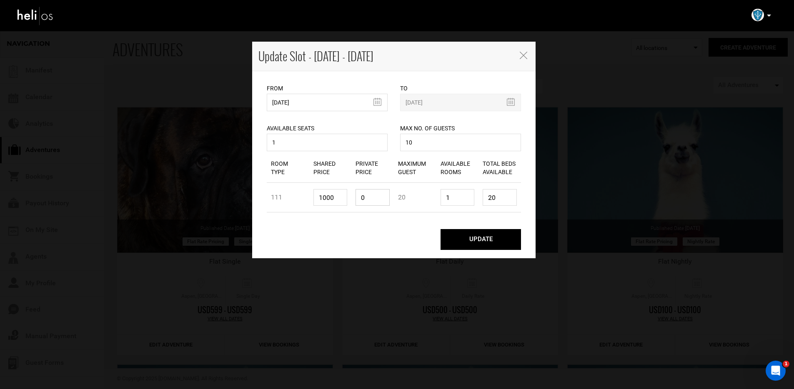
click at [374, 200] on input "0" at bounding box center [373, 197] width 34 height 17
drag, startPoint x: 423, startPoint y: 144, endPoint x: 338, endPoint y: 143, distance: 84.6
click at [378, 143] on div "Available Seats 1 Available seats should be greater than 0. Available Seats sho…" at bounding box center [394, 132] width 267 height 42
drag, startPoint x: 284, startPoint y: 145, endPoint x: 248, endPoint y: 144, distance: 36.3
click at [248, 144] on div "Update Slot - [DATE] - [DATE] From [DATE] To [DATE] Available Seats 1" at bounding box center [397, 194] width 794 height 389
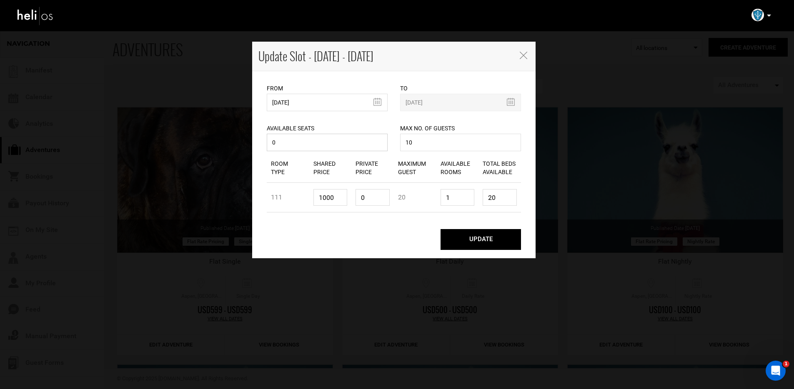
type input "0"
drag, startPoint x: 458, startPoint y: 195, endPoint x: 422, endPoint y: 195, distance: 35.4
click at [422, 195] on div "Room Type 111 Shared Price 1000 Private Price 0 Maximum Guest 20 Available Room…" at bounding box center [394, 198] width 254 height 30
type input "0"
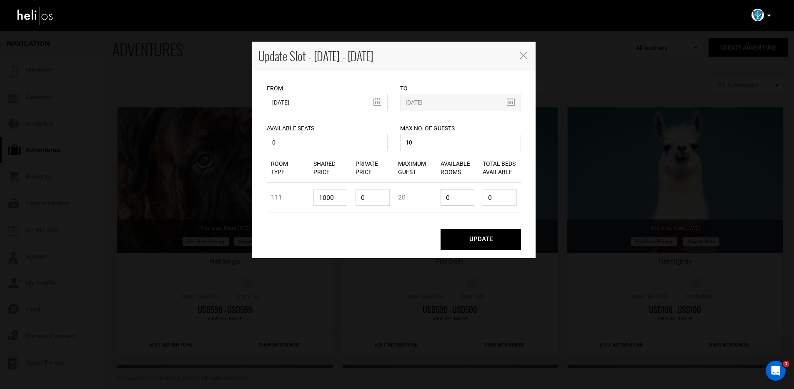
type input "0"
click at [463, 238] on button "UPDATE" at bounding box center [481, 239] width 80 height 21
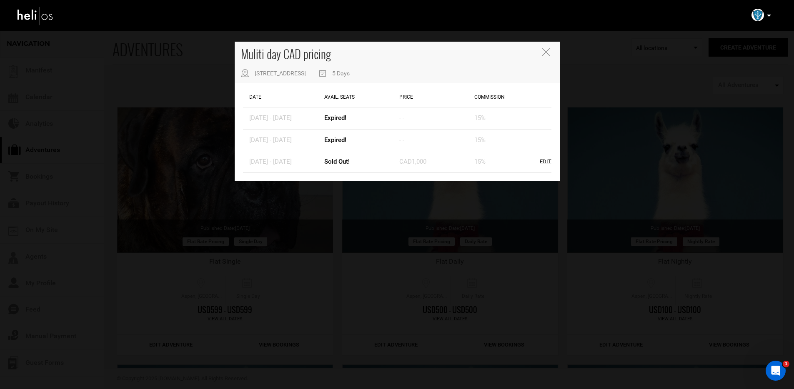
click at [549, 51] on icon "Close" at bounding box center [546, 52] width 8 height 8
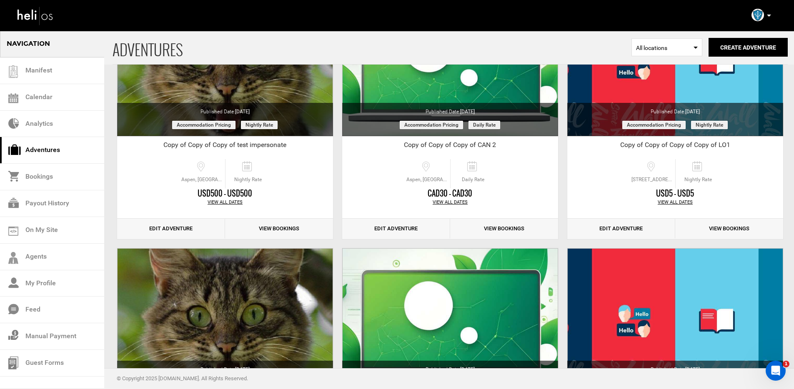
scroll to position [2391, 0]
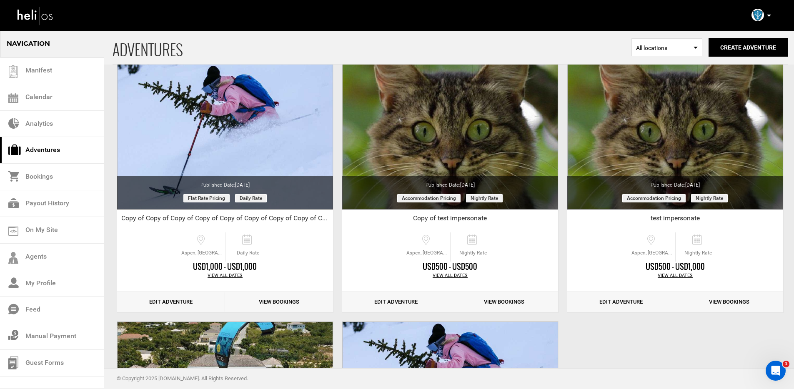
scroll to position [3097, 0]
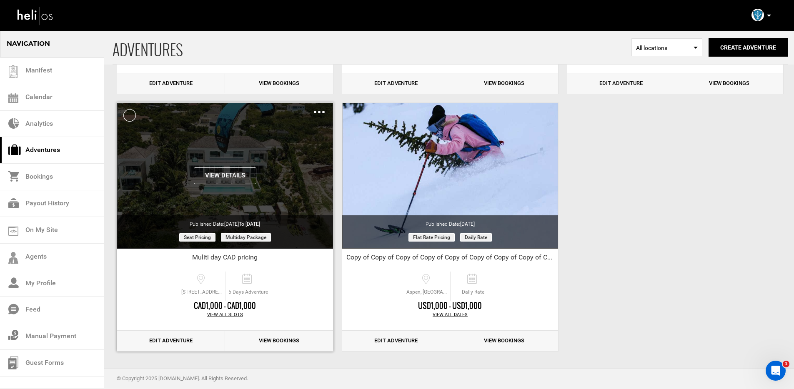
click at [316, 111] on img at bounding box center [319, 112] width 11 height 3
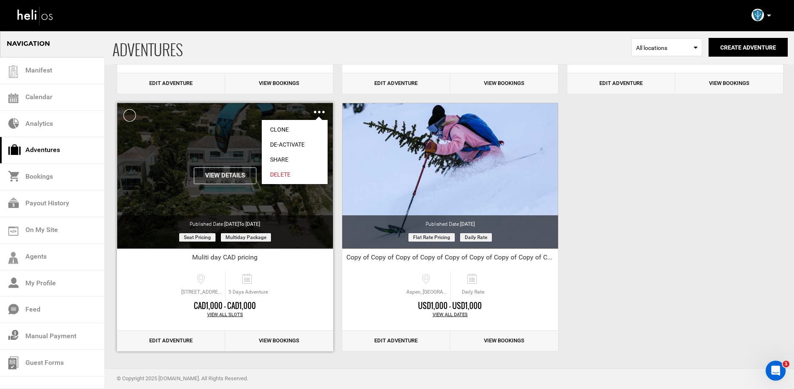
click at [282, 129] on link "Clone" at bounding box center [295, 129] width 66 height 15
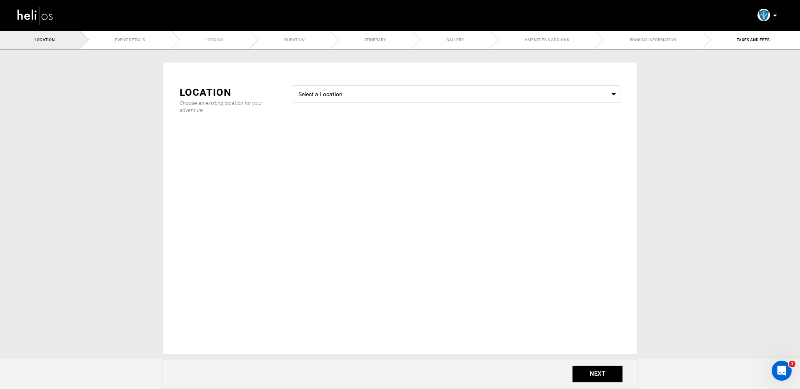
radio input "true"
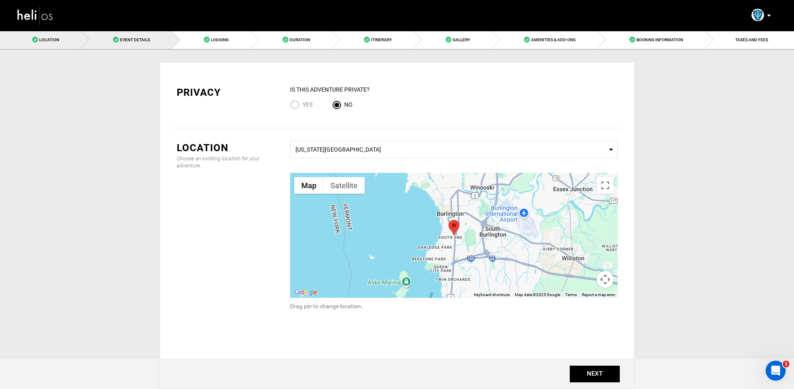
click at [125, 43] on link "Event Details" at bounding box center [126, 39] width 91 height 19
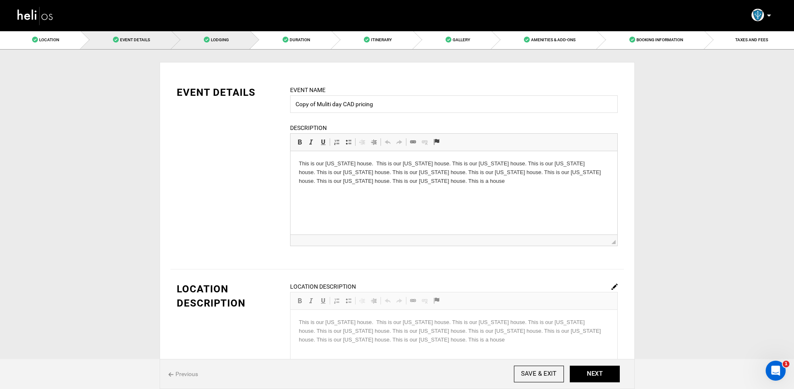
click at [213, 42] on link "Lodging" at bounding box center [211, 39] width 79 height 19
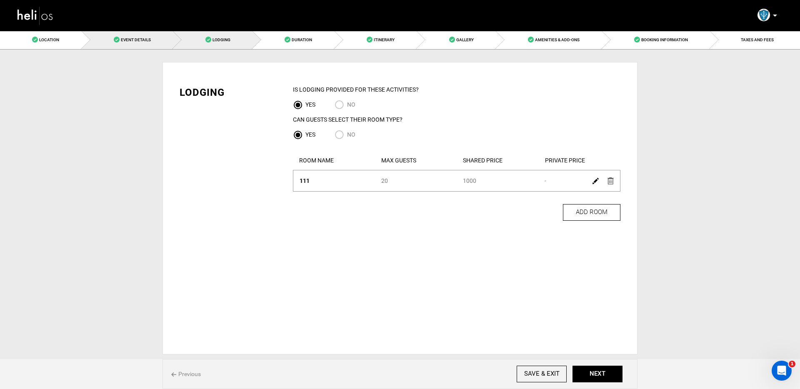
click at [157, 44] on link "Event Details" at bounding box center [128, 39] width 92 height 19
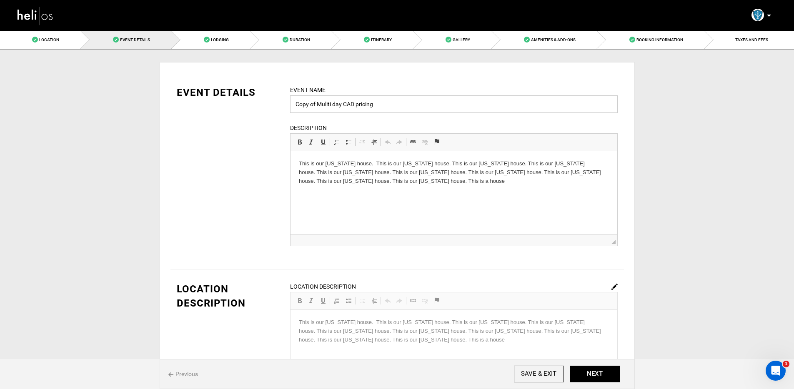
drag, startPoint x: 317, startPoint y: 105, endPoint x: 279, endPoint y: 105, distance: 37.9
click at [279, 105] on div "EVENT DETAILS Event Name Copy of Muliti day CAD pricing Event name can not be l…" at bounding box center [396, 170] width 453 height 171
drag, startPoint x: 377, startPoint y: 105, endPoint x: 406, endPoint y: 105, distance: 29.2
click at [406, 105] on input "Request Pricing Muliti day CAD pricing" at bounding box center [454, 104] width 328 height 18
click at [349, 104] on input "Request Pricing Muliti day" at bounding box center [454, 104] width 328 height 18
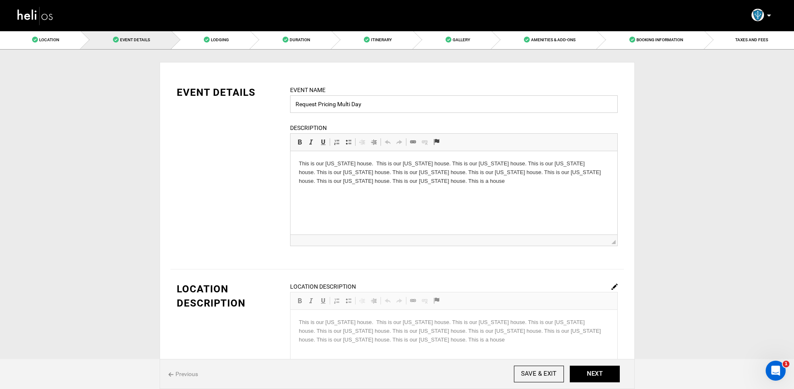
type input "Request Pricing Multi Day"
click at [235, 45] on link "Lodging" at bounding box center [211, 39] width 79 height 19
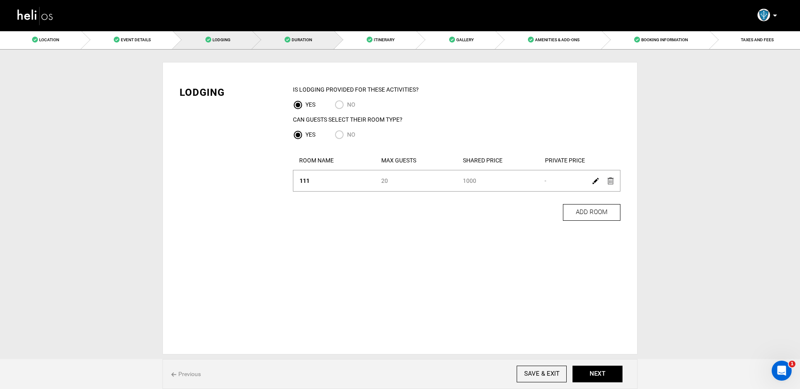
click at [293, 42] on link "Duration" at bounding box center [294, 39] width 82 height 19
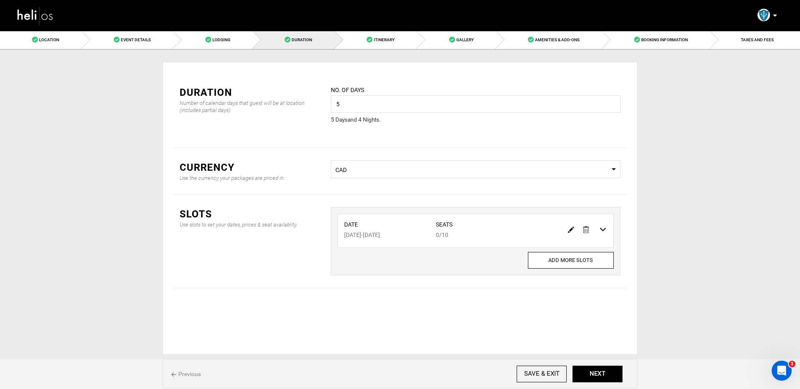
click at [571, 229] on img at bounding box center [571, 230] width 6 height 6
type input "[DATE]"
type input "0"
type input "10"
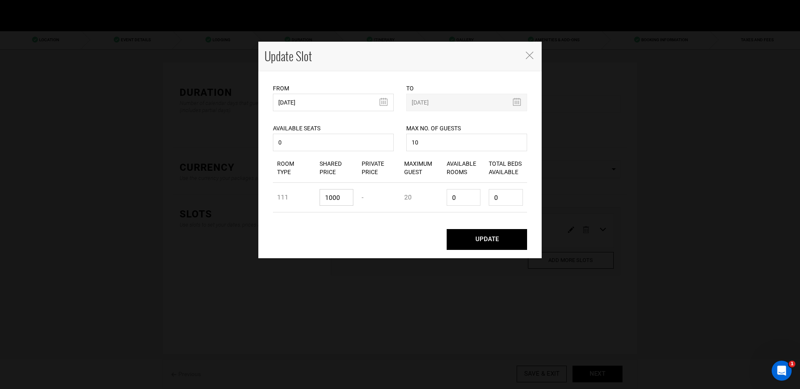
drag, startPoint x: 307, startPoint y: 197, endPoint x: 283, endPoint y: 192, distance: 24.6
click at [283, 192] on div "Room Type 111 Shared Price 1000 Private Price - Maximum Guest 20 Available Room…" at bounding box center [400, 198] width 254 height 30
type input "0"
click at [486, 236] on button "UPDATE" at bounding box center [487, 239] width 80 height 21
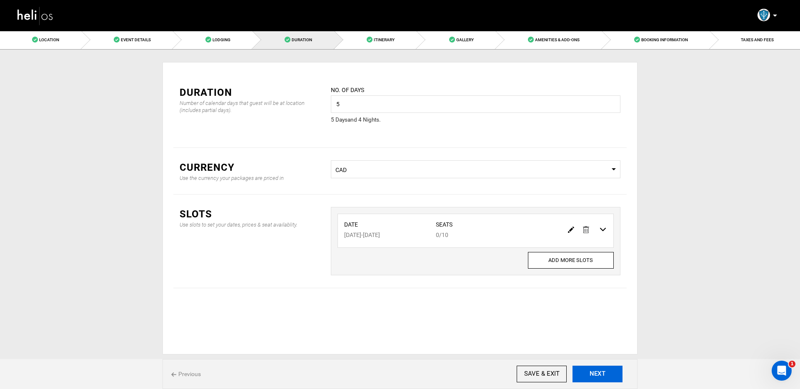
click at [600, 377] on button "NEXT" at bounding box center [598, 374] width 50 height 17
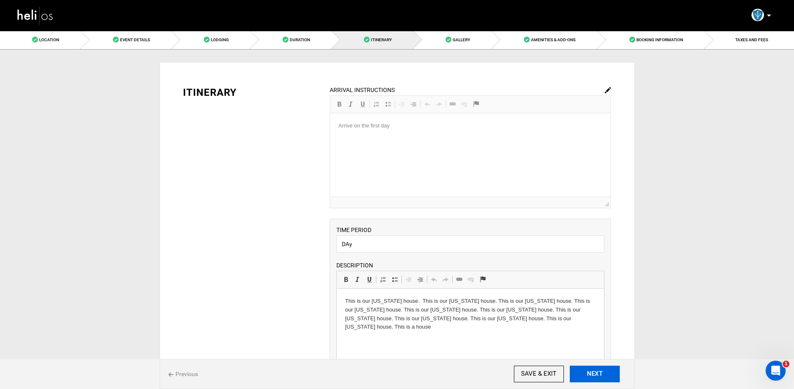
click at [600, 377] on button "NEXT" at bounding box center [595, 374] width 50 height 17
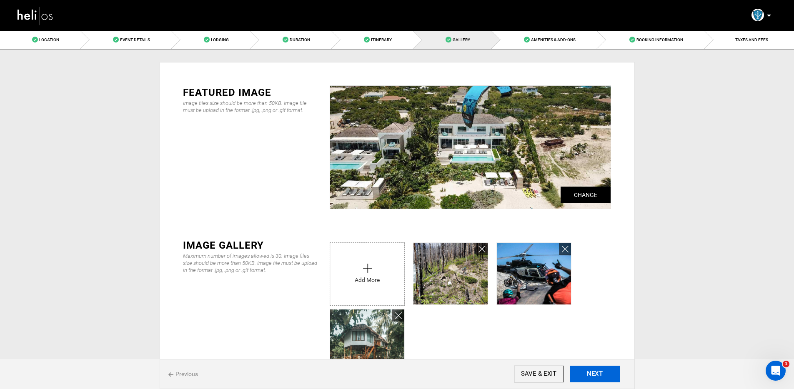
click at [600, 377] on button "NEXT" at bounding box center [595, 374] width 50 height 17
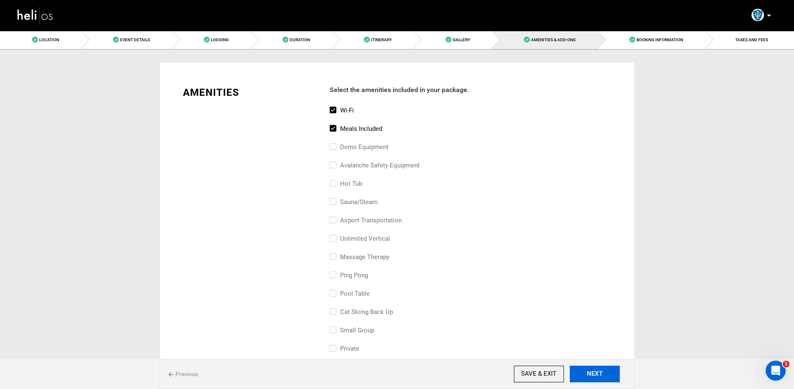
click at [600, 377] on button "NEXT" at bounding box center [595, 374] width 50 height 17
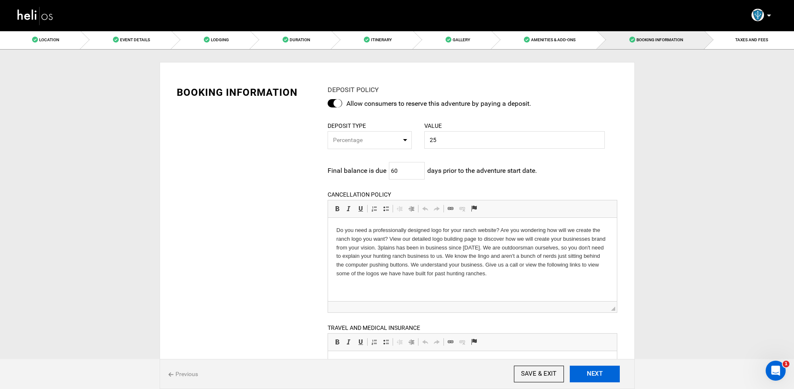
click at [600, 377] on button "NEXT" at bounding box center [595, 374] width 50 height 17
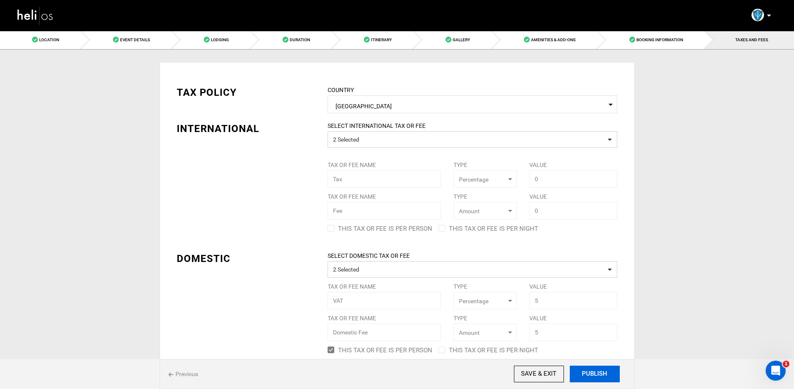
click at [600, 377] on button "PUBLISH" at bounding box center [595, 374] width 50 height 17
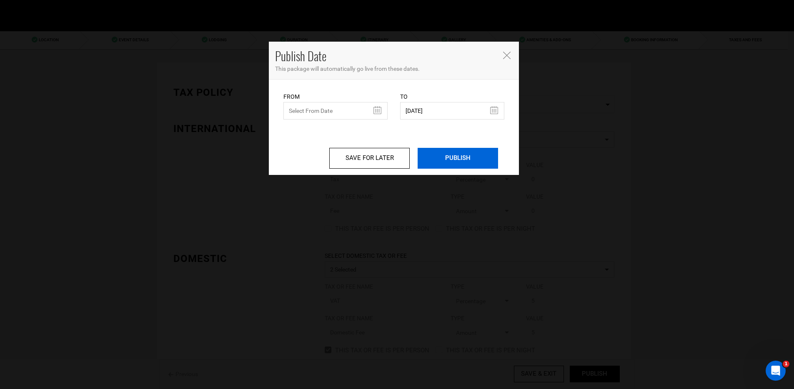
click at [444, 159] on input "PUBLISH" at bounding box center [458, 158] width 80 height 21
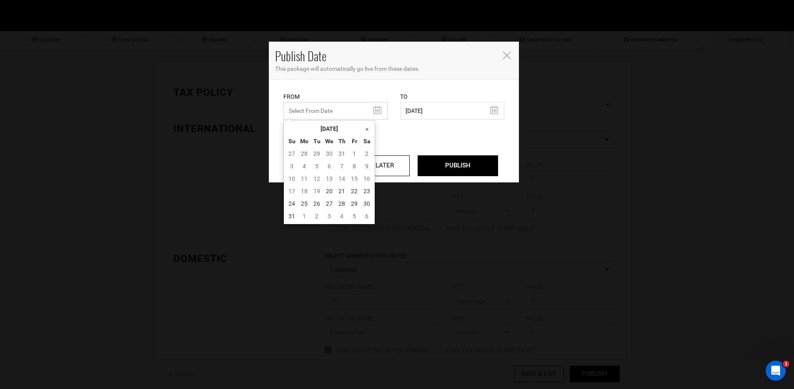
click at [362, 115] on input "text" at bounding box center [335, 111] width 104 height 18
click at [329, 195] on td "20" at bounding box center [329, 191] width 13 height 13
type input "08/20/2025"
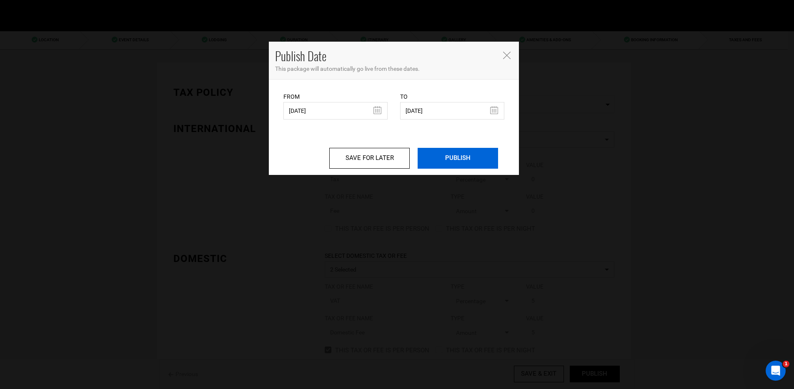
click at [455, 159] on input "PUBLISH" at bounding box center [458, 158] width 80 height 21
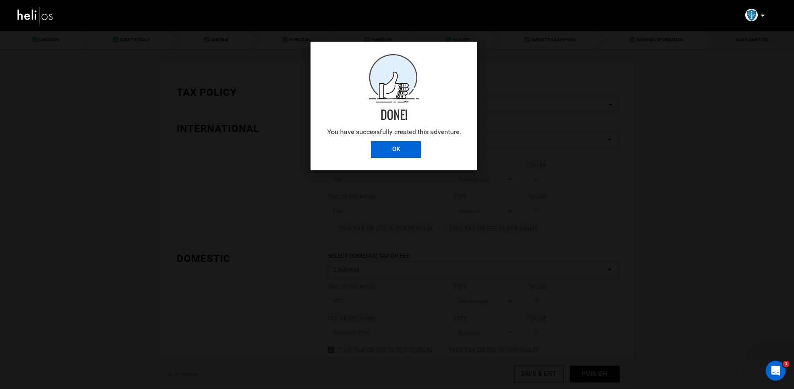
click at [402, 155] on input "OK" at bounding box center [396, 149] width 50 height 17
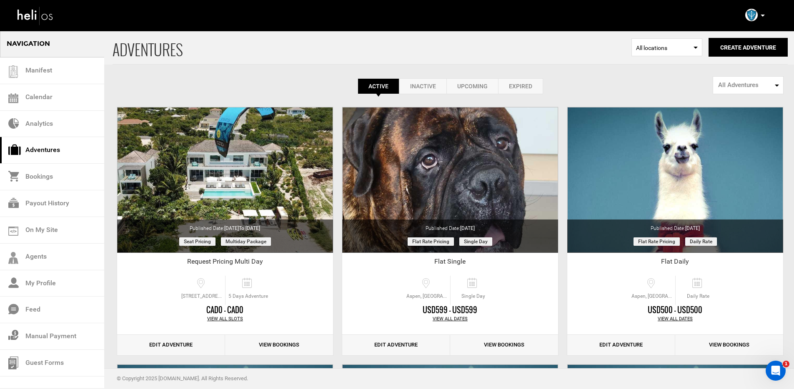
click at [761, 15] on icon at bounding box center [763, 16] width 4 height 2
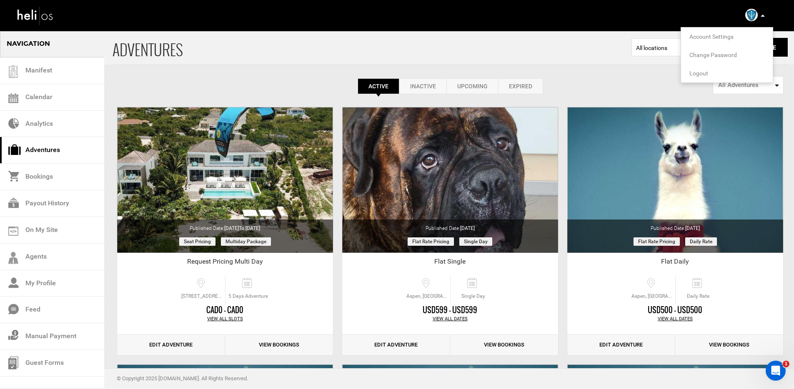
click at [519, 44] on span "ADVENTURES" at bounding box center [372, 47] width 519 height 34
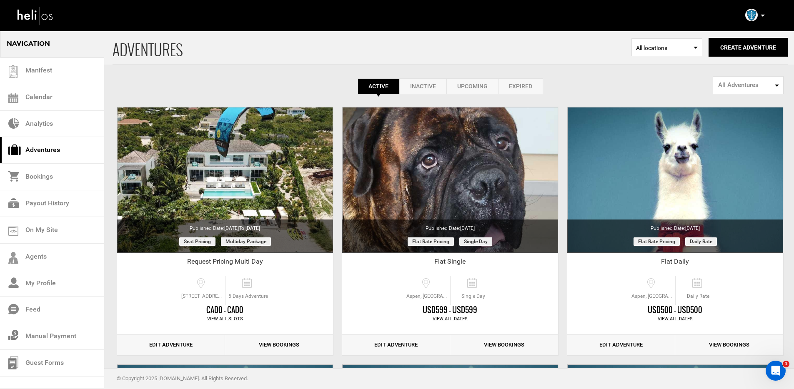
click at [764, 15] on icon at bounding box center [763, 16] width 4 height 2
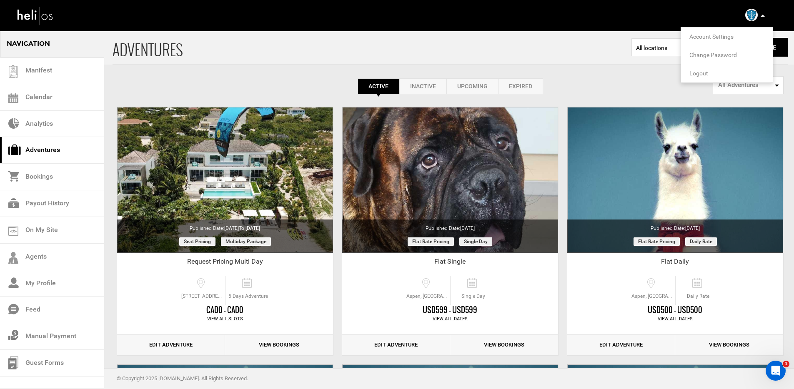
click at [693, 75] on span "Logout" at bounding box center [698, 73] width 19 height 7
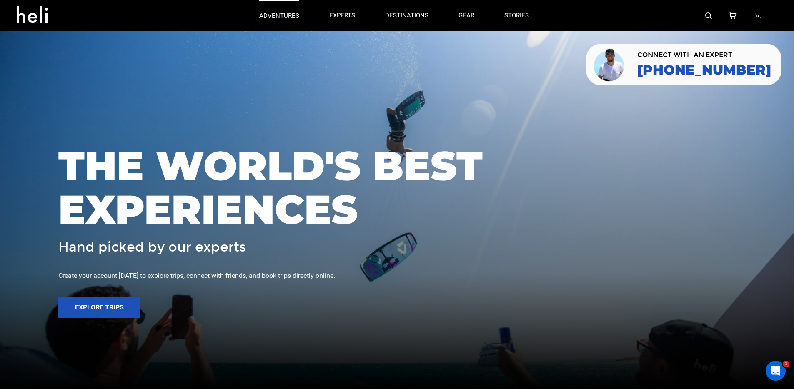
click at [283, 13] on p "adventures" at bounding box center [279, 16] width 40 height 9
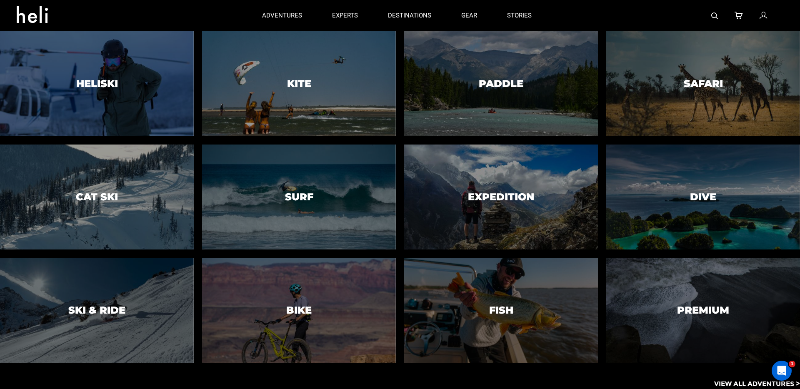
click at [732, 384] on p "View All Adventures >" at bounding box center [757, 385] width 86 height 10
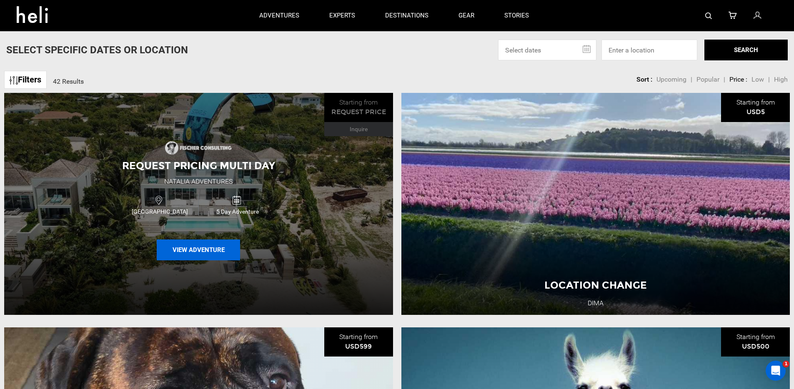
click at [203, 248] on button "View Adventure" at bounding box center [198, 250] width 83 height 21
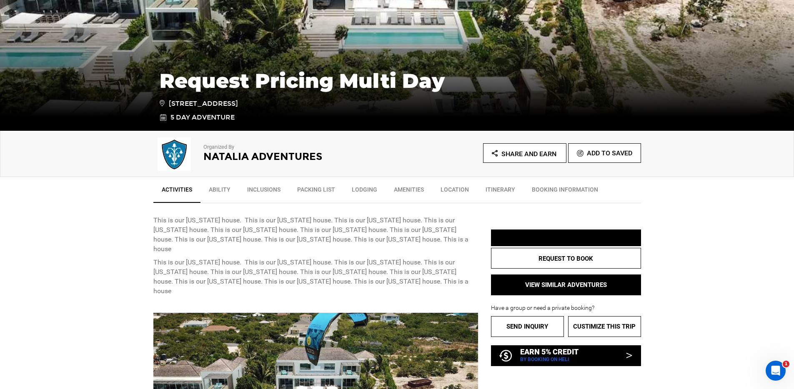
scroll to position [165, 0]
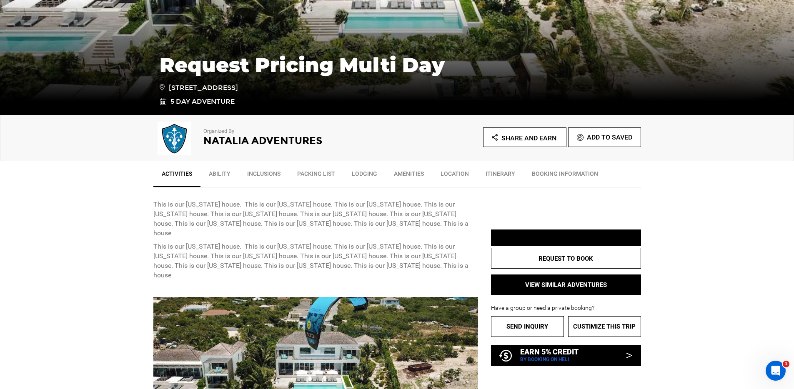
click at [539, 239] on div at bounding box center [566, 238] width 150 height 17
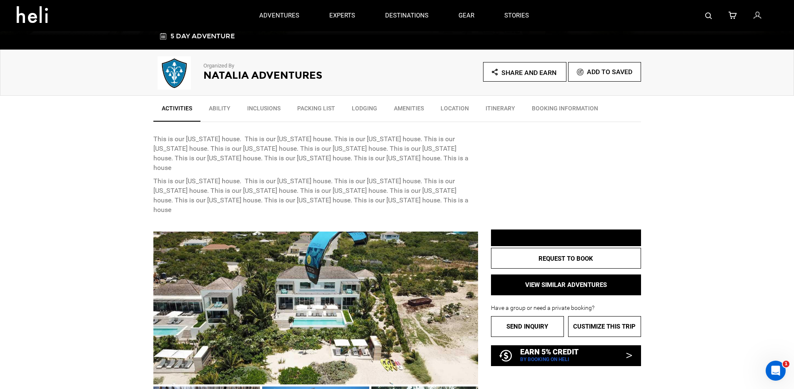
scroll to position [229, 0]
